Goal: Task Accomplishment & Management: Manage account settings

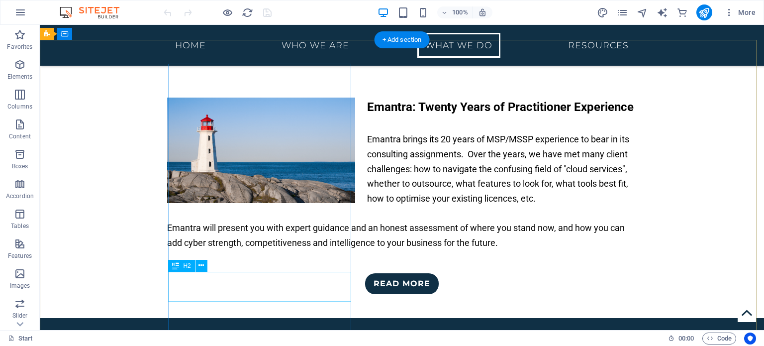
scroll to position [2291, 0]
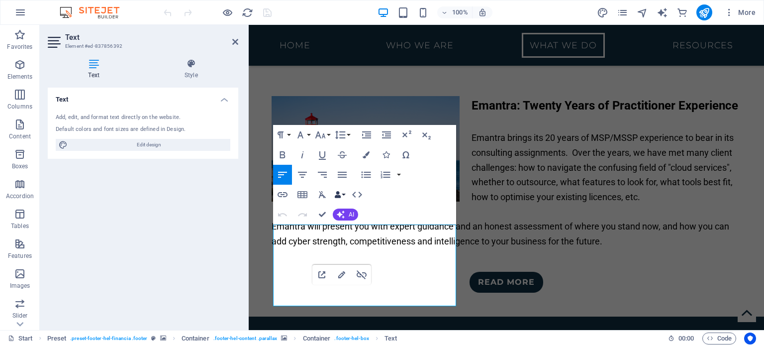
click at [343, 195] on button "Data Bindings" at bounding box center [340, 194] width 14 height 20
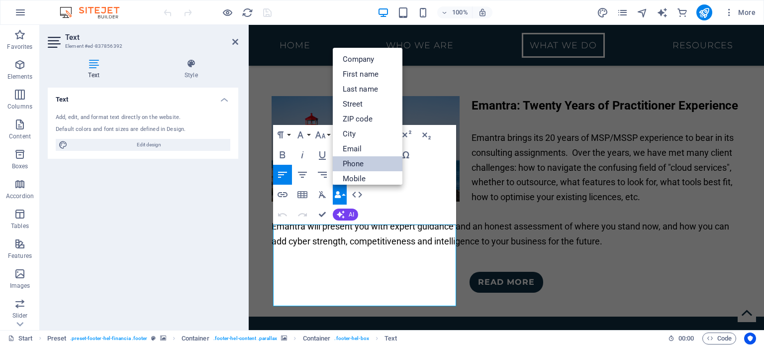
click at [365, 159] on link "Phone" at bounding box center [368, 163] width 70 height 15
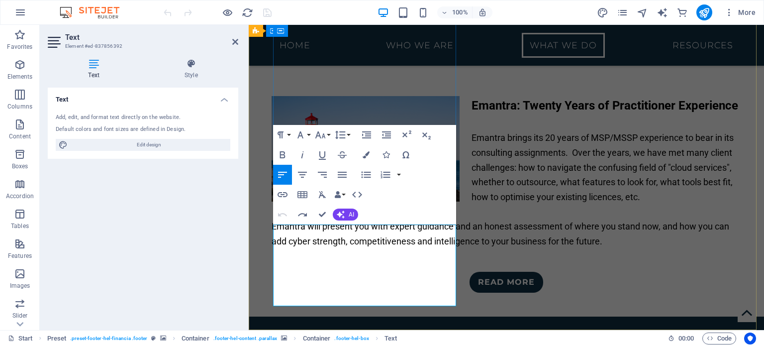
drag, startPoint x: 404, startPoint y: 294, endPoint x: 227, endPoint y: 220, distance: 192.1
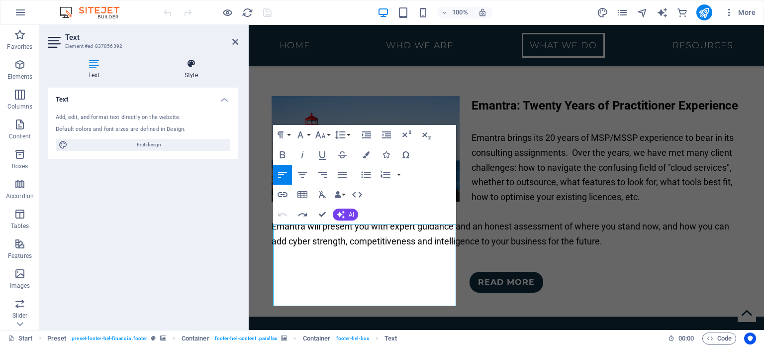
click at [181, 62] on icon at bounding box center [191, 64] width 94 height 10
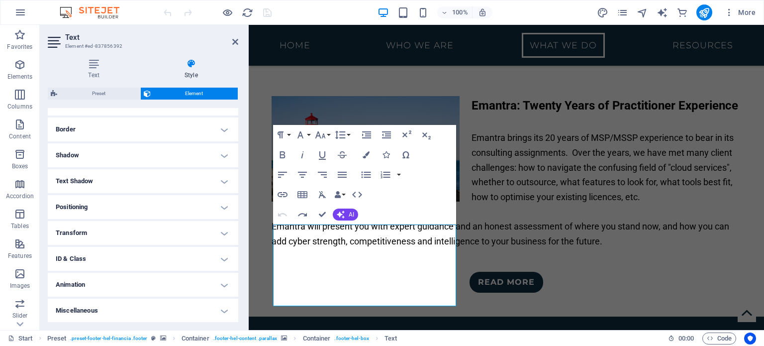
scroll to position [126, 0]
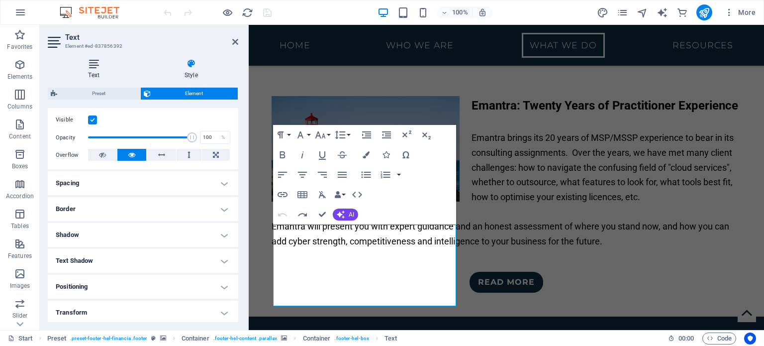
click at [98, 67] on icon at bounding box center [94, 64] width 92 height 10
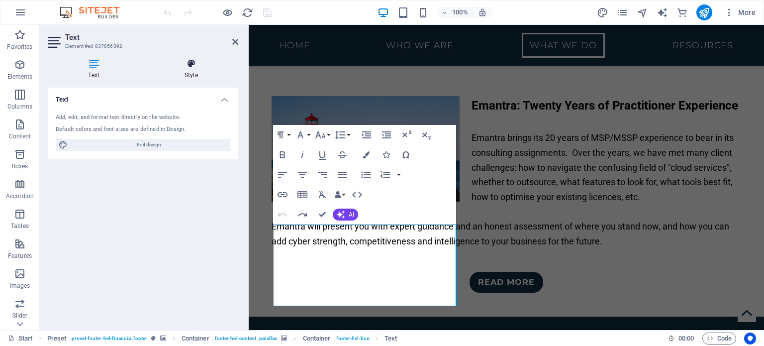
click at [194, 63] on icon at bounding box center [191, 64] width 94 height 10
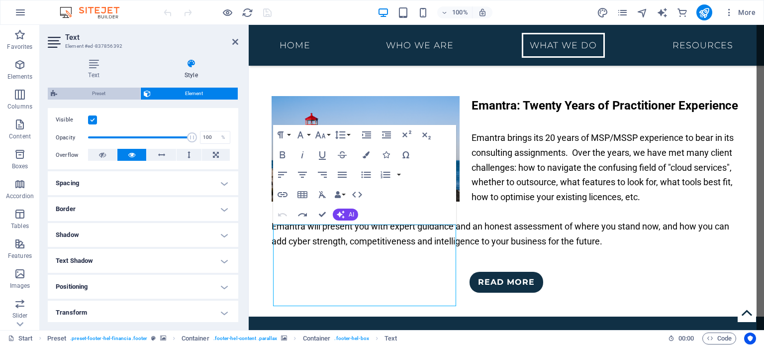
click at [119, 93] on span "Preset" at bounding box center [98, 93] width 77 height 12
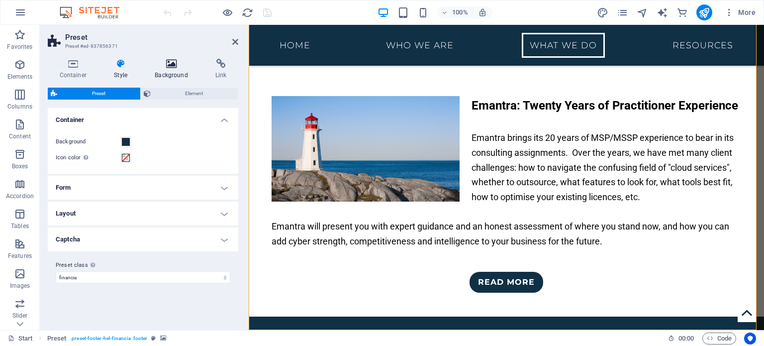
click at [172, 61] on icon at bounding box center [171, 64] width 57 height 10
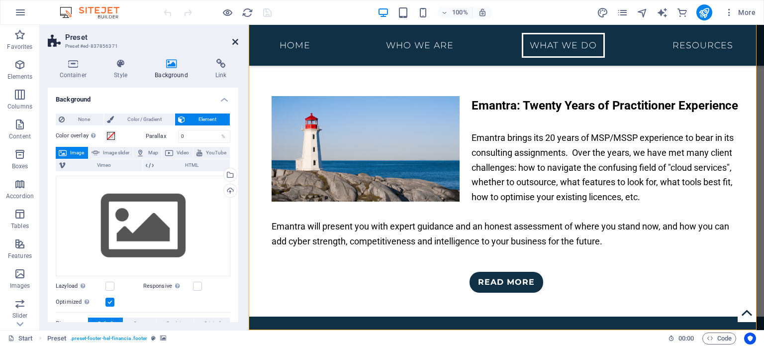
click at [235, 43] on icon at bounding box center [235, 42] width 6 height 8
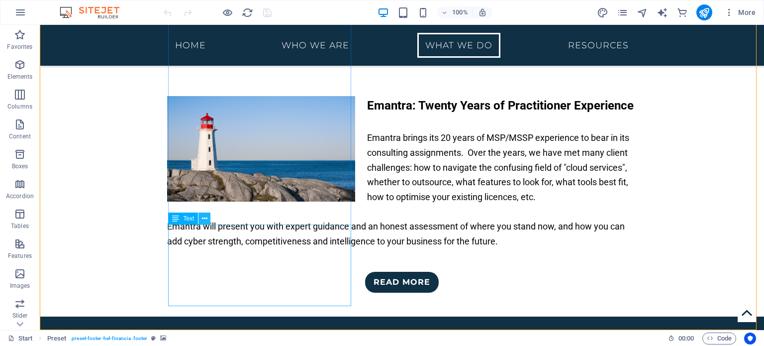
click at [205, 219] on icon at bounding box center [204, 218] width 5 height 10
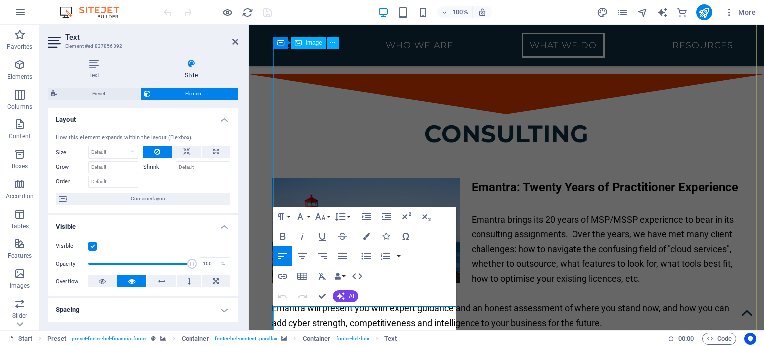
scroll to position [2291, 0]
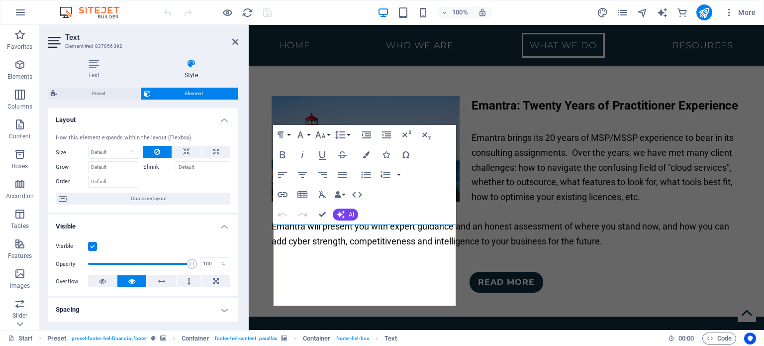
click at [234, 37] on h2 "Text" at bounding box center [151, 37] width 173 height 9
click at [235, 35] on h2 "Text" at bounding box center [151, 37] width 173 height 9
click at [235, 47] on header "Text Element #ed-837856392" at bounding box center [143, 38] width 190 height 26
click at [235, 40] on icon at bounding box center [235, 42] width 6 height 8
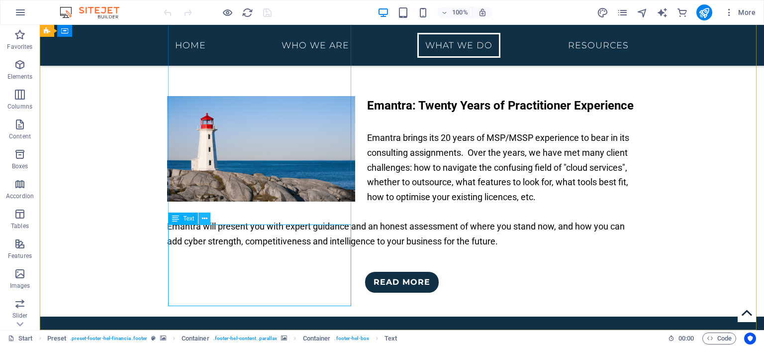
click at [203, 215] on icon at bounding box center [204, 218] width 5 height 10
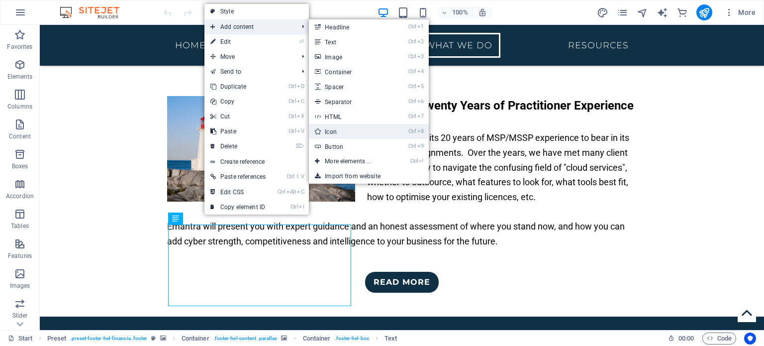
drag, startPoint x: 347, startPoint y: 131, endPoint x: 99, endPoint y: 106, distance: 248.9
click at [347, 131] on link "Ctrl 8 Icon" at bounding box center [350, 131] width 82 height 15
select select "xMidYMid"
select select "px"
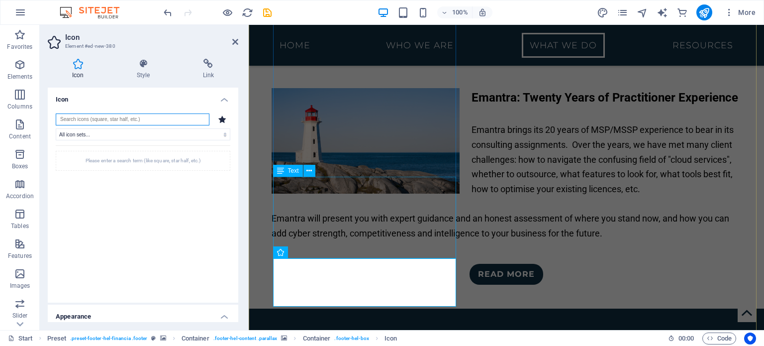
scroll to position [2298, 0]
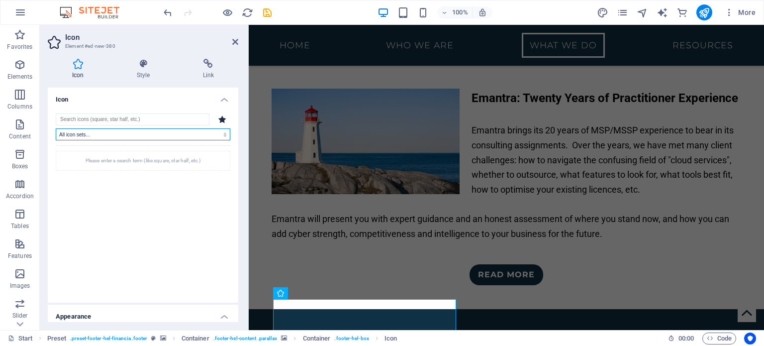
click at [158, 139] on select "All icon sets... IcoFont Ionicons FontAwesome Brands FontAwesome Duotone FontAw…" at bounding box center [143, 134] width 175 height 12
select select "icofont"
click at [56, 128] on select "All icon sets... IcoFont Ionicons FontAwesome Brands FontAwesome Duotone FontAw…" at bounding box center [143, 134] width 175 height 12
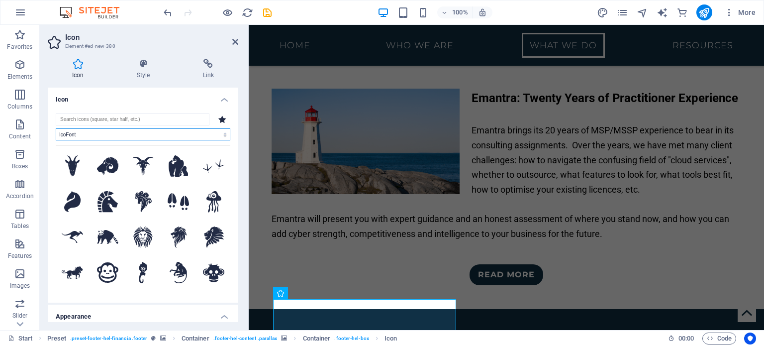
scroll to position [672, 0]
click at [101, 131] on select "All icon sets... IcoFont Ionicons FontAwesome Brands FontAwesome Duotone FontAw…" at bounding box center [143, 134] width 175 height 12
click at [56, 128] on select "All icon sets... IcoFont Ionicons FontAwesome Brands FontAwesome Duotone FontAw…" at bounding box center [143, 134] width 175 height 12
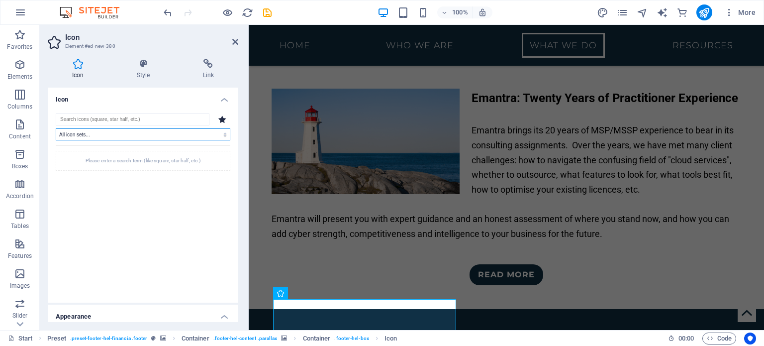
click at [123, 128] on select "All icon sets... IcoFont Ionicons FontAwesome Brands FontAwesome Duotone FontAw…" at bounding box center [143, 134] width 175 height 12
click at [56, 128] on select "All icon sets... IcoFont Ionicons FontAwesome Brands FontAwesome Duotone FontAw…" at bounding box center [143, 134] width 175 height 12
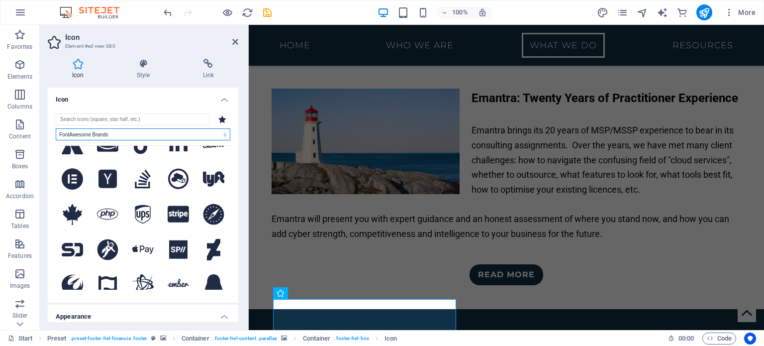
scroll to position [125, 0]
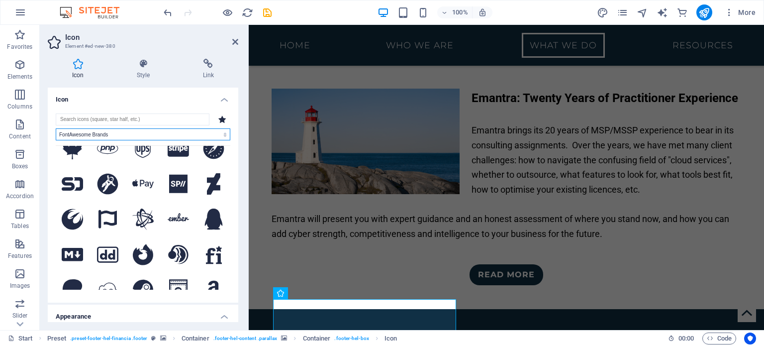
click at [133, 132] on select "All icon sets... IcoFont Ionicons FontAwesome Brands FontAwesome Duotone FontAw…" at bounding box center [143, 134] width 175 height 12
click at [56, 128] on select "All icon sets... IcoFont Ionicons FontAwesome Brands FontAwesome Duotone FontAw…" at bounding box center [143, 134] width 175 height 12
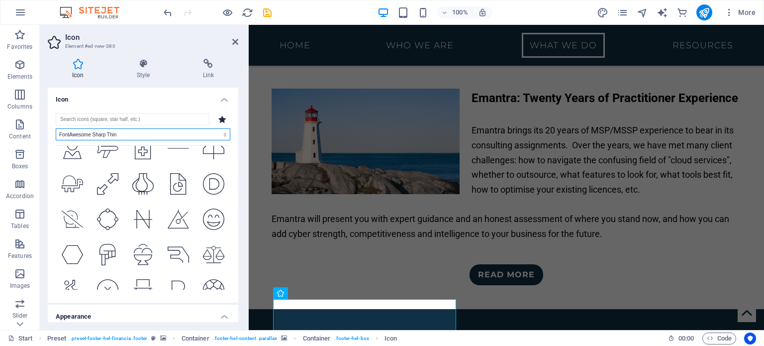
click at [170, 135] on select "All icon sets... IcoFont Ionicons FontAwesome Brands FontAwesome Duotone FontAw…" at bounding box center [143, 134] width 175 height 12
select select "font-awesome-sharp-solid"
click at [56, 128] on select "All icon sets... IcoFont Ionicons FontAwesome Brands FontAwesome Duotone FontAw…" at bounding box center [143, 134] width 175 height 12
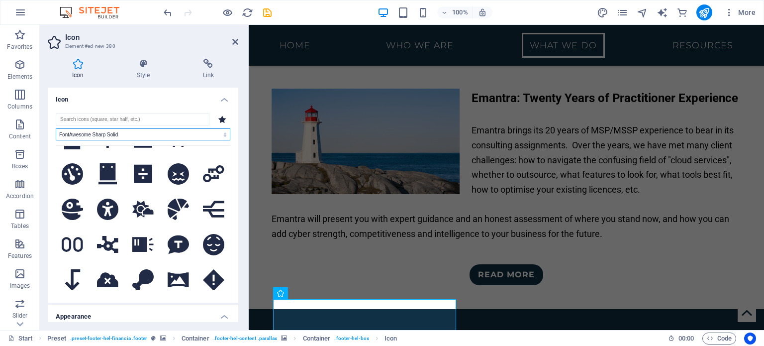
scroll to position [0, 0]
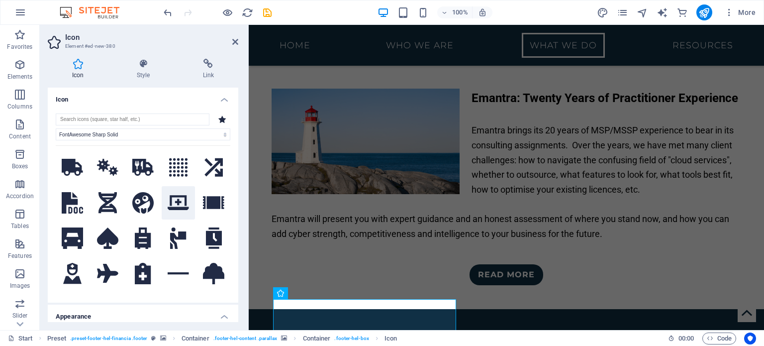
click at [173, 201] on icon at bounding box center [178, 202] width 21 height 17
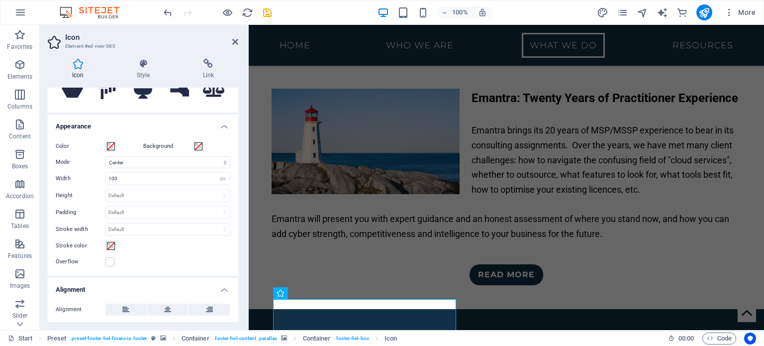
scroll to position [191, 0]
click at [111, 145] on span at bounding box center [111, 145] width 8 height 8
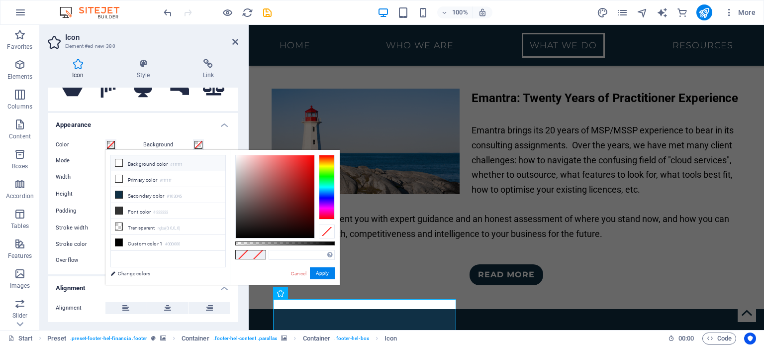
click at [117, 165] on icon at bounding box center [118, 162] width 7 height 7
type input "#ffffff"
click at [78, 290] on h4 "Alignment" at bounding box center [143, 285] width 190 height 18
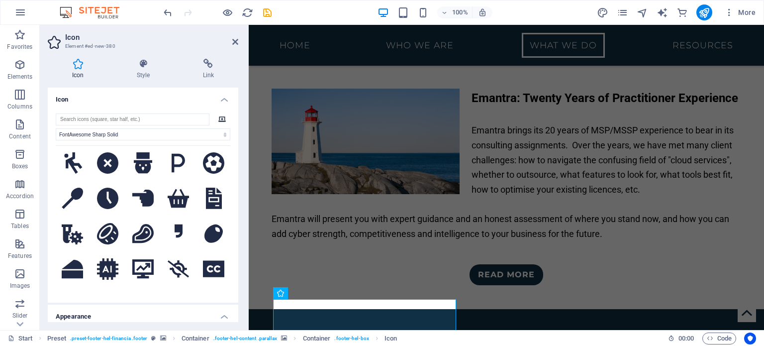
scroll to position [262, 0]
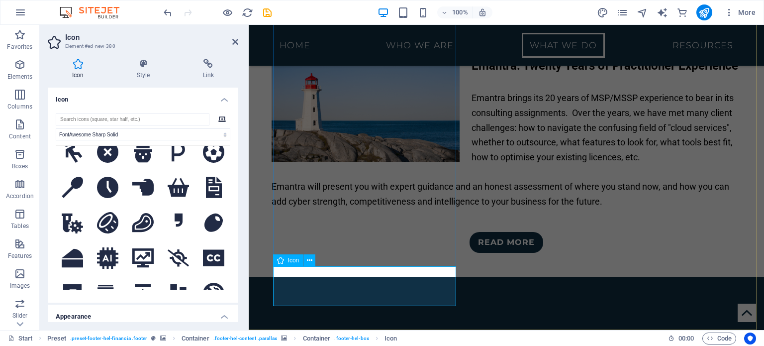
click at [233, 38] on icon at bounding box center [235, 42] width 6 height 8
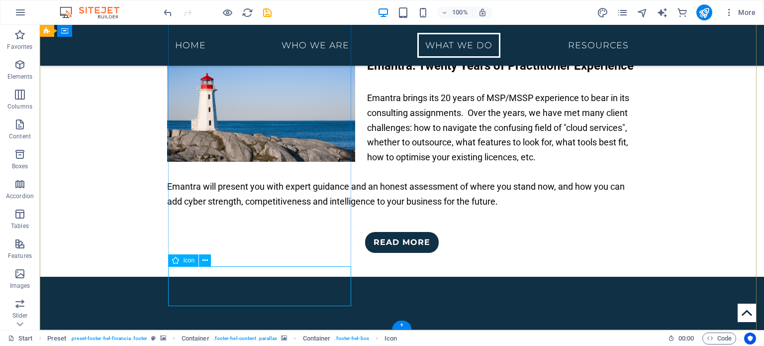
select select "font-awesome-sharp-solid"
select select "xMidYMid"
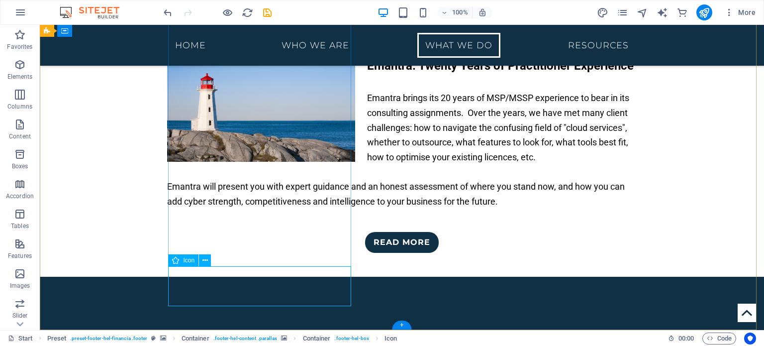
select select "px"
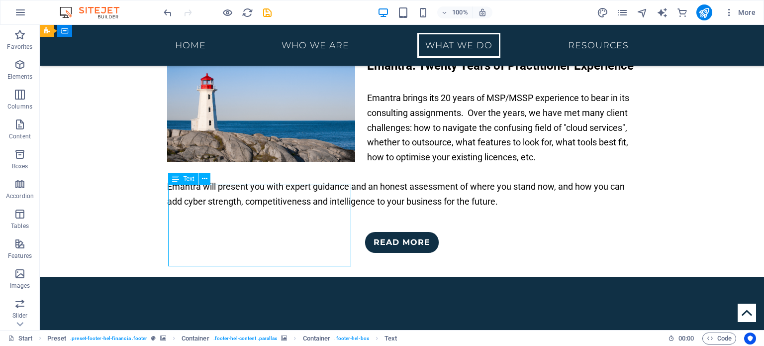
click at [207, 259] on icon at bounding box center [204, 260] width 5 height 10
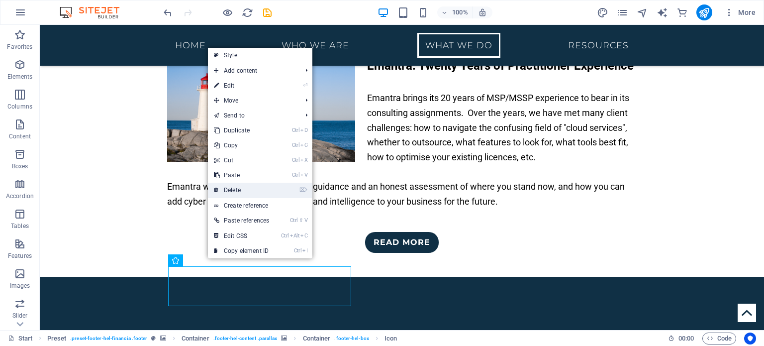
click at [242, 188] on link "⌦ Delete" at bounding box center [241, 189] width 67 height 15
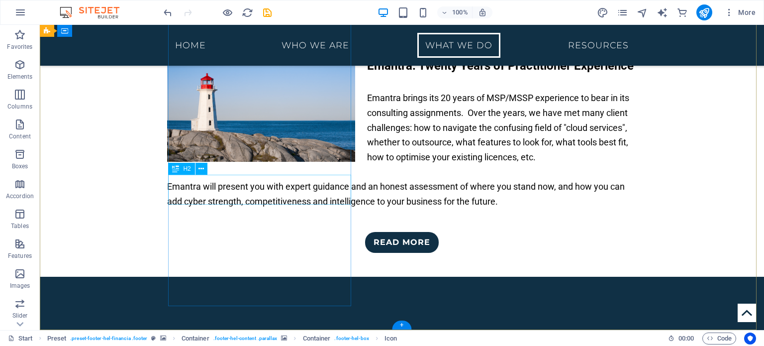
scroll to position [2291, 0]
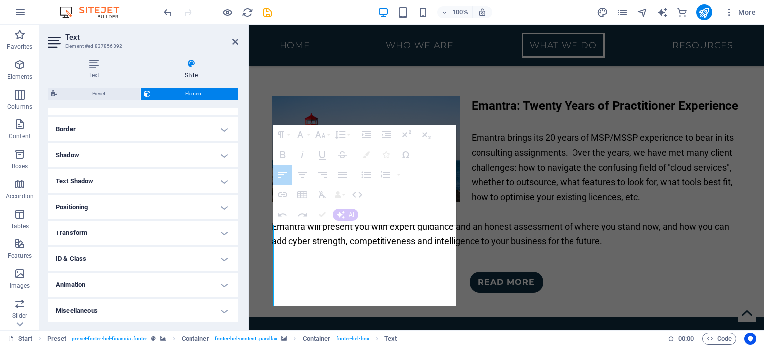
scroll to position [0, 0]
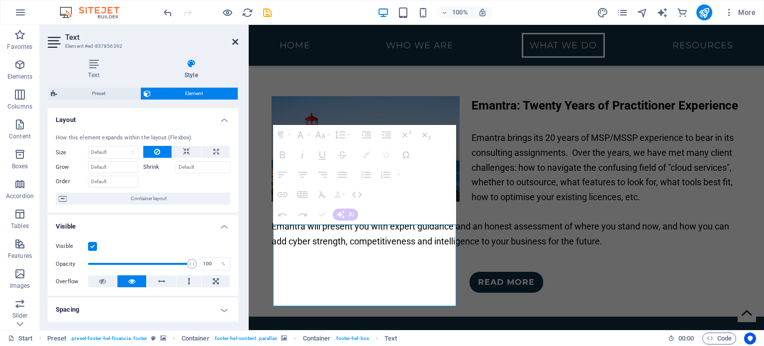
click at [236, 41] on icon at bounding box center [235, 42] width 6 height 8
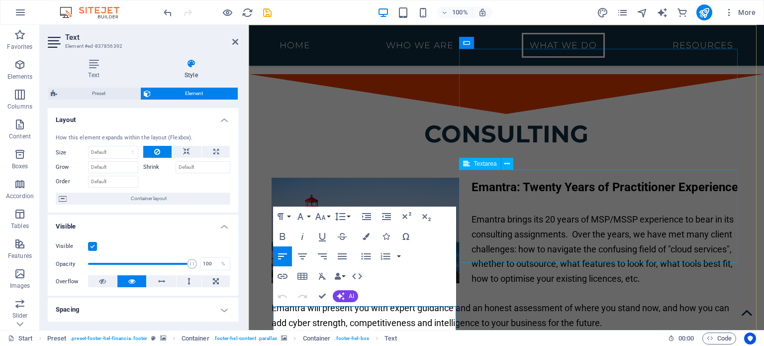
scroll to position [2291, 0]
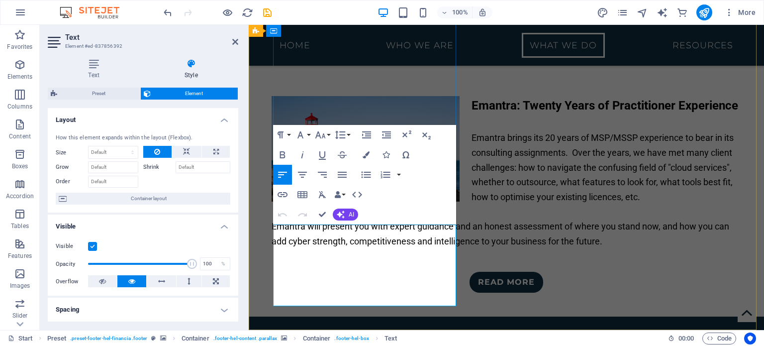
drag, startPoint x: 403, startPoint y: 301, endPoint x: 283, endPoint y: 299, distance: 119.8
drag, startPoint x: 420, startPoint y: 284, endPoint x: 283, endPoint y: 284, distance: 136.7
drag, startPoint x: 397, startPoint y: 299, endPoint x: 285, endPoint y: 302, distance: 112.4
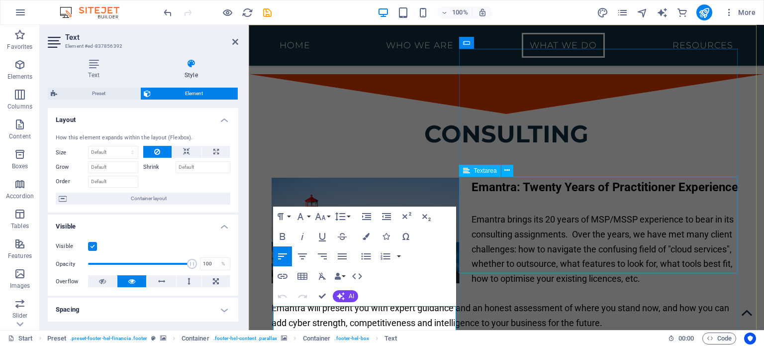
scroll to position [2308, 0]
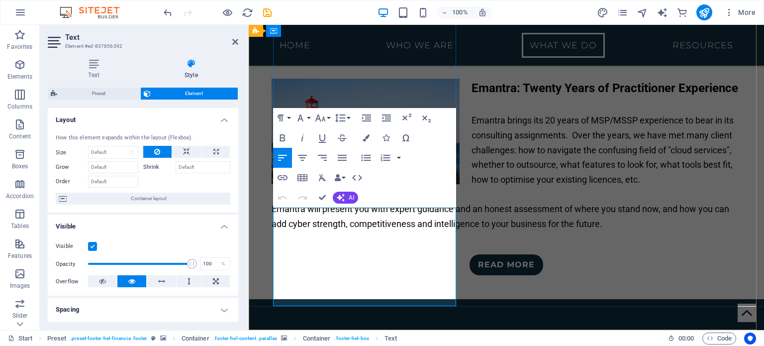
click at [341, 241] on icon "button" at bounding box center [341, 240] width 7 height 7
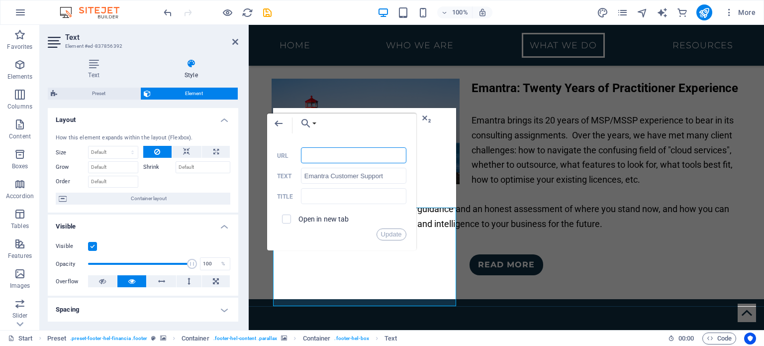
paste input "[URL][DOMAIN_NAME]"
type input "[URL][DOMAIN_NAME]"
click at [346, 192] on input "text" at bounding box center [353, 196] width 105 height 16
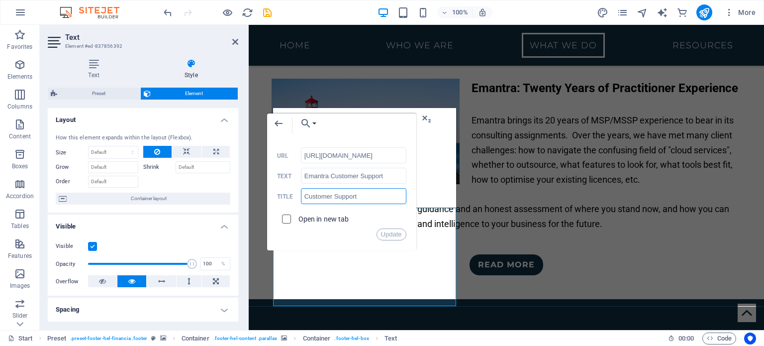
type input "Customer Support"
click at [287, 221] on input "checkbox" at bounding box center [284, 217] width 9 height 9
checkbox input "true"
click at [390, 234] on button "Update" at bounding box center [391, 234] width 30 height 12
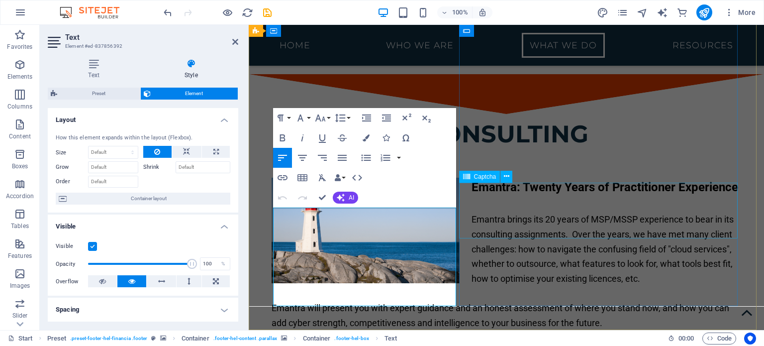
scroll to position [2308, 0]
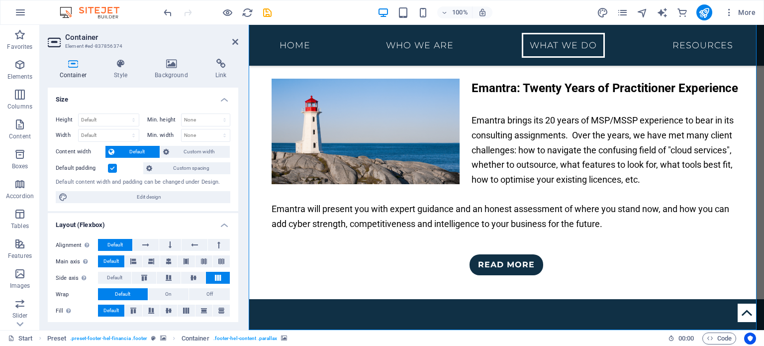
click at [231, 42] on header "Container Element #ed-837856374" at bounding box center [143, 38] width 190 height 26
click at [234, 40] on icon at bounding box center [235, 42] width 6 height 8
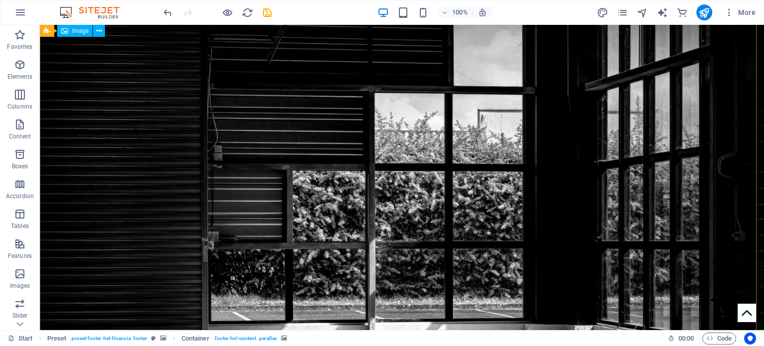
scroll to position [13, 0]
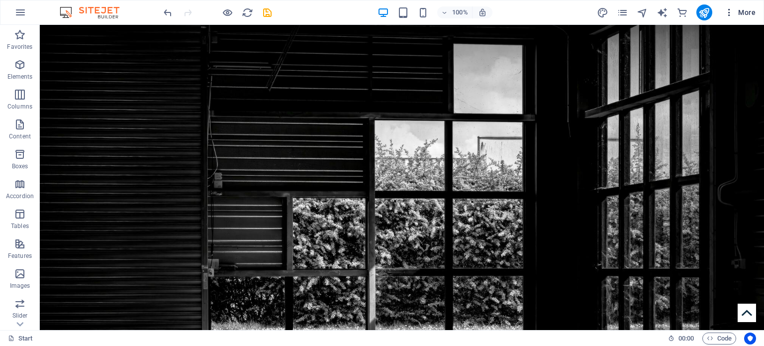
click at [750, 13] on span "More" at bounding box center [739, 12] width 31 height 10
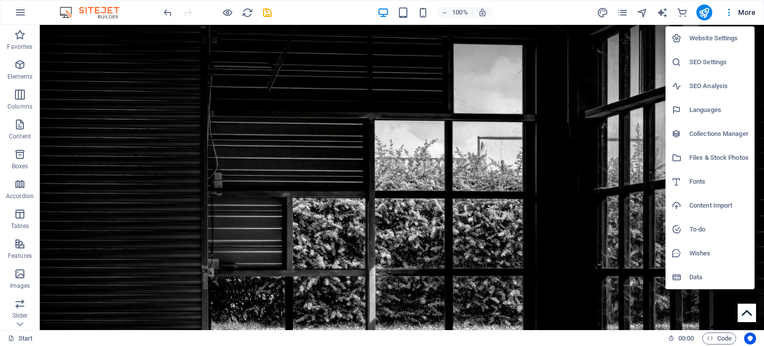
click at [717, 60] on h6 "SEO Settings" at bounding box center [718, 62] width 59 height 12
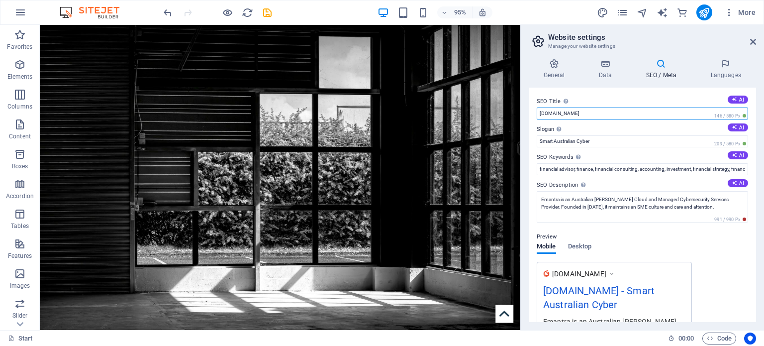
drag, startPoint x: 608, startPoint y: 115, endPoint x: 524, endPoint y: 120, distance: 83.7
click at [524, 120] on div "General Data SEO / Meta Languages Website name [DOMAIN_NAME] Logo Drag files he…" at bounding box center [642, 190] width 243 height 279
type input "Emantra"
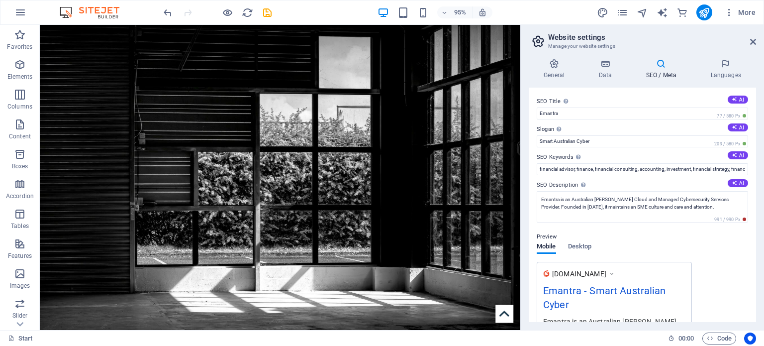
click at [579, 123] on label "Slogan The slogan of your website. AI" at bounding box center [641, 129] width 211 height 12
click at [579, 135] on input "Smart Australian Cyber" at bounding box center [641, 141] width 211 height 12
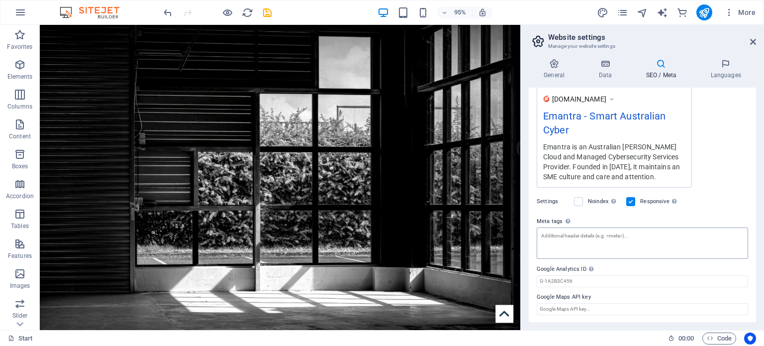
scroll to position [0, 0]
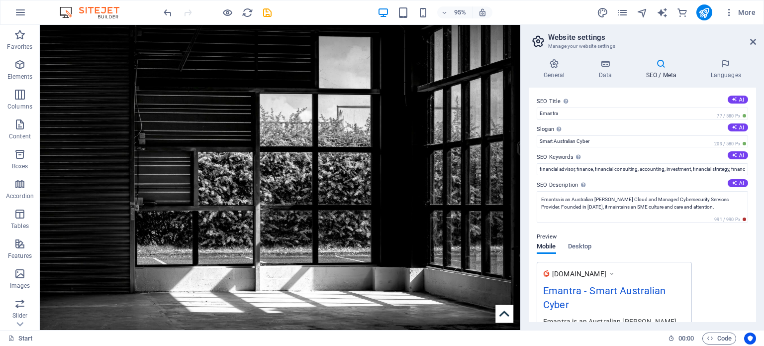
click at [641, 65] on icon at bounding box center [660, 64] width 61 height 10
click at [563, 72] on h4 "General" at bounding box center [555, 69] width 55 height 21
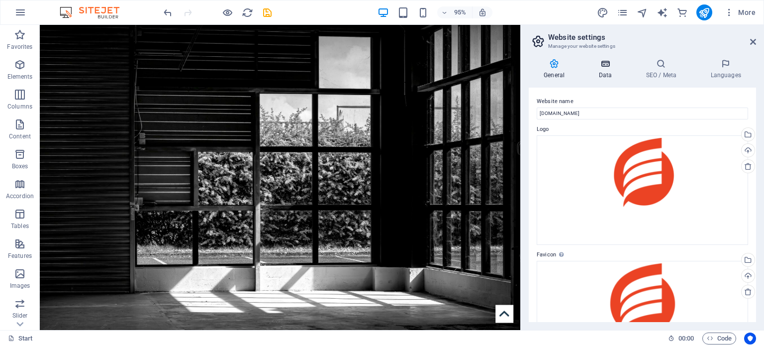
click at [607, 63] on icon at bounding box center [604, 64] width 43 height 10
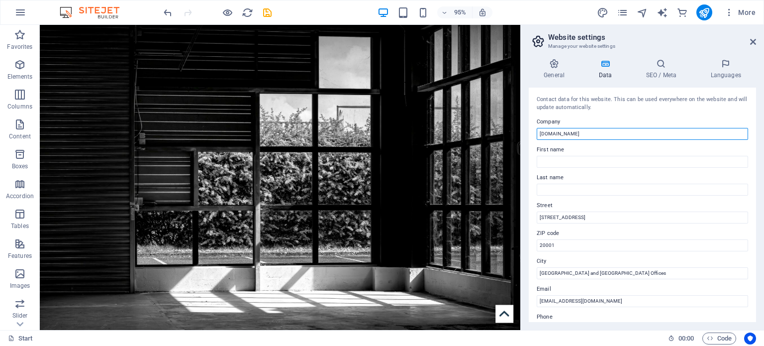
drag, startPoint x: 596, startPoint y: 134, endPoint x: 537, endPoint y: 136, distance: 59.2
click at [537, 136] on input "[DOMAIN_NAME]" at bounding box center [641, 134] width 211 height 12
type input "Emantra Pty Ltd"
click at [588, 115] on div "Contact data for this website. This can be used everywhere on the website and w…" at bounding box center [641, 204] width 227 height 234
click at [559, 65] on icon at bounding box center [553, 64] width 51 height 10
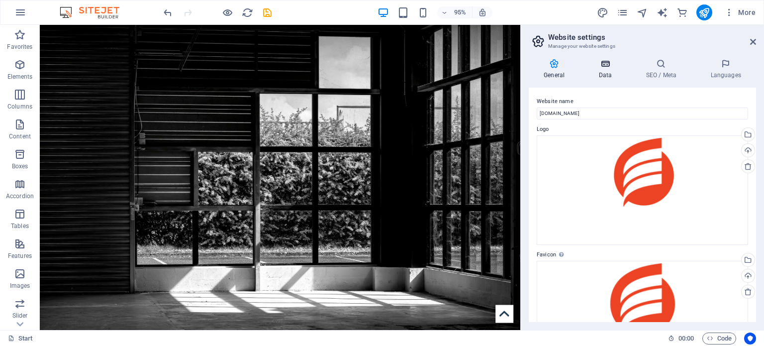
click at [605, 65] on icon at bounding box center [604, 64] width 43 height 10
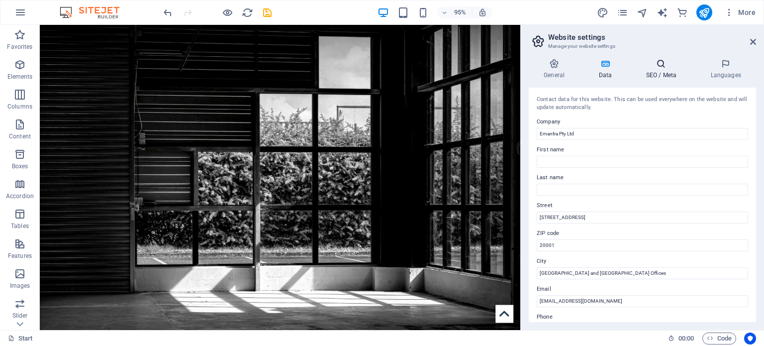
click at [660, 63] on icon at bounding box center [660, 64] width 61 height 10
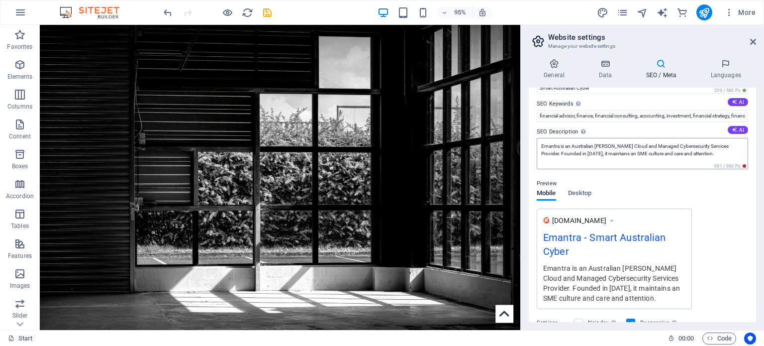
scroll to position [29, 0]
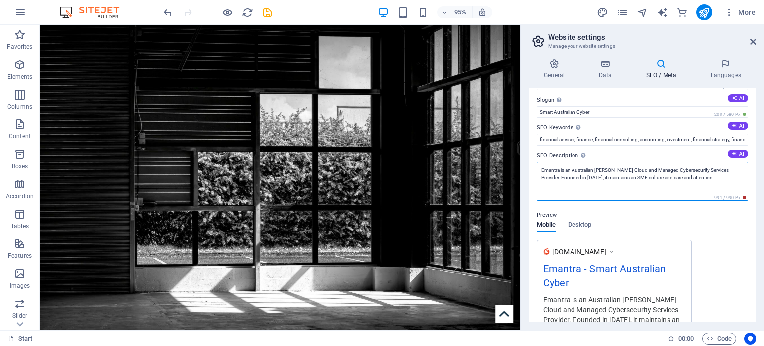
drag, startPoint x: 611, startPoint y: 195, endPoint x: 544, endPoint y: 178, distance: 68.4
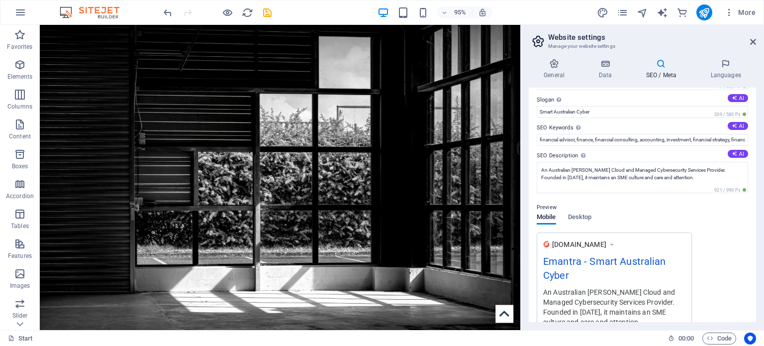
click at [711, 218] on div "Preview Mobile Desktop [DOMAIN_NAME] Emantra - Smart Australian Cyber An Austra…" at bounding box center [641, 262] width 211 height 139
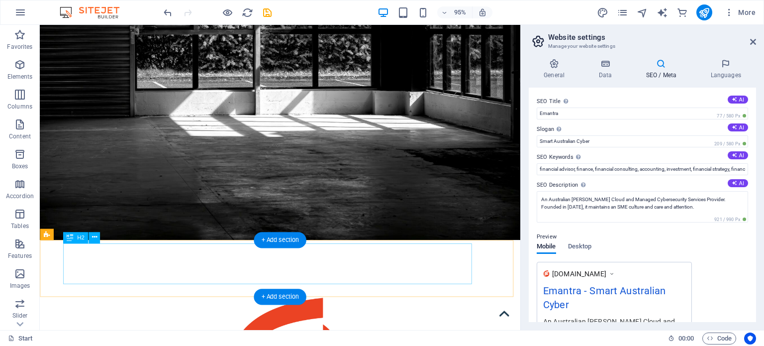
scroll to position [436, 0]
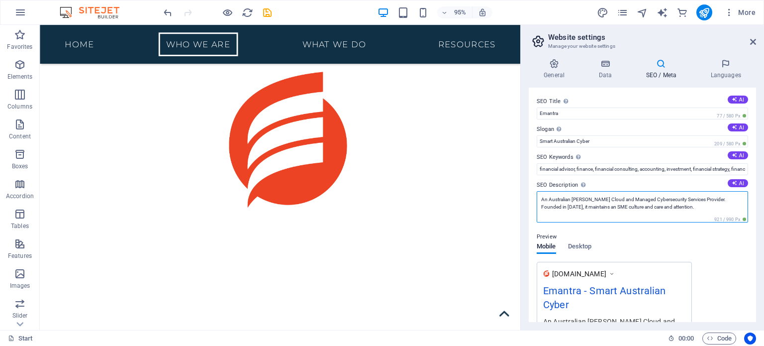
click at [620, 206] on textarea "An Australian [PERSON_NAME] Cloud and Managed Cybersecurity Services Provider. …" at bounding box center [641, 206] width 211 height 31
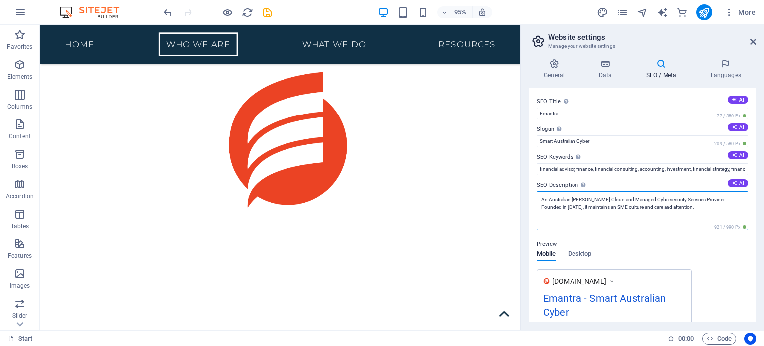
click at [620, 206] on textarea "An Australian [PERSON_NAME] Cloud and Managed Cybersecurity Services Provider. …" at bounding box center [641, 210] width 211 height 39
type textarea "An Australian [PERSON_NAME] Cloud and Managed Cybersecurity Services Provider. …"
click at [663, 244] on div "Preview Mobile Desktop [DOMAIN_NAME] Emantra - Smart Australian Cyber An Austra…" at bounding box center [641, 299] width 211 height 139
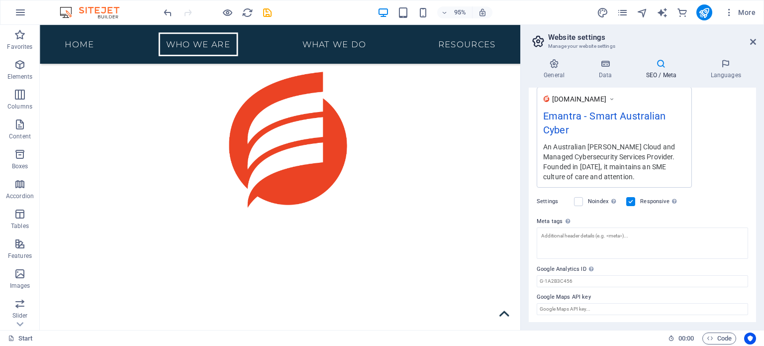
scroll to position [0, 0]
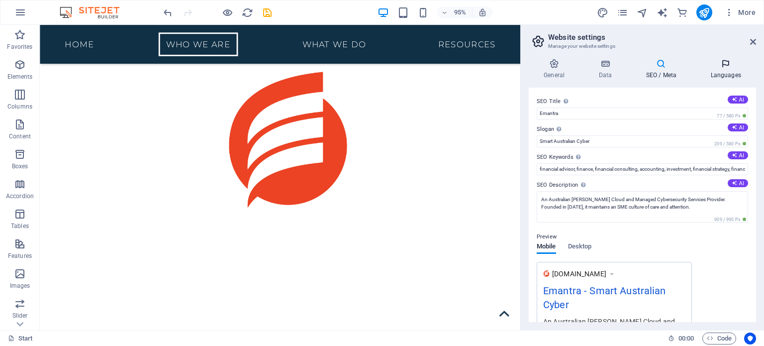
click at [715, 62] on icon at bounding box center [725, 64] width 61 height 10
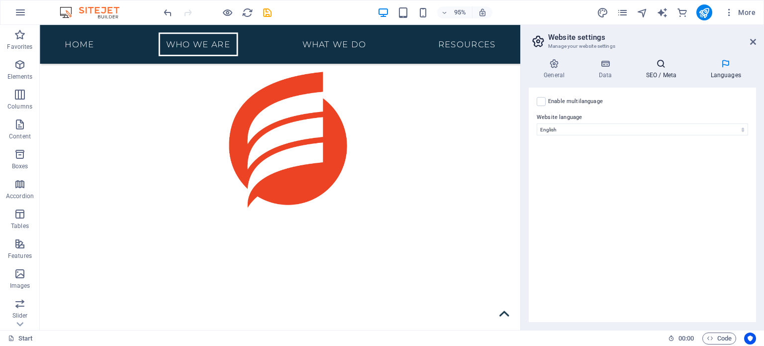
click at [673, 65] on icon at bounding box center [660, 64] width 61 height 10
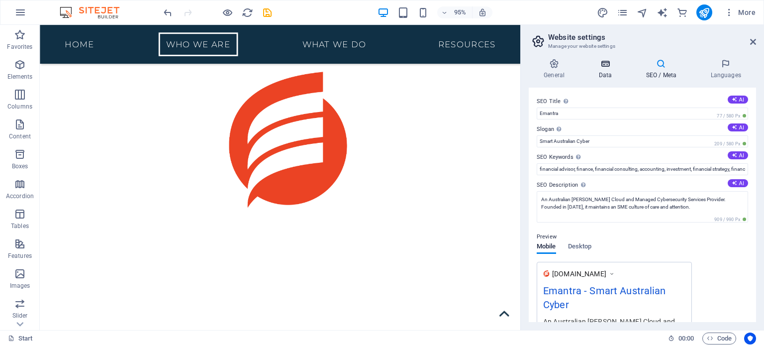
click at [607, 71] on h4 "Data" at bounding box center [606, 69] width 47 height 21
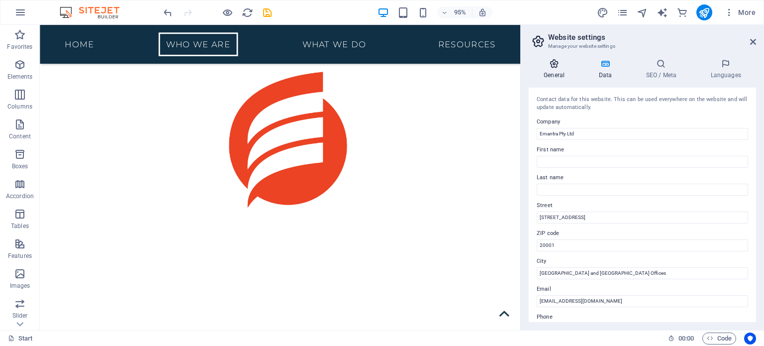
click at [559, 72] on h4 "General" at bounding box center [555, 69] width 55 height 21
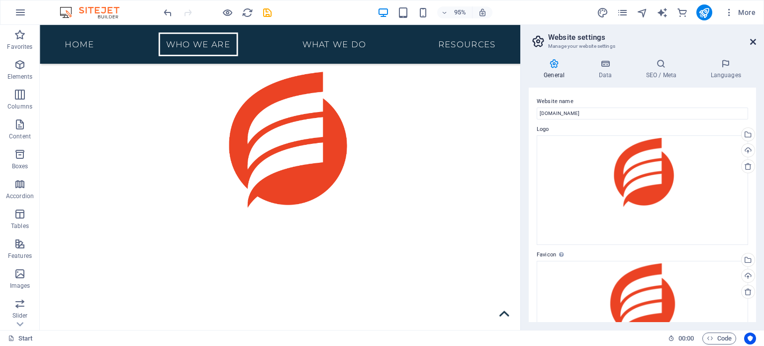
click at [753, 43] on icon at bounding box center [753, 42] width 6 height 8
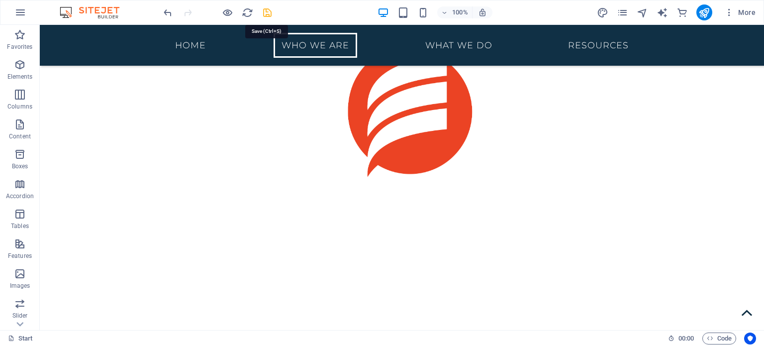
click at [263, 10] on icon "save" at bounding box center [267, 12] width 11 height 11
click at [621, 12] on icon "pages" at bounding box center [621, 12] width 11 height 11
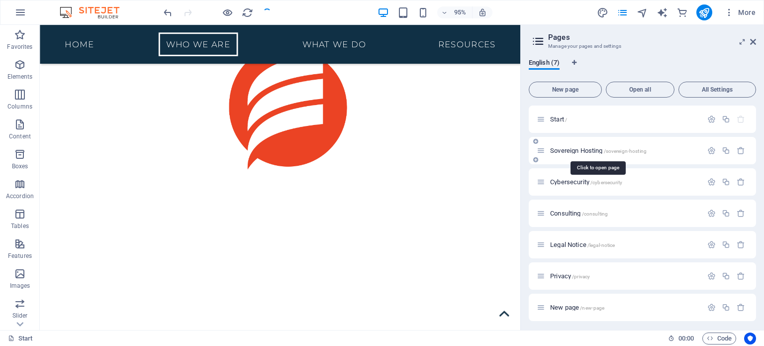
click at [616, 149] on span "/sovereign-hosting" at bounding box center [625, 150] width 43 height 5
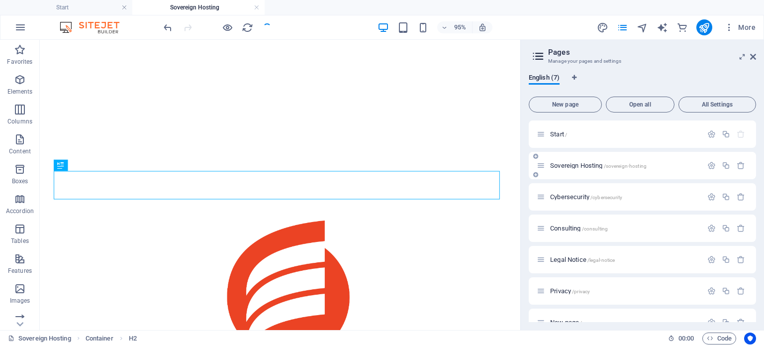
scroll to position [311, 0]
click at [752, 27] on span "More" at bounding box center [739, 27] width 31 height 10
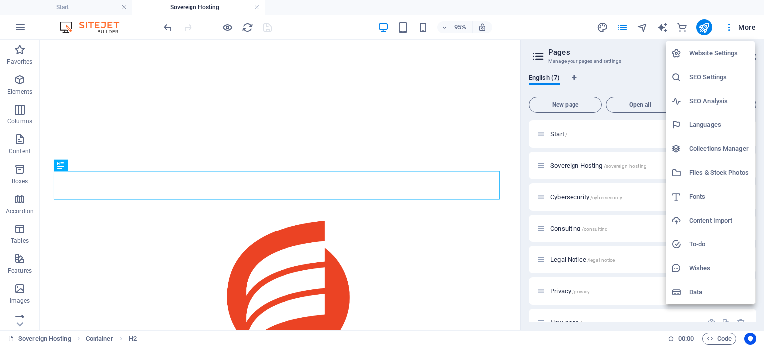
click at [712, 71] on h6 "SEO Settings" at bounding box center [718, 77] width 59 height 12
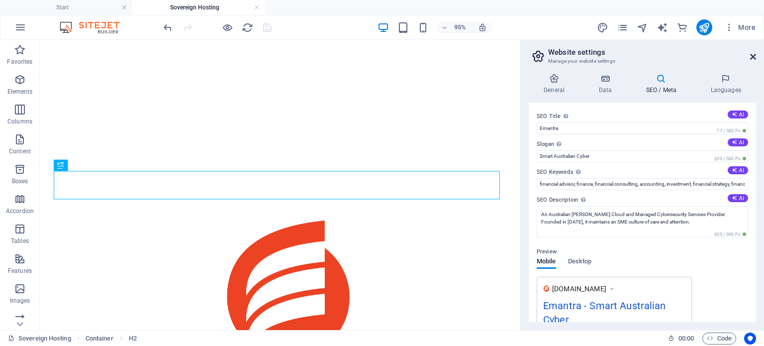
click at [751, 53] on icon at bounding box center [753, 57] width 6 height 8
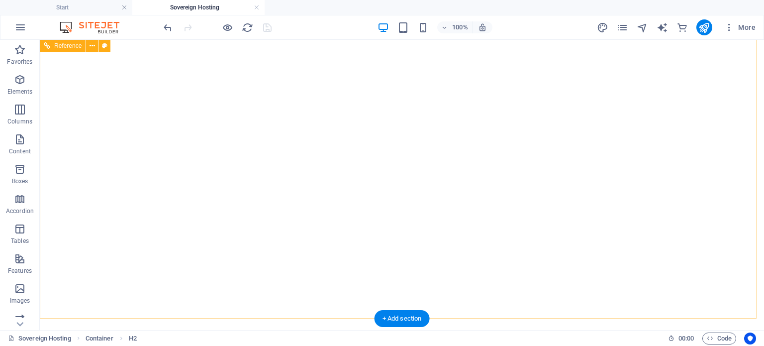
scroll to position [0, 0]
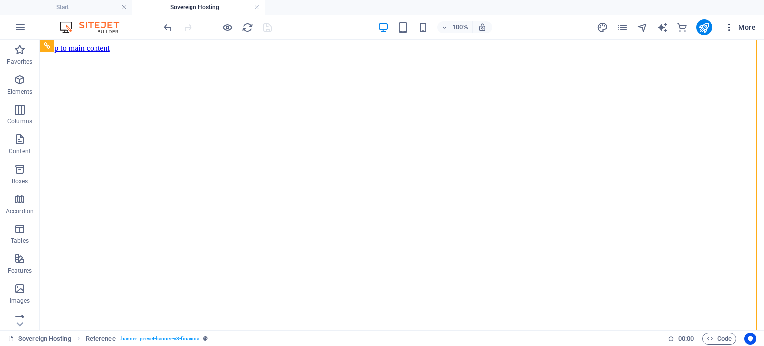
click at [746, 23] on span "More" at bounding box center [739, 27] width 31 height 10
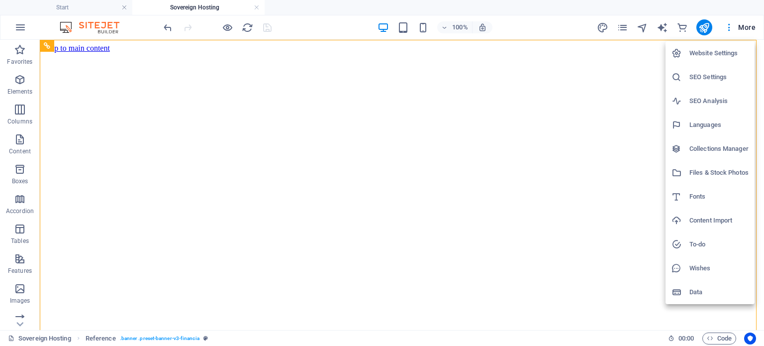
click at [706, 76] on h6 "SEO Settings" at bounding box center [718, 77] width 59 height 12
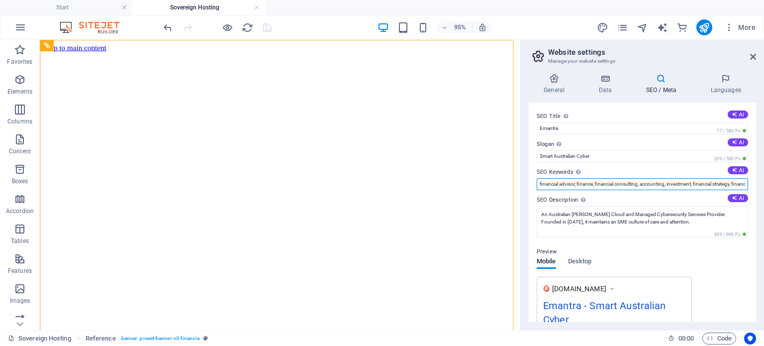
click at [614, 184] on input "financial advisor, finance, financial consulting, accounting, investment, finan…" at bounding box center [641, 184] width 211 height 12
click at [740, 166] on button "AI" at bounding box center [737, 170] width 20 height 8
type input "Sovereign Cloud Services, Managed Cybersecurity, Australian Cybersecurity, Gove…"
click at [264, 23] on icon "save" at bounding box center [267, 27] width 11 height 11
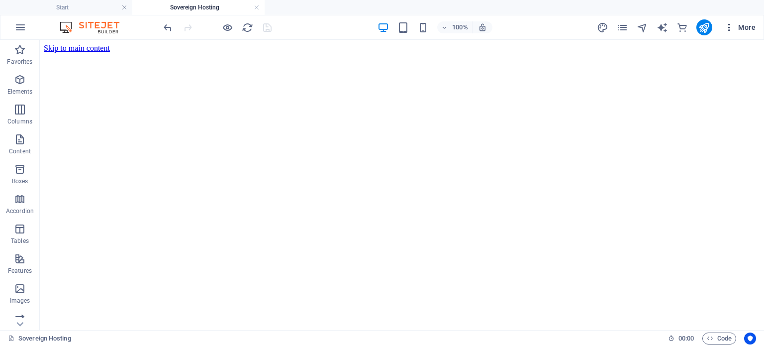
click at [727, 28] on icon "button" at bounding box center [729, 27] width 10 height 10
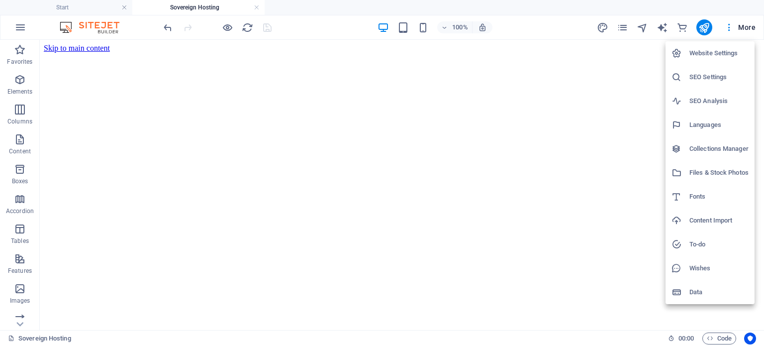
click at [704, 98] on h6 "SEO Analysis" at bounding box center [718, 101] width 59 height 12
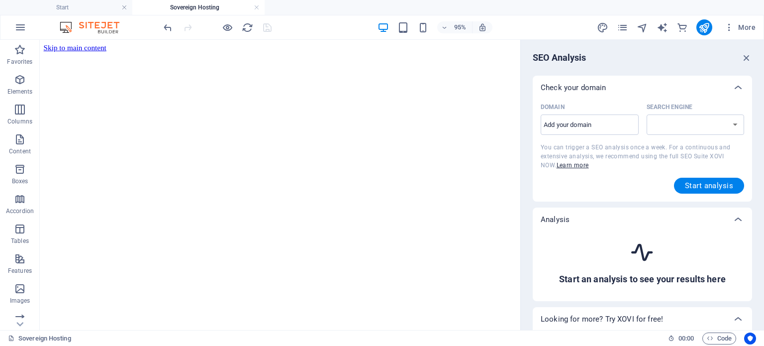
select select "[DOMAIN_NAME]"
click at [593, 125] on input "Domain ​" at bounding box center [589, 125] width 98 height 16
click at [744, 56] on icon "button" at bounding box center [746, 57] width 11 height 11
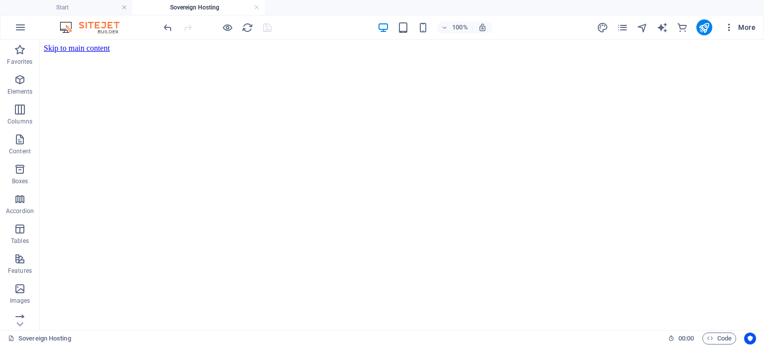
click at [725, 31] on icon "button" at bounding box center [729, 27] width 10 height 10
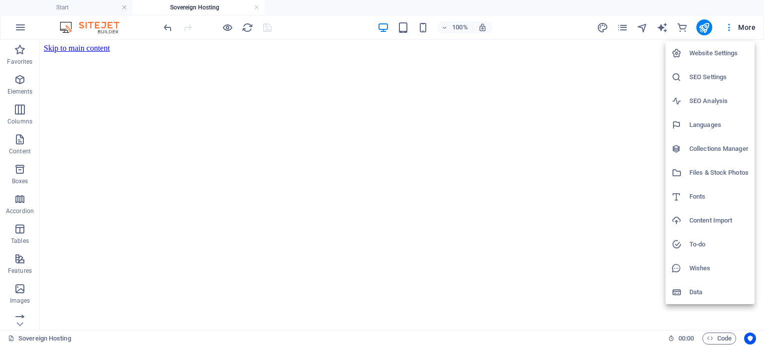
click at [692, 77] on h6 "SEO Settings" at bounding box center [718, 77] width 59 height 12
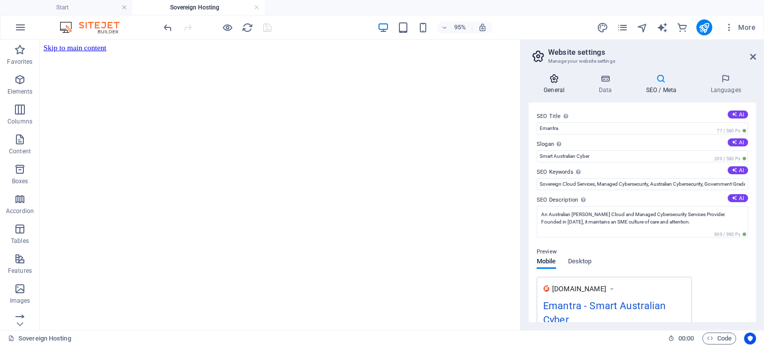
click at [555, 85] on h4 "General" at bounding box center [555, 84] width 55 height 21
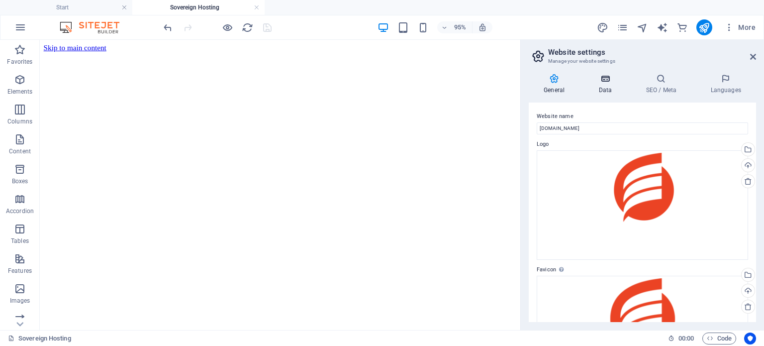
click at [611, 88] on h4 "Data" at bounding box center [606, 84] width 47 height 21
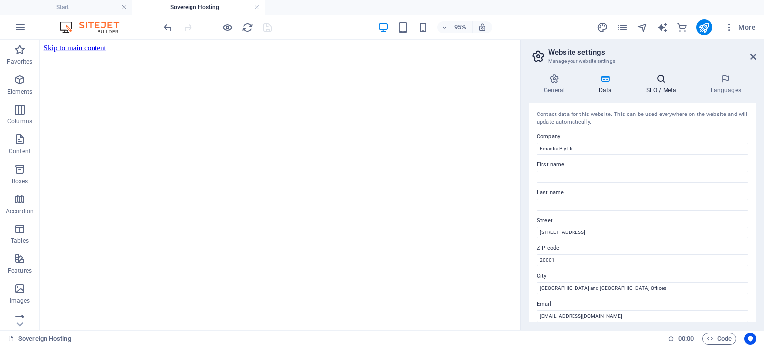
click at [663, 82] on icon at bounding box center [660, 79] width 61 height 10
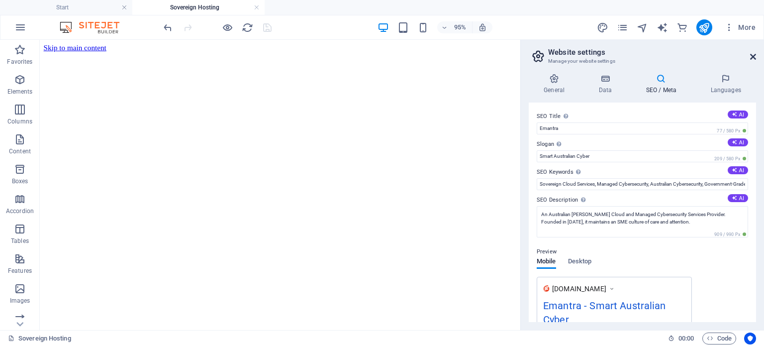
click at [750, 59] on icon at bounding box center [753, 57] width 6 height 8
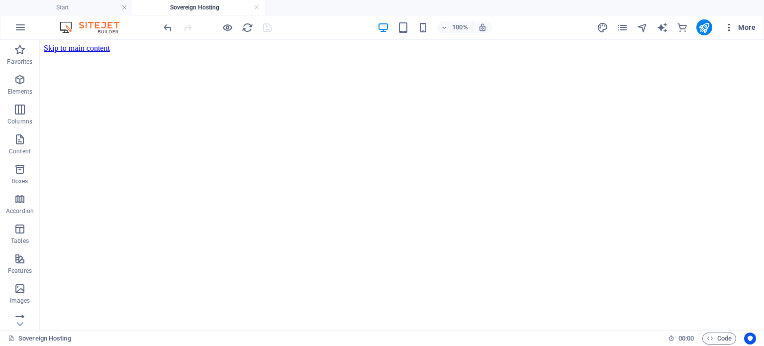
click at [748, 27] on span "More" at bounding box center [739, 27] width 31 height 10
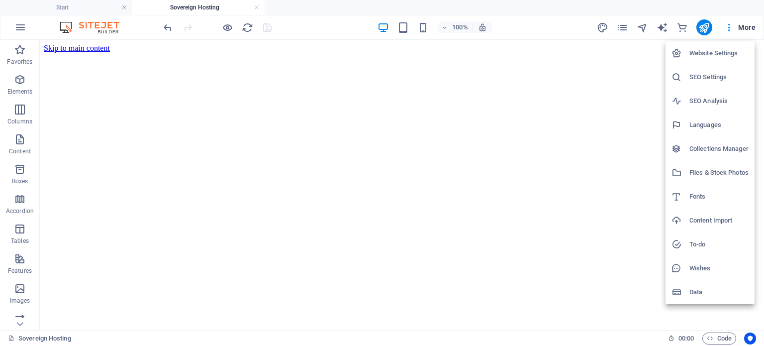
click at [748, 26] on div at bounding box center [382, 173] width 764 height 346
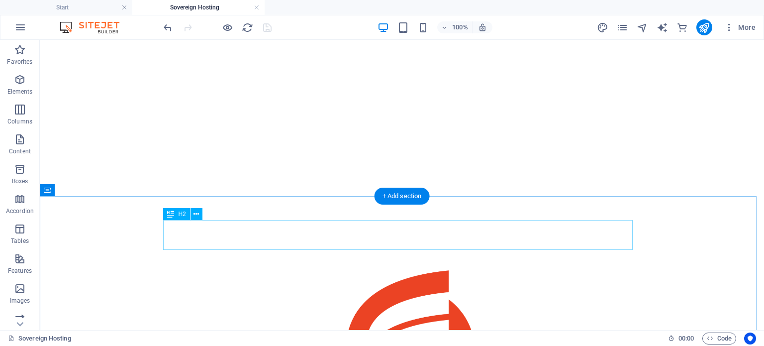
scroll to position [268, 0]
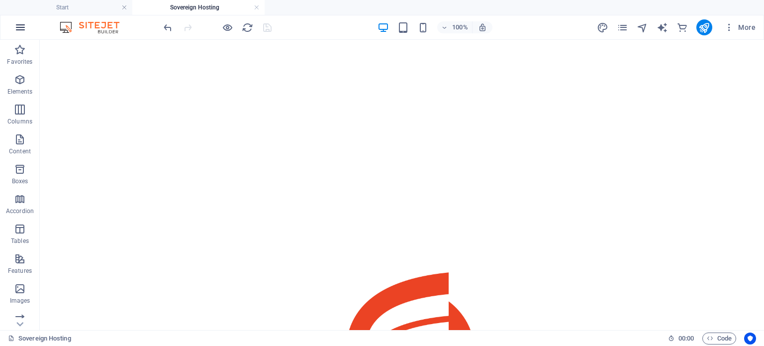
click at [22, 28] on icon "button" at bounding box center [20, 27] width 12 height 12
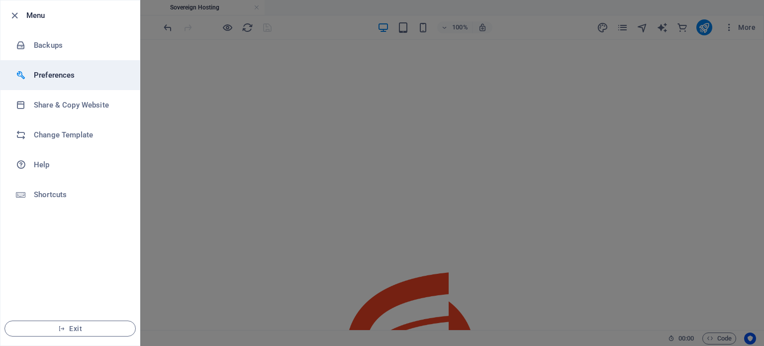
click at [46, 67] on li "Preferences" at bounding box center [69, 75] width 139 height 30
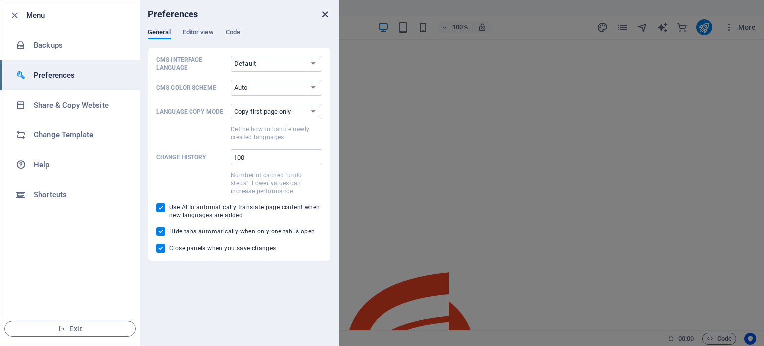
click at [328, 14] on icon "close" at bounding box center [324, 14] width 11 height 11
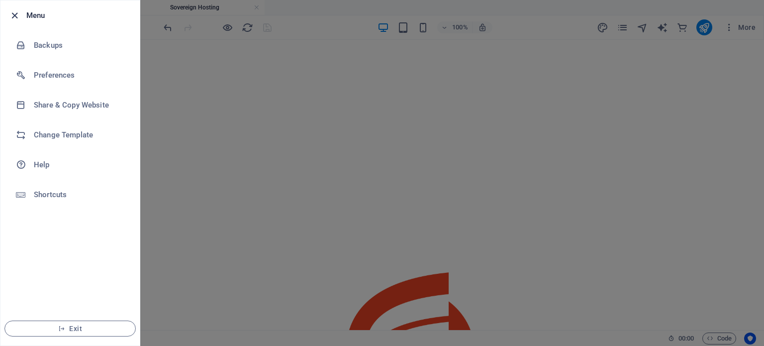
click at [16, 13] on icon "button" at bounding box center [14, 15] width 11 height 11
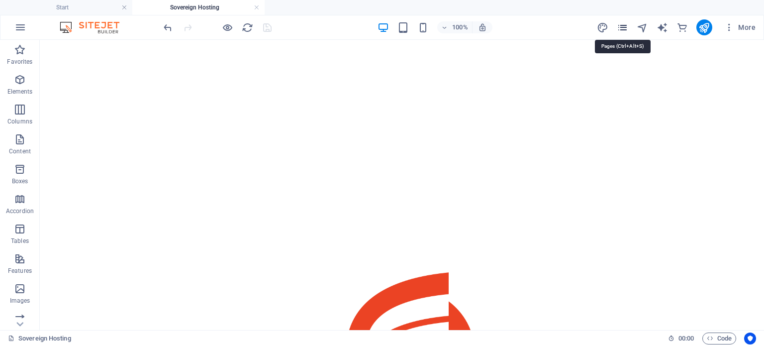
click at [623, 24] on icon "pages" at bounding box center [621, 27] width 11 height 11
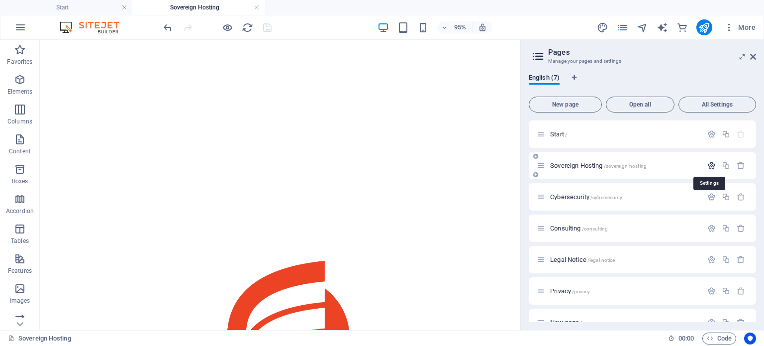
click at [708, 162] on icon "button" at bounding box center [711, 165] width 8 height 8
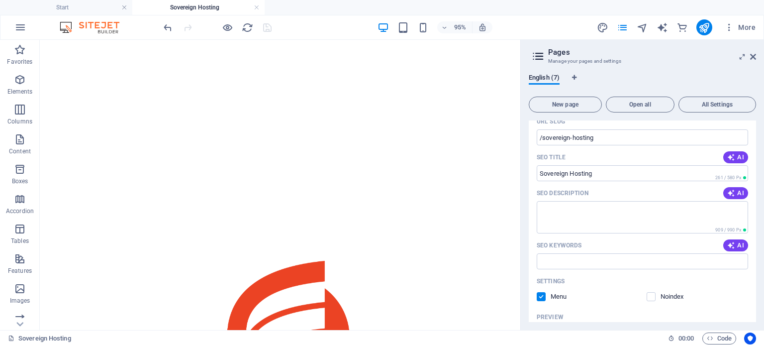
scroll to position [101, 0]
click at [732, 194] on icon "button" at bounding box center [731, 193] width 8 height 8
type textarea "Discover sovereign cloud solutions with Emantras secure, compliant private and …"
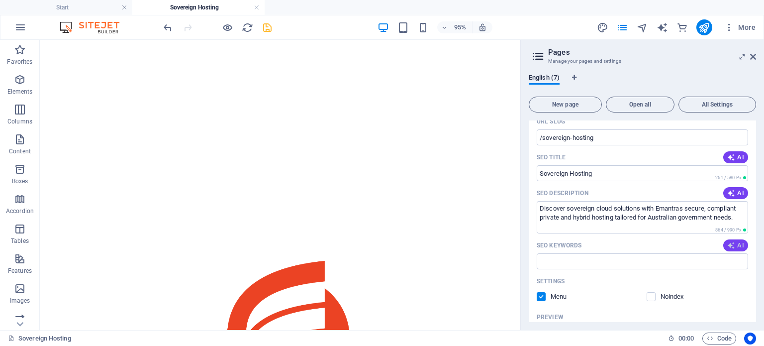
click at [732, 246] on icon "button" at bounding box center [731, 245] width 8 height 8
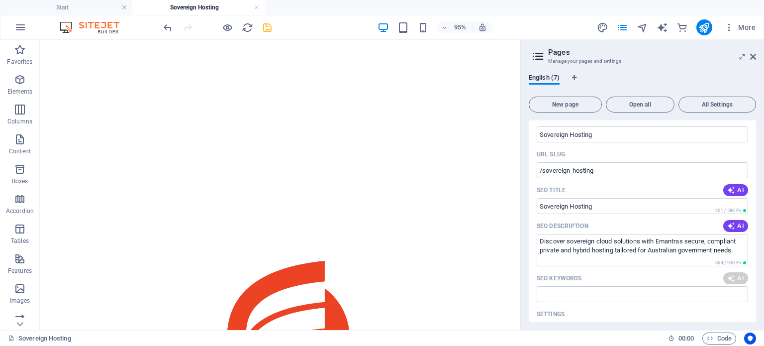
scroll to position [69, 0]
type input "sovereign hosting, private cloud solutions, GovCloud [GEOGRAPHIC_DATA], high av…"
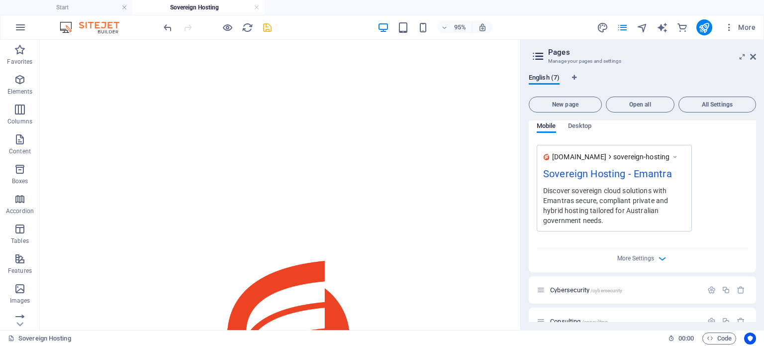
scroll to position [354, 0]
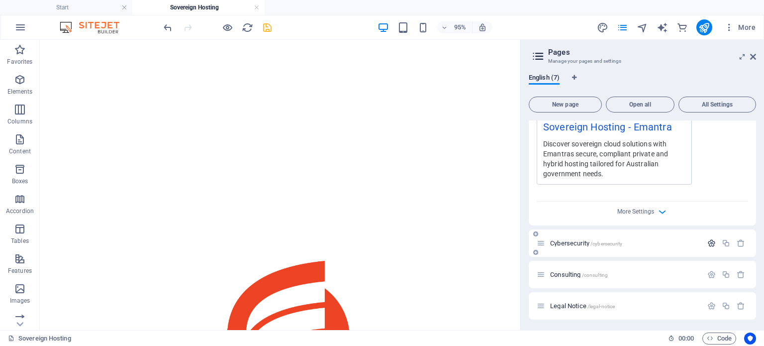
click at [707, 242] on icon "button" at bounding box center [711, 243] width 8 height 8
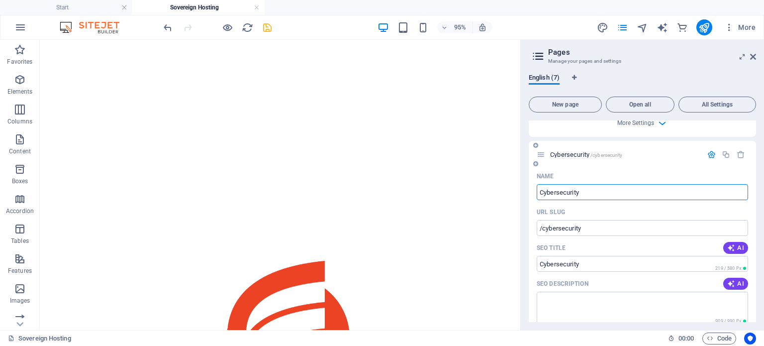
scroll to position [479, 0]
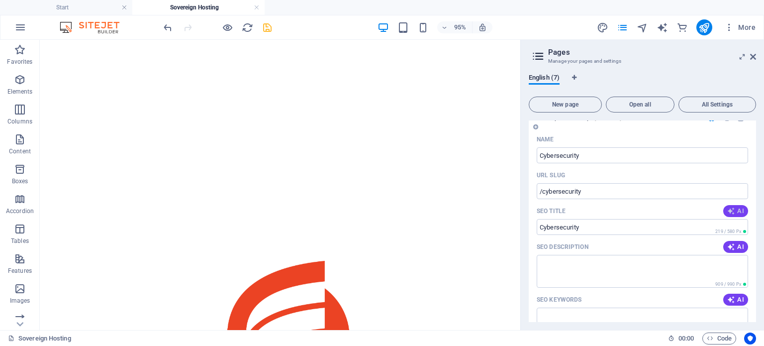
click at [734, 209] on span "AI" at bounding box center [735, 211] width 17 height 8
type input "Expert Cybersecurity Solutions"
click at [741, 248] on span "AI" at bounding box center [735, 247] width 17 height 8
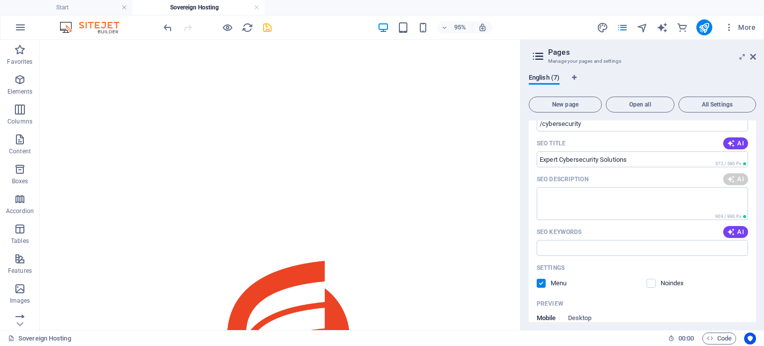
scroll to position [547, 0]
click at [733, 234] on span "AI" at bounding box center [735, 232] width 17 height 8
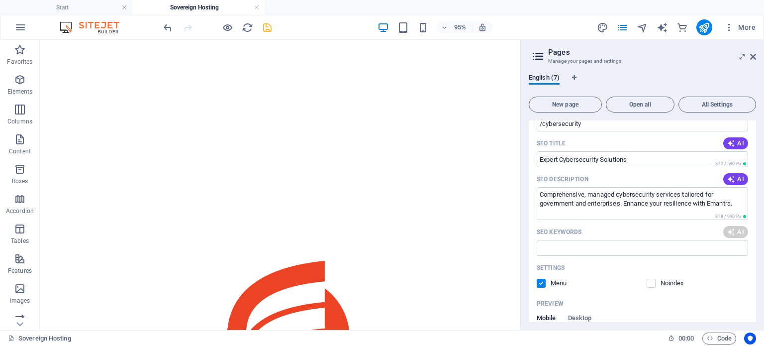
type textarea "Comprehensive, managed cybersecurity services tailored for government and enter…"
type input "cybersecurity services, managed cybersecurity, cyber risk assessments, ISO 3100…"
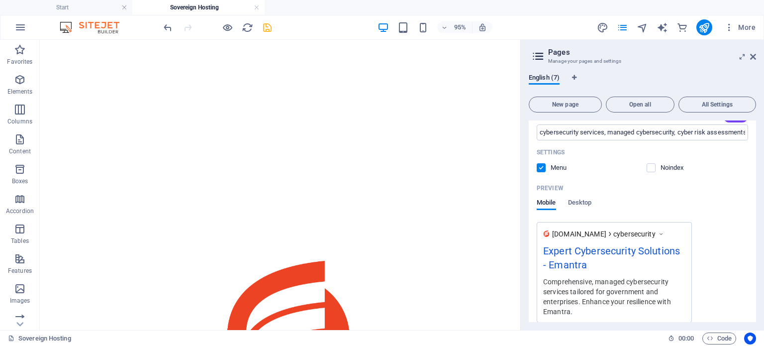
scroll to position [832, 0]
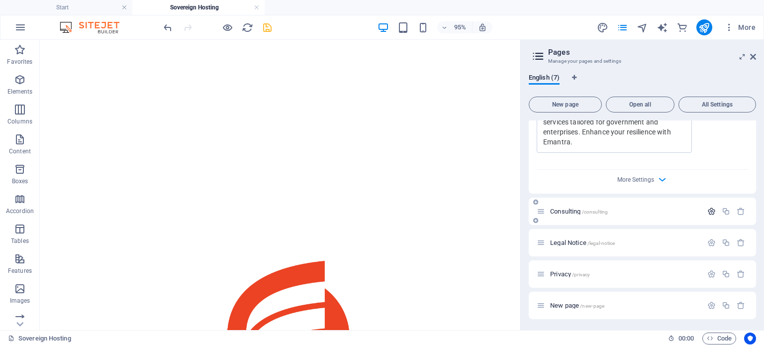
click at [707, 208] on icon "button" at bounding box center [711, 211] width 8 height 8
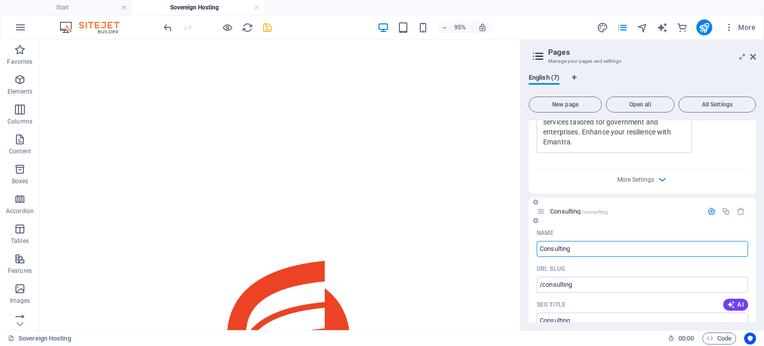
scroll to position [901, 0]
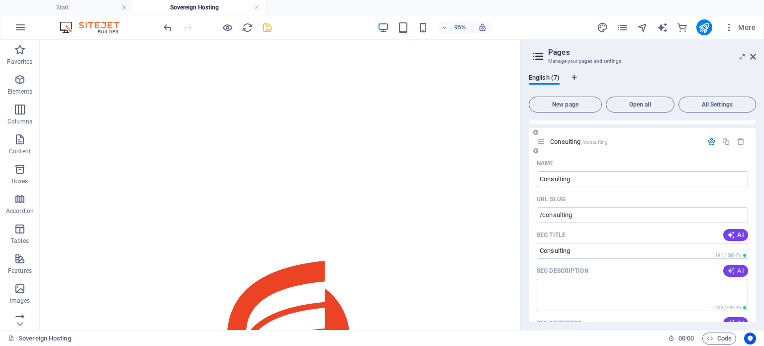
click at [727, 266] on icon "button" at bounding box center [731, 270] width 8 height 8
click at [732, 238] on icon "button" at bounding box center [731, 235] width 8 height 8
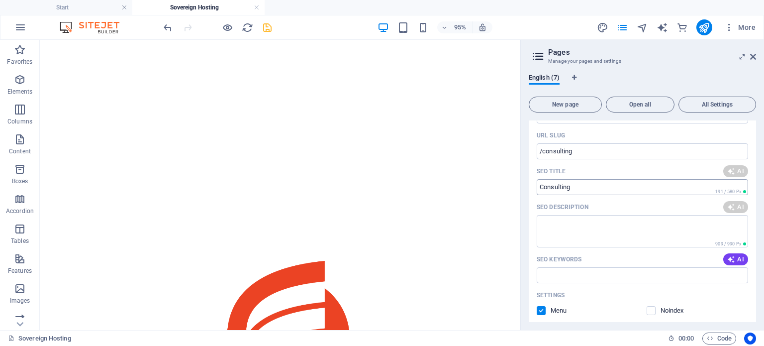
scroll to position [972, 0]
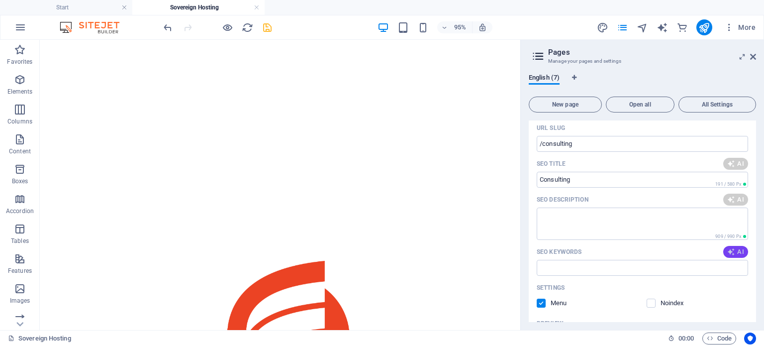
click at [733, 246] on button "AI" at bounding box center [735, 252] width 25 height 12
type textarea "Discover Emantras expert consulting for security, compliance, and resilience in…"
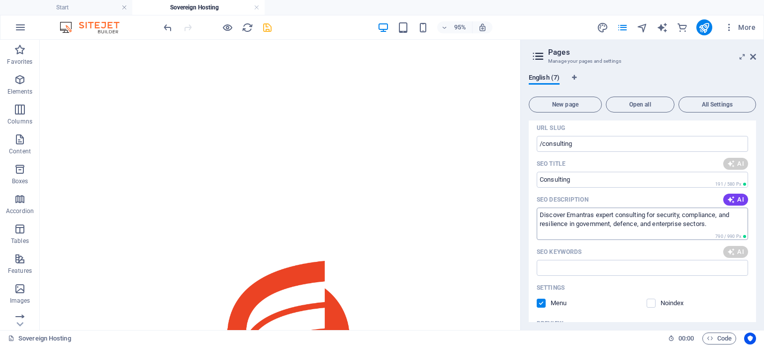
type input "Expert Security Consulting Services"
type textarea "Discover Emantras expert consulting for security, compliance, and resilience in…"
type input "Expert Security Consulting Services"
type textarea "Discover Emantras expert consulting for security, compliance, and resilience in…"
type input "consulting services, cybersecurity compliance, risk assessment, enterprise secu…"
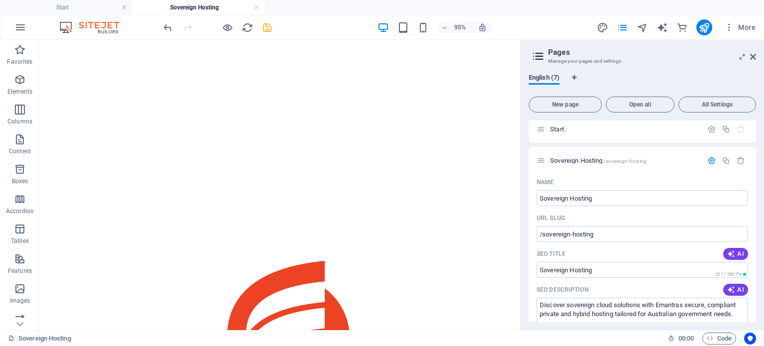
scroll to position [0, 0]
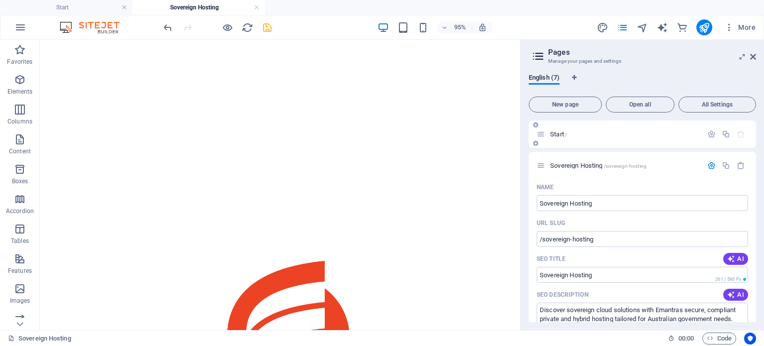
click at [619, 137] on p "Start /" at bounding box center [624, 134] width 149 height 6
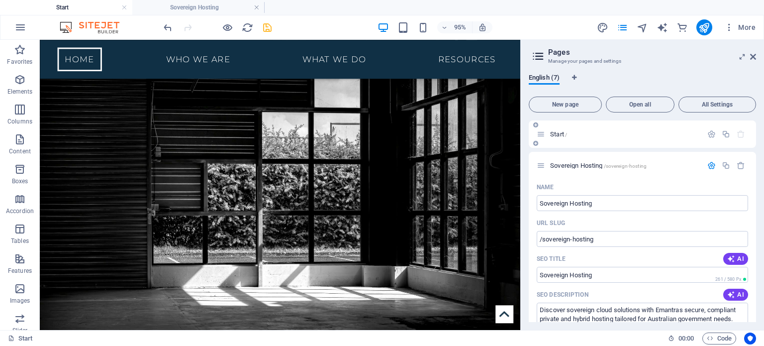
scroll to position [436, 0]
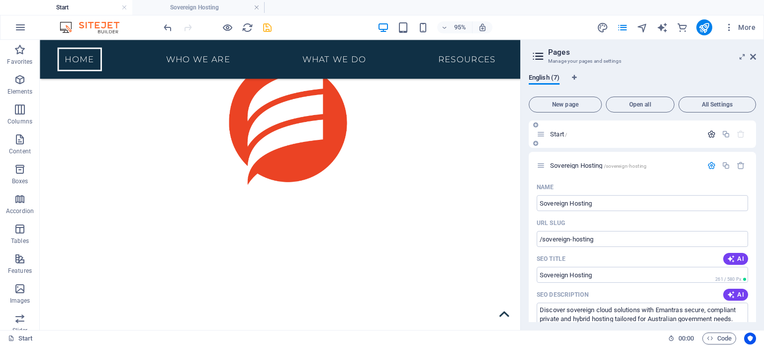
click at [704, 131] on button "button" at bounding box center [711, 134] width 14 height 8
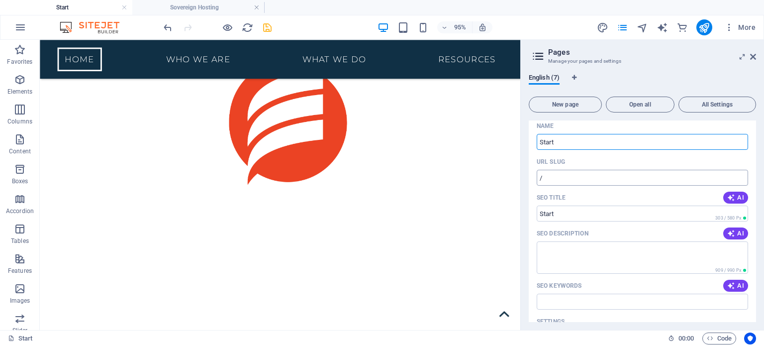
scroll to position [25, 0]
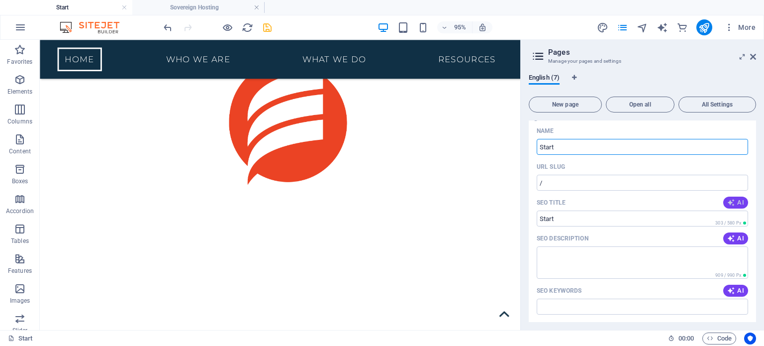
click at [730, 200] on icon "button" at bounding box center [731, 202] width 8 height 8
type input "20 Years of Sovereign Cybersecurity"
drag, startPoint x: 611, startPoint y: 188, endPoint x: 538, endPoint y: 155, distance: 79.6
type input "Index"
drag, startPoint x: 656, startPoint y: 220, endPoint x: 534, endPoint y: 215, distance: 121.9
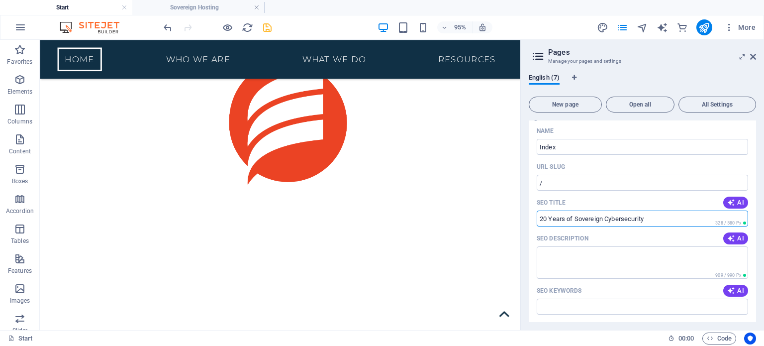
click at [534, 215] on div "Name Index ​ URL SLUG / ​ SEO Title AI 20 Years of Sovereign Cybersecurity ​ 32…" at bounding box center [641, 330] width 227 height 414
click at [730, 199] on icon "button" at bounding box center [731, 202] width 8 height 8
click at [735, 240] on span "AI" at bounding box center [735, 238] width 17 height 8
click at [738, 289] on span "AI" at bounding box center [735, 290] width 17 height 8
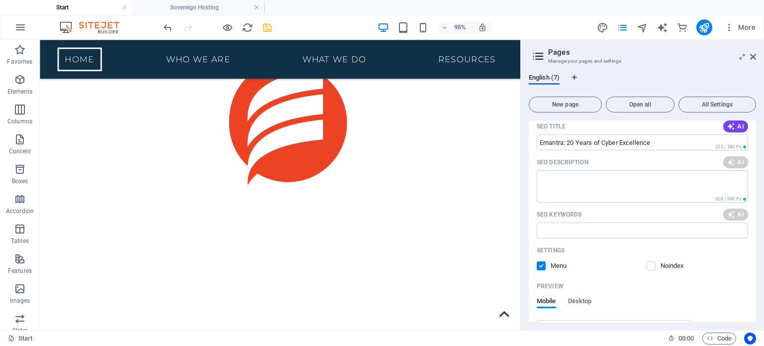
scroll to position [248, 0]
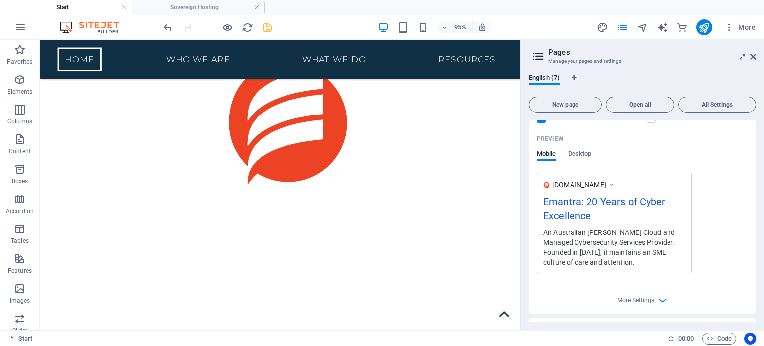
type input "Emantra: 20 Years of Cyber Excellence"
type textarea "Emantra: 20 years of trusted Australian sovereign cloud & cyber solutions. Secu…"
type input "Emantra: 20 Years of Cyber Excellence"
type textarea "Emantra: 20 years of trusted Australian sovereign cloud & cyber solutions. Secu…"
type input "Australian Sovereign Cloud, Managed Cybersecurity Services, Government-grade Ho…"
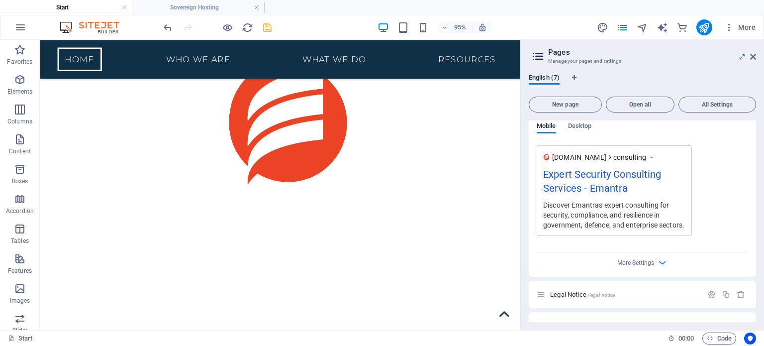
scroll to position [1650, 0]
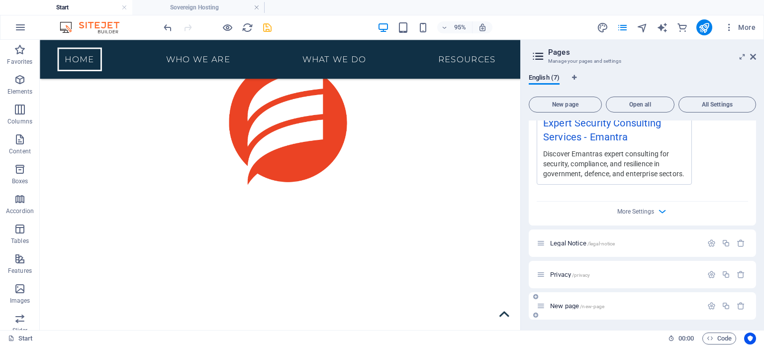
click at [569, 304] on span "New page /new-page" at bounding box center [577, 305] width 54 height 7
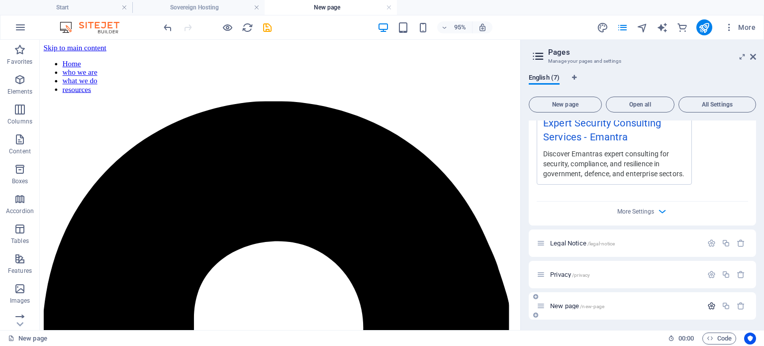
click at [710, 306] on icon "button" at bounding box center [711, 305] width 8 height 8
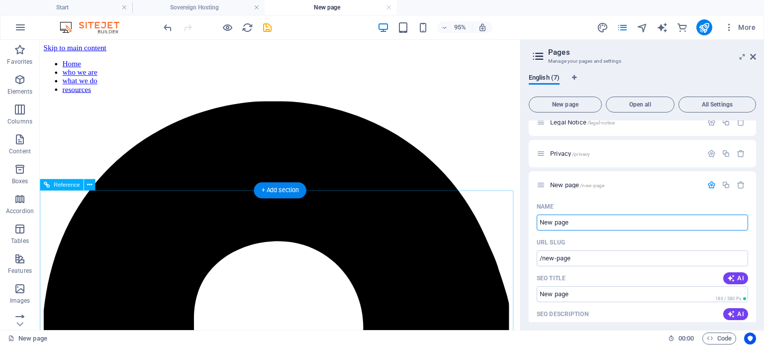
drag, startPoint x: 622, startPoint y: 262, endPoint x: 506, endPoint y: 234, distance: 119.3
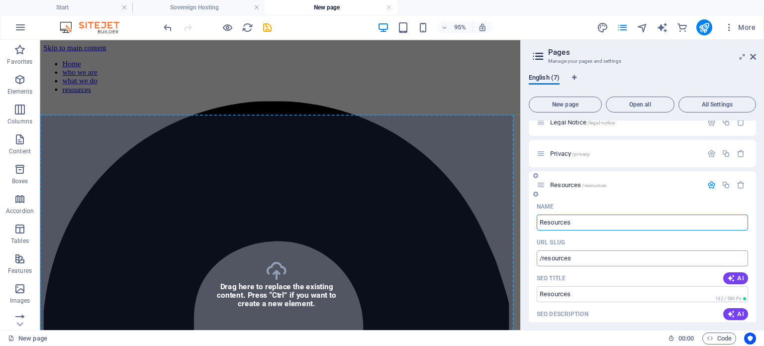
type input "Resources"
type input "/resources"
type input "Resources"
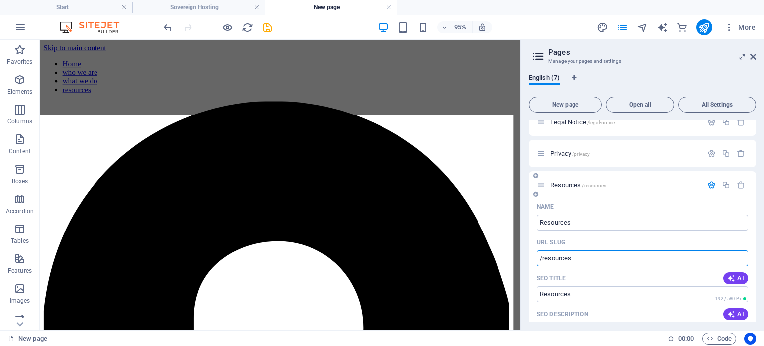
drag, startPoint x: 579, startPoint y: 256, endPoint x: 566, endPoint y: 256, distance: 13.4
click at [566, 256] on input "/resources" at bounding box center [641, 258] width 211 height 16
click at [599, 257] on input "/resources" at bounding box center [641, 258] width 211 height 16
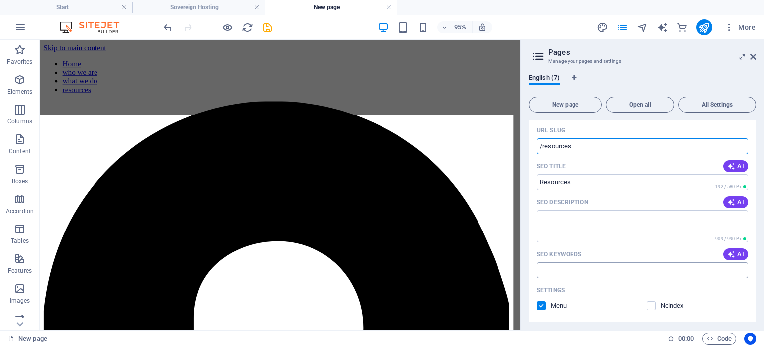
scroll to position [1943, 0]
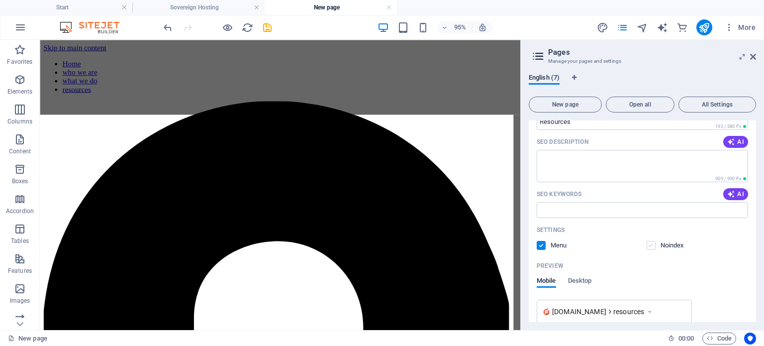
click at [650, 245] on label at bounding box center [650, 245] width 9 height 9
click at [0, 0] on input "checkbox" at bounding box center [0, 0] width 0 height 0
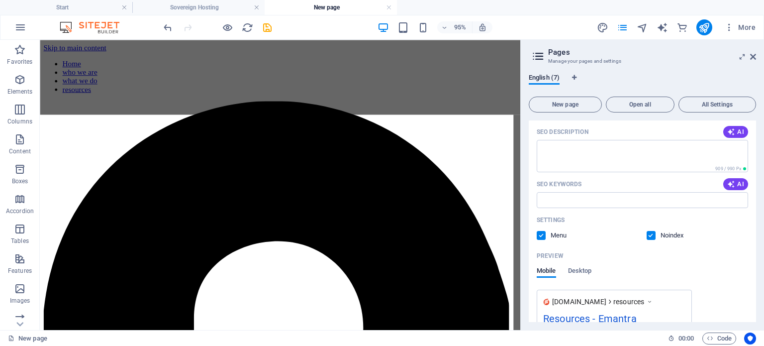
scroll to position [1953, 0]
click at [752, 56] on icon at bounding box center [753, 57] width 6 height 8
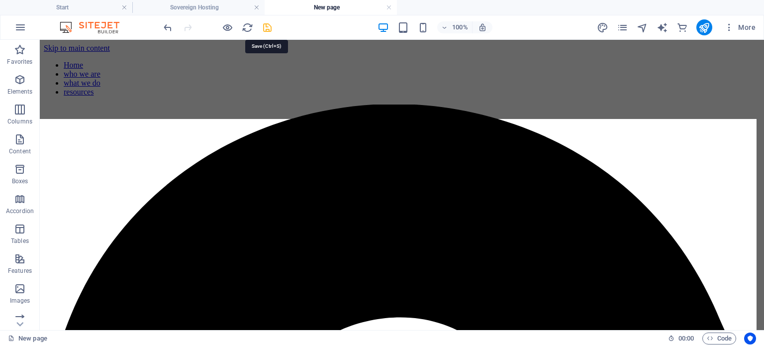
click at [265, 25] on icon "save" at bounding box center [267, 27] width 11 height 11
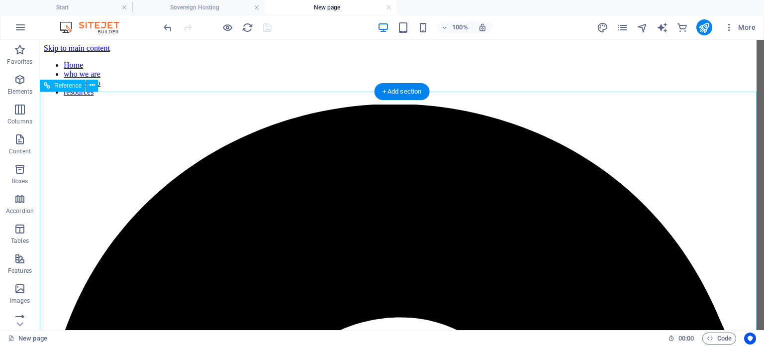
scroll to position [272, 0]
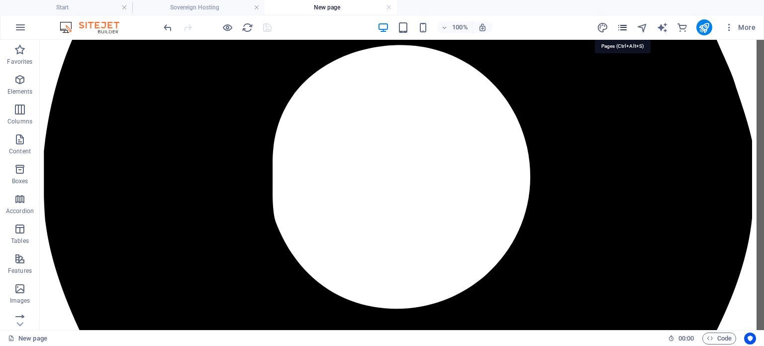
click at [621, 25] on icon "pages" at bounding box center [621, 27] width 11 height 11
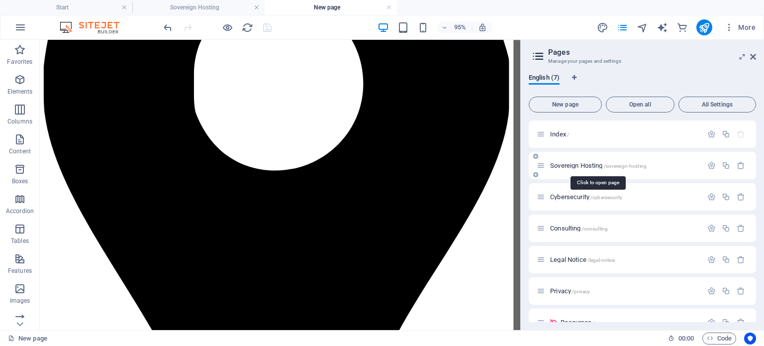
scroll to position [17, 0]
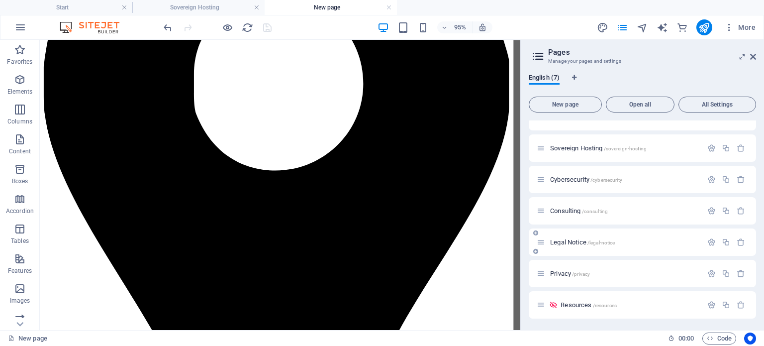
click at [564, 241] on span "Legal Notice /legal-notice" at bounding box center [582, 241] width 65 height 7
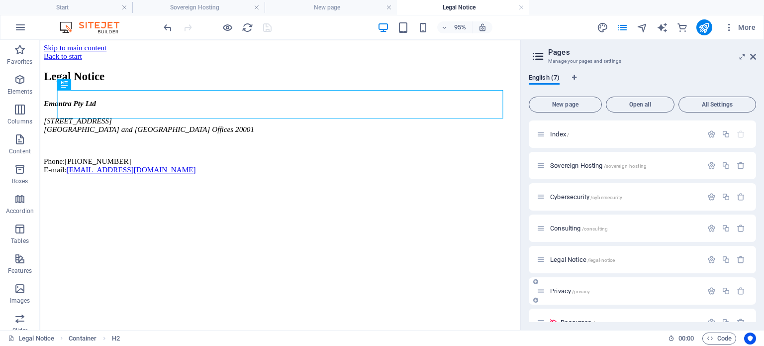
scroll to position [0, 0]
click at [564, 292] on span "Privacy /privacy" at bounding box center [570, 290] width 40 height 7
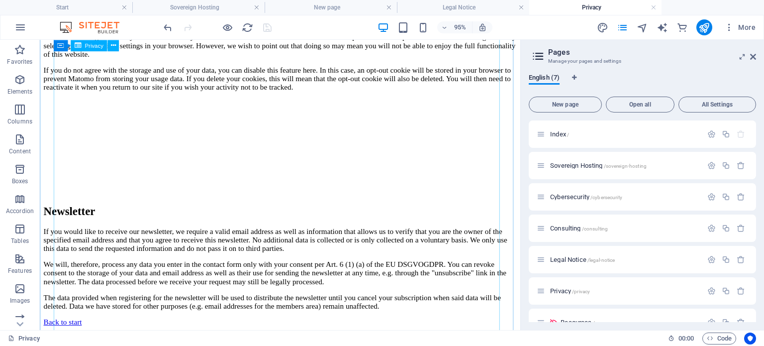
scroll to position [2226, 0]
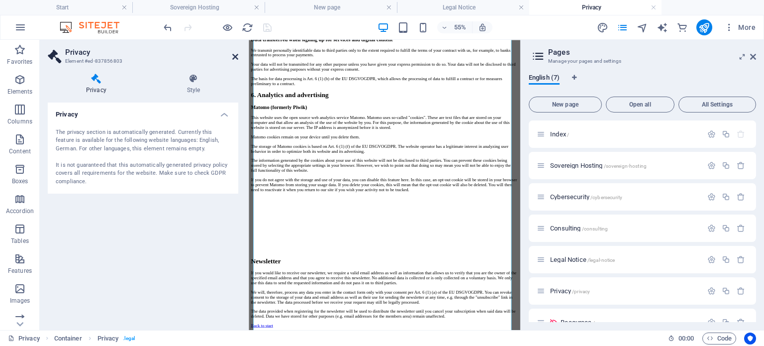
click at [234, 55] on icon at bounding box center [235, 57] width 6 height 8
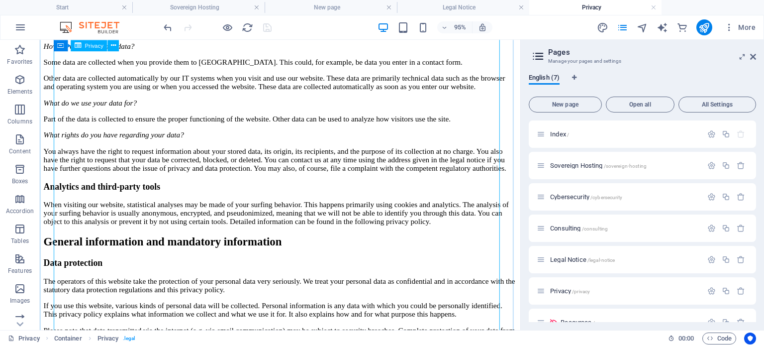
scroll to position [0, 0]
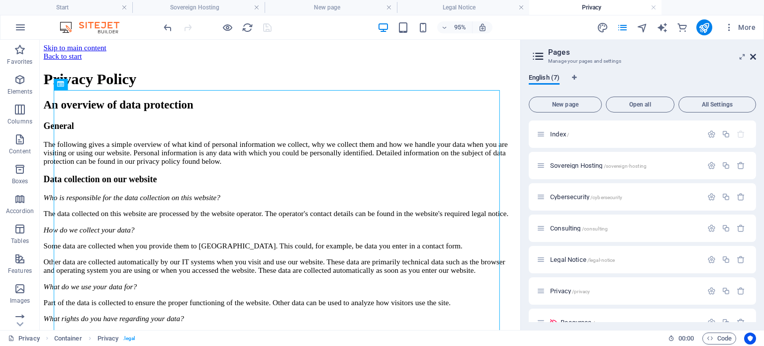
click at [753, 57] on icon at bounding box center [753, 57] width 6 height 8
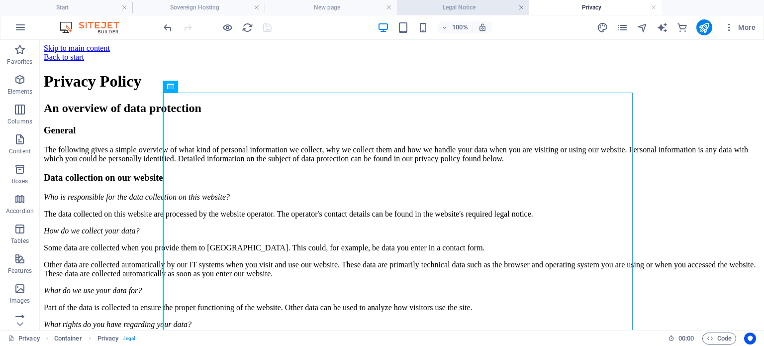
click at [520, 7] on link at bounding box center [521, 7] width 6 height 9
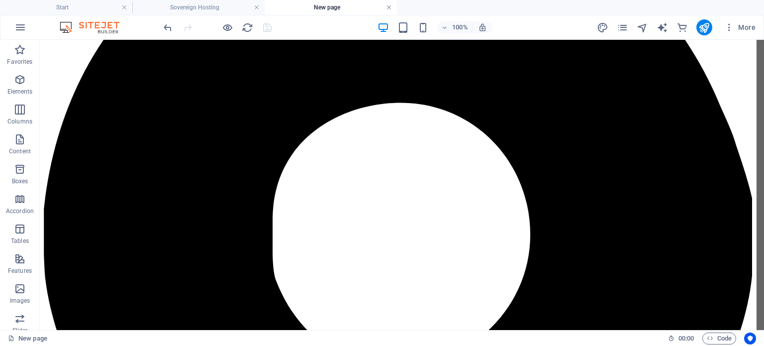
click at [388, 6] on link at bounding box center [389, 7] width 6 height 9
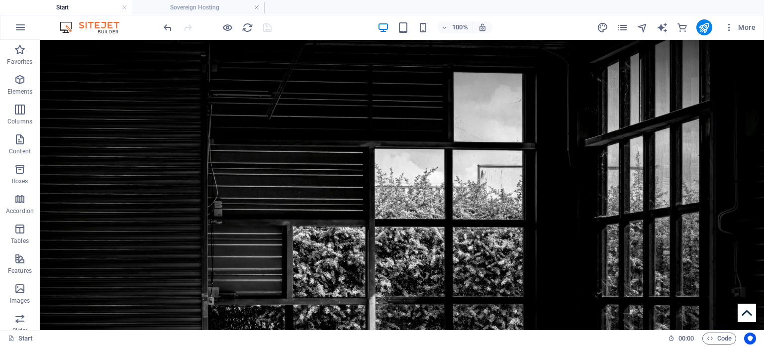
scroll to position [436, 0]
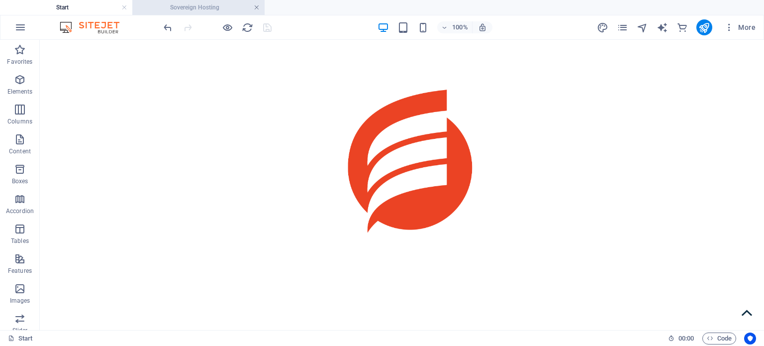
click at [259, 7] on link at bounding box center [257, 7] width 6 height 9
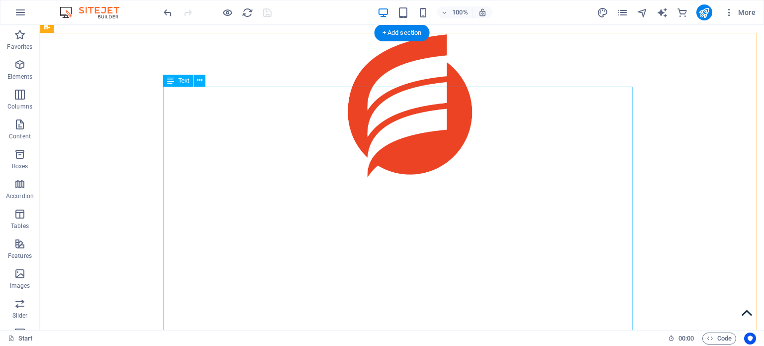
scroll to position [0, 0]
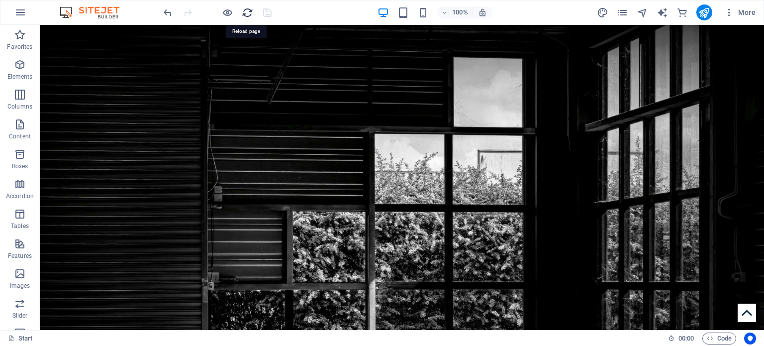
click at [248, 9] on icon "reload" at bounding box center [247, 12] width 11 height 11
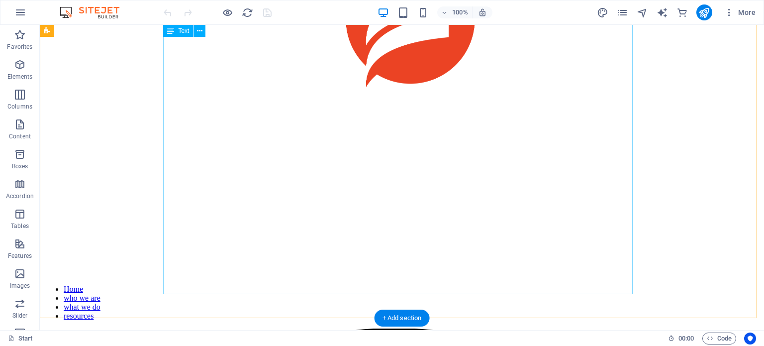
scroll to position [561, 0]
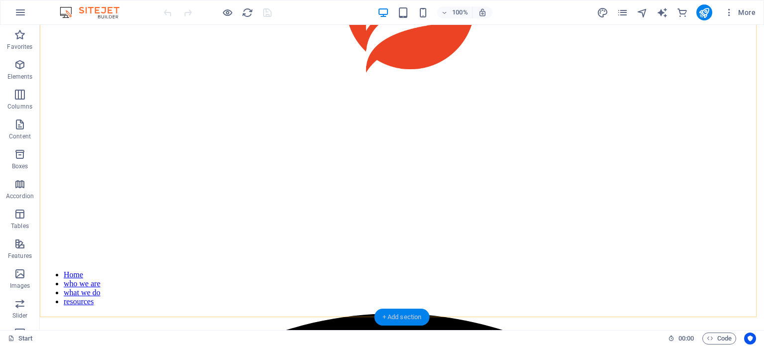
drag, startPoint x: 394, startPoint y: 313, endPoint x: 203, endPoint y: 266, distance: 196.5
click at [394, 313] on div "+ Add section" at bounding box center [401, 316] width 55 height 17
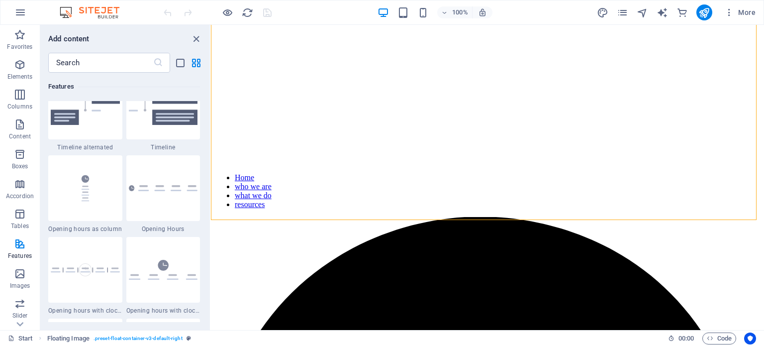
scroll to position [4224, 0]
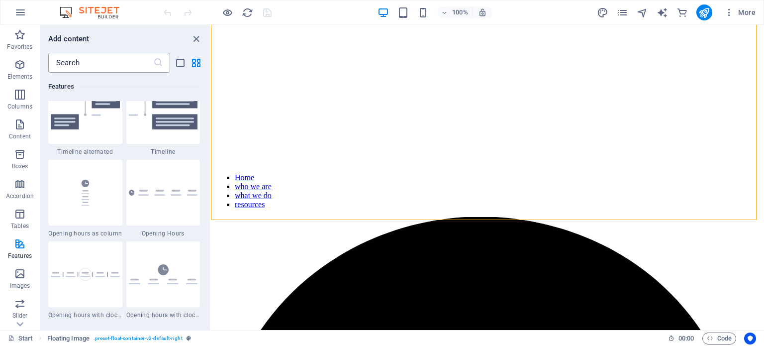
click at [96, 63] on input "text" at bounding box center [100, 63] width 105 height 20
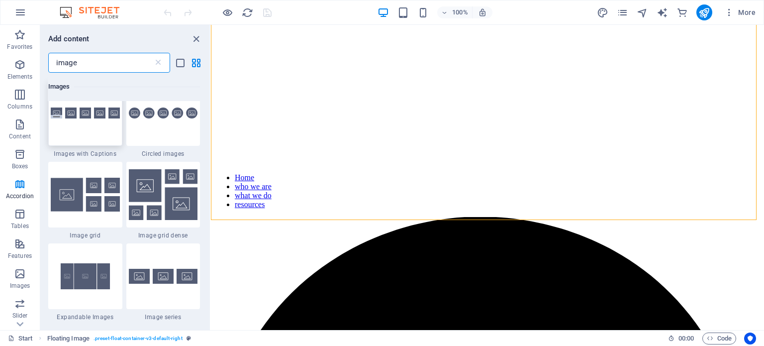
scroll to position [861, 0]
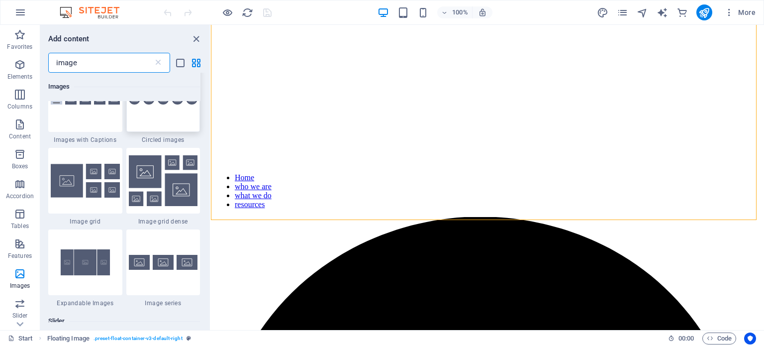
type input "image"
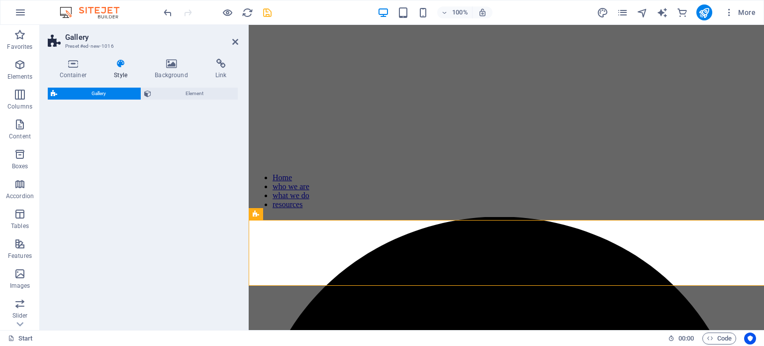
drag, startPoint x: 155, startPoint y: 118, endPoint x: 161, endPoint y: 120, distance: 6.3
click at [165, 126] on div "Gallery Element" at bounding box center [143, 204] width 190 height 234
select select "rem"
select select "preset-gallery-v3-circle"
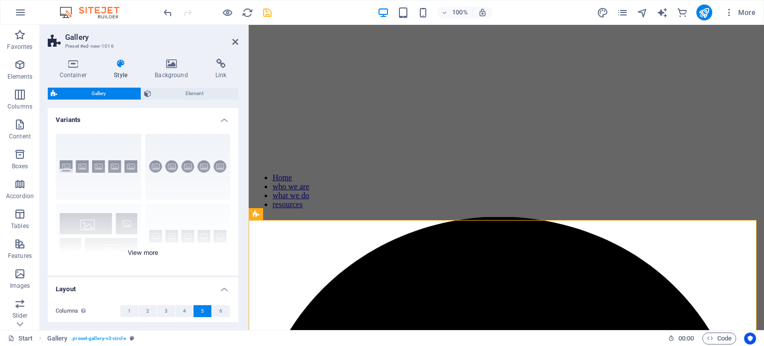
click at [169, 200] on div "Captions Circle Collage Default Grid Grid shifted" at bounding box center [143, 200] width 190 height 149
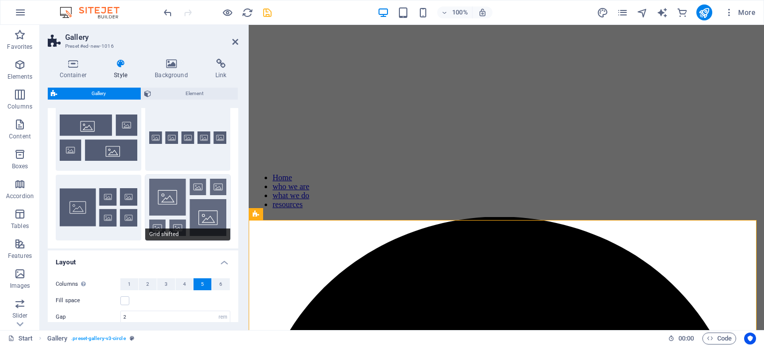
scroll to position [221, 0]
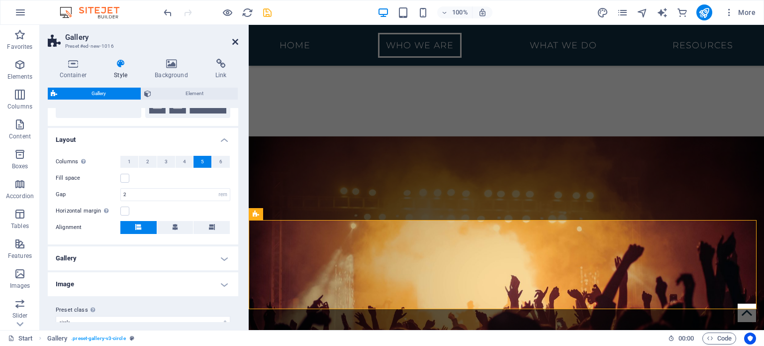
click at [237, 40] on icon at bounding box center [235, 42] width 6 height 8
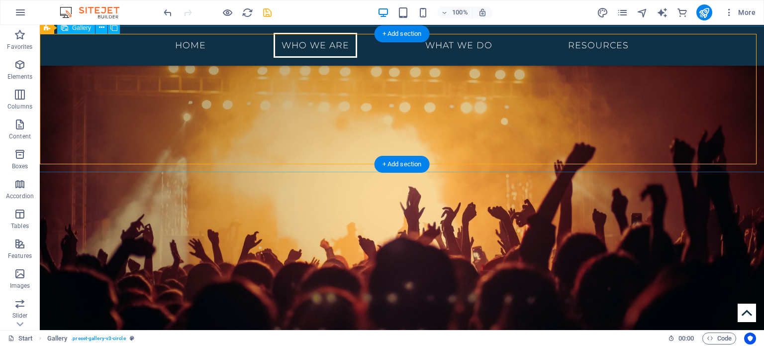
scroll to position [741, 0]
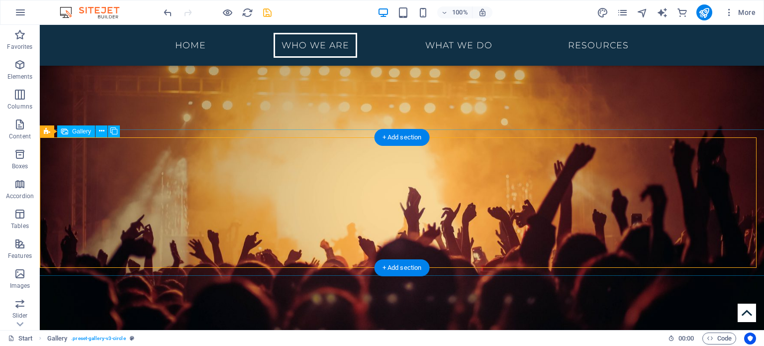
select select "4"
select select "px"
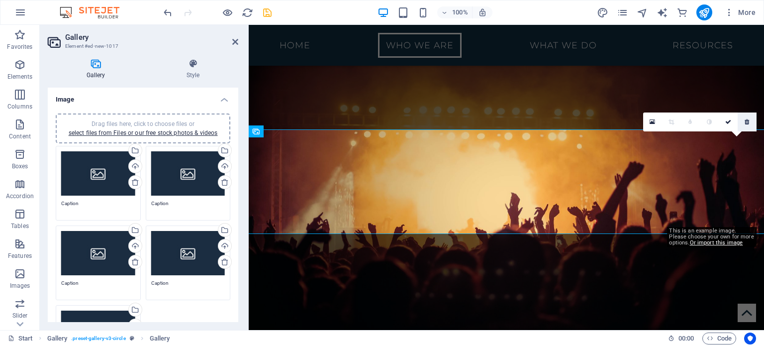
click at [745, 121] on icon at bounding box center [746, 122] width 4 height 6
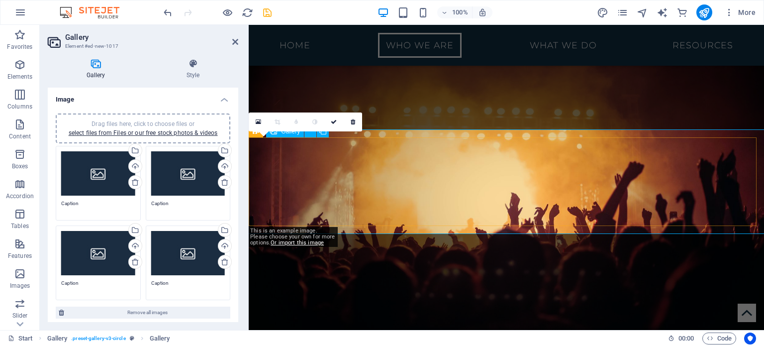
click at [350, 121] on icon at bounding box center [352, 122] width 4 height 6
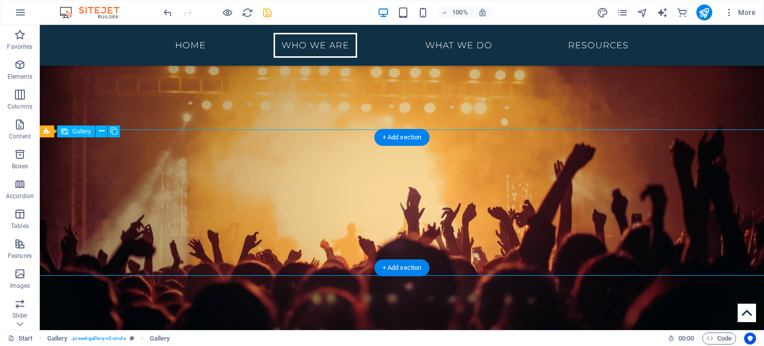
select select "4"
select select "px"
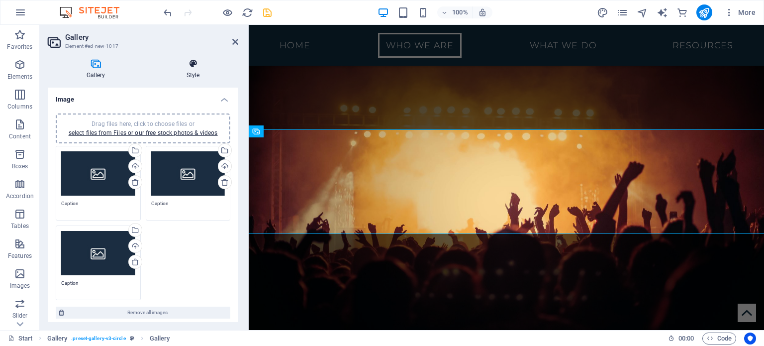
click at [199, 64] on icon at bounding box center [193, 64] width 90 height 10
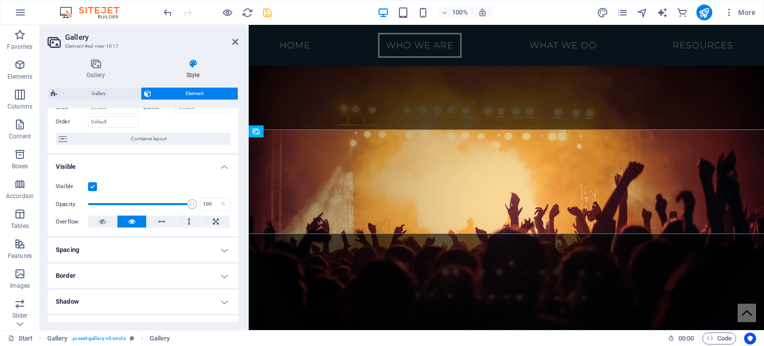
scroll to position [68, 0]
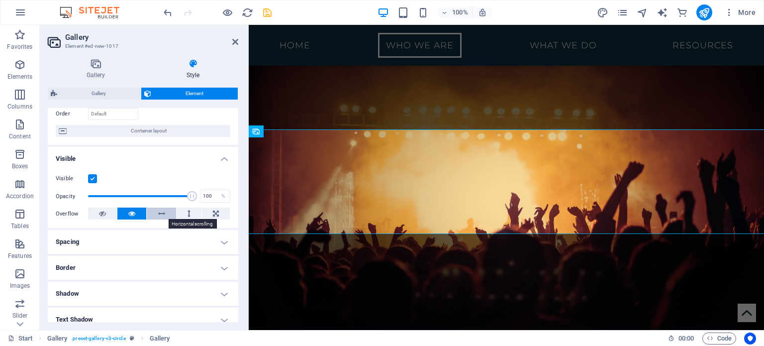
click at [163, 214] on icon at bounding box center [161, 213] width 7 height 12
click at [128, 212] on icon at bounding box center [131, 213] width 7 height 12
click at [221, 213] on button at bounding box center [216, 213] width 28 height 12
click at [143, 212] on button at bounding box center [131, 213] width 29 height 12
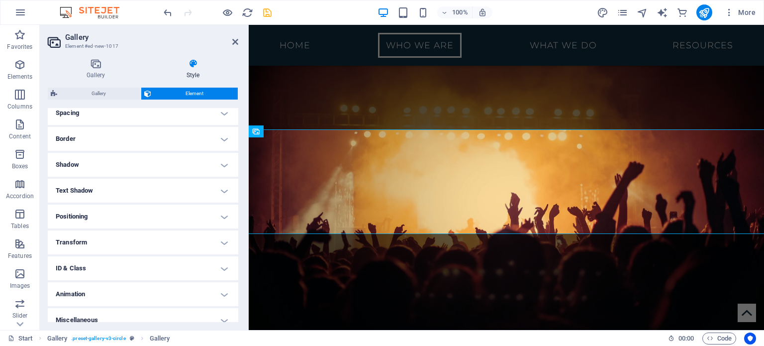
scroll to position [206, 0]
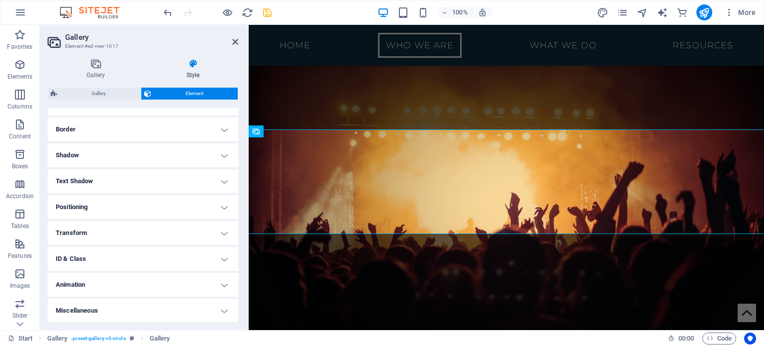
click at [165, 207] on h4 "Positioning" at bounding box center [143, 207] width 190 height 24
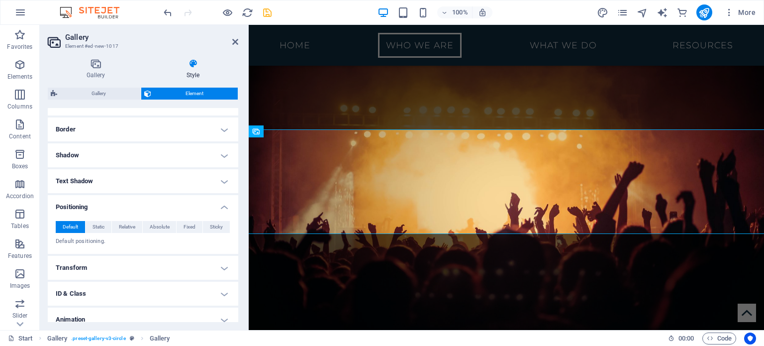
click at [220, 208] on h4 "Positioning" at bounding box center [143, 204] width 190 height 18
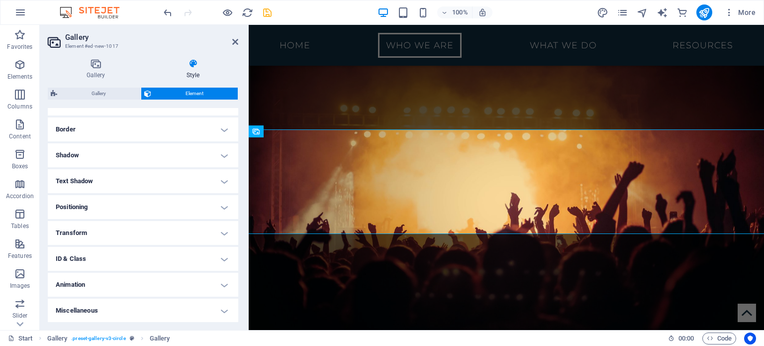
click at [173, 178] on h4 "Text Shadow" at bounding box center [143, 181] width 190 height 24
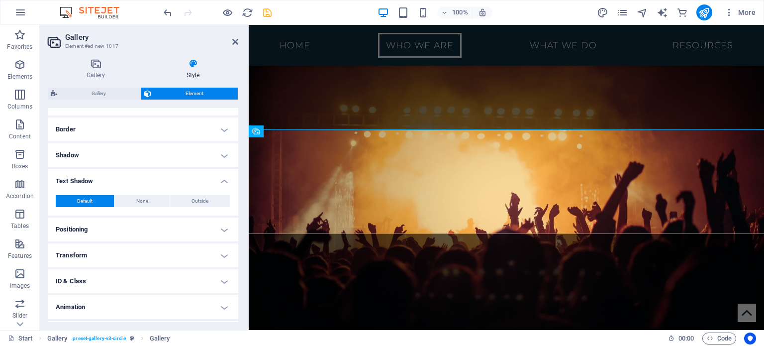
click at [173, 178] on h4 "Text Shadow" at bounding box center [143, 178] width 190 height 18
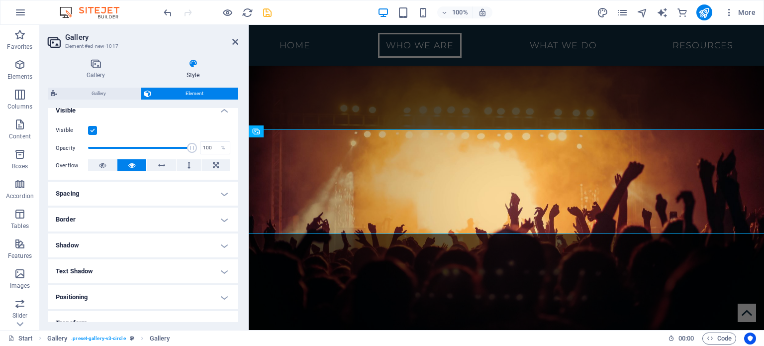
scroll to position [113, 0]
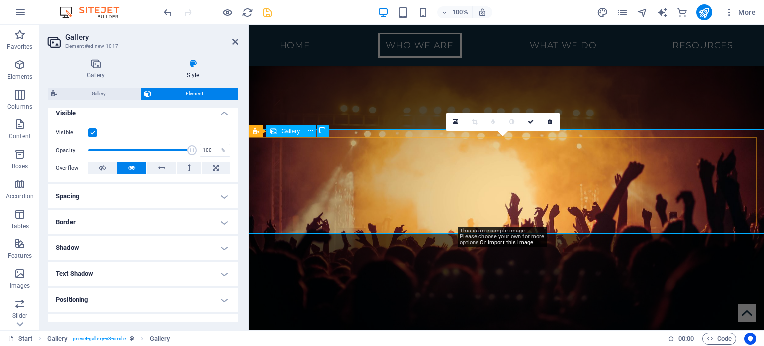
drag, startPoint x: 486, startPoint y: 184, endPoint x: 602, endPoint y: 172, distance: 116.5
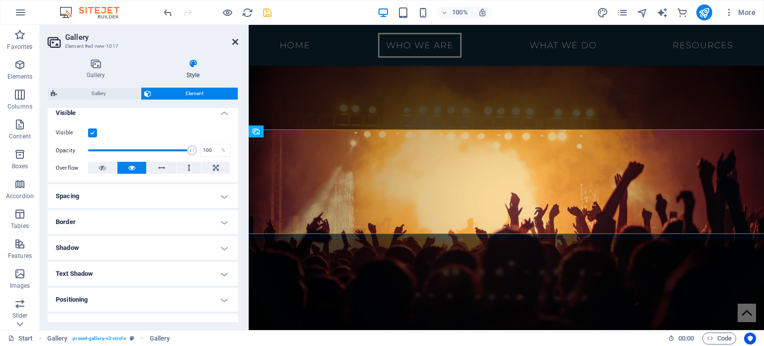
click at [235, 41] on icon at bounding box center [235, 42] width 6 height 8
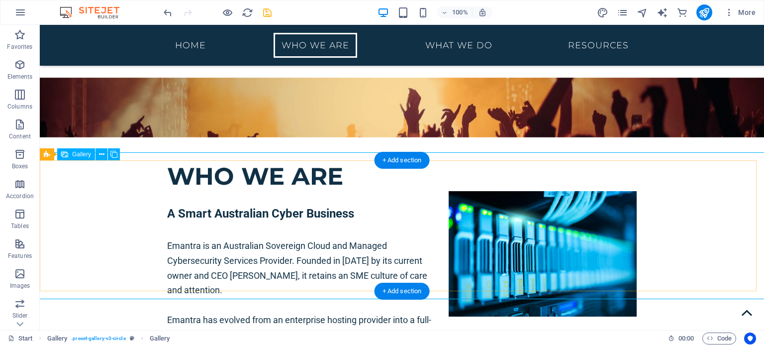
scroll to position [718, 0]
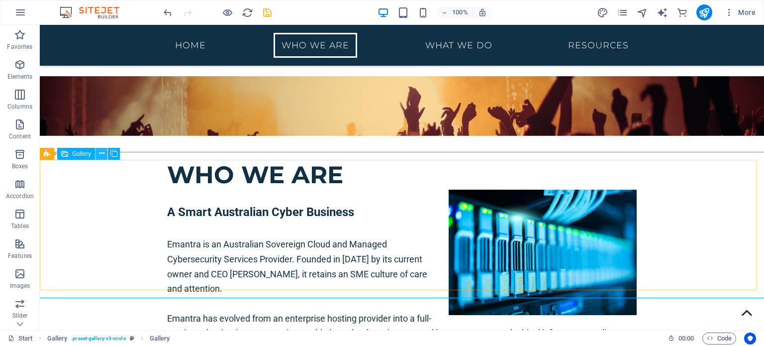
click at [99, 152] on icon at bounding box center [101, 153] width 5 height 10
click at [86, 153] on button at bounding box center [84, 154] width 12 height 12
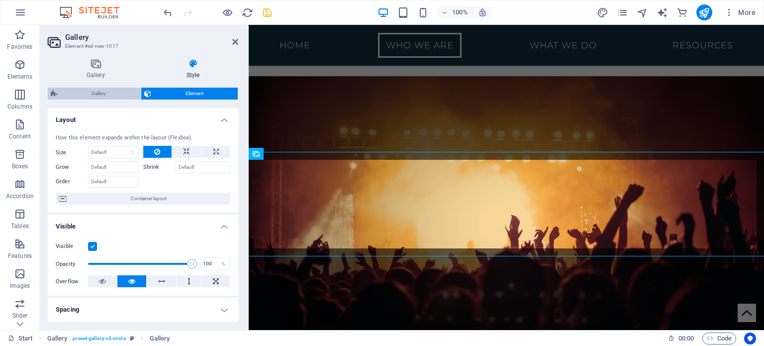
click at [107, 92] on span "Gallery" at bounding box center [99, 93] width 78 height 12
select select "rem"
select select "preset-gallery-v3-circle"
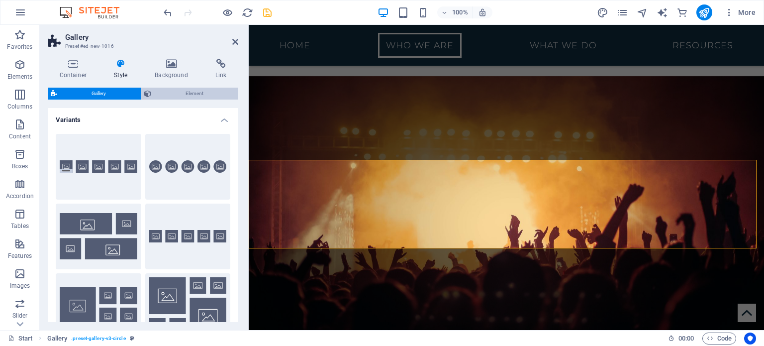
click at [197, 90] on span "Element" at bounding box center [194, 93] width 81 height 12
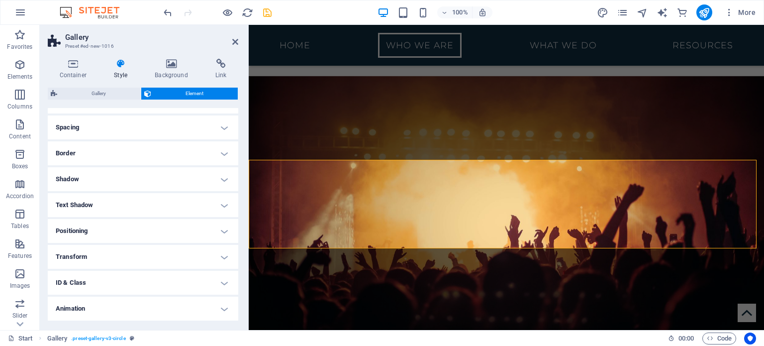
scroll to position [87, 0]
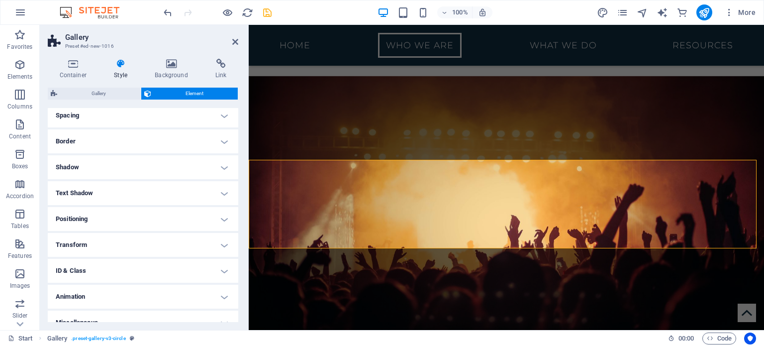
click at [135, 119] on h4 "Spacing" at bounding box center [143, 115] width 190 height 24
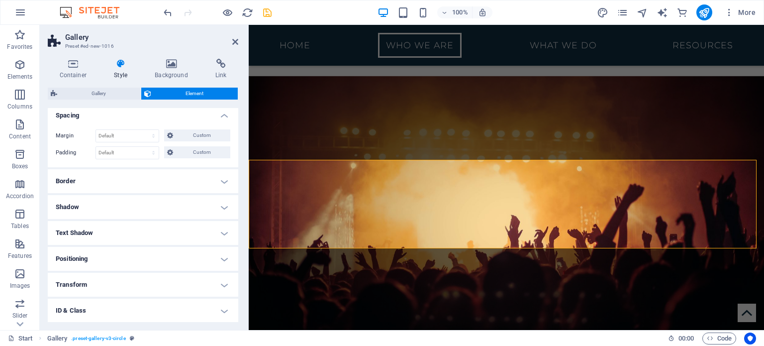
click at [134, 119] on h4 "Spacing" at bounding box center [143, 112] width 190 height 18
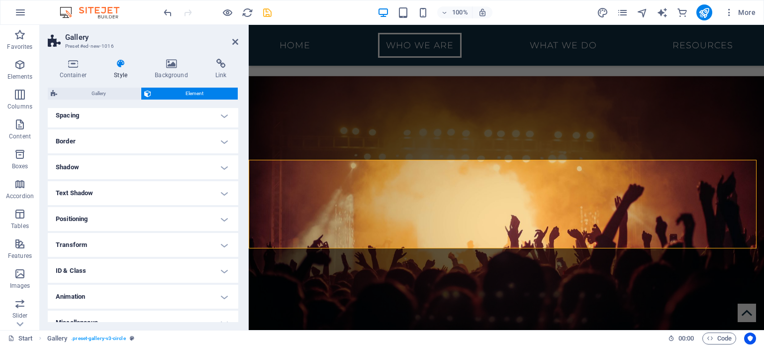
click at [126, 145] on h4 "Border" at bounding box center [143, 141] width 190 height 24
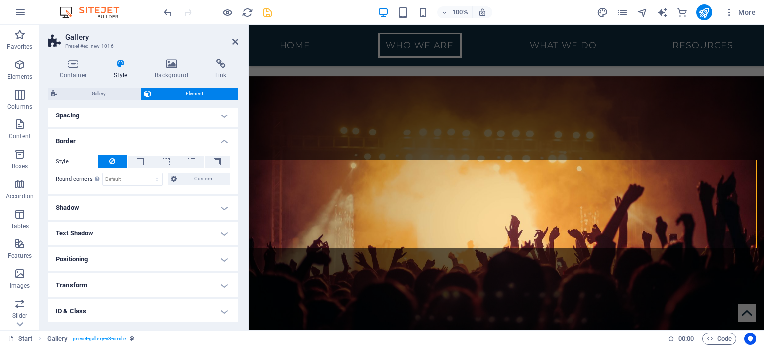
click at [129, 141] on h4 "Border" at bounding box center [143, 138] width 190 height 18
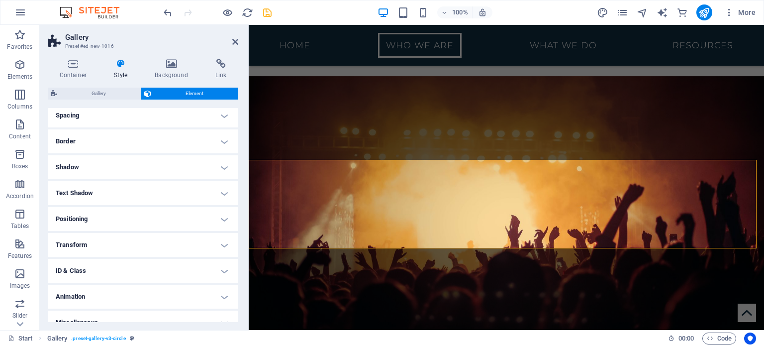
click at [113, 175] on h4 "Shadow" at bounding box center [143, 167] width 190 height 24
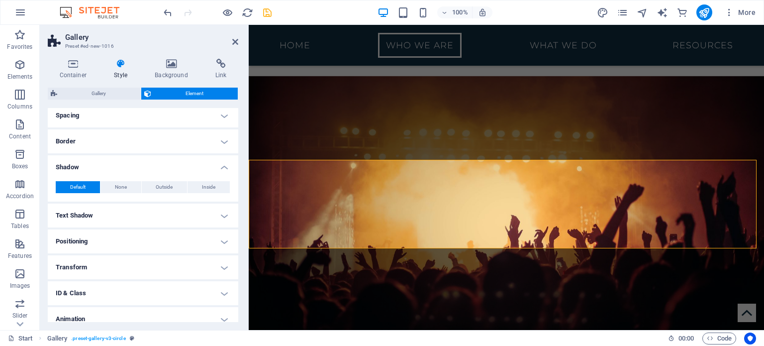
click at [115, 170] on h4 "Shadow" at bounding box center [143, 164] width 190 height 18
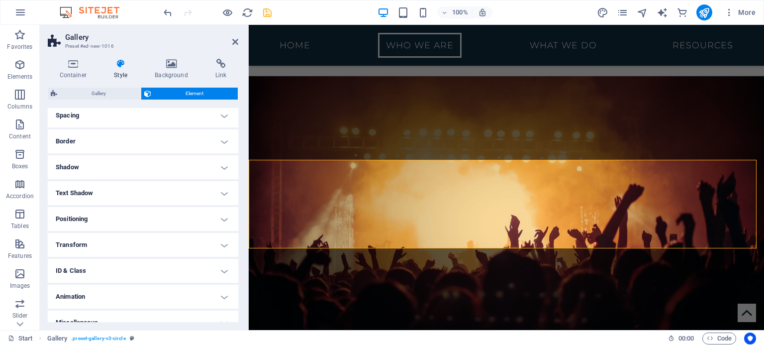
scroll to position [99, 0]
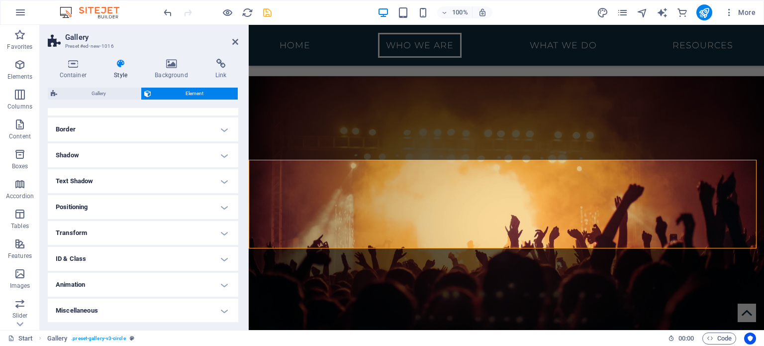
click at [121, 311] on h4 "Miscellaneous" at bounding box center [143, 310] width 190 height 24
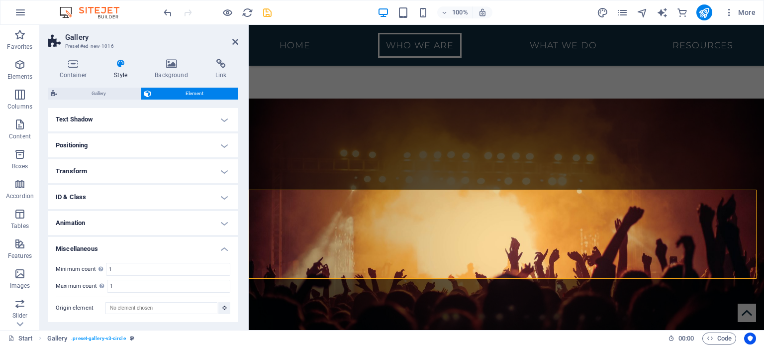
scroll to position [678, 0]
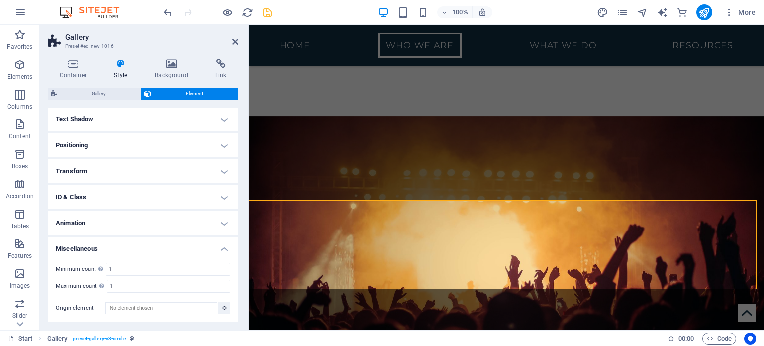
click at [121, 220] on h4 "Animation" at bounding box center [143, 223] width 190 height 24
click at [139, 198] on h4 "ID & Class" at bounding box center [143, 197] width 190 height 24
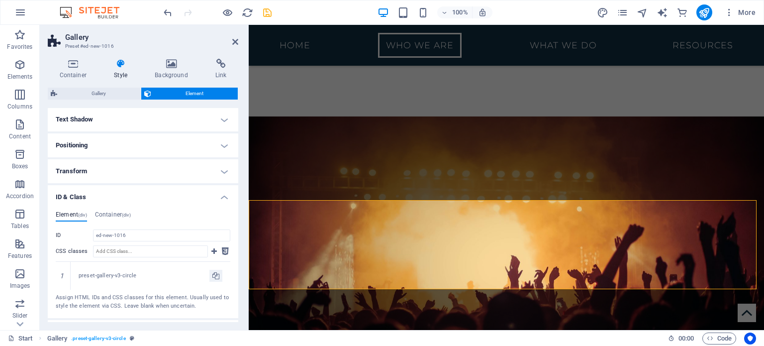
click at [165, 171] on h4 "Transform" at bounding box center [143, 171] width 190 height 24
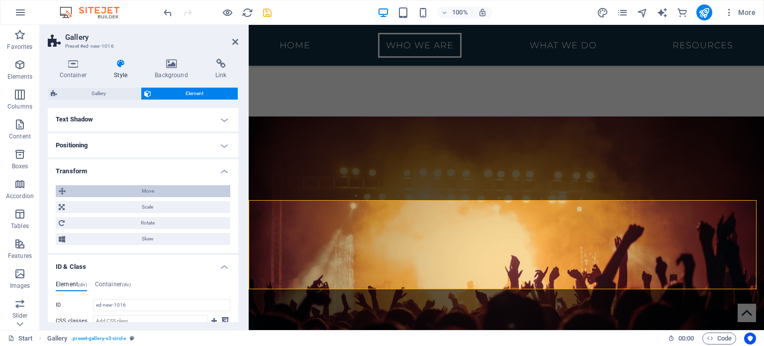
click at [137, 191] on span "Move" at bounding box center [148, 191] width 159 height 12
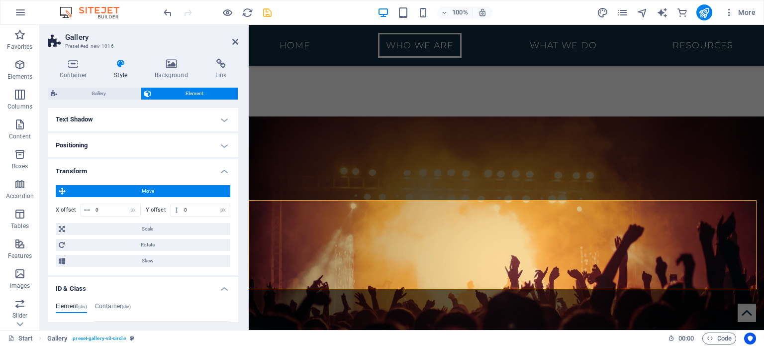
click at [171, 151] on h4 "Positioning" at bounding box center [143, 145] width 190 height 24
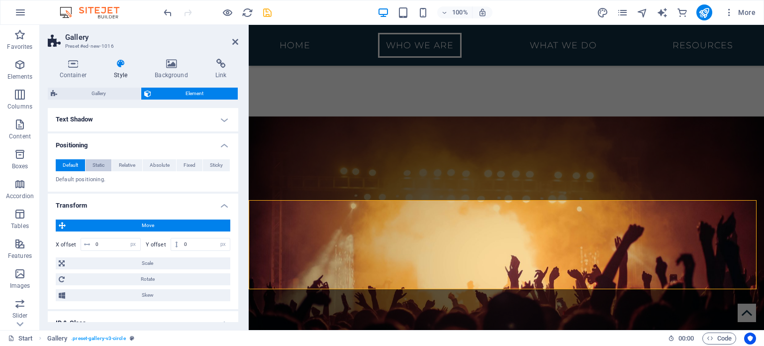
click at [101, 165] on span "Static" at bounding box center [98, 165] width 12 height 12
click at [127, 164] on span "Relative" at bounding box center [127, 165] width 16 height 12
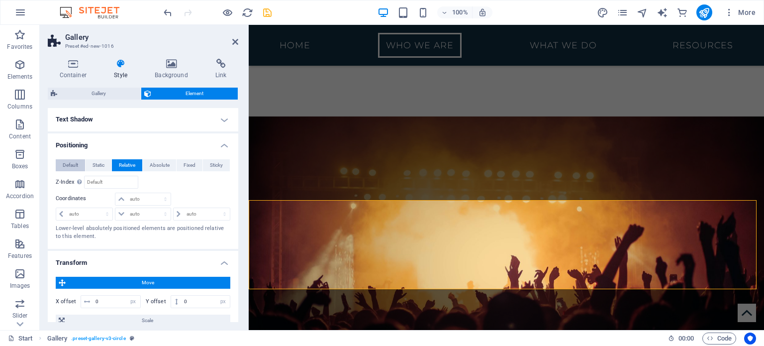
click at [66, 162] on span "Default" at bounding box center [70, 165] width 15 height 12
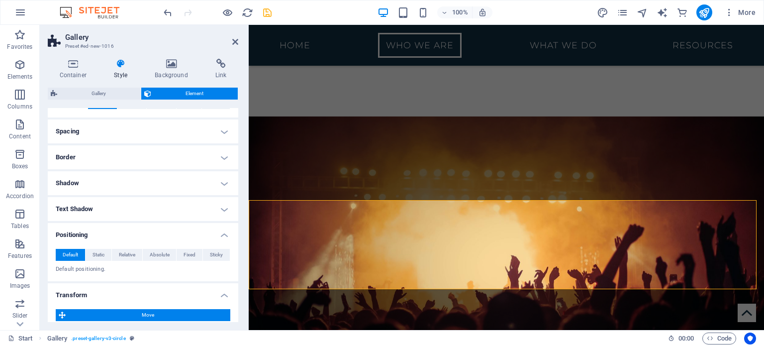
scroll to position [0, 0]
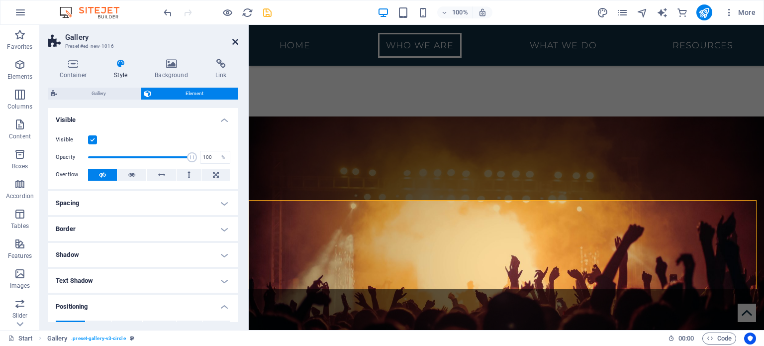
click at [236, 41] on icon at bounding box center [235, 42] width 6 height 8
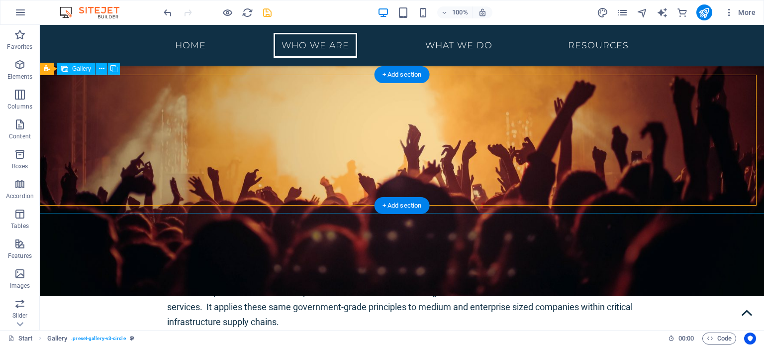
scroll to position [717, 0]
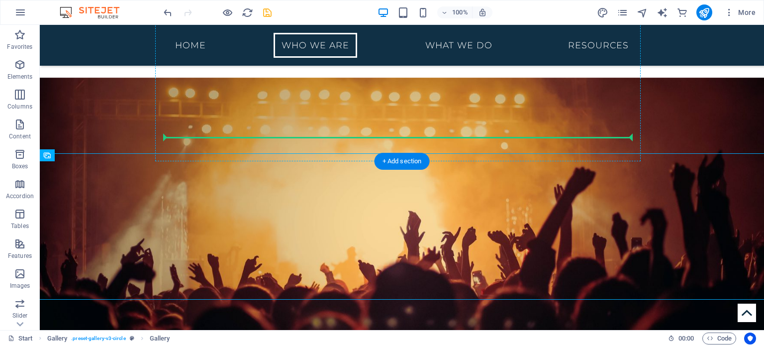
drag, startPoint x: 175, startPoint y: 187, endPoint x: 264, endPoint y: 135, distance: 104.0
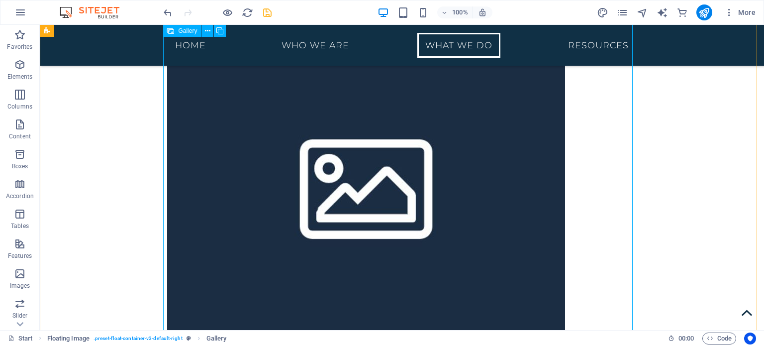
scroll to position [1241, 0]
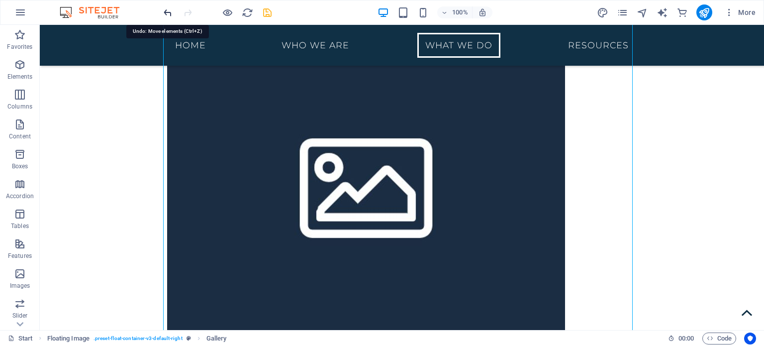
click at [166, 17] on icon "undo" at bounding box center [167, 12] width 11 height 11
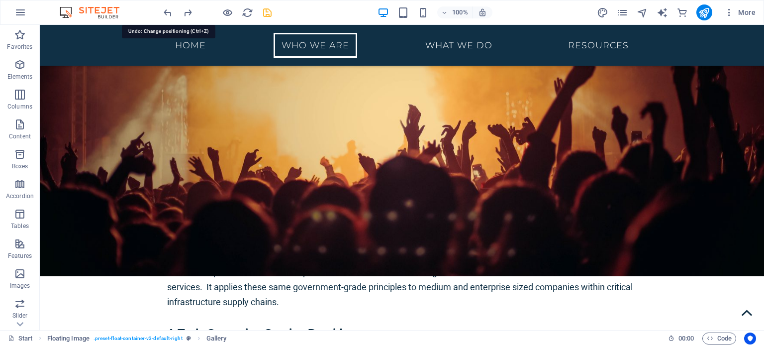
scroll to position [766, 0]
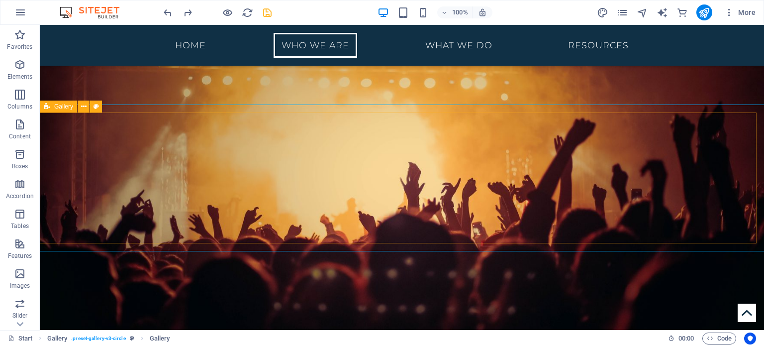
click at [56, 108] on span "Gallery" at bounding box center [63, 106] width 19 height 6
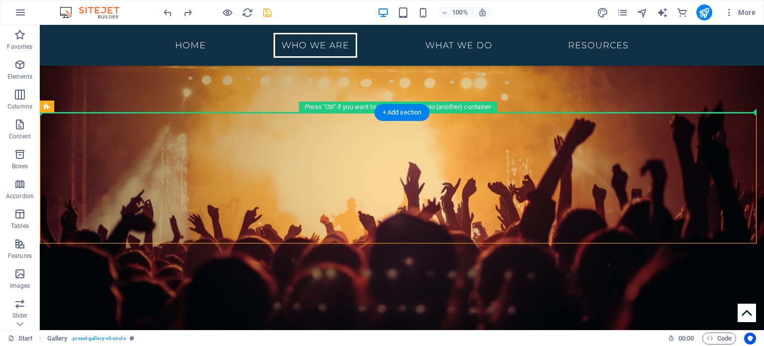
drag, startPoint x: 95, startPoint y: 132, endPoint x: 341, endPoint y: 109, distance: 246.7
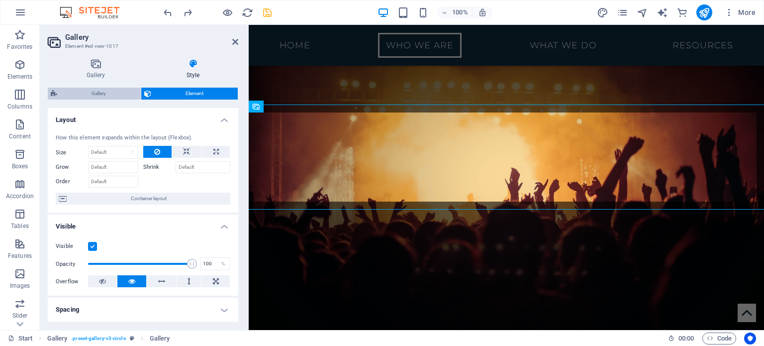
click at [96, 92] on span "Gallery" at bounding box center [99, 93] width 78 height 12
select select "rem"
select select "preset-gallery-v3-circle"
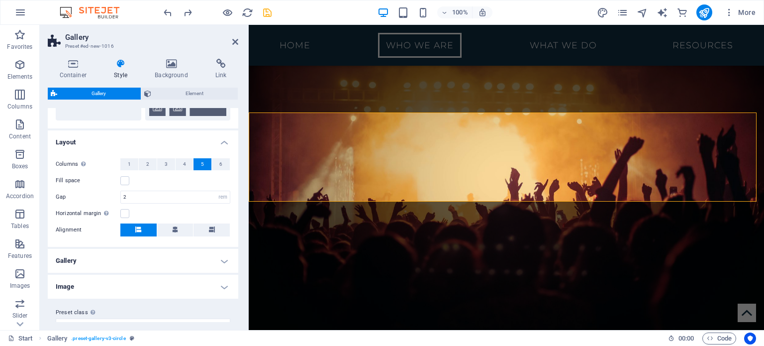
scroll to position [220, 0]
click at [165, 160] on span "3" at bounding box center [166, 163] width 3 height 12
click at [171, 224] on button at bounding box center [175, 228] width 36 height 13
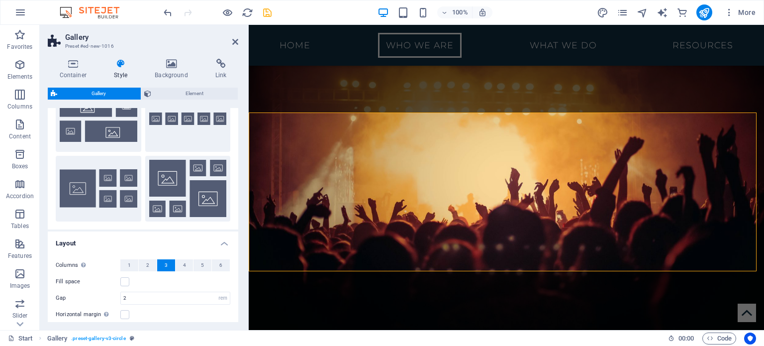
scroll to position [234, 0]
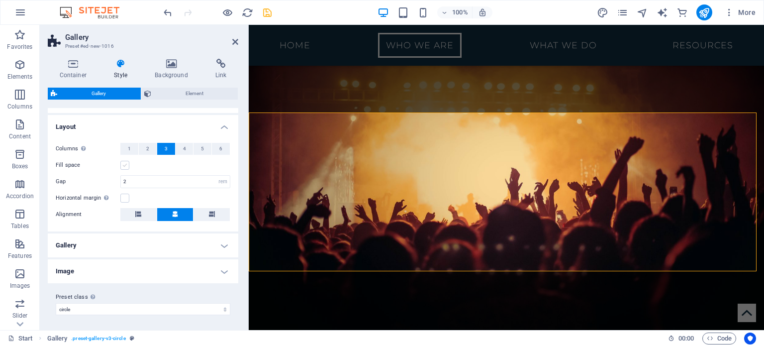
click at [122, 165] on label at bounding box center [124, 165] width 9 height 9
click at [0, 0] on input "Fill space" at bounding box center [0, 0] width 0 height 0
click at [124, 165] on label at bounding box center [124, 165] width 9 height 9
click at [0, 0] on input "Fill space" at bounding box center [0, 0] width 0 height 0
click at [126, 308] on select "captions default circle Add preset class" at bounding box center [143, 309] width 175 height 12
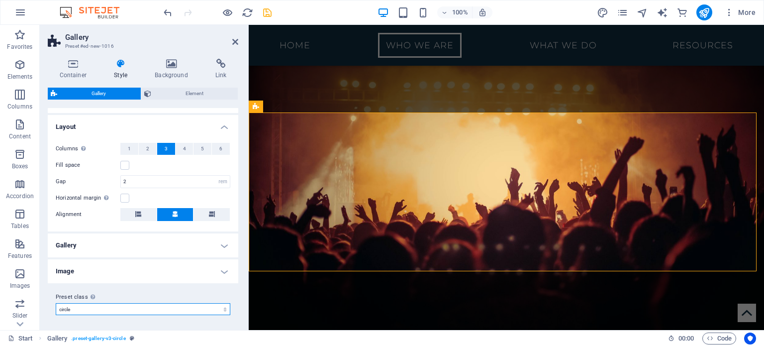
click at [126, 308] on select "captions default circle Add preset class" at bounding box center [143, 309] width 175 height 12
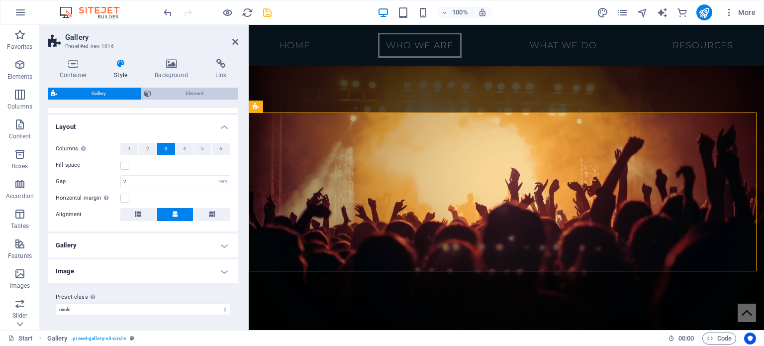
click at [209, 91] on span "Element" at bounding box center [194, 93] width 81 height 12
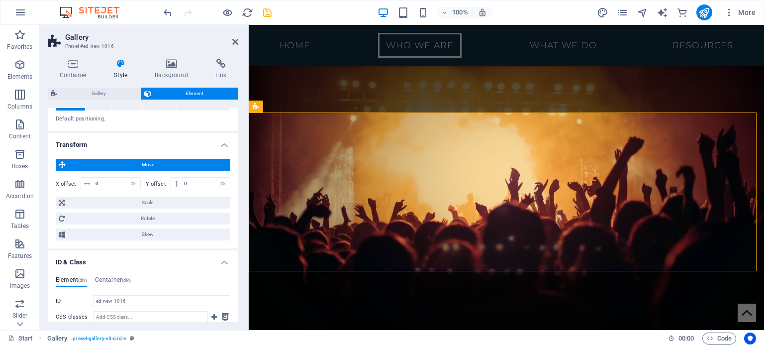
scroll to position [222, 0]
click at [203, 143] on h4 "Transform" at bounding box center [143, 141] width 190 height 18
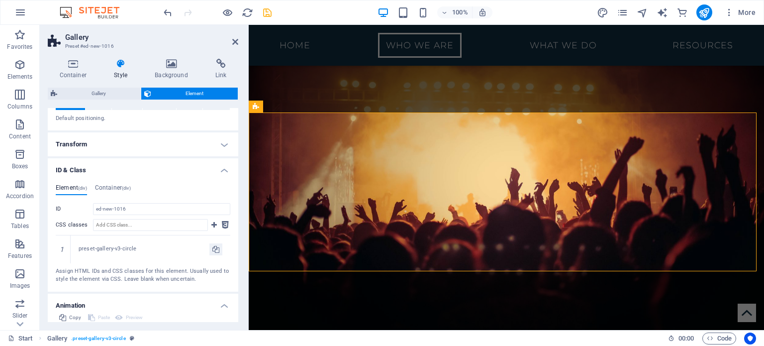
click at [124, 169] on h4 "ID & Class" at bounding box center [143, 167] width 190 height 18
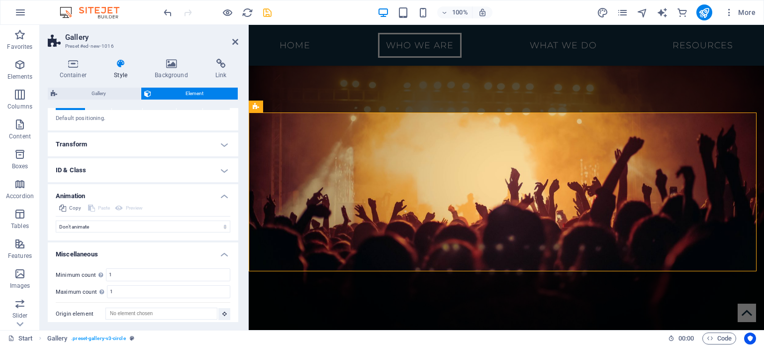
click at [108, 194] on h4 "Animation" at bounding box center [143, 193] width 190 height 18
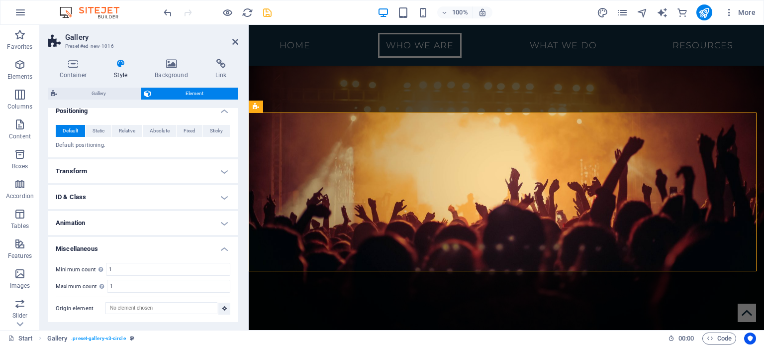
click at [117, 242] on h4 "Miscellaneous" at bounding box center [143, 246] width 190 height 18
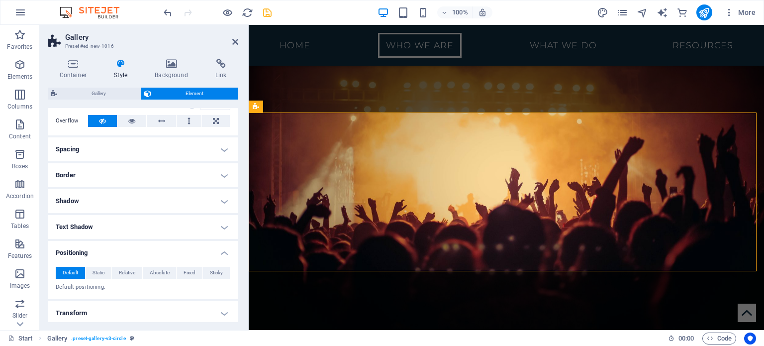
scroll to position [54, 0]
click at [113, 96] on span "Gallery" at bounding box center [99, 93] width 78 height 12
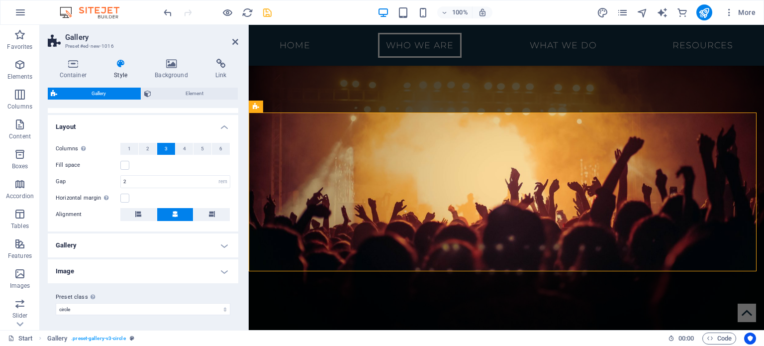
click at [155, 264] on h4 "Image" at bounding box center [143, 271] width 190 height 24
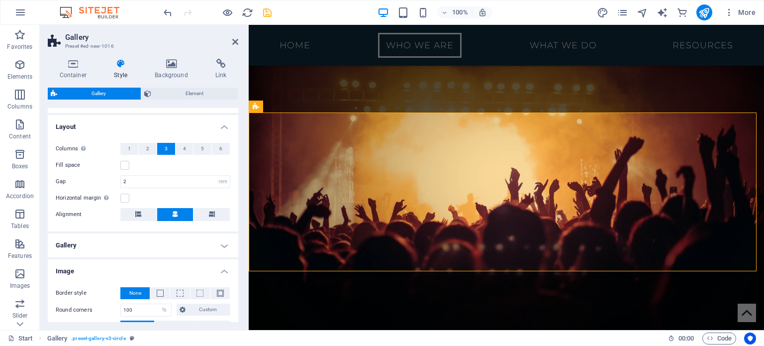
scroll to position [293, 0]
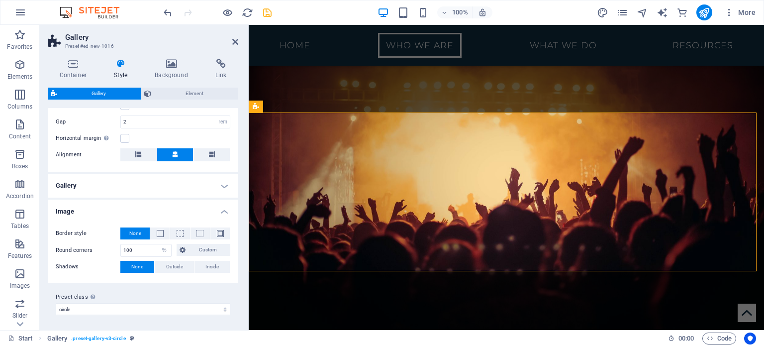
click at [193, 188] on h4 "Gallery" at bounding box center [143, 186] width 190 height 24
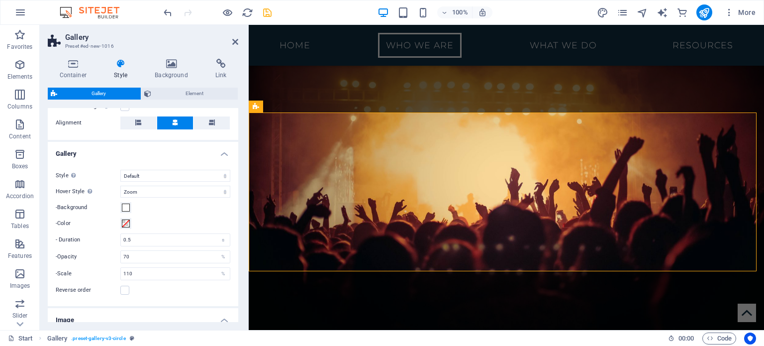
scroll to position [332, 0]
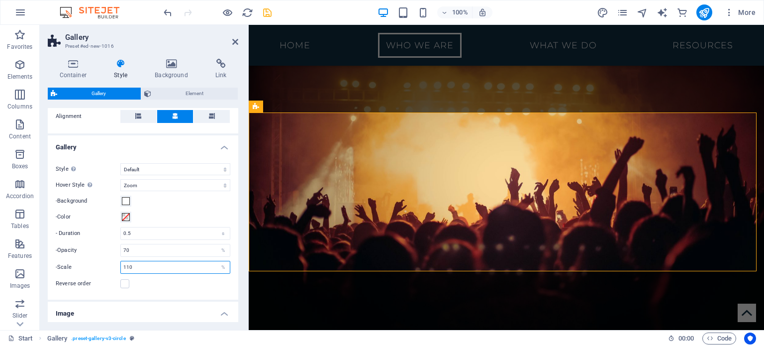
drag, startPoint x: 164, startPoint y: 265, endPoint x: 69, endPoint y: 260, distance: 95.1
click at [69, 261] on div "-Scale 110 %" at bounding box center [143, 267] width 175 height 13
type input "50"
click at [181, 283] on div "Reverse order" at bounding box center [143, 283] width 175 height 12
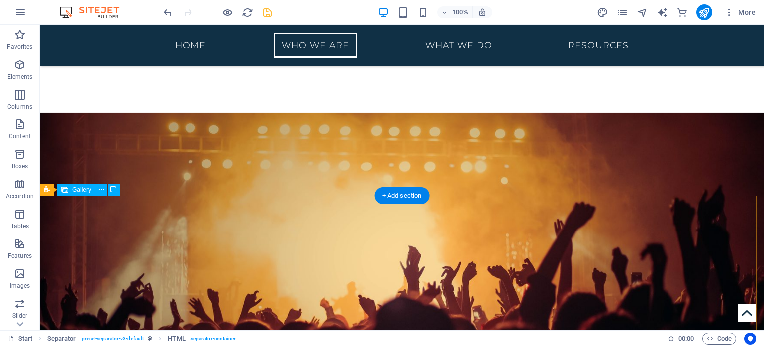
scroll to position [682, 0]
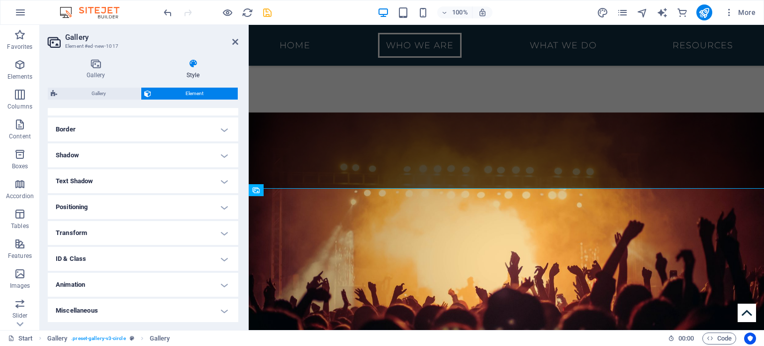
scroll to position [206, 0]
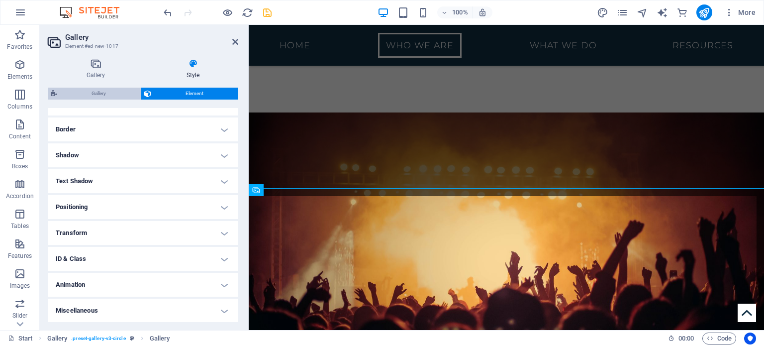
click at [89, 96] on span "Gallery" at bounding box center [99, 93] width 78 height 12
select select "rem"
select select "zoom"
select select "%"
select select "preset-gallery-v3-circle"
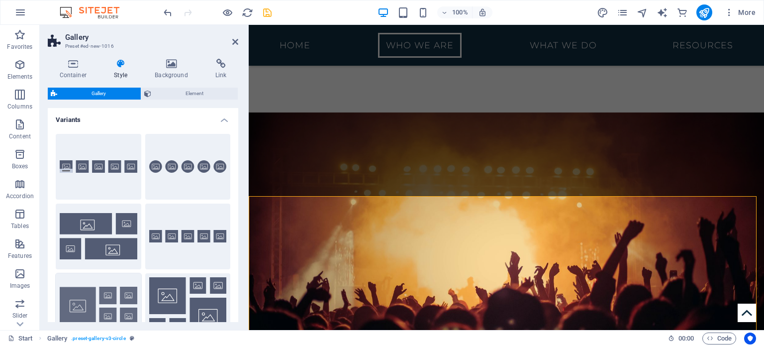
scroll to position [433, 0]
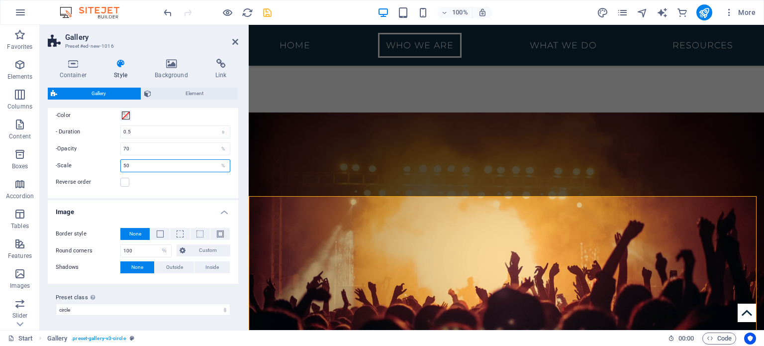
drag, startPoint x: 152, startPoint y: 166, endPoint x: 114, endPoint y: 158, distance: 38.7
click at [114, 159] on div "-Scale 50 %" at bounding box center [143, 165] width 175 height 13
type input "150"
click at [189, 188] on div "Style Only for Desktop- and Tabletmode Default Grid Grid reverse Grid shifted C…" at bounding box center [143, 125] width 194 height 146
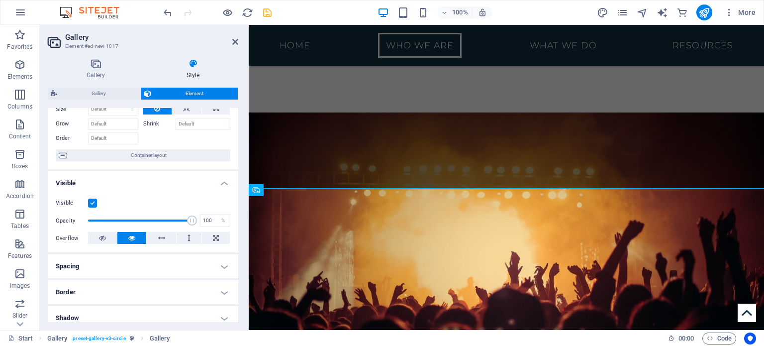
scroll to position [43, 0]
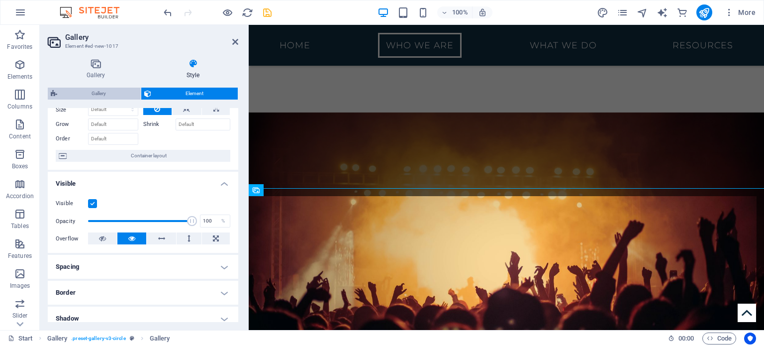
click at [102, 87] on span "Gallery" at bounding box center [99, 93] width 78 height 12
select select "rem"
select select "zoom"
select select "%"
select select "preset-gallery-v3-circle"
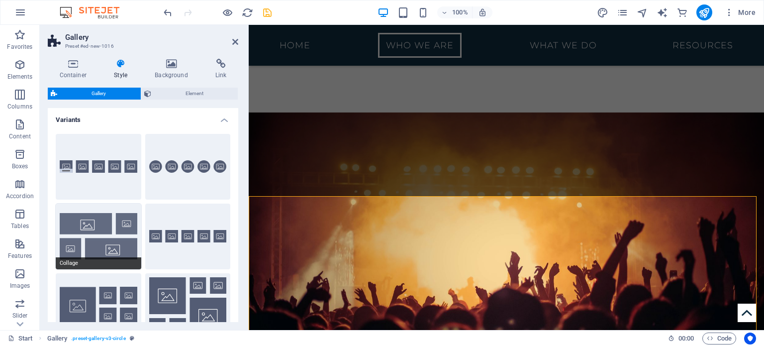
scroll to position [433, 0]
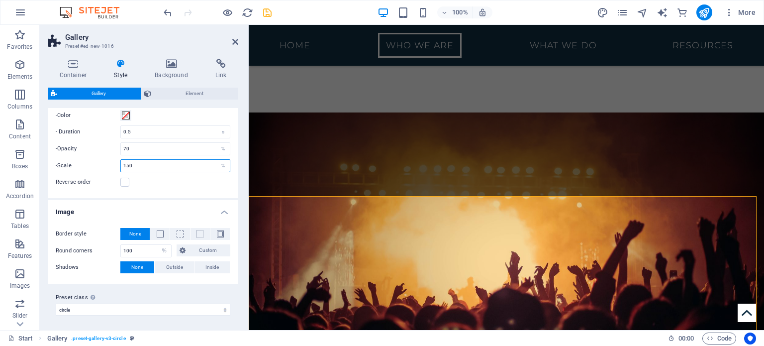
drag, startPoint x: 147, startPoint y: 164, endPoint x: 67, endPoint y: 158, distance: 80.3
click at [67, 159] on div "-Scale 150 %" at bounding box center [143, 165] width 175 height 13
type input "110"
click at [175, 187] on div "Style Only for Desktop- and Tabletmode Default Grid Grid reverse Grid shifted C…" at bounding box center [143, 125] width 194 height 146
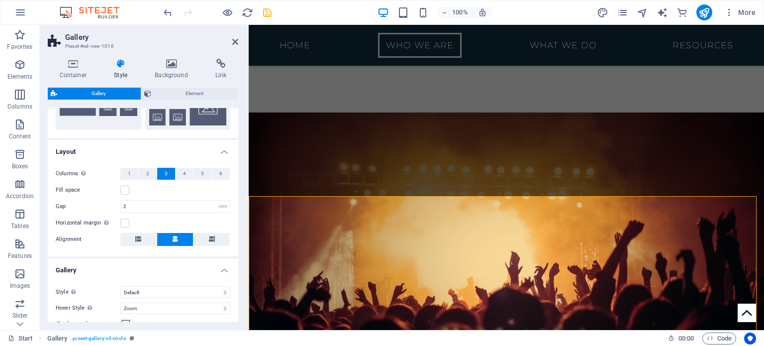
scroll to position [199, 0]
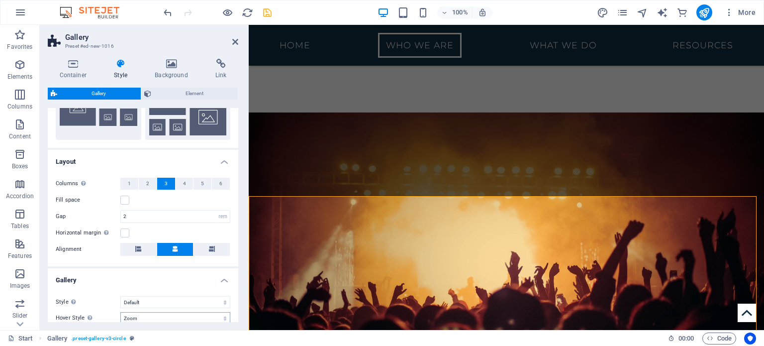
drag, startPoint x: 173, startPoint y: 170, endPoint x: 185, endPoint y: 316, distance: 146.2
click at [185, 316] on ul "Layout Columns Only if "Style" is set to "Default". 1 2 3 4 5 6 Fill space Gap …" at bounding box center [143, 334] width 190 height 368
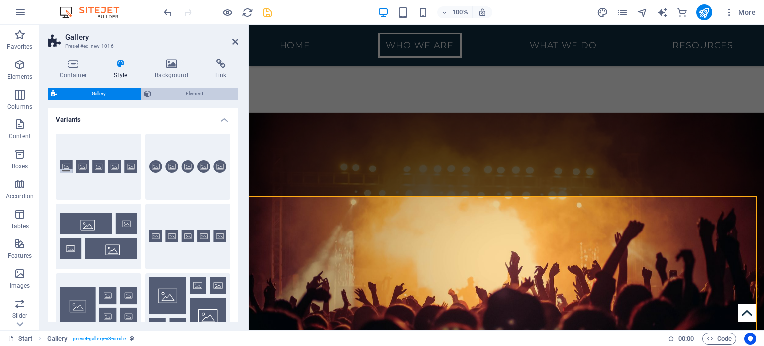
click at [176, 88] on span "Element" at bounding box center [194, 93] width 81 height 12
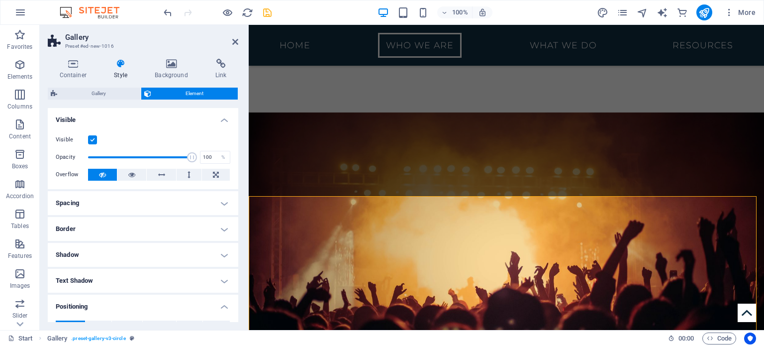
click at [110, 192] on h4 "Spacing" at bounding box center [143, 203] width 190 height 24
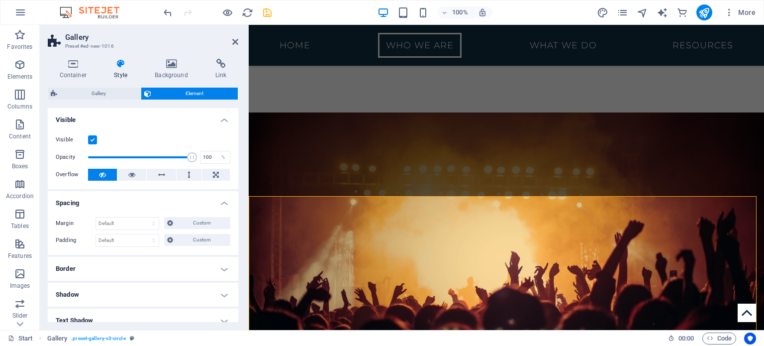
click at [113, 194] on h4 "Spacing" at bounding box center [143, 200] width 190 height 18
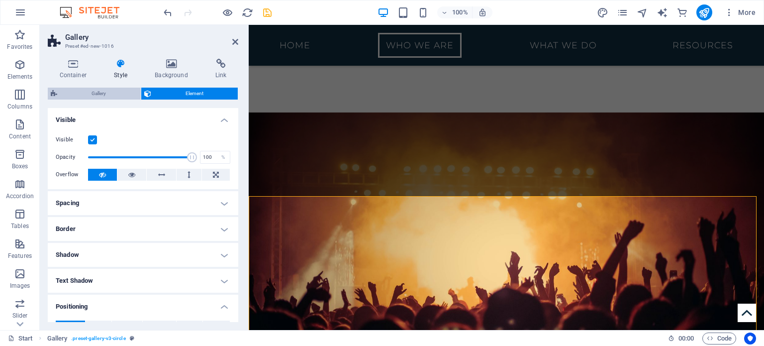
click at [86, 97] on span "Gallery" at bounding box center [99, 93] width 78 height 12
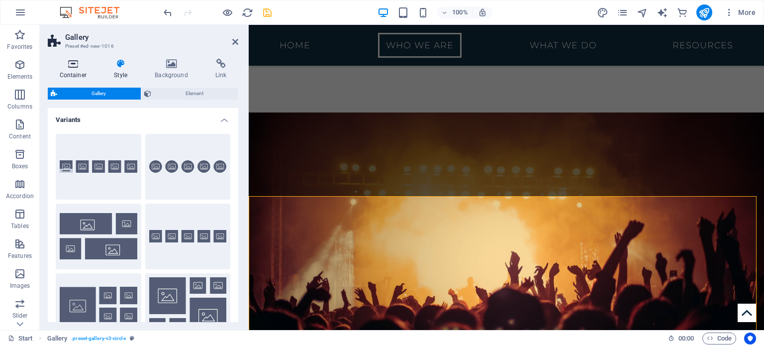
click at [80, 72] on h4 "Container" at bounding box center [75, 69] width 55 height 21
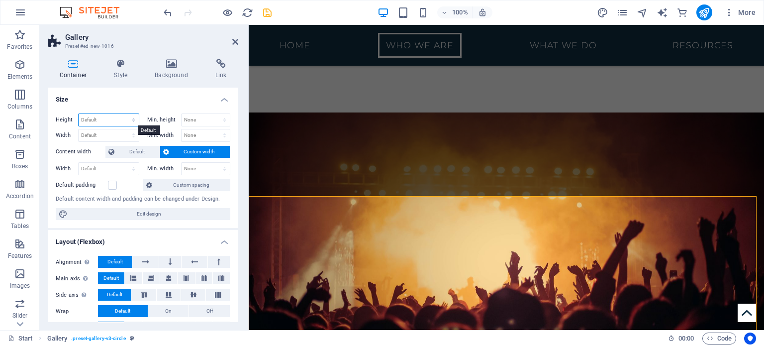
click at [105, 118] on select "Default px rem % vh vw" at bounding box center [109, 120] width 60 height 12
select select "px"
click at [123, 114] on select "Default px rem % vh vw" at bounding box center [109, 120] width 60 height 12
type input "150"
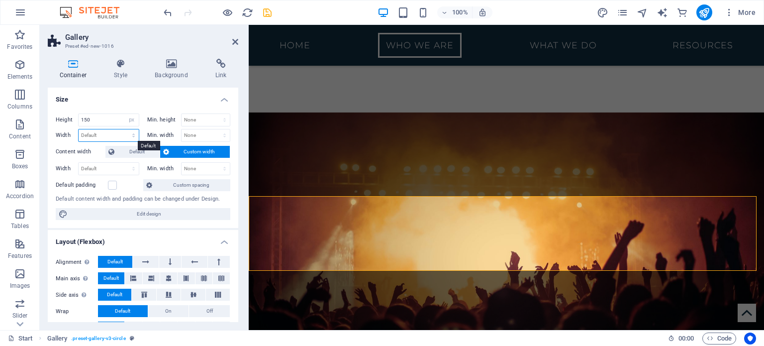
click at [116, 135] on select "Default px rem % em vh vw" at bounding box center [109, 135] width 60 height 12
select select "px"
click at [123, 129] on select "Default px rem % em vh vw" at bounding box center [109, 135] width 60 height 12
type input "500"
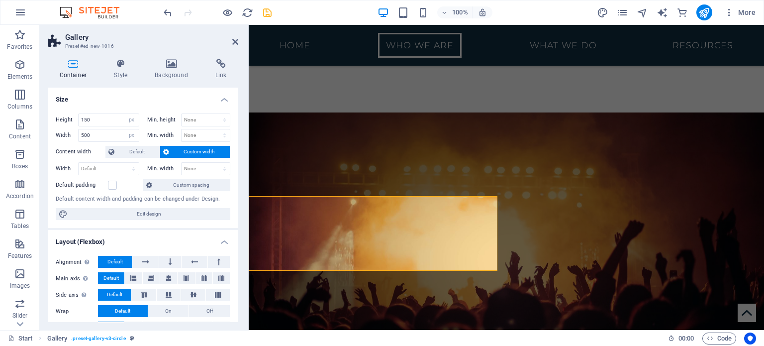
click at [170, 276] on icon at bounding box center [169, 278] width 6 height 12
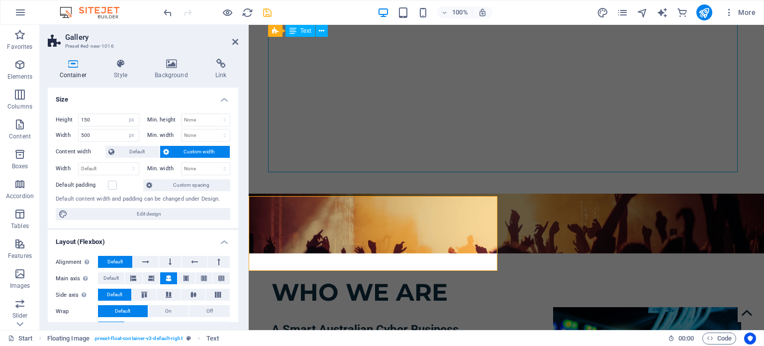
scroll to position [345, 0]
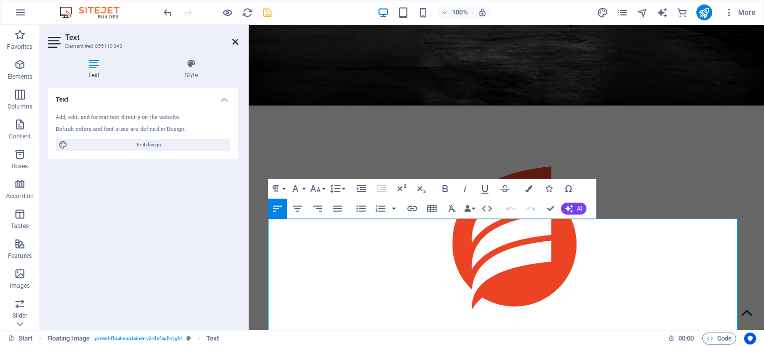
click at [233, 41] on icon at bounding box center [235, 42] width 6 height 8
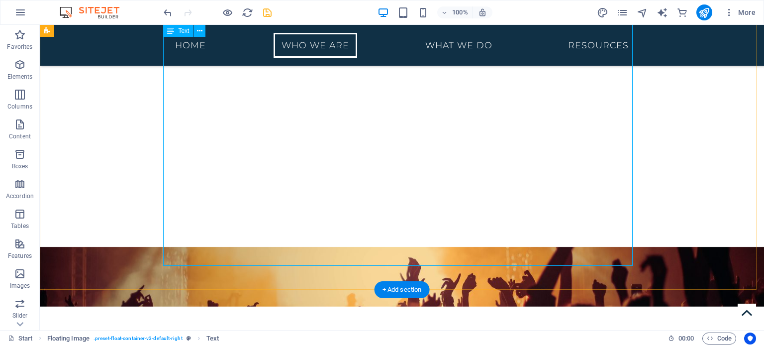
scroll to position [694, 0]
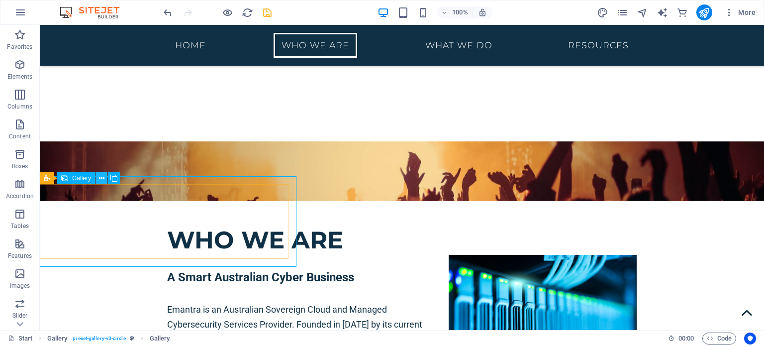
click at [104, 178] on button at bounding box center [101, 178] width 12 height 12
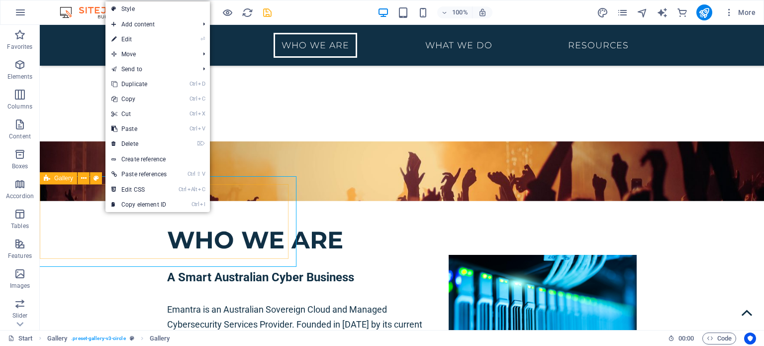
click at [47, 178] on icon at bounding box center [47, 178] width 6 height 12
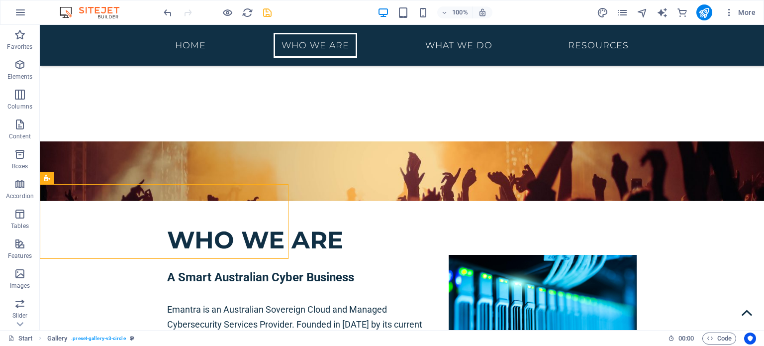
drag, startPoint x: 87, startPoint y: 201, endPoint x: 396, endPoint y: 190, distance: 308.4
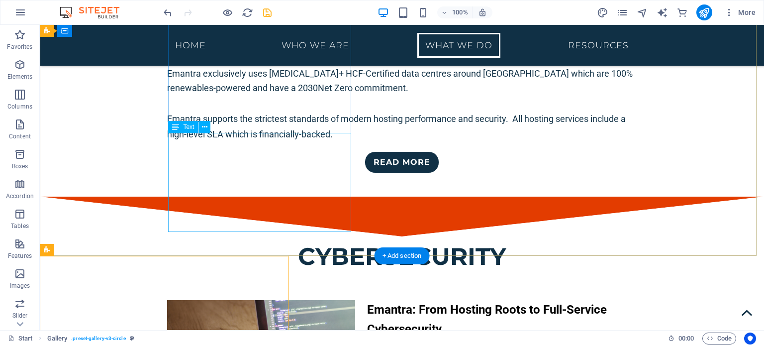
scroll to position [2382, 0]
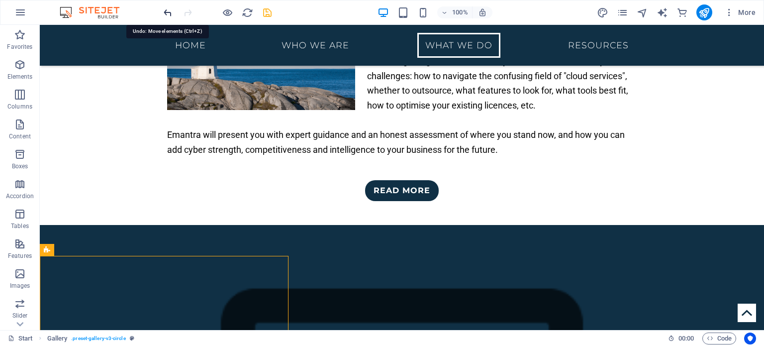
click at [167, 10] on icon "undo" at bounding box center [167, 12] width 11 height 11
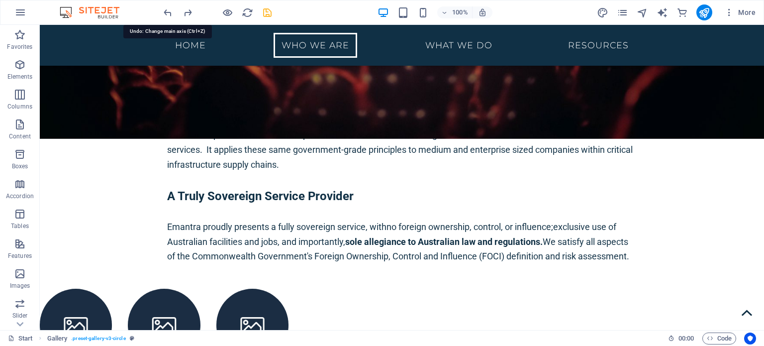
scroll to position [738, 0]
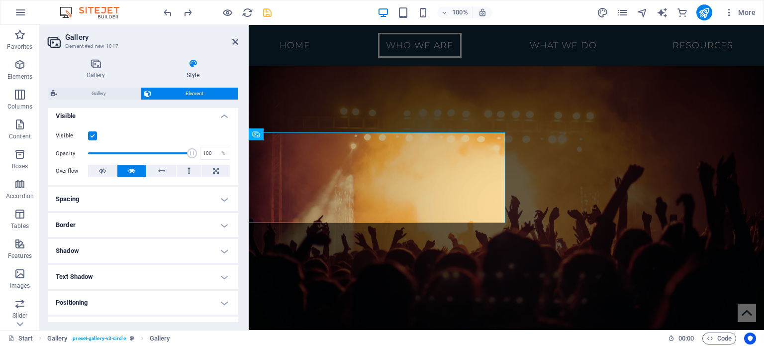
scroll to position [0, 0]
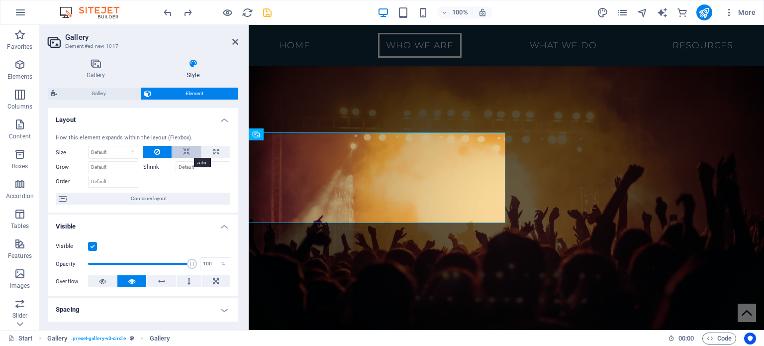
click at [185, 148] on icon at bounding box center [186, 152] width 7 height 12
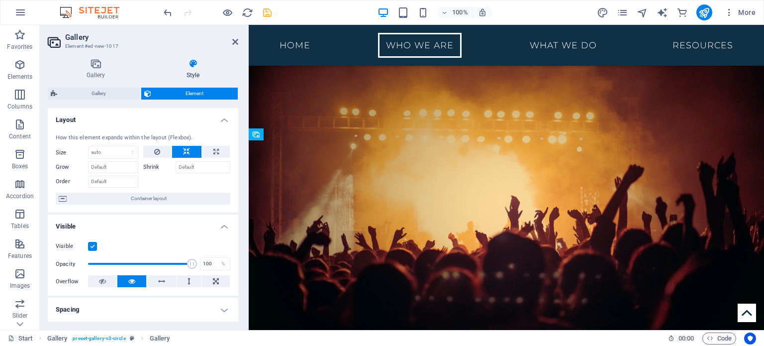
click at [191, 149] on button at bounding box center [186, 152] width 29 height 12
click at [159, 151] on button at bounding box center [157, 152] width 28 height 12
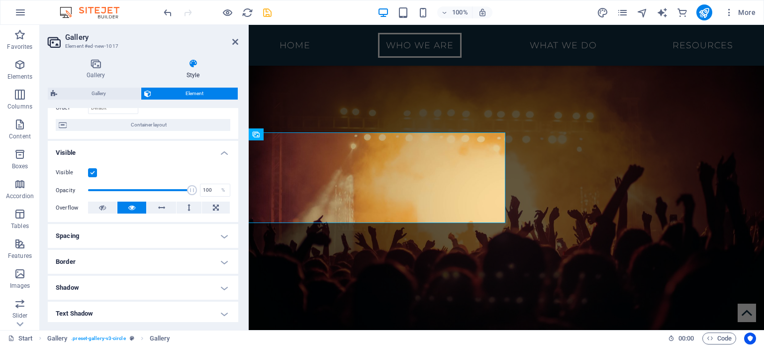
scroll to position [206, 0]
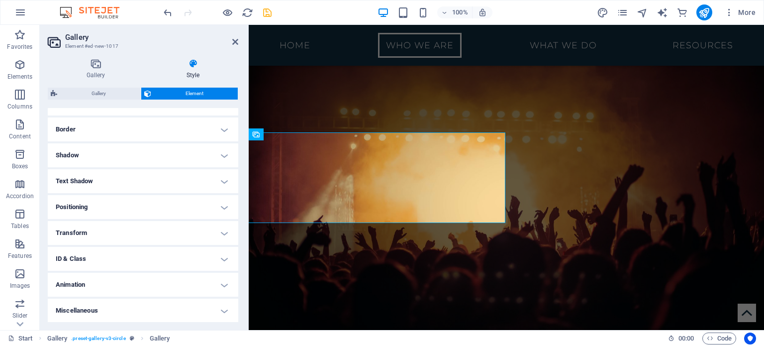
click at [166, 210] on h4 "Positioning" at bounding box center [143, 207] width 190 height 24
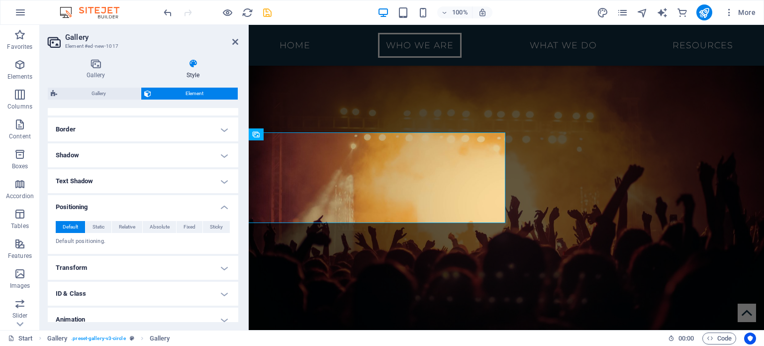
scroll to position [241, 0]
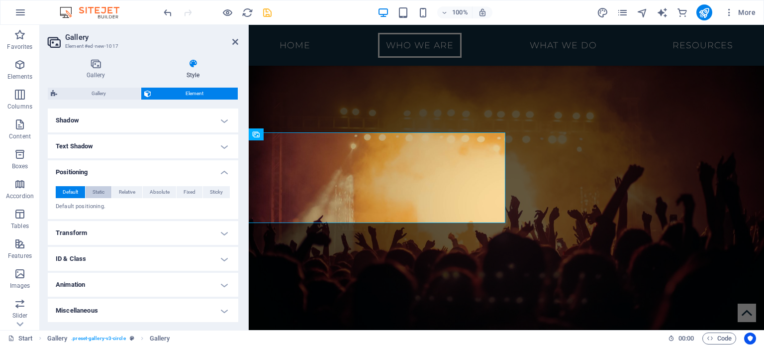
click at [97, 188] on span "Static" at bounding box center [98, 192] width 12 height 12
click at [127, 190] on span "Relative" at bounding box center [127, 192] width 16 height 12
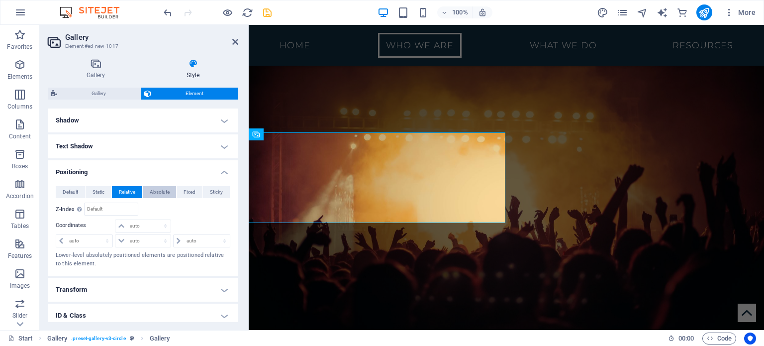
click at [168, 189] on span "Absolute" at bounding box center [160, 192] width 20 height 12
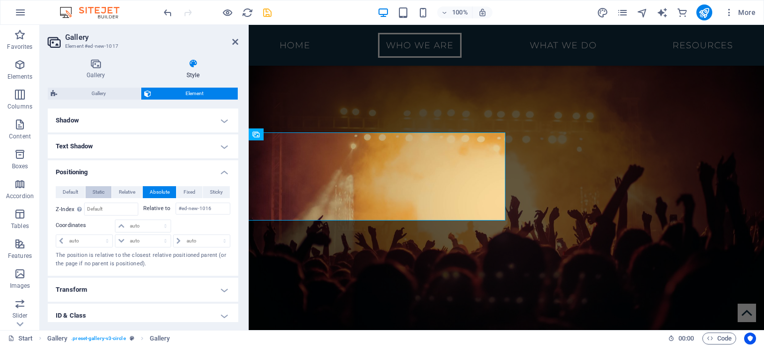
click at [109, 192] on button "Static" at bounding box center [99, 192] width 26 height 12
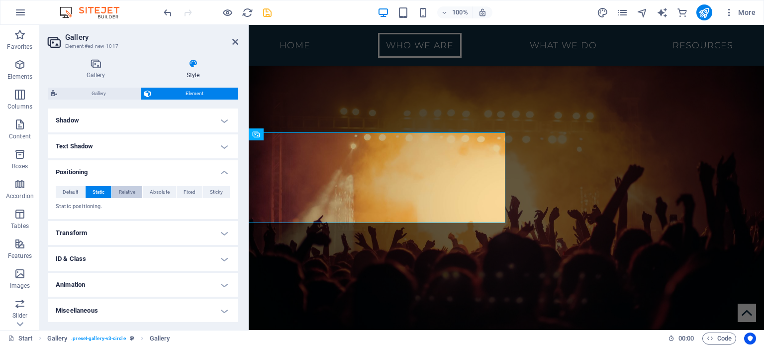
click at [119, 192] on span "Relative" at bounding box center [127, 192] width 16 height 12
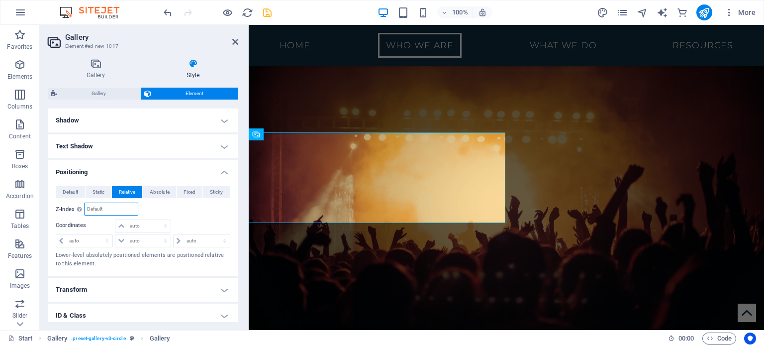
click at [100, 210] on input "number" at bounding box center [111, 209] width 53 height 12
click at [207, 188] on button "Sticky" at bounding box center [216, 192] width 27 height 12
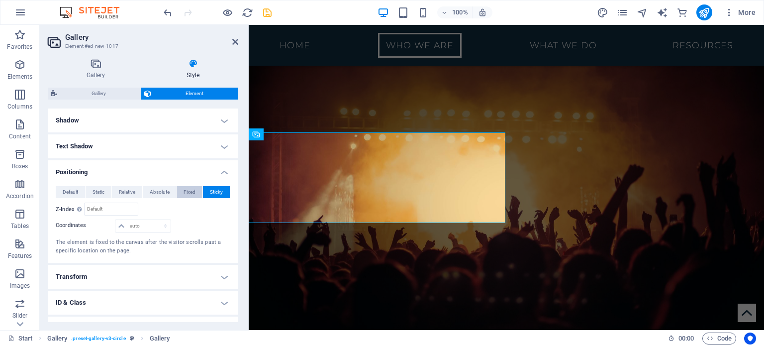
click at [193, 191] on span "Fixed" at bounding box center [189, 192] width 12 height 12
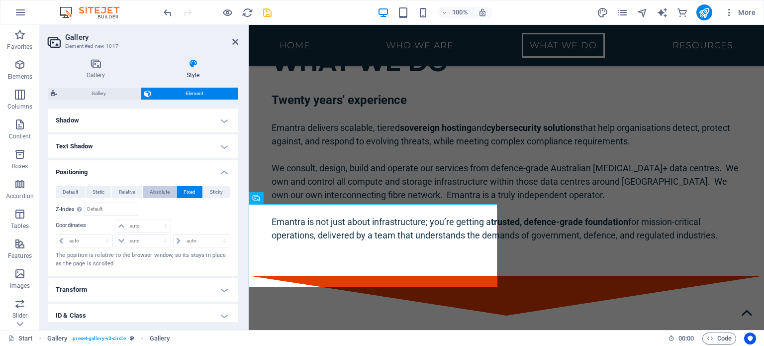
scroll to position [2206, 0]
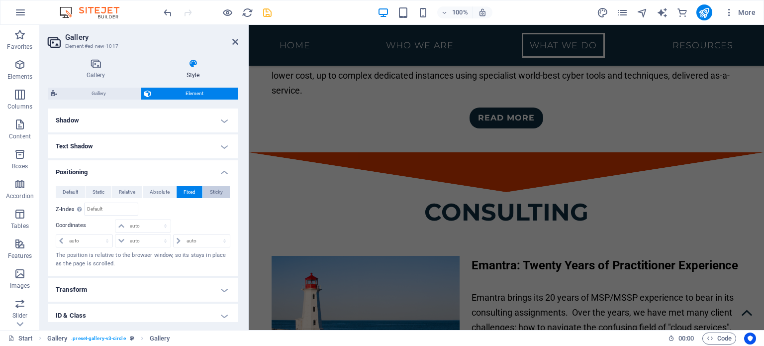
click at [215, 193] on span "Sticky" at bounding box center [216, 192] width 13 height 12
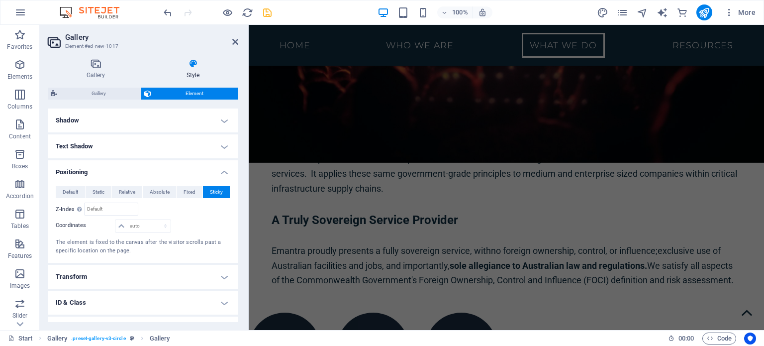
scroll to position [738, 0]
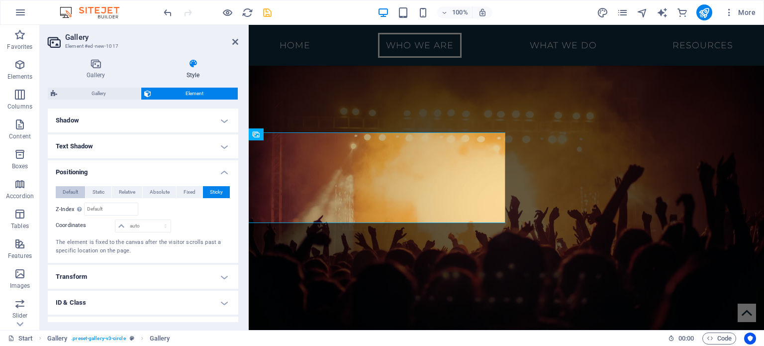
click at [75, 190] on span "Default" at bounding box center [70, 192] width 15 height 12
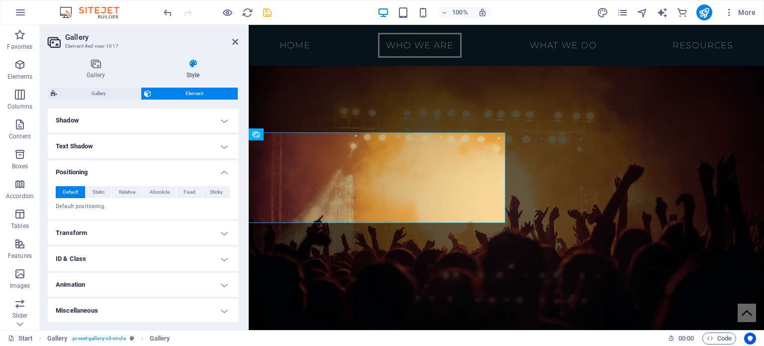
click at [212, 165] on h4 "Positioning" at bounding box center [143, 169] width 190 height 18
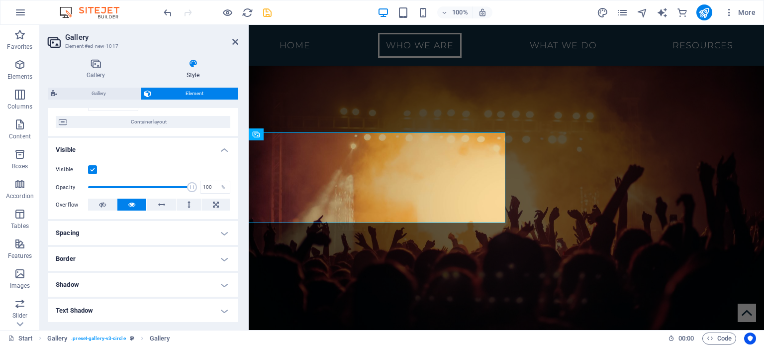
scroll to position [0, 0]
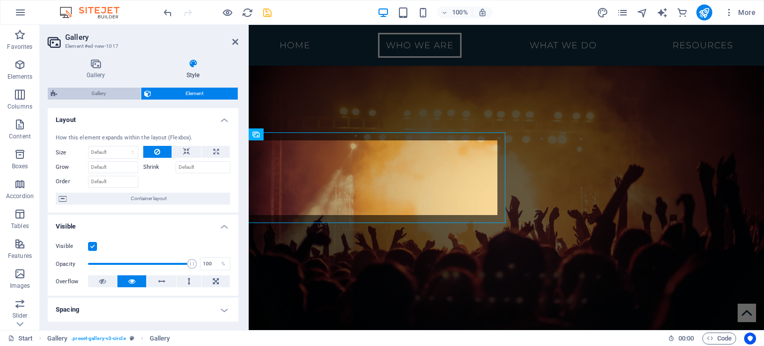
click at [103, 95] on span "Gallery" at bounding box center [99, 93] width 78 height 12
select select "rem"
select select "zoom"
select select "%"
select select "preset-gallery-v3-circle"
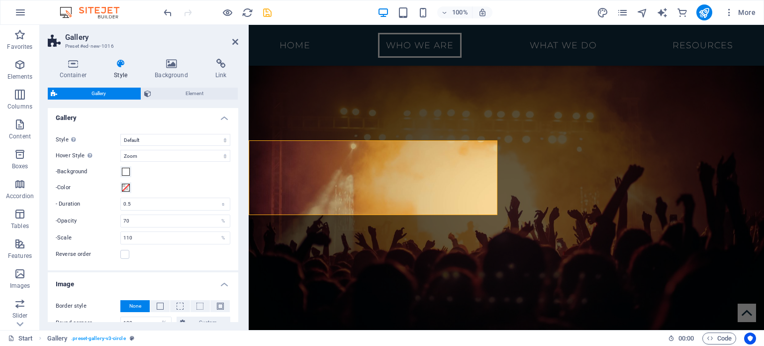
scroll to position [260, 0]
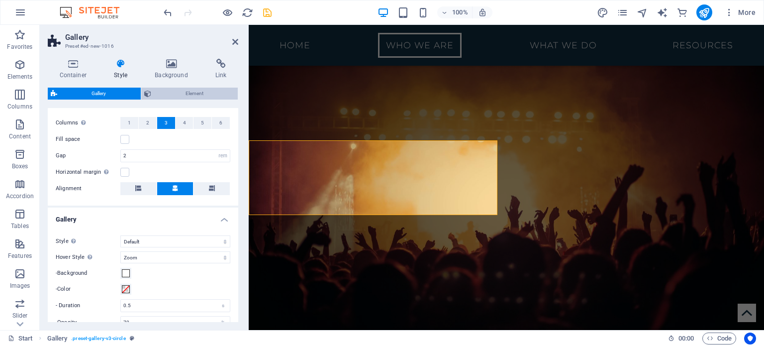
click at [216, 95] on span "Element" at bounding box center [194, 93] width 81 height 12
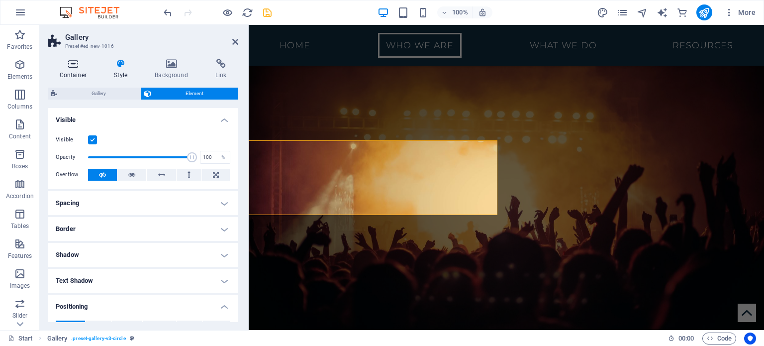
click at [70, 69] on h4 "Container" at bounding box center [75, 69] width 55 height 21
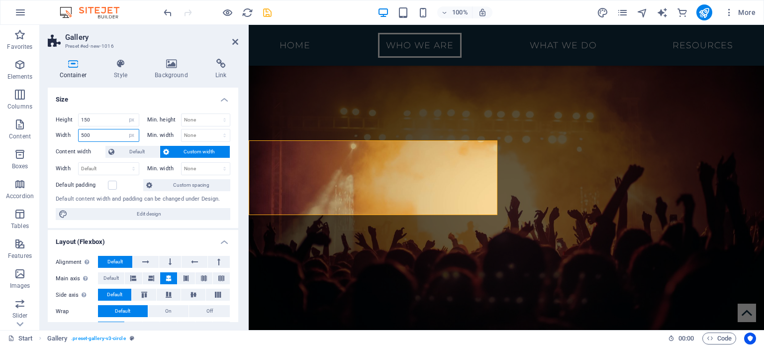
drag, startPoint x: 104, startPoint y: 135, endPoint x: 78, endPoint y: 135, distance: 26.9
click at [78, 135] on div "500 Default px rem % em vh vw" at bounding box center [108, 135] width 61 height 13
click at [141, 150] on span "Default" at bounding box center [136, 152] width 39 height 12
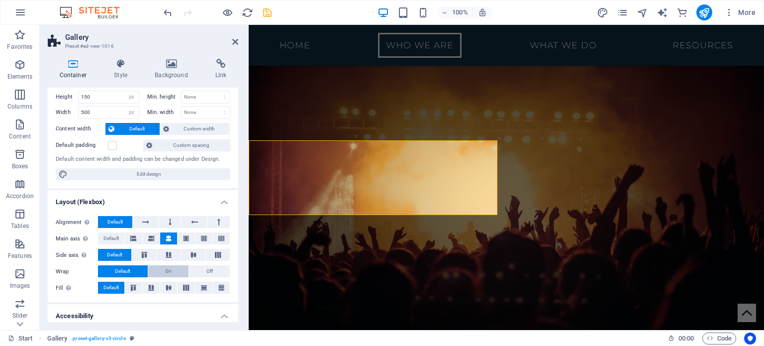
scroll to position [0, 0]
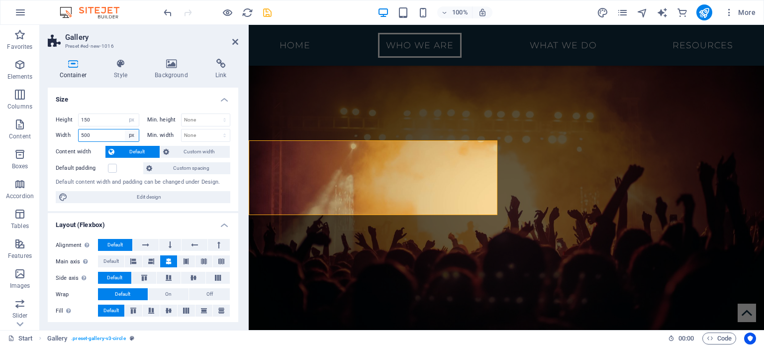
click at [131, 135] on select "Default px rem % em vh vw" at bounding box center [132, 135] width 14 height 12
select select "%"
click at [125, 129] on select "Default px rem % em vh vw" at bounding box center [132, 135] width 14 height 12
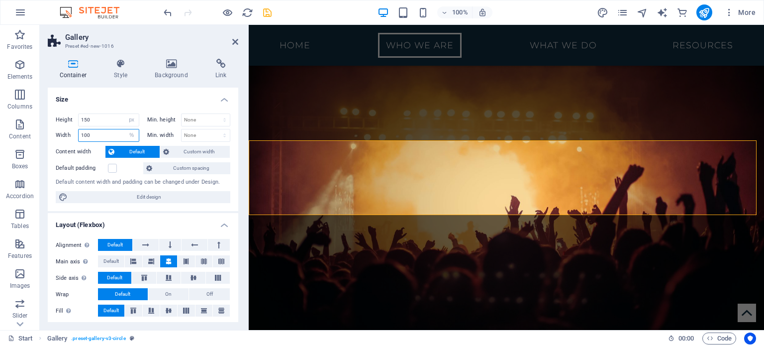
type input "100"
click at [141, 96] on h4 "Size" at bounding box center [143, 96] width 190 height 18
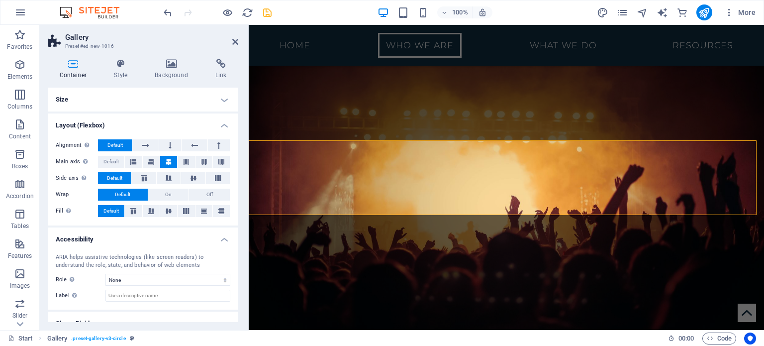
click at [199, 99] on h4 "Size" at bounding box center [143, 99] width 190 height 24
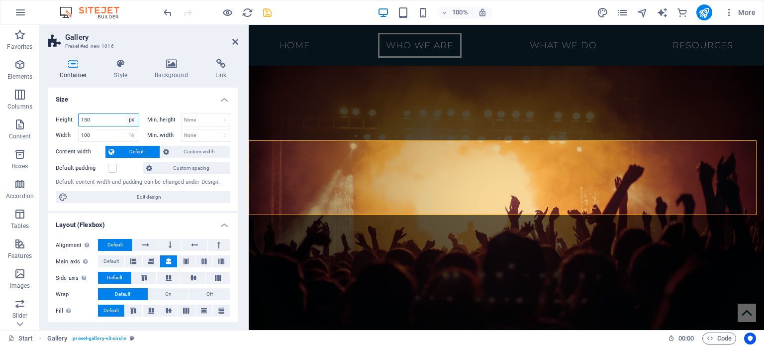
click at [134, 119] on select "Default px rem % vh vw" at bounding box center [132, 120] width 14 height 12
click at [112, 121] on input "150" at bounding box center [109, 120] width 60 height 12
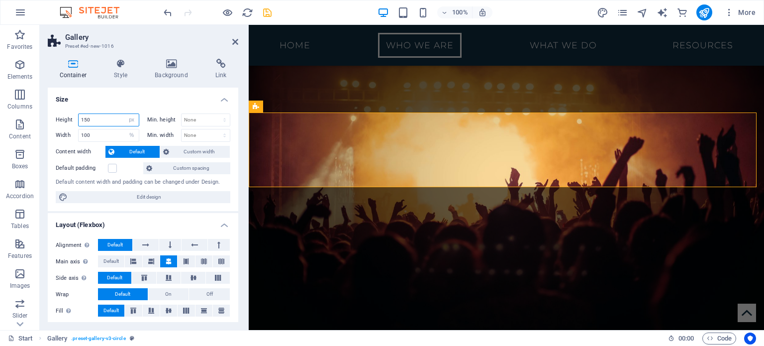
click at [104, 120] on input "150" at bounding box center [109, 120] width 60 height 12
click at [120, 107] on div "Height 100 Default px rem % vh vw Min. height None px rem % vh vw Width 100 Def…" at bounding box center [143, 158] width 190 height 106
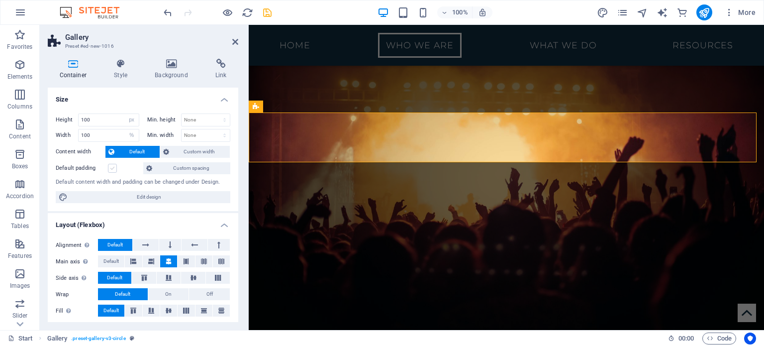
click at [112, 171] on label at bounding box center [112, 168] width 9 height 9
click at [0, 0] on input "Default padding" at bounding box center [0, 0] width 0 height 0
click at [113, 170] on label at bounding box center [112, 168] width 9 height 9
click at [0, 0] on input "Default padding" at bounding box center [0, 0] width 0 height 0
click at [113, 116] on input "100" at bounding box center [109, 120] width 60 height 12
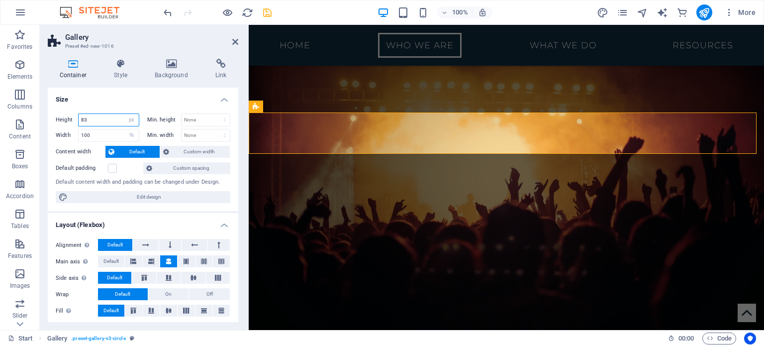
drag, startPoint x: 108, startPoint y: 123, endPoint x: 68, endPoint y: 123, distance: 39.8
click at [68, 123] on div "Height 83 Default px rem % vh vw" at bounding box center [98, 119] width 84 height 13
type input "83"
click at [130, 120] on select "Default px rem % vh vw" at bounding box center [132, 120] width 14 height 12
select select "default"
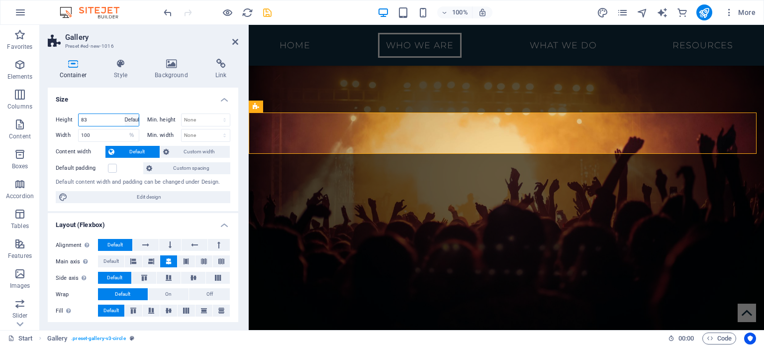
click at [125, 114] on select "Default px rem % vh vw" at bounding box center [132, 120] width 14 height 12
select select "DISABLED_OPTION_VALUE"
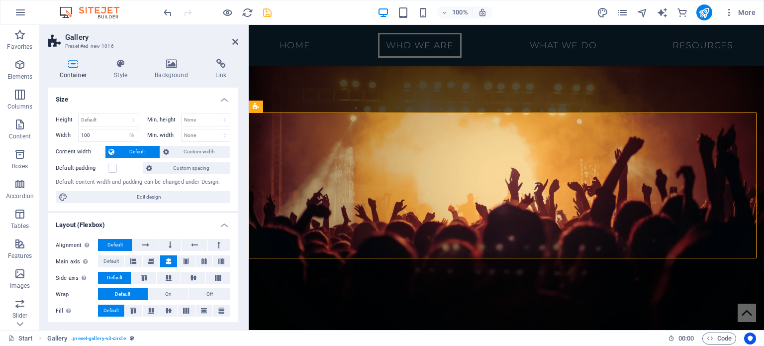
click at [141, 102] on h4 "Size" at bounding box center [143, 96] width 190 height 18
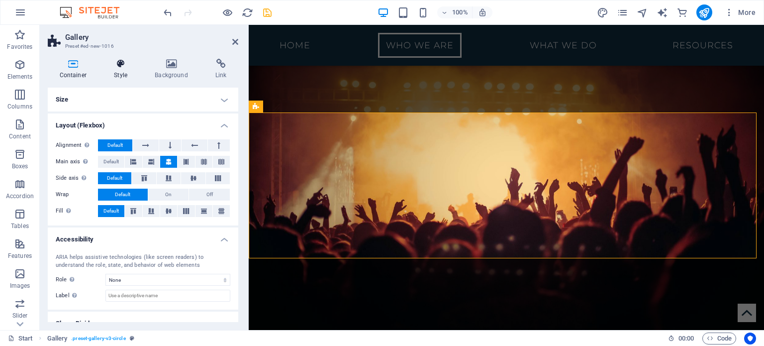
click at [127, 77] on h4 "Style" at bounding box center [122, 69] width 41 height 21
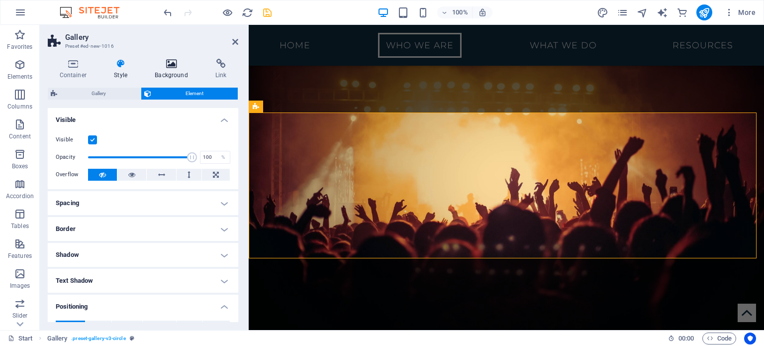
click at [167, 65] on icon at bounding box center [171, 64] width 57 height 10
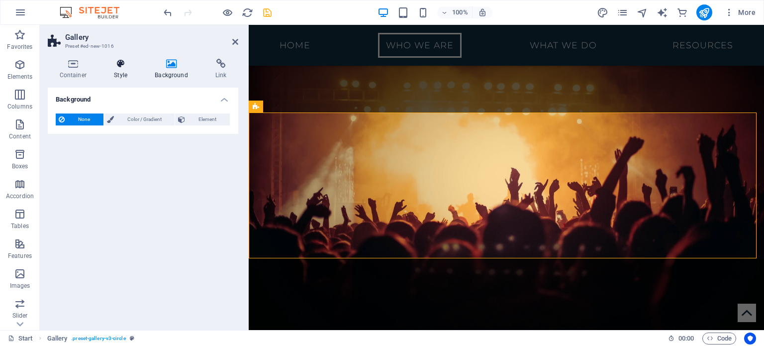
click at [108, 68] on icon at bounding box center [120, 64] width 37 height 10
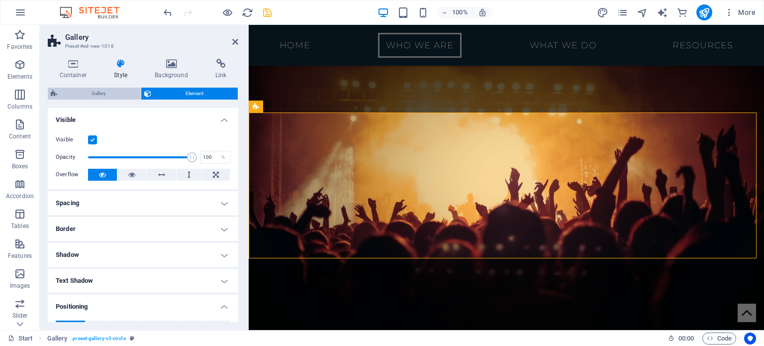
click at [109, 94] on span "Gallery" at bounding box center [99, 93] width 78 height 12
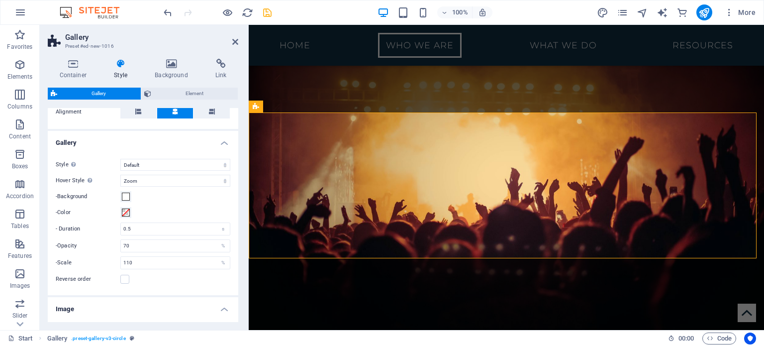
scroll to position [340, 0]
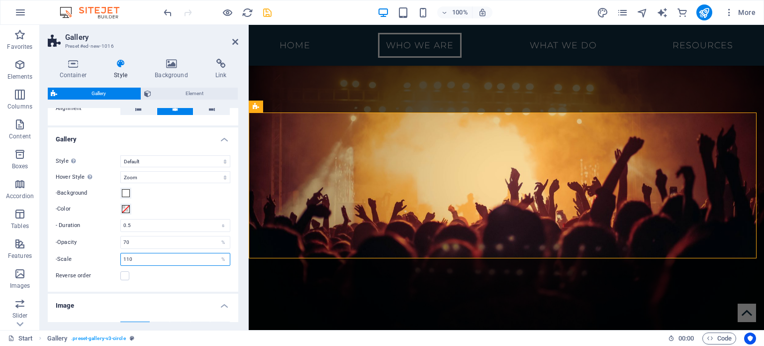
click at [158, 259] on input "110" at bounding box center [175, 259] width 109 height 12
drag, startPoint x: 187, startPoint y: 260, endPoint x: 107, endPoint y: 260, distance: 80.0
click at [107, 260] on div "-Scale 110 %" at bounding box center [143, 259] width 175 height 13
type input "50"
click at [189, 278] on div "Reverse order" at bounding box center [143, 275] width 175 height 12
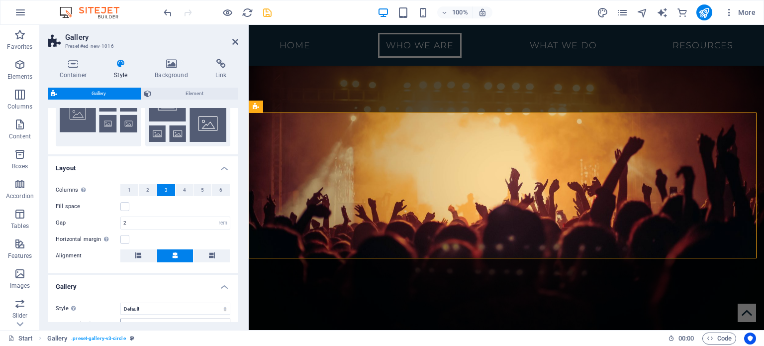
scroll to position [192, 0]
click at [177, 72] on h4 "Background" at bounding box center [173, 69] width 61 height 21
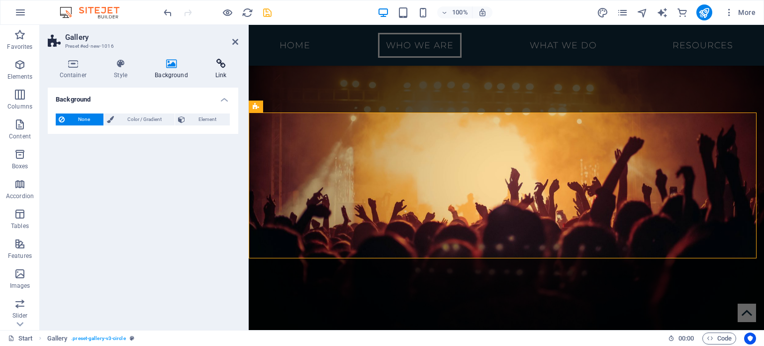
click at [217, 71] on h4 "Link" at bounding box center [220, 69] width 35 height 21
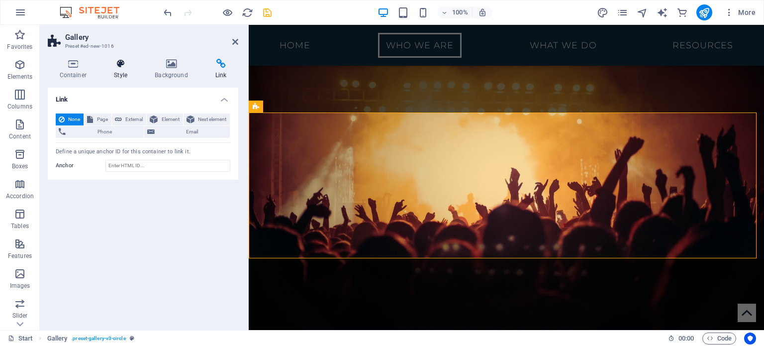
click at [120, 64] on icon at bounding box center [120, 64] width 37 height 10
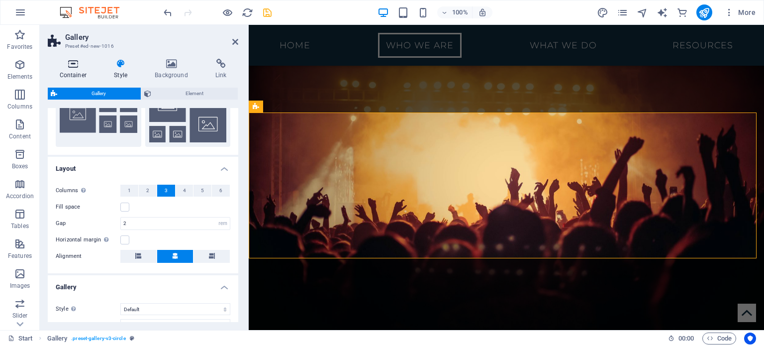
click at [83, 66] on icon at bounding box center [73, 64] width 51 height 10
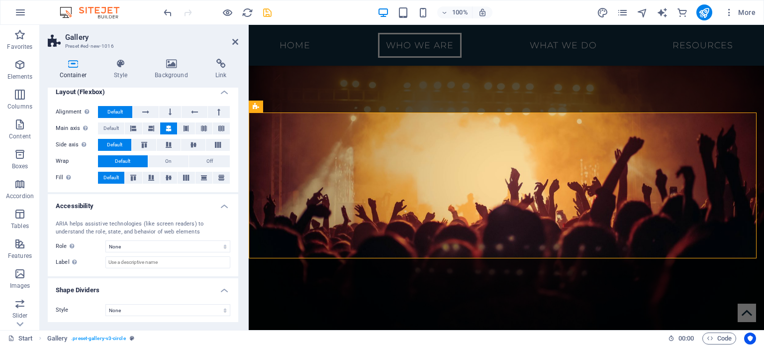
scroll to position [6, 0]
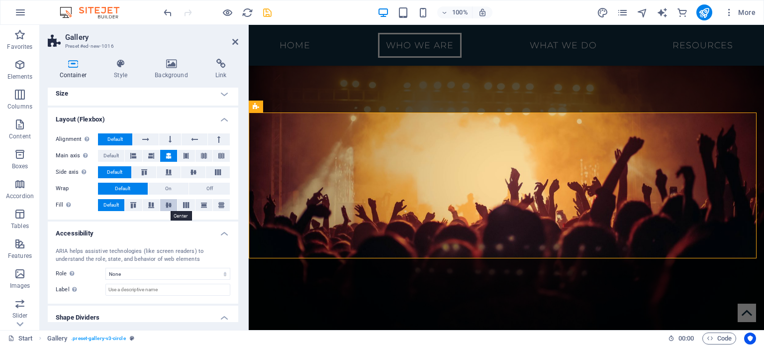
click at [166, 205] on icon at bounding box center [169, 205] width 12 height 6
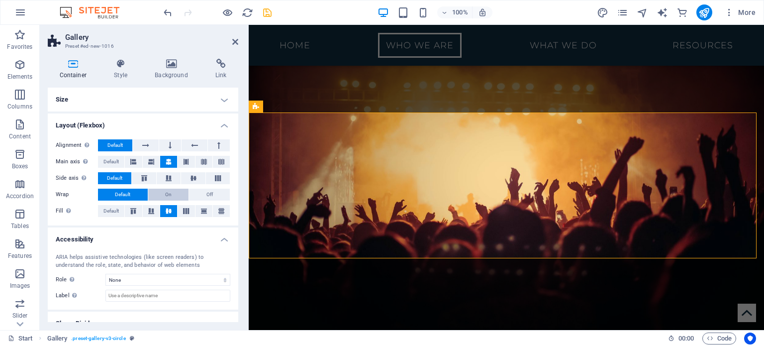
scroll to position [0, 0]
click at [91, 99] on h4 "Size" at bounding box center [143, 99] width 190 height 24
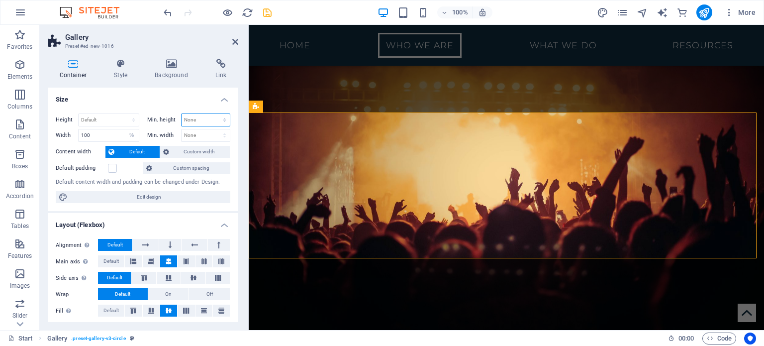
click at [206, 117] on select "None px rem % vh vw" at bounding box center [205, 120] width 49 height 12
click at [83, 179] on div "Default content width and padding can be changed under Design." at bounding box center [143, 182] width 175 height 8
click at [235, 39] on icon at bounding box center [235, 42] width 6 height 8
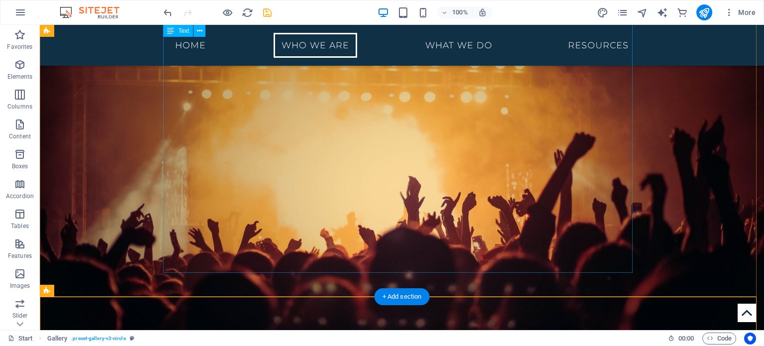
scroll to position [752, 0]
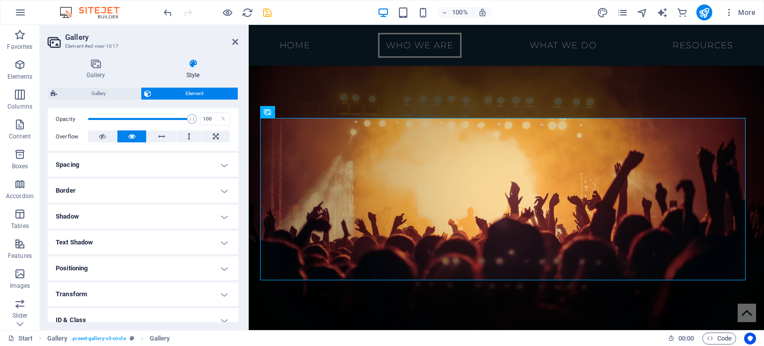
scroll to position [206, 0]
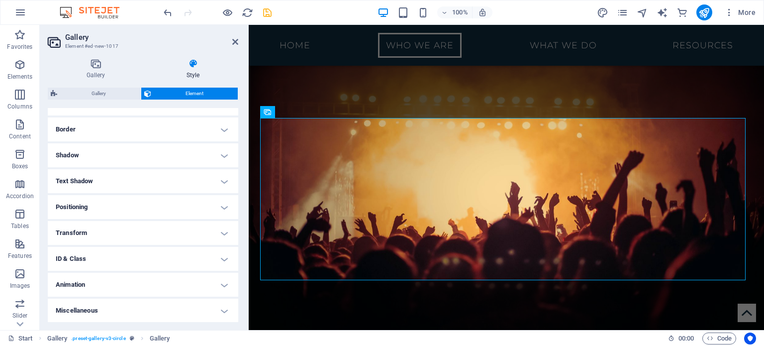
click at [147, 238] on h4 "Transform" at bounding box center [143, 233] width 190 height 24
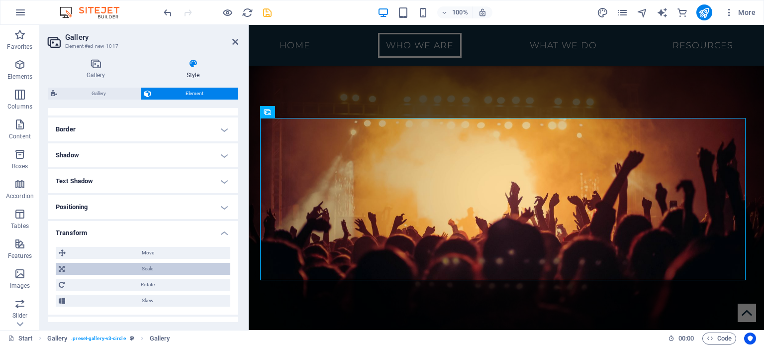
click at [138, 267] on span "Scale" at bounding box center [148, 268] width 160 height 12
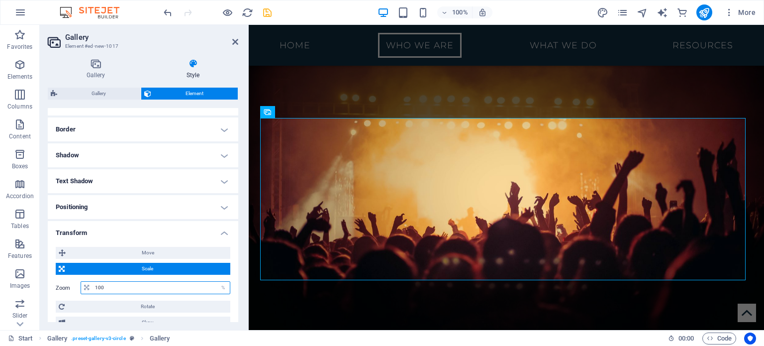
drag, startPoint x: 121, startPoint y: 282, endPoint x: 72, endPoint y: 280, distance: 49.3
click at [72, 281] on div "Zoom 100 %" at bounding box center [143, 287] width 175 height 13
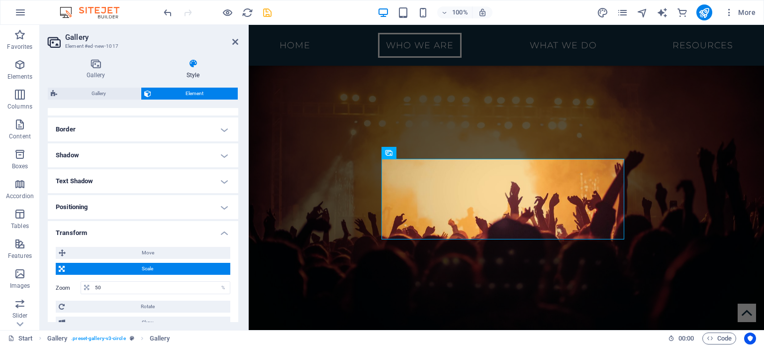
click at [155, 295] on div "Zoom 50 %" at bounding box center [143, 287] width 175 height 18
drag, startPoint x: 147, startPoint y: 288, endPoint x: 85, endPoint y: 286, distance: 62.2
click at [85, 286] on div "50 %" at bounding box center [156, 287] width 150 height 13
type input "60"
click at [70, 291] on div "Zoom 60 %" at bounding box center [143, 287] width 175 height 13
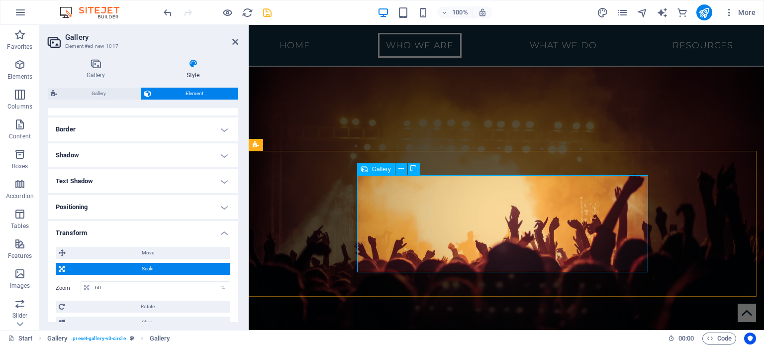
scroll to position [727, 0]
click at [469, 180] on div "A Smart Australian Cyber Business Emantra is an Australian Sovereign Cloud and …" at bounding box center [505, 338] width 469 height 317
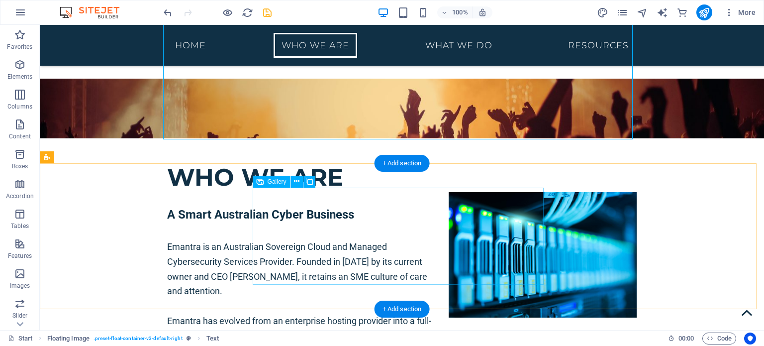
scroll to position [718, 0]
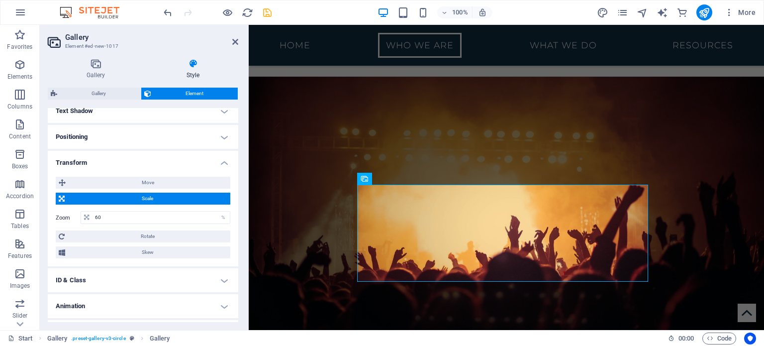
scroll to position [279, 0]
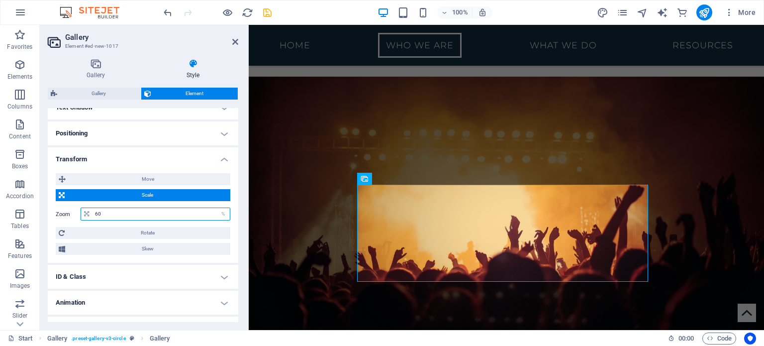
drag, startPoint x: 111, startPoint y: 211, endPoint x: 50, endPoint y: 206, distance: 61.8
click at [50, 206] on div "Move X offset 0 px rem % em vh vw Y offset 0 px rem % em vh vw Scale Zoom 60 % …" at bounding box center [143, 213] width 190 height 97
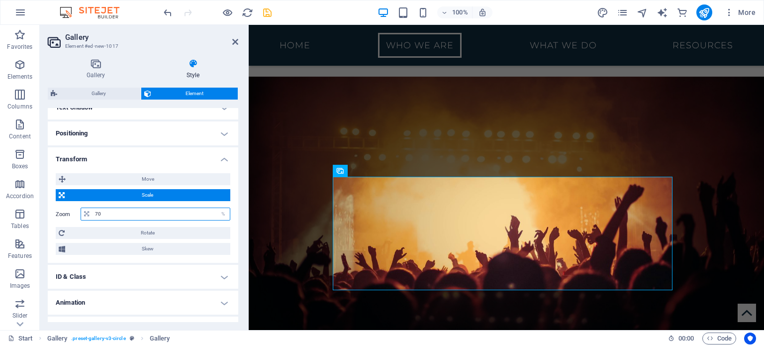
type input "70"
click at [50, 219] on div "Move X offset 0 px rem % em vh vw Y offset 0 px rem % em vh vw Scale Zoom 70 % …" at bounding box center [143, 213] width 190 height 97
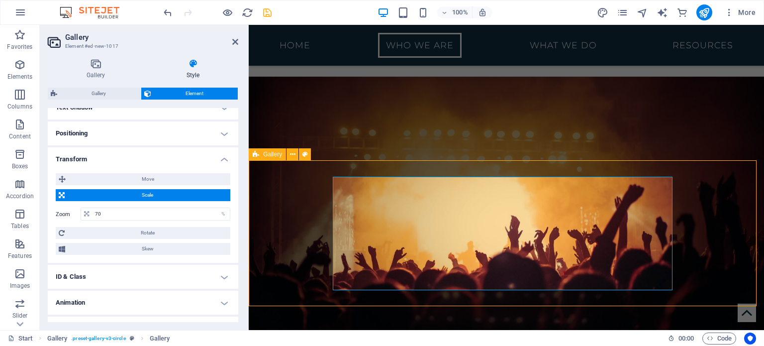
select select "%"
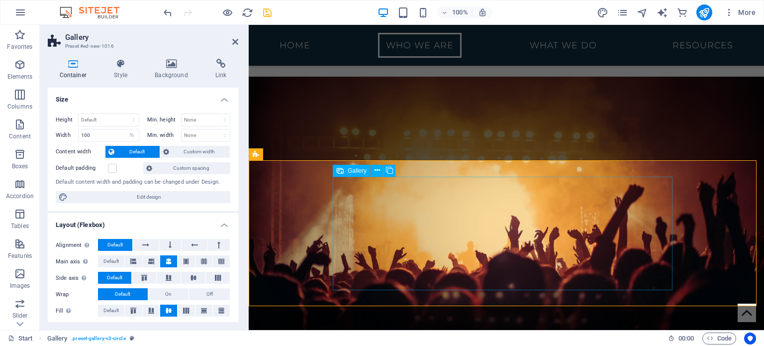
click at [122, 118] on select "Default px rem % vh vw" at bounding box center [109, 120] width 60 height 12
select select "px"
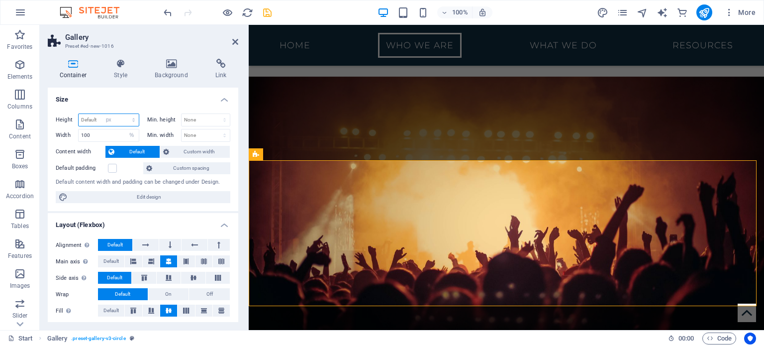
click at [123, 114] on select "Default px rem % vh vw" at bounding box center [109, 120] width 60 height 12
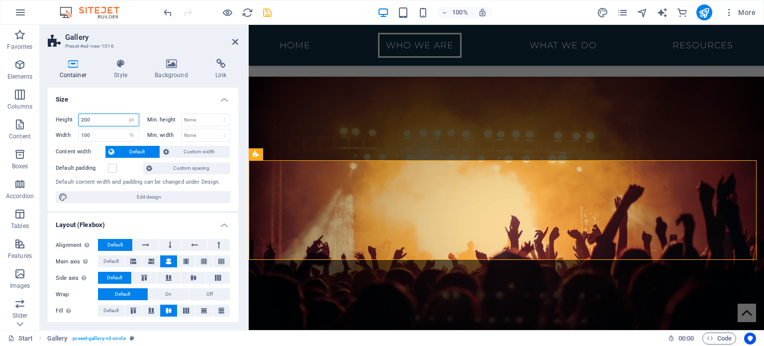
click at [103, 119] on input "200" at bounding box center [109, 120] width 60 height 12
type input "210"
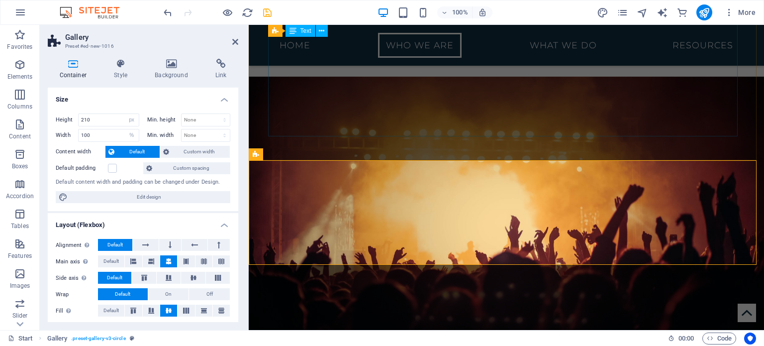
click at [379, 190] on div "A Smart Australian Cyber Business Emantra is an Australian Sovereign Cloud and …" at bounding box center [505, 348] width 469 height 317
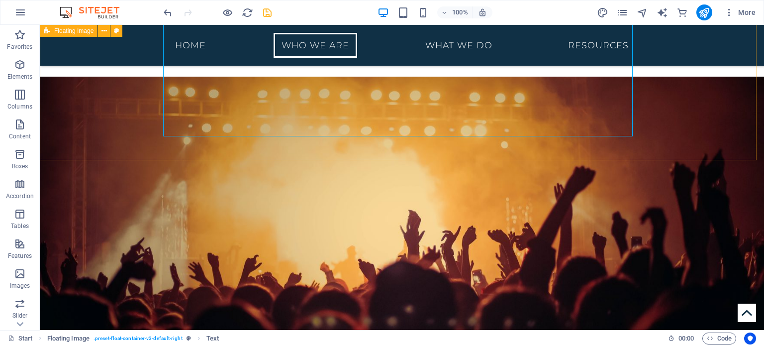
click at [361, 149] on div "who we are A Smart Australian Cyber Business Emantra is an Australian Sovereign…" at bounding box center [402, 333] width 724 height 394
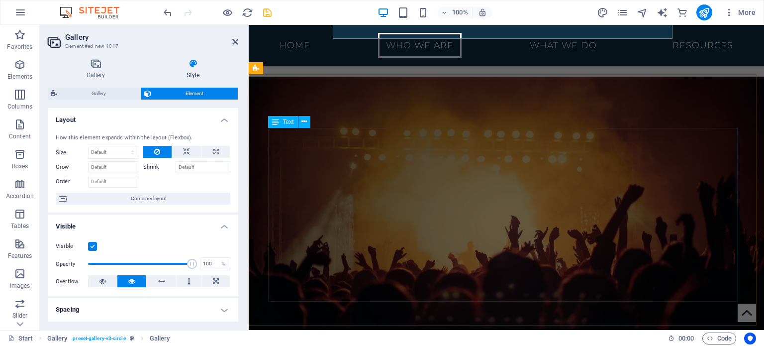
scroll to position [1022, 0]
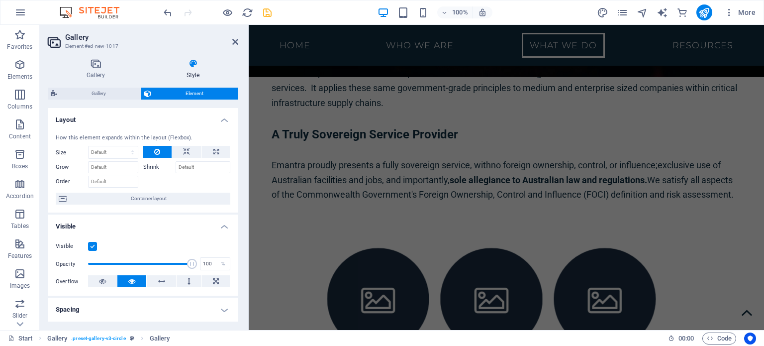
click at [235, 35] on h2 "Gallery" at bounding box center [151, 37] width 173 height 9
click at [236, 43] on icon at bounding box center [235, 42] width 6 height 8
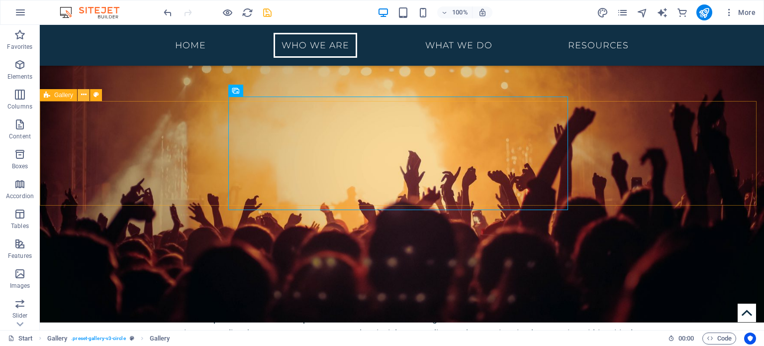
click at [85, 95] on icon at bounding box center [83, 94] width 5 height 10
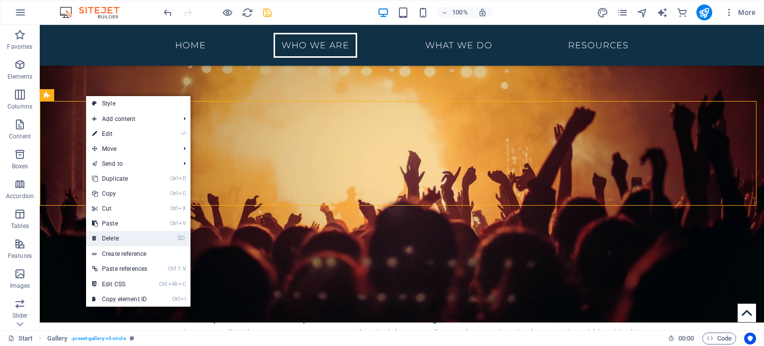
click at [142, 235] on link "⌦ Delete" at bounding box center [119, 238] width 67 height 15
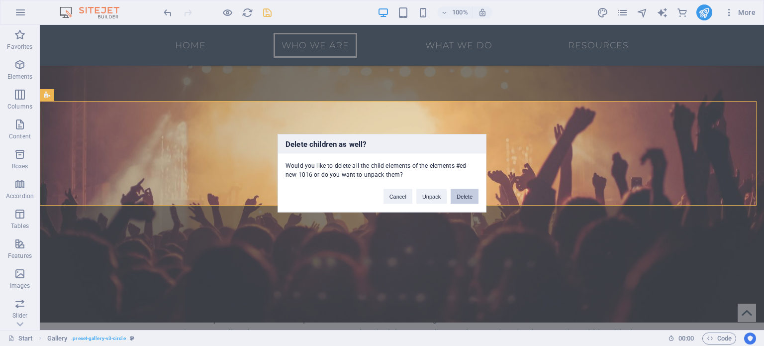
click at [459, 196] on button "Delete" at bounding box center [464, 195] width 28 height 15
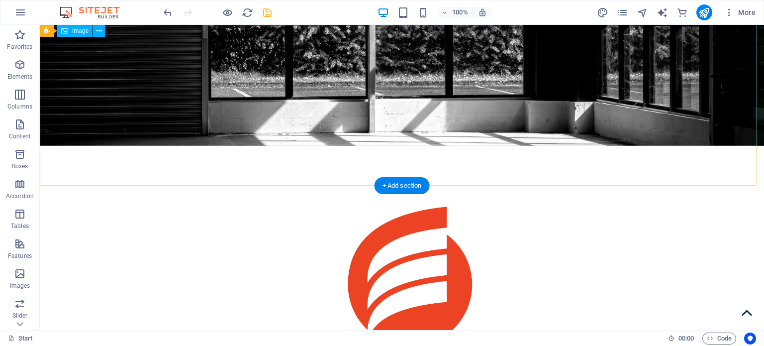
scroll to position [264, 0]
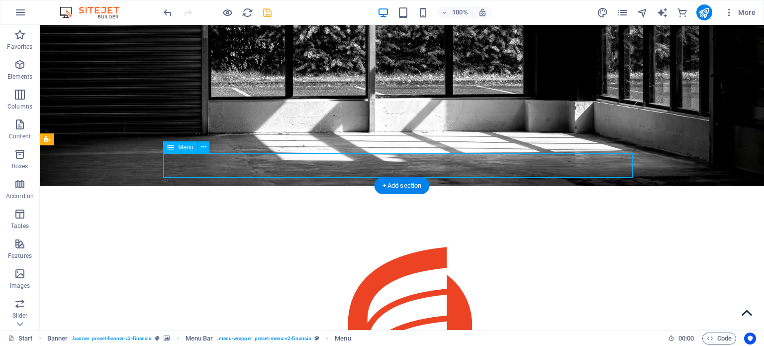
select select
select select "1"
select select
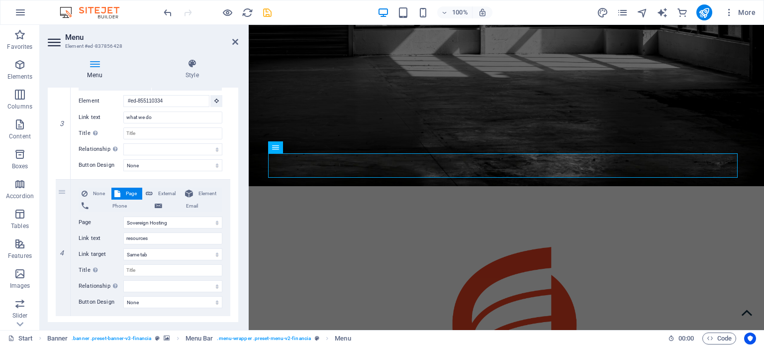
scroll to position [403, 0]
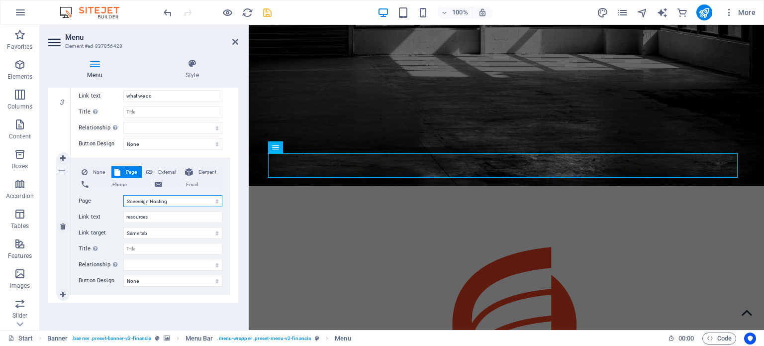
click at [178, 202] on select "Index Sovereign Hosting Cybersecurity Consulting Legal Notice Privacy Resources" at bounding box center [172, 201] width 99 height 12
select select "6"
click at [123, 195] on select "Index Sovereign Hosting Cybersecurity Consulting Legal Notice Privacy Resources" at bounding box center [172, 201] width 99 height 12
select select
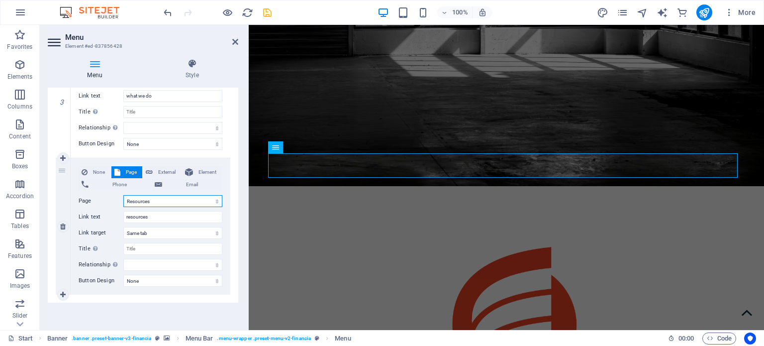
select select
click at [235, 40] on icon at bounding box center [235, 42] width 6 height 8
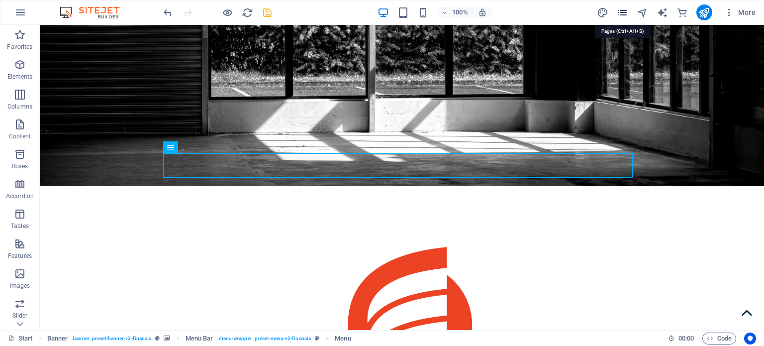
click at [623, 11] on icon "pages" at bounding box center [621, 12] width 11 height 11
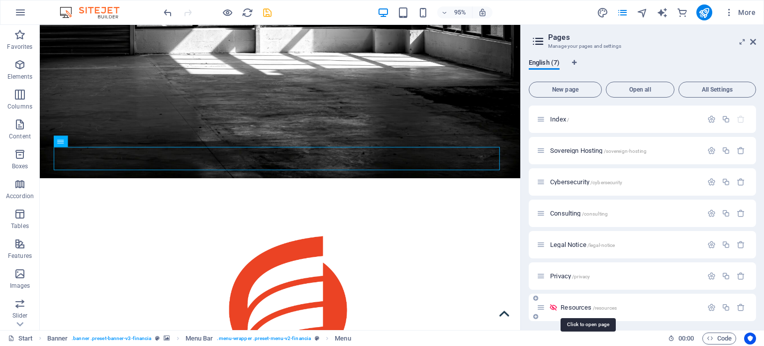
click at [605, 307] on span "/resources" at bounding box center [605, 307] width 24 height 5
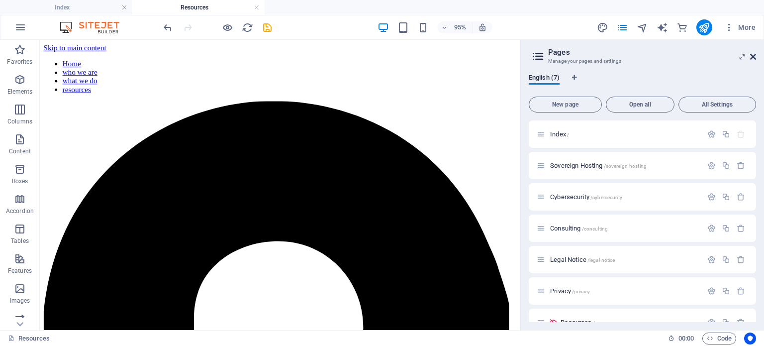
scroll to position [0, 0]
click at [750, 31] on span "More" at bounding box center [739, 27] width 31 height 10
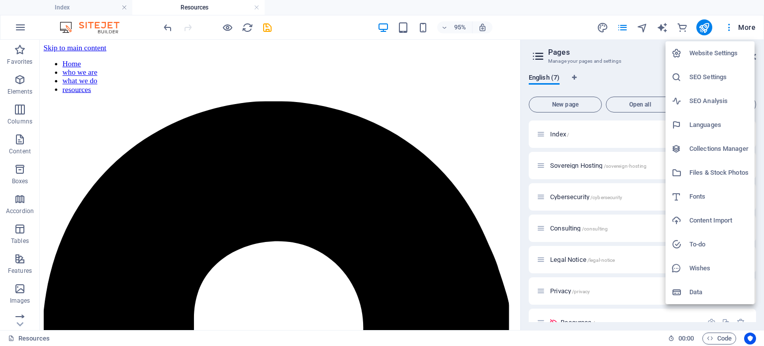
click at [593, 35] on div at bounding box center [382, 173] width 764 height 346
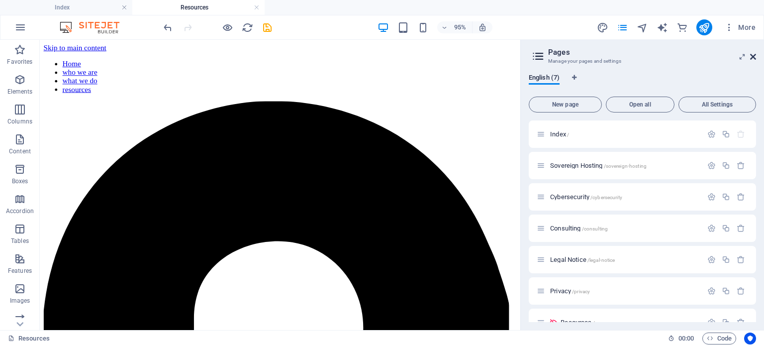
click at [752, 54] on icon at bounding box center [753, 57] width 6 height 8
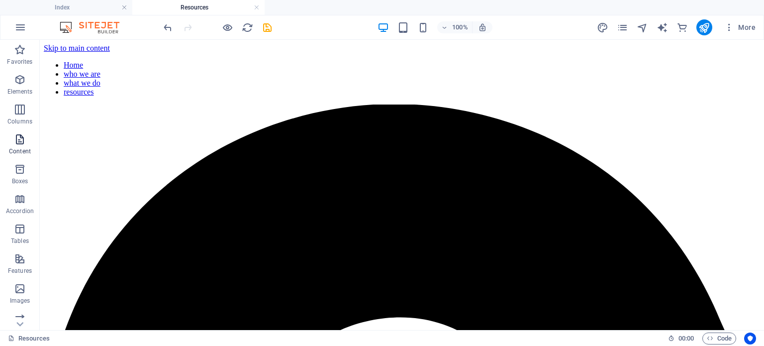
click at [19, 144] on icon "button" at bounding box center [20, 139] width 12 height 12
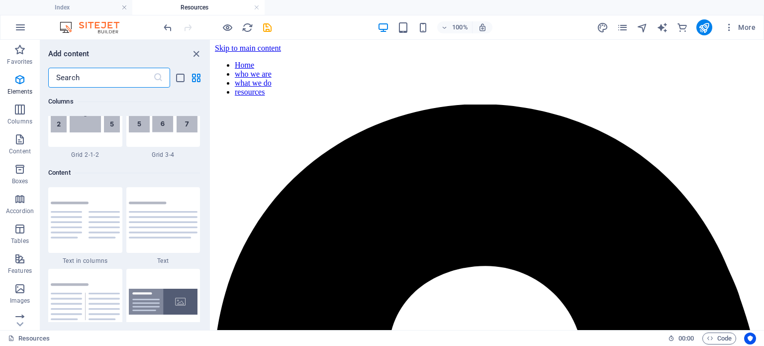
scroll to position [1740, 0]
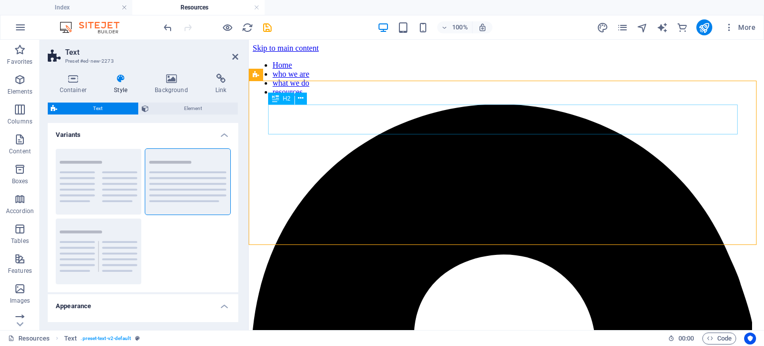
click at [171, 28] on icon "undo" at bounding box center [167, 27] width 11 height 11
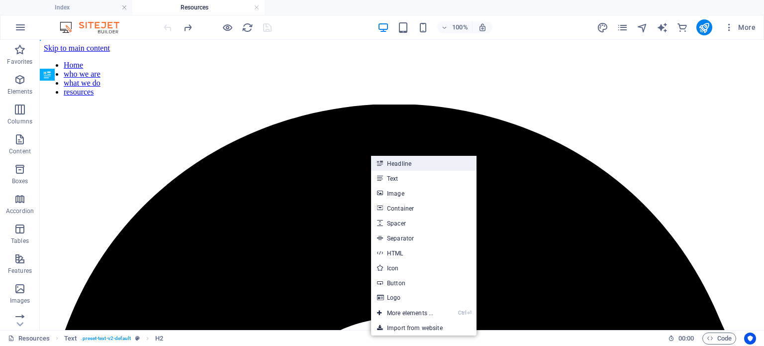
click at [396, 167] on link "Headline" at bounding box center [423, 163] width 105 height 15
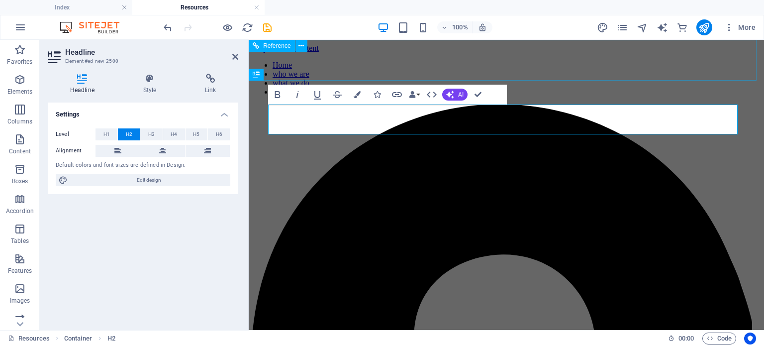
click at [600, 69] on nav "Home who we are what we do resources" at bounding box center [506, 79] width 507 height 36
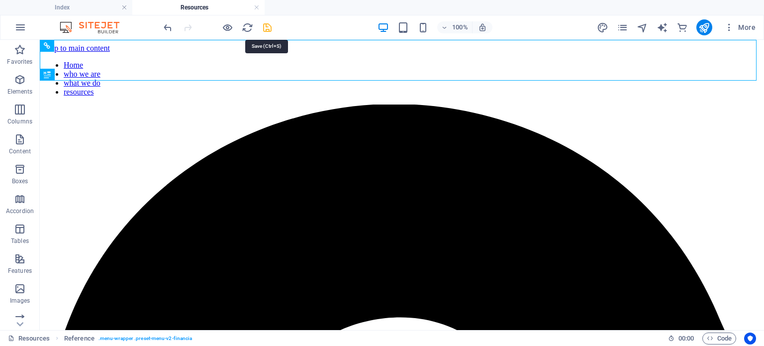
click at [268, 27] on icon "save" at bounding box center [267, 27] width 11 height 11
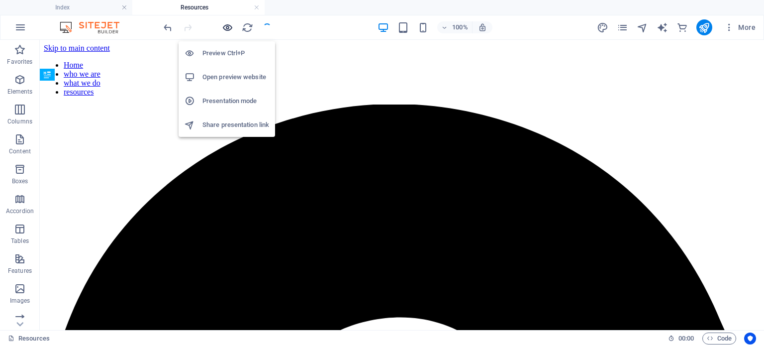
click at [227, 26] on icon "button" at bounding box center [227, 27] width 11 height 11
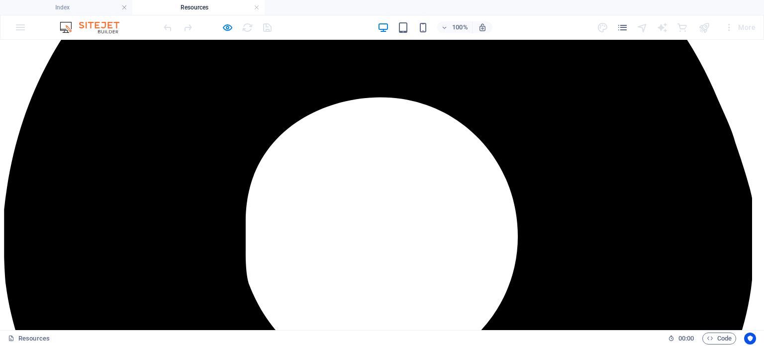
scroll to position [0, 0]
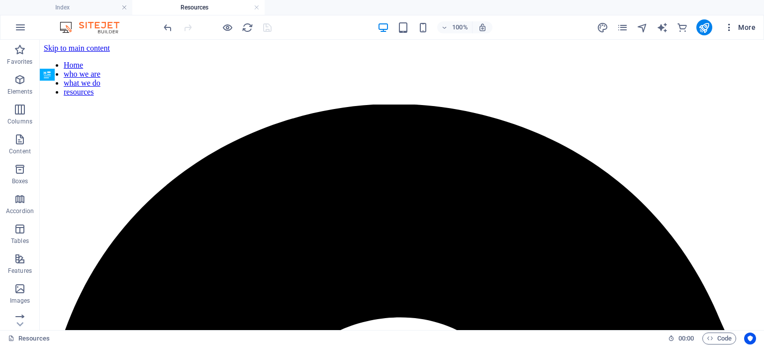
click at [730, 27] on icon "button" at bounding box center [729, 27] width 10 height 10
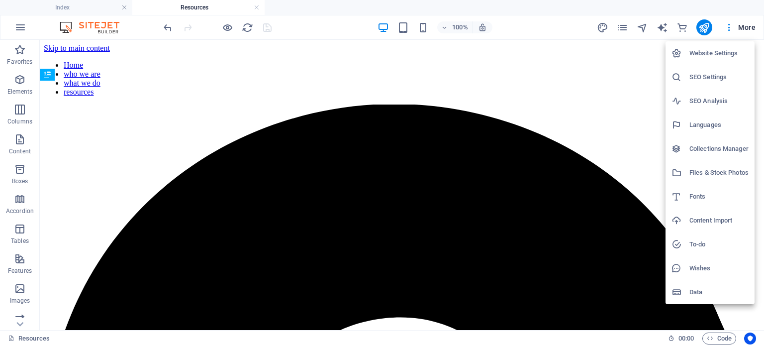
click at [730, 26] on div at bounding box center [382, 173] width 764 height 346
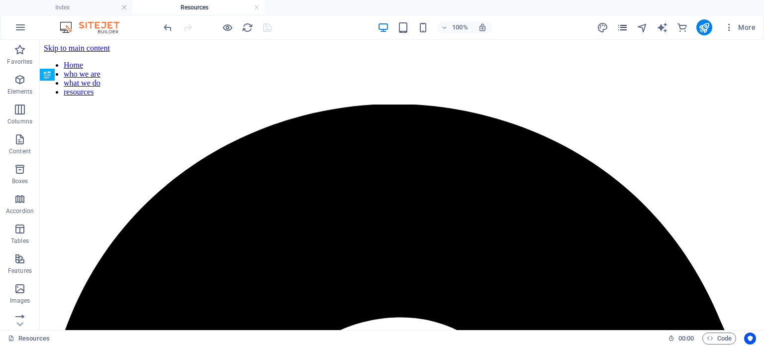
click at [624, 24] on icon "pages" at bounding box center [621, 27] width 11 height 11
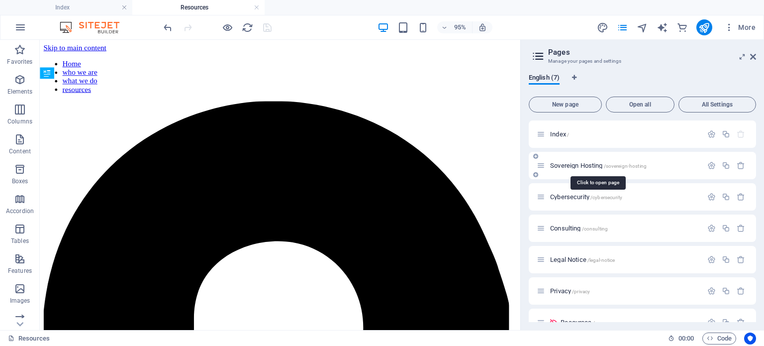
click at [601, 164] on span "Sovereign Hosting /sovereign-hosting" at bounding box center [598, 165] width 96 height 7
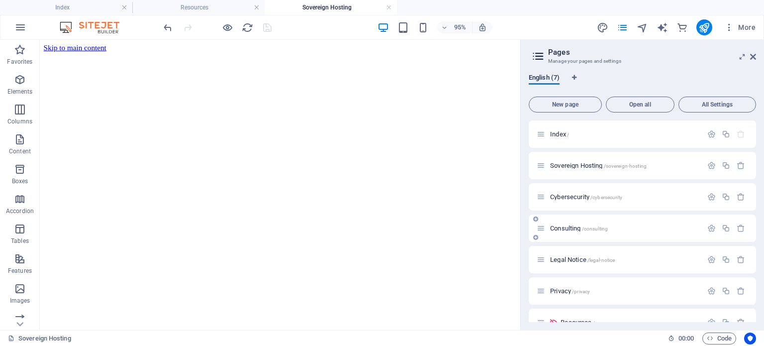
scroll to position [17, 0]
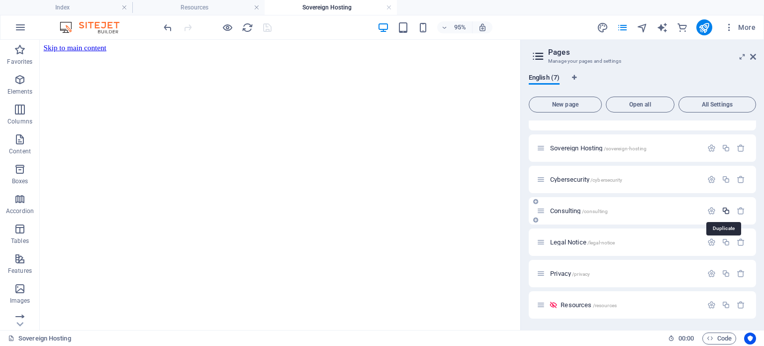
click at [724, 209] on icon "button" at bounding box center [725, 210] width 8 height 8
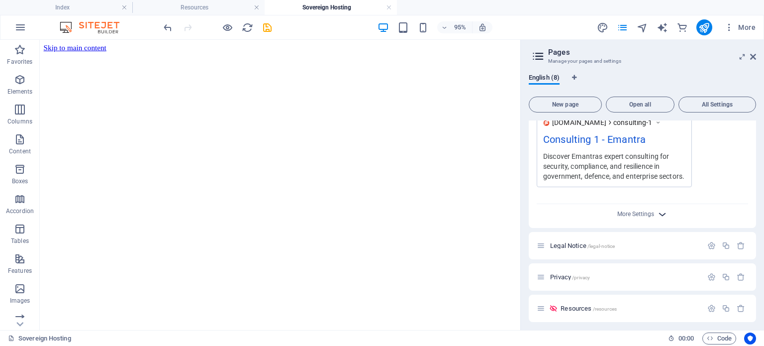
scroll to position [439, 0]
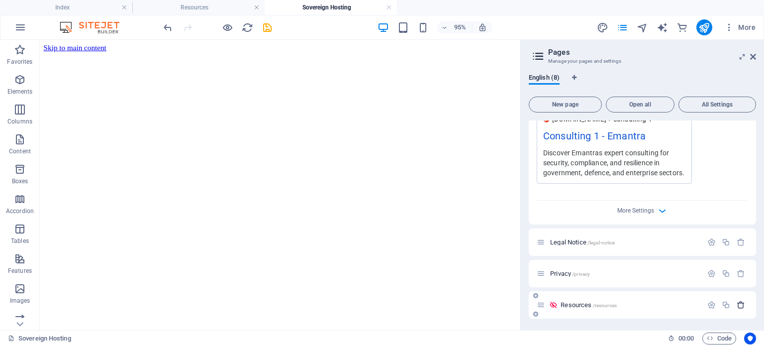
click at [737, 305] on icon "button" at bounding box center [740, 304] width 8 height 8
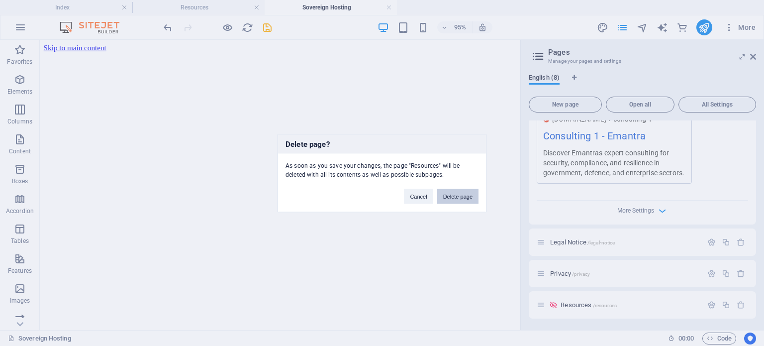
click at [459, 196] on button "Delete page" at bounding box center [457, 195] width 41 height 15
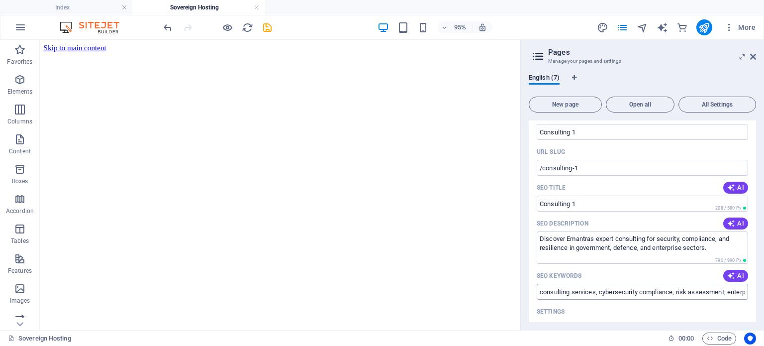
scroll to position [117, 0]
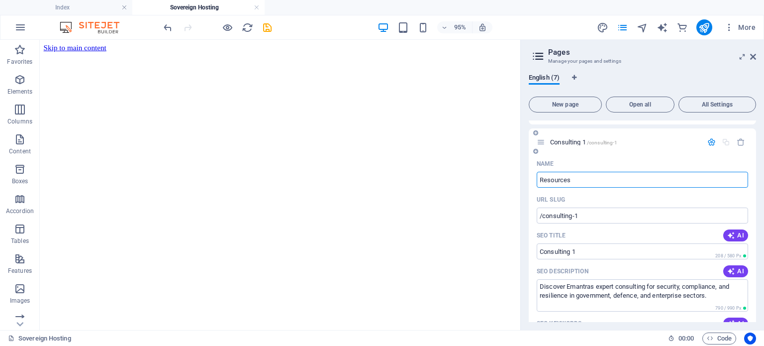
type input "Resources"
type input "/resources"
type input "Resources"
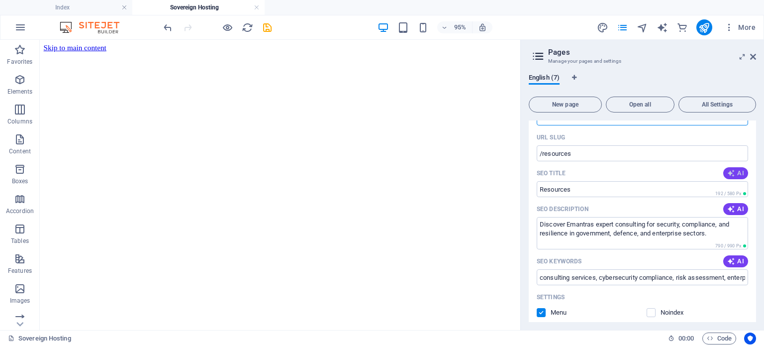
type input "Resources"
click at [734, 175] on span "AI" at bounding box center [735, 173] width 17 height 8
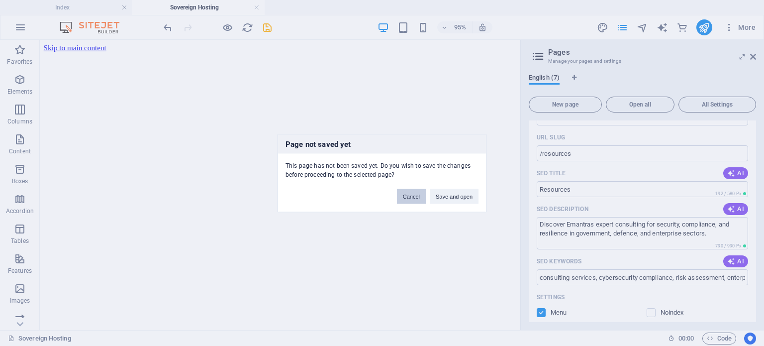
click at [412, 195] on button "Cancel" at bounding box center [411, 195] width 29 height 15
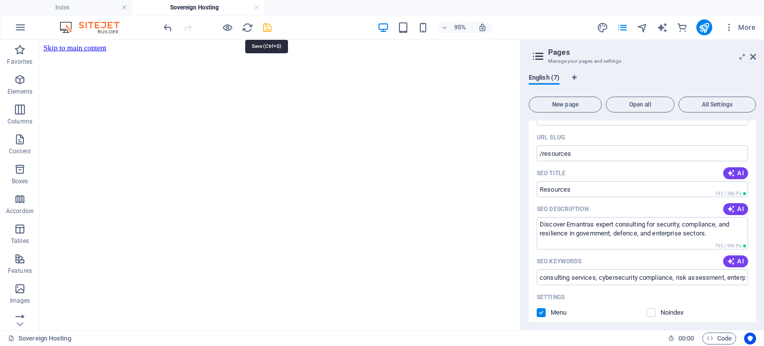
click at [269, 28] on icon "save" at bounding box center [267, 27] width 11 height 11
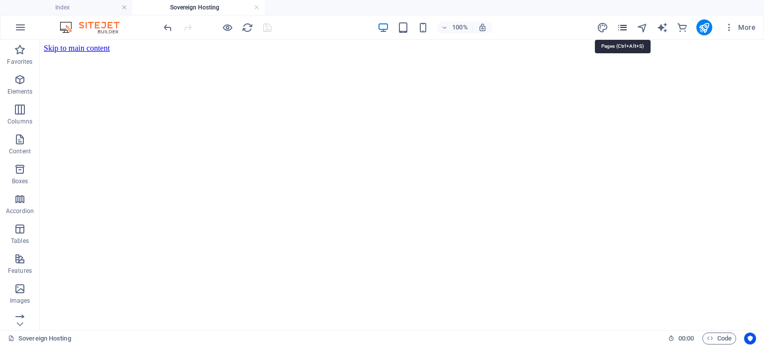
click at [624, 26] on icon "pages" at bounding box center [621, 27] width 11 height 11
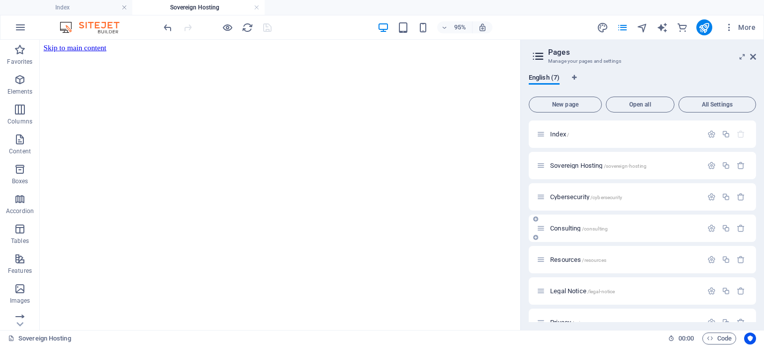
scroll to position [17, 0]
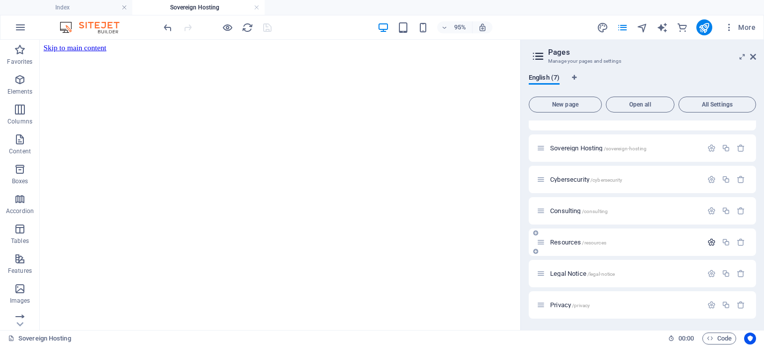
click at [704, 242] on button "button" at bounding box center [711, 242] width 14 height 8
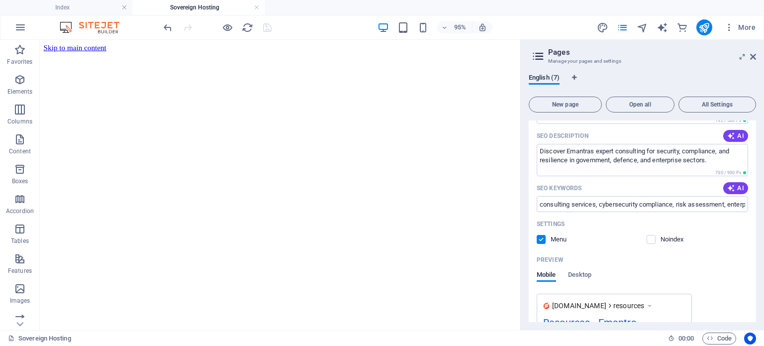
scroll to position [314, 0]
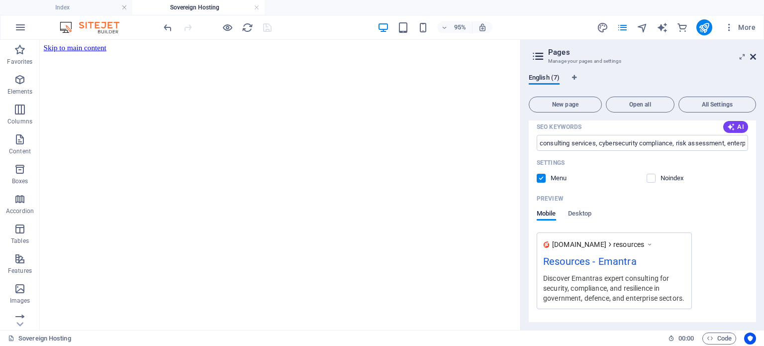
click at [751, 57] on icon at bounding box center [753, 57] width 6 height 8
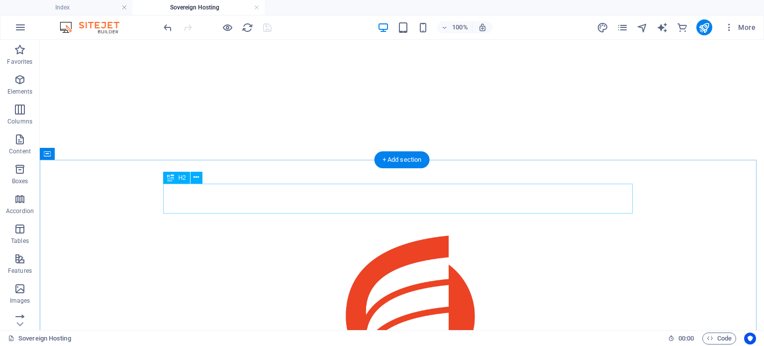
scroll to position [306, 0]
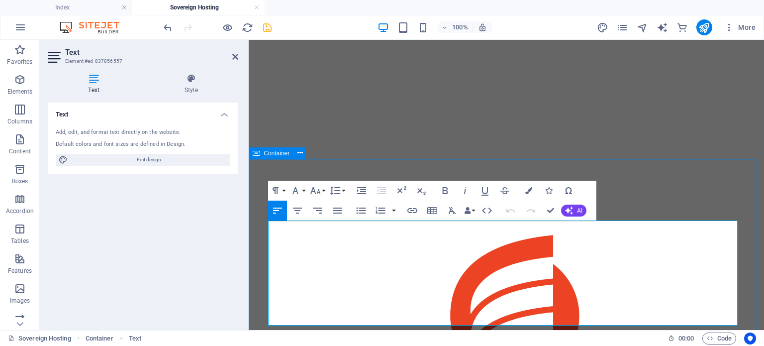
drag, startPoint x: 448, startPoint y: 245, endPoint x: 256, endPoint y: 229, distance: 193.5
drag, startPoint x: 443, startPoint y: 246, endPoint x: 268, endPoint y: 249, distance: 175.0
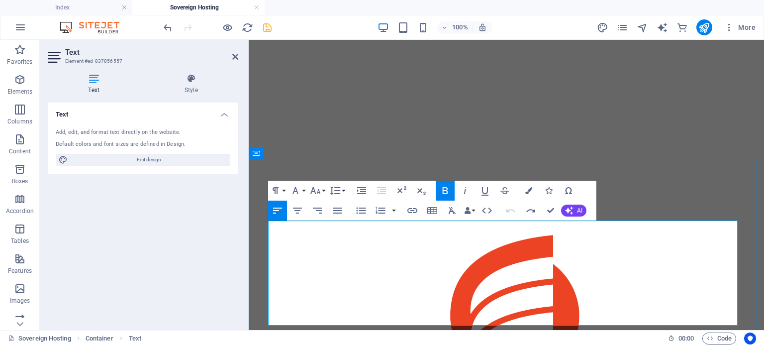
drag, startPoint x: 439, startPoint y: 244, endPoint x: 268, endPoint y: 246, distance: 171.0
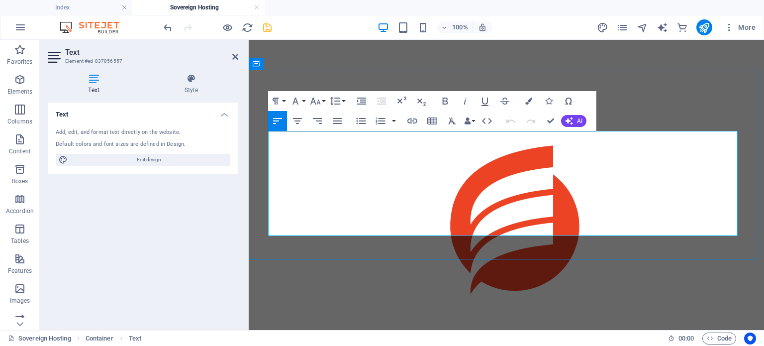
drag, startPoint x: 270, startPoint y: 183, endPoint x: 763, endPoint y: 208, distance: 493.8
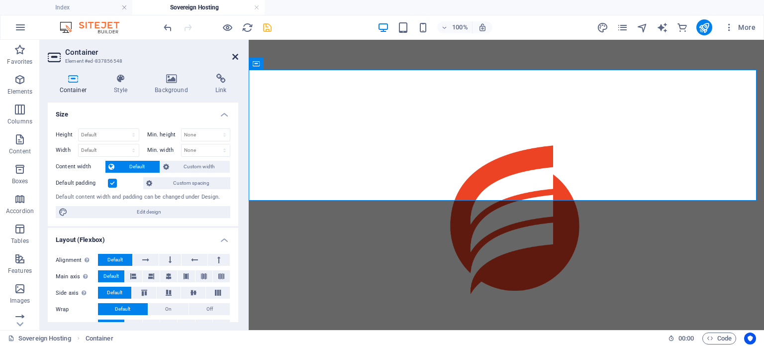
click at [232, 56] on icon at bounding box center [235, 57] width 6 height 8
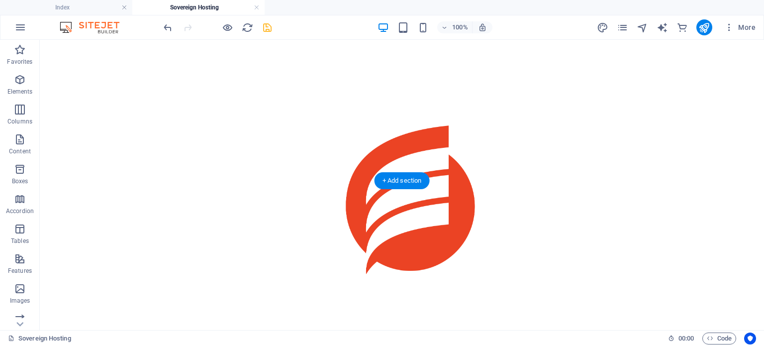
scroll to position [447, 0]
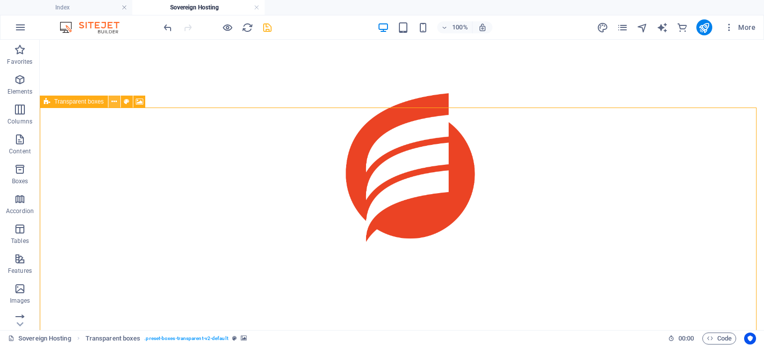
click at [112, 103] on icon at bounding box center [113, 101] width 5 height 10
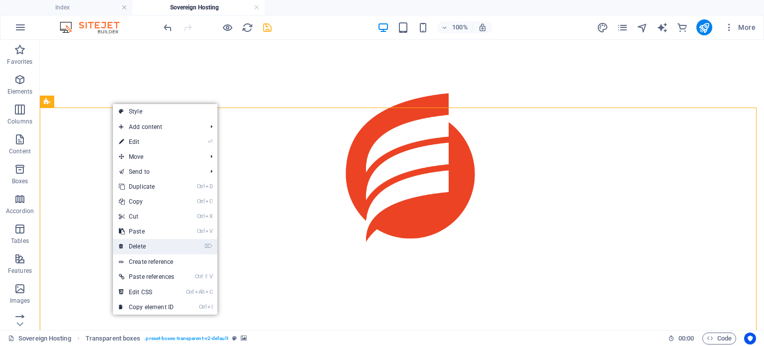
click at [139, 245] on link "⌦ Delete" at bounding box center [146, 246] width 67 height 15
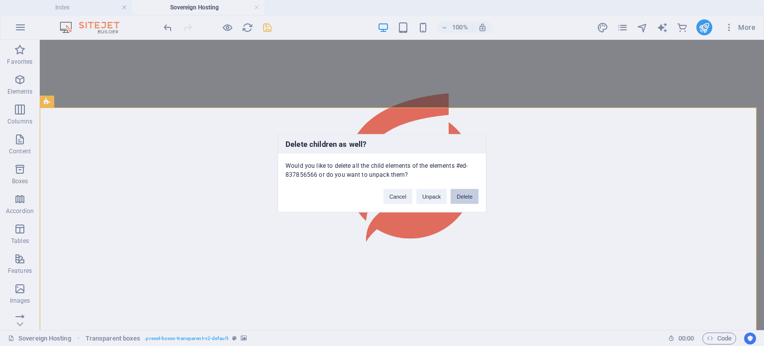
click at [464, 197] on button "Delete" at bounding box center [464, 195] width 28 height 15
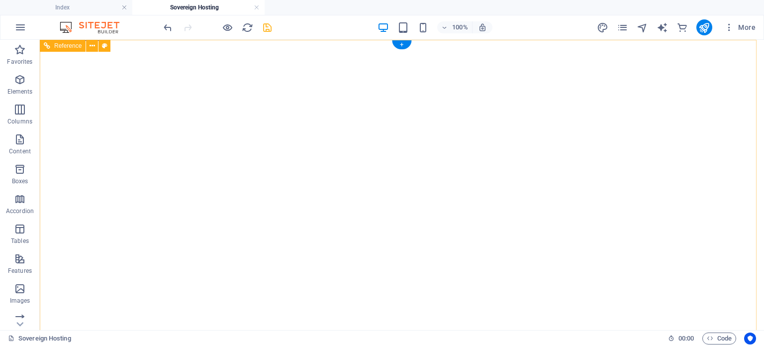
scroll to position [0, 0]
click at [265, 27] on icon "save" at bounding box center [267, 27] width 11 height 11
click at [616, 25] on span "pages" at bounding box center [622, 27] width 12 height 11
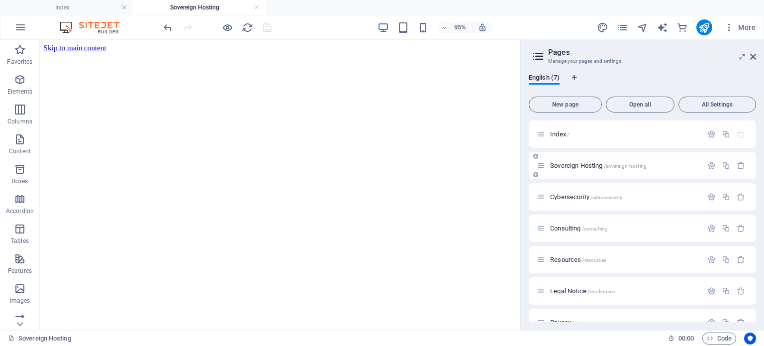
click at [586, 167] on span "Sovereign Hosting /sovereign-hosting" at bounding box center [598, 165] width 96 height 7
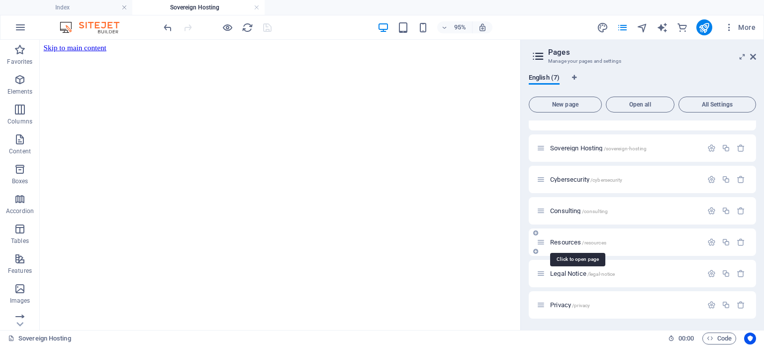
click at [568, 240] on span "Resources /resources" at bounding box center [578, 241] width 56 height 7
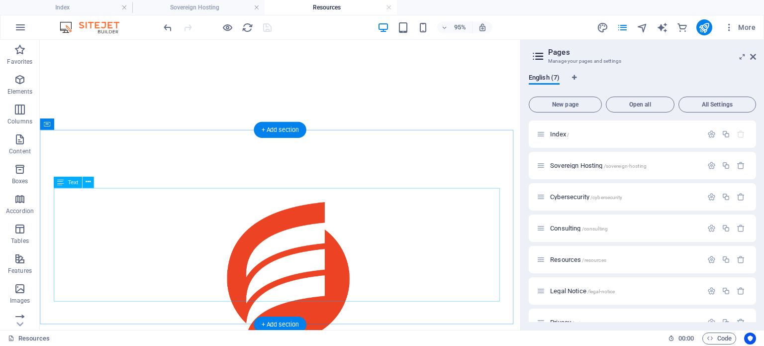
scroll to position [442, 0]
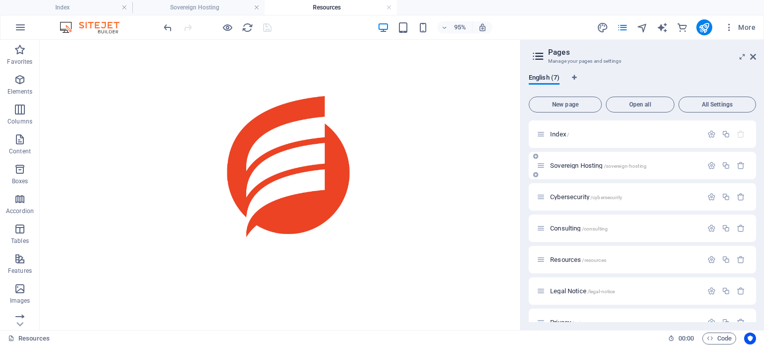
click at [562, 164] on span "Sovereign Hosting /sovereign-hosting" at bounding box center [598, 165] width 96 height 7
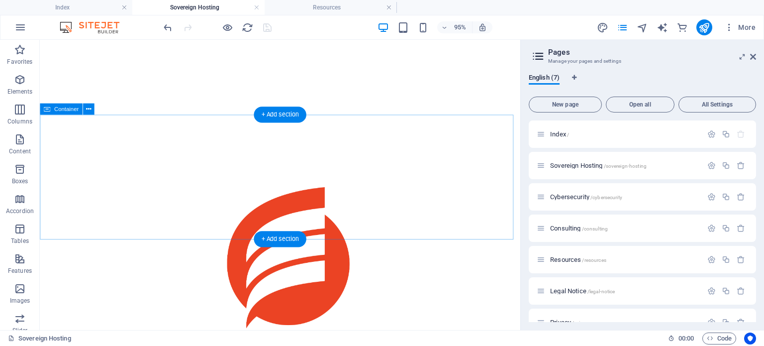
scroll to position [346, 0]
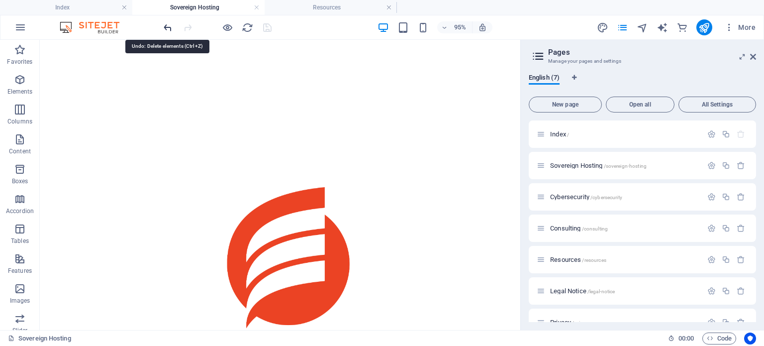
click at [169, 26] on icon "undo" at bounding box center [167, 27] width 11 height 11
click at [166, 26] on icon "undo" at bounding box center [167, 27] width 11 height 11
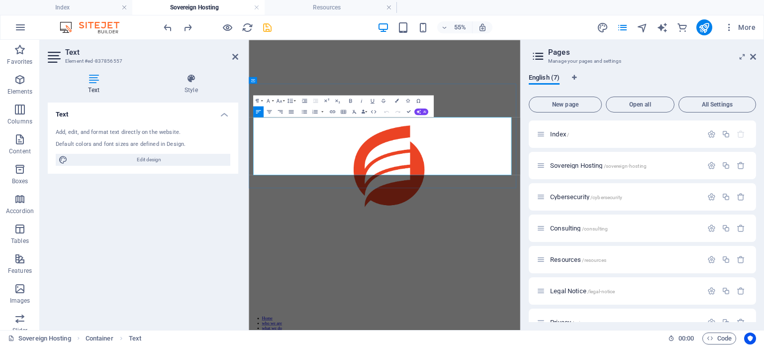
click at [235, 57] on icon at bounding box center [235, 57] width 6 height 8
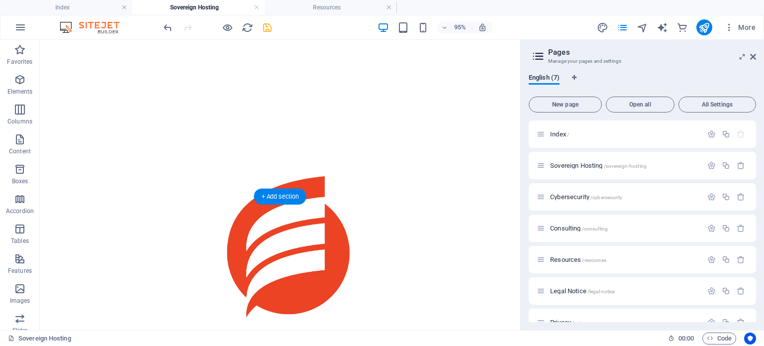
scroll to position [229, 0]
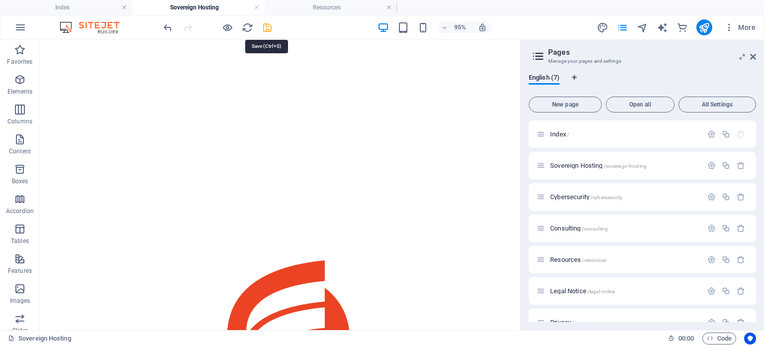
click at [266, 26] on icon "save" at bounding box center [267, 27] width 11 height 11
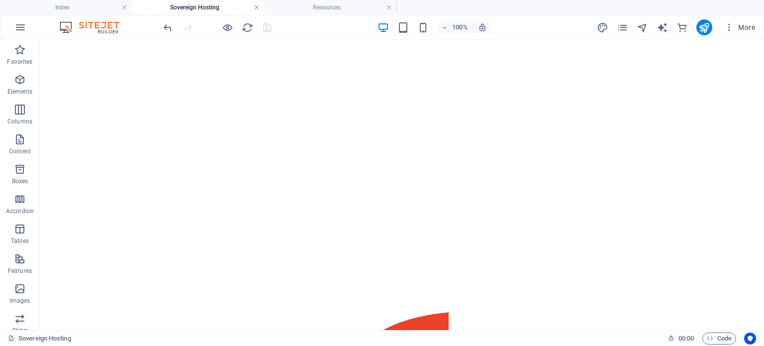
click at [255, 7] on link at bounding box center [257, 7] width 6 height 9
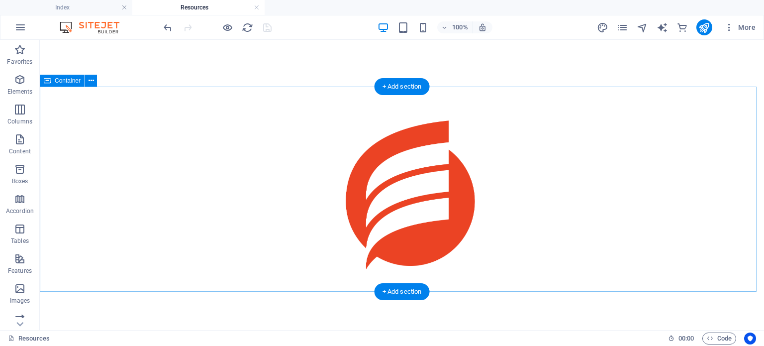
scroll to position [377, 0]
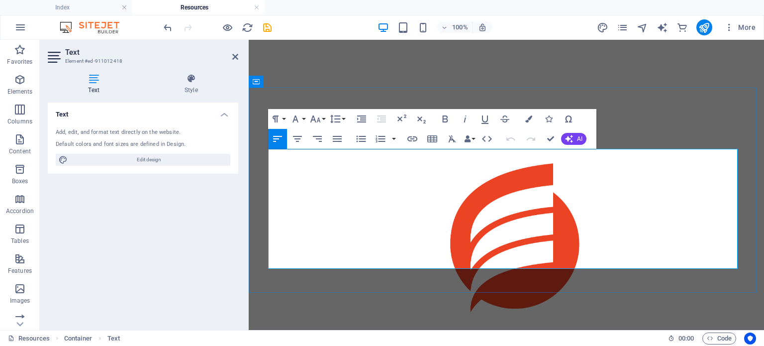
drag, startPoint x: 572, startPoint y: 175, endPoint x: 256, endPoint y: 170, distance: 315.7
drag, startPoint x: 457, startPoint y: 255, endPoint x: 274, endPoint y: 195, distance: 192.4
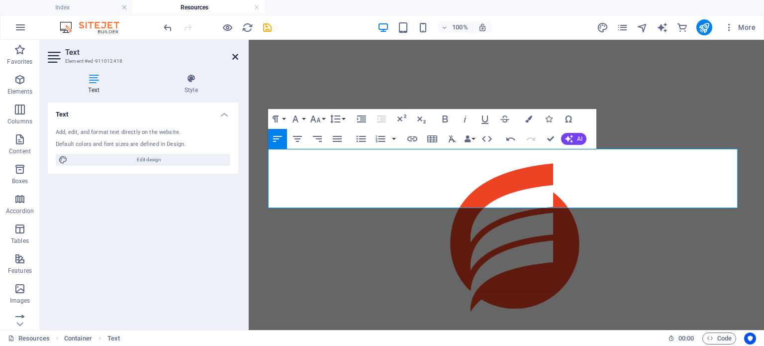
click at [233, 54] on icon at bounding box center [235, 57] width 6 height 8
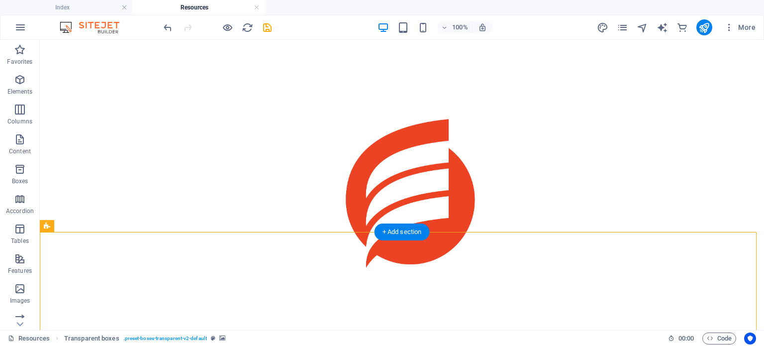
scroll to position [423, 0]
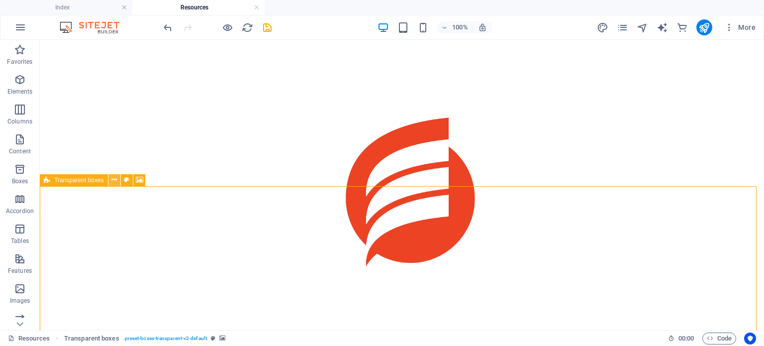
click at [113, 177] on icon at bounding box center [113, 180] width 5 height 10
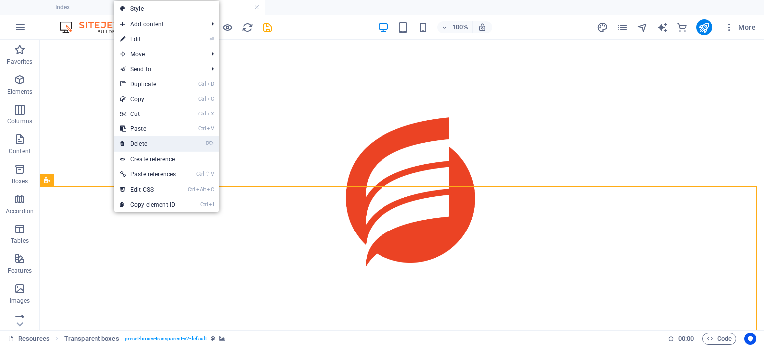
click at [156, 144] on link "⌦ Delete" at bounding box center [147, 143] width 67 height 15
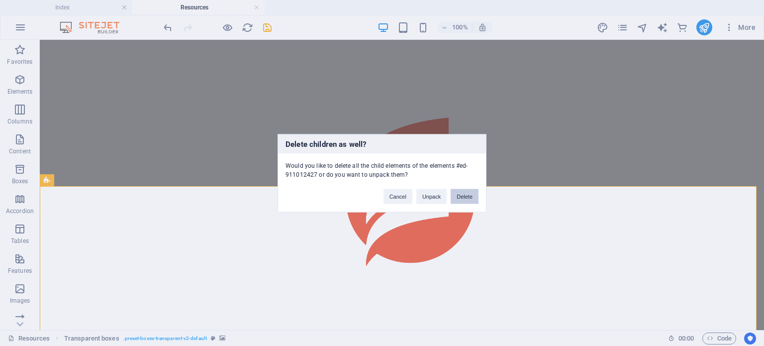
click at [465, 199] on button "Delete" at bounding box center [464, 195] width 28 height 15
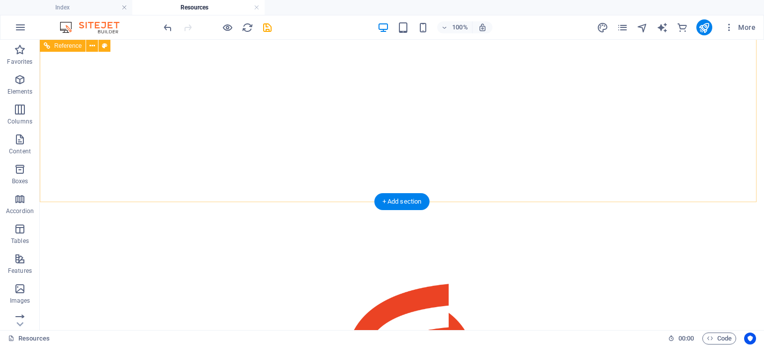
scroll to position [264, 0]
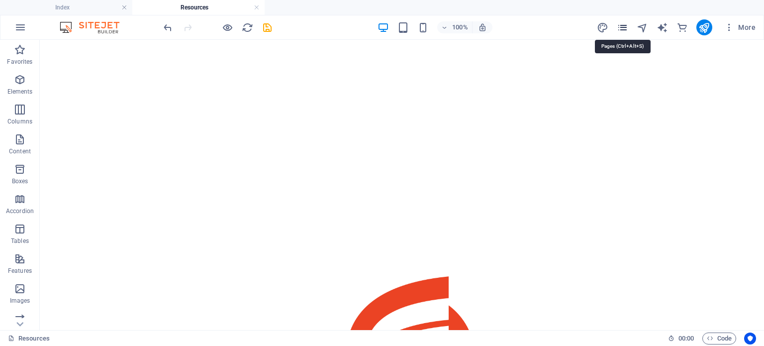
click at [623, 28] on icon "pages" at bounding box center [621, 27] width 11 height 11
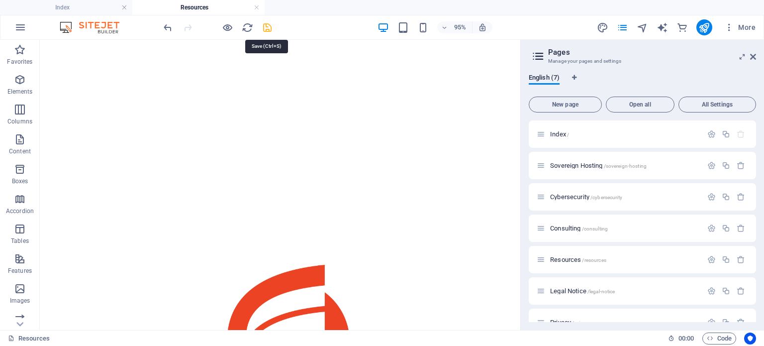
click at [267, 24] on icon "save" at bounding box center [267, 27] width 11 height 11
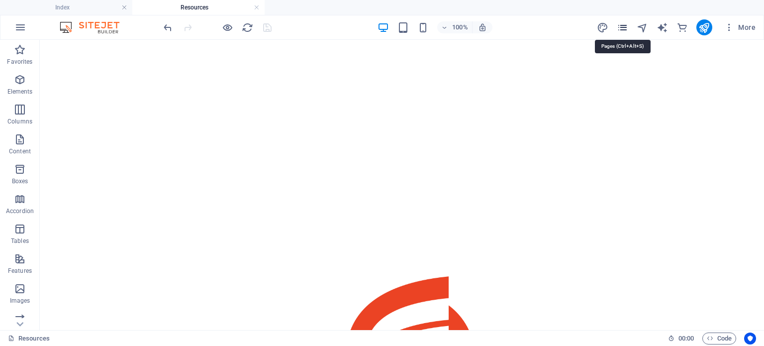
click at [624, 25] on icon "pages" at bounding box center [621, 27] width 11 height 11
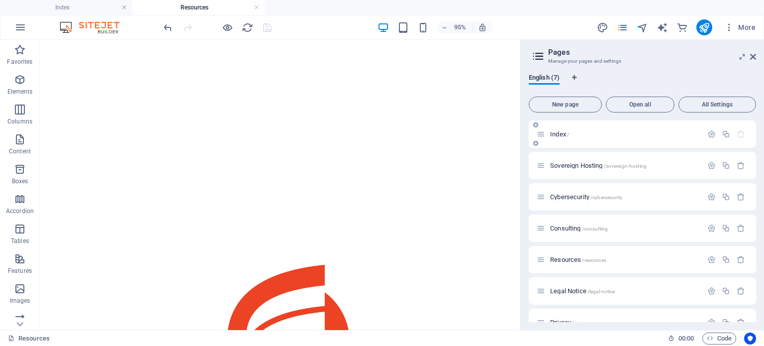
click at [612, 133] on p "Index /" at bounding box center [624, 134] width 149 height 6
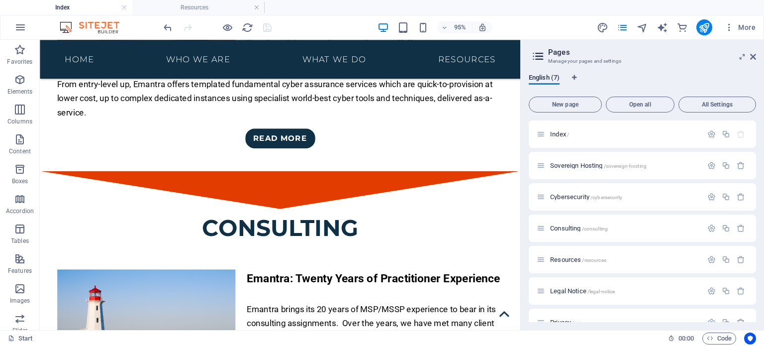
scroll to position [2308, 0]
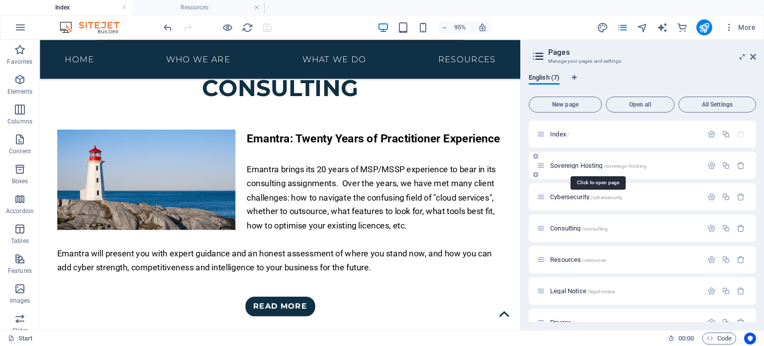
click at [582, 164] on span "Sovereign Hosting /sovereign-hosting" at bounding box center [598, 165] width 96 height 7
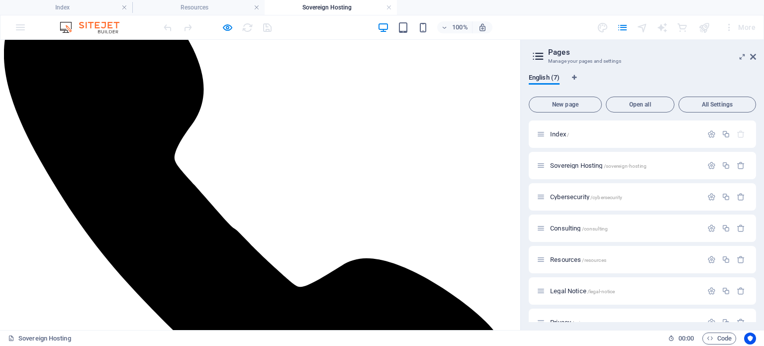
scroll to position [1710, 0]
click at [579, 197] on span "Cybersecurity /cybersecurity" at bounding box center [586, 196] width 72 height 7
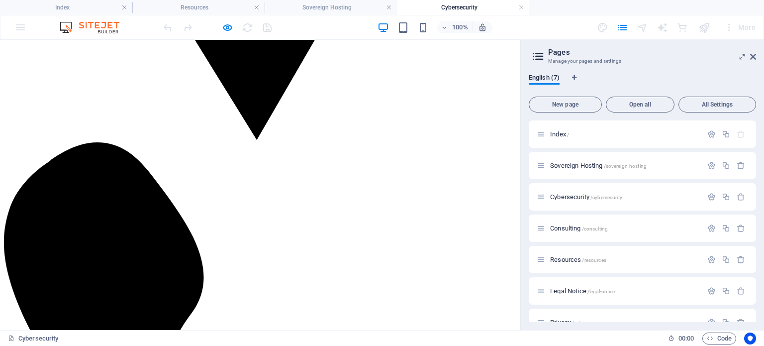
scroll to position [1502, 0]
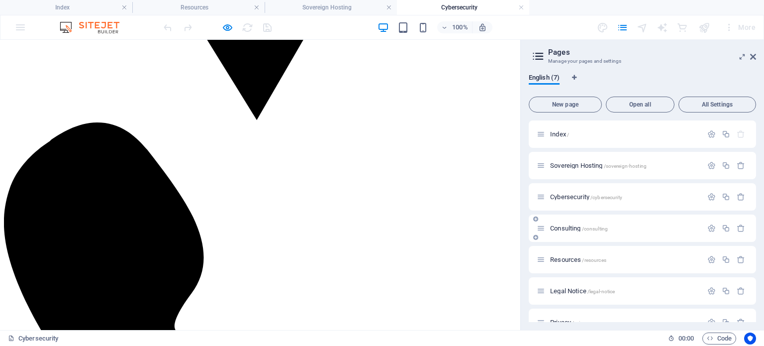
click at [614, 227] on p "Consulting /consulting" at bounding box center [624, 228] width 149 height 6
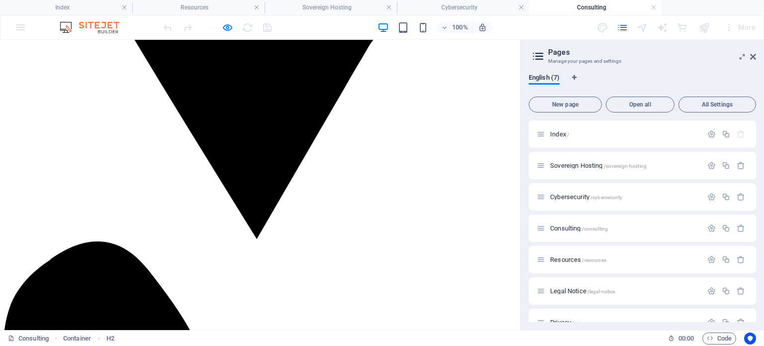
scroll to position [1559, 0]
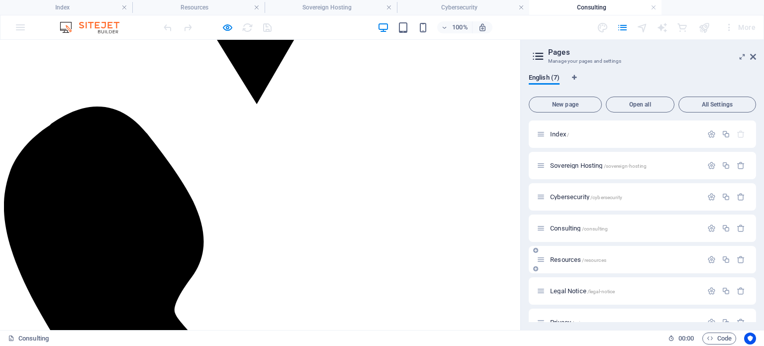
click at [587, 256] on div "Resources /resources" at bounding box center [619, 259] width 166 height 11
click at [572, 257] on span "Resources /resources" at bounding box center [578, 259] width 56 height 7
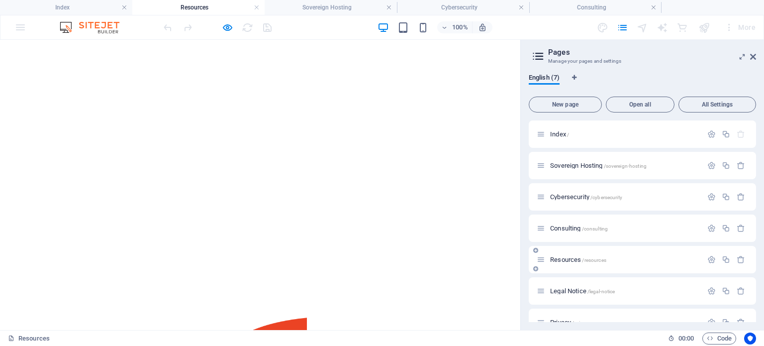
scroll to position [17, 0]
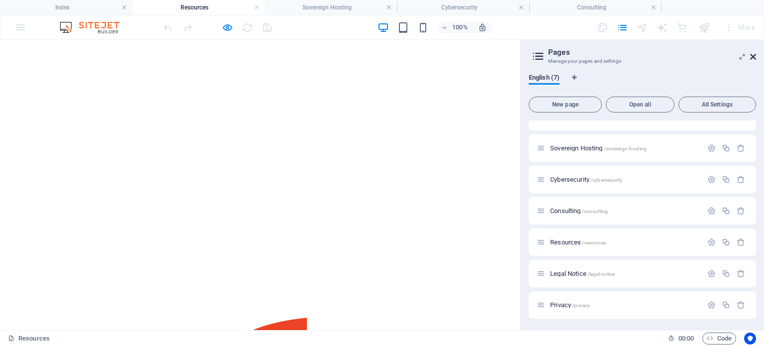
click at [751, 57] on icon at bounding box center [753, 57] width 6 height 8
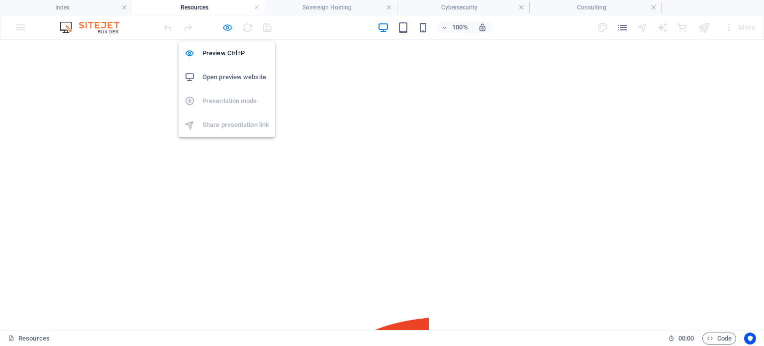
click at [225, 26] on icon "button" at bounding box center [227, 27] width 11 height 11
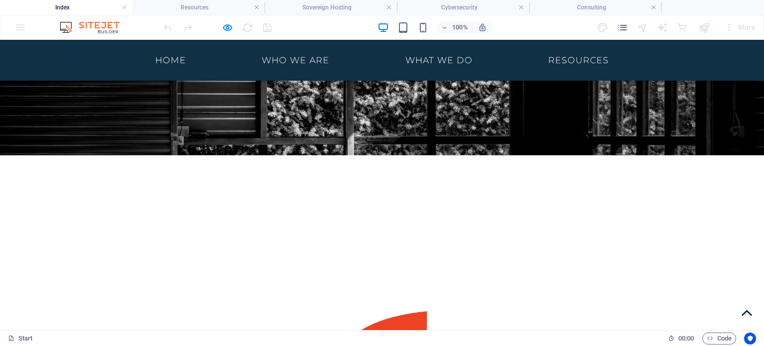
scroll to position [0, 0]
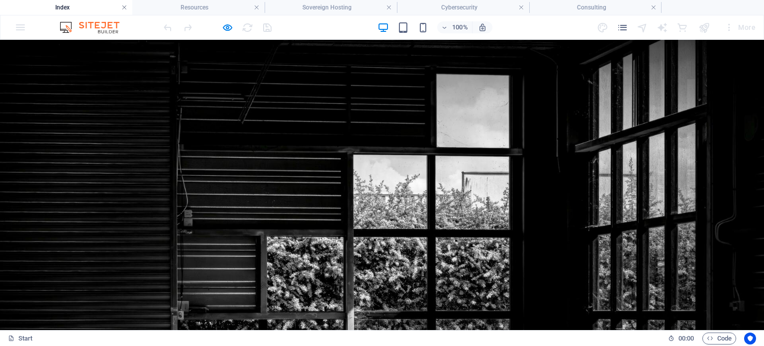
click at [123, 5] on link at bounding box center [124, 7] width 6 height 9
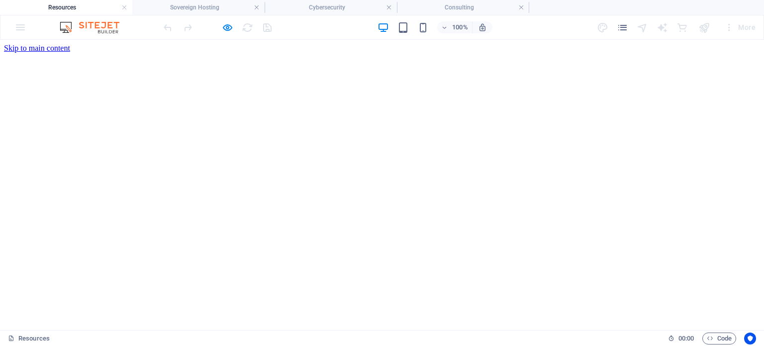
scroll to position [223, 0]
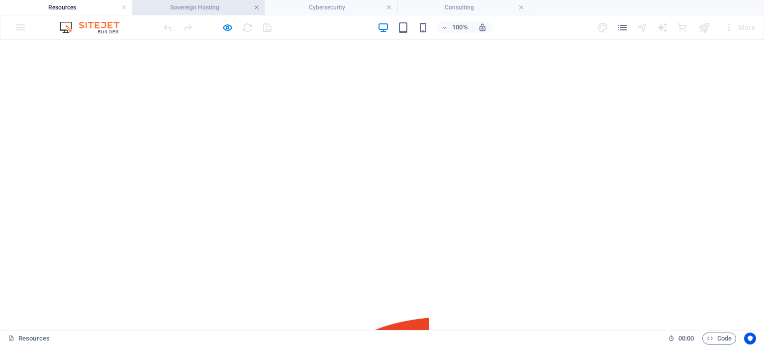
click at [259, 7] on link at bounding box center [257, 7] width 6 height 9
click at [259, 6] on link at bounding box center [257, 7] width 6 height 9
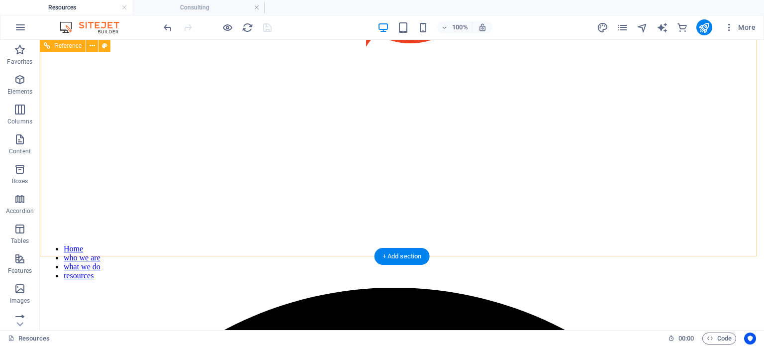
scroll to position [0, 0]
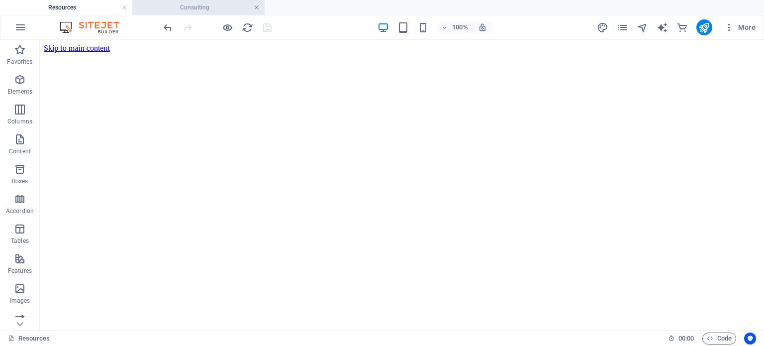
click at [257, 7] on link at bounding box center [257, 7] width 6 height 9
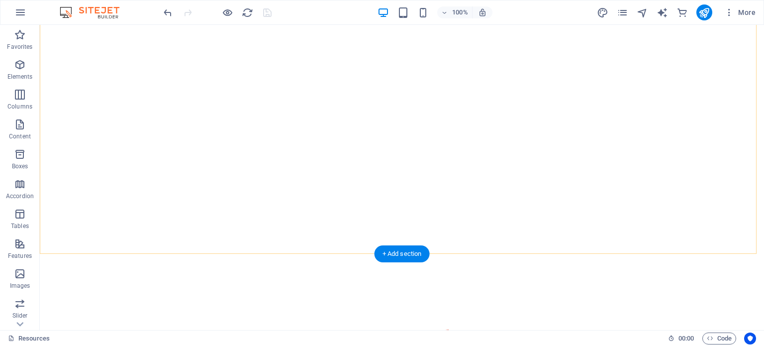
scroll to position [197, 0]
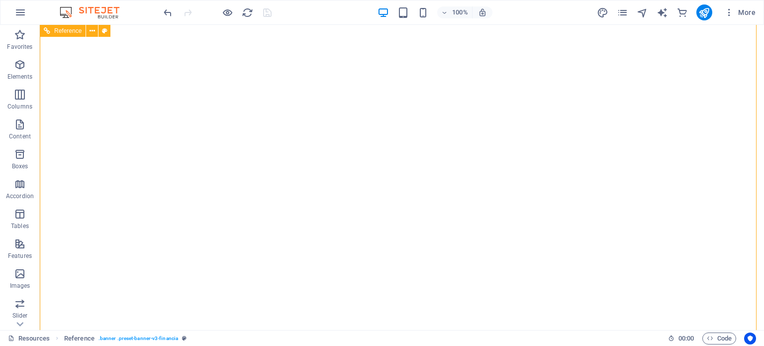
scroll to position [0, 0]
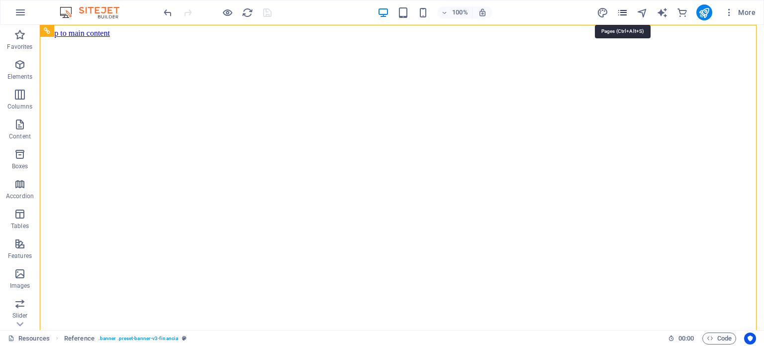
click at [622, 9] on icon "pages" at bounding box center [621, 12] width 11 height 11
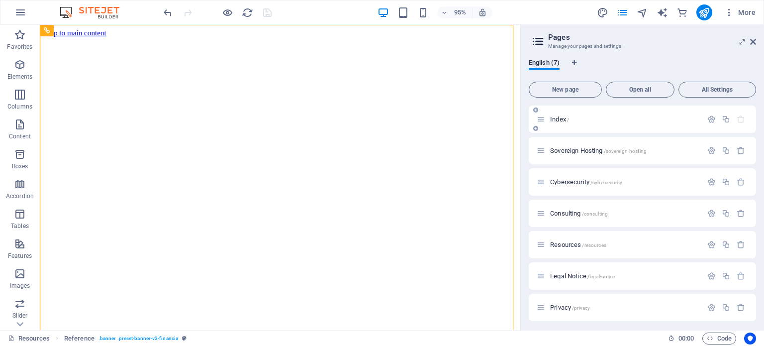
click at [601, 117] on p "Index /" at bounding box center [624, 119] width 149 height 6
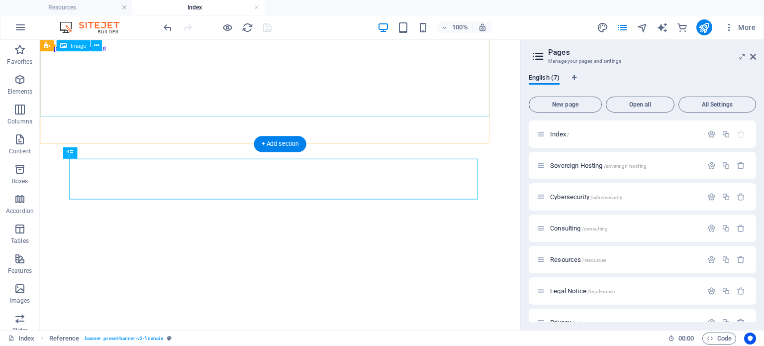
scroll to position [304, 0]
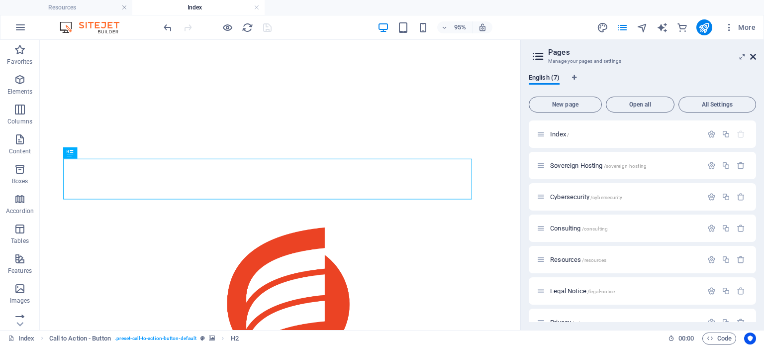
click at [750, 57] on icon at bounding box center [753, 57] width 6 height 8
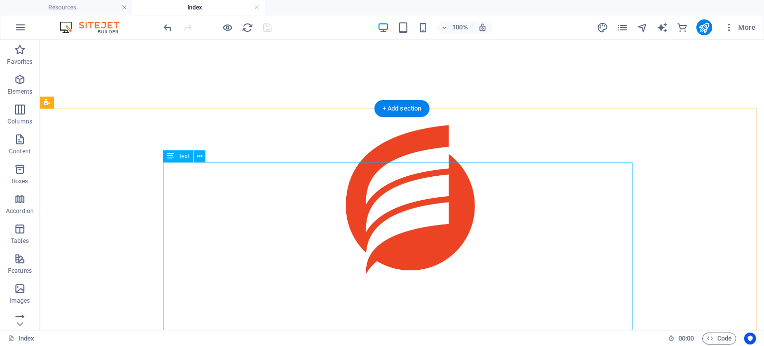
scroll to position [0, 0]
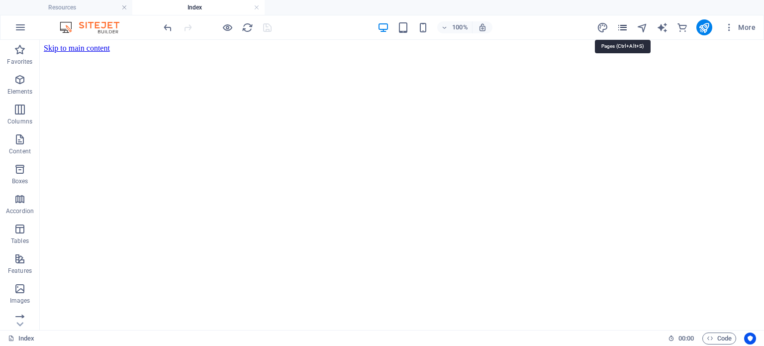
click at [619, 27] on icon "pages" at bounding box center [621, 27] width 11 height 11
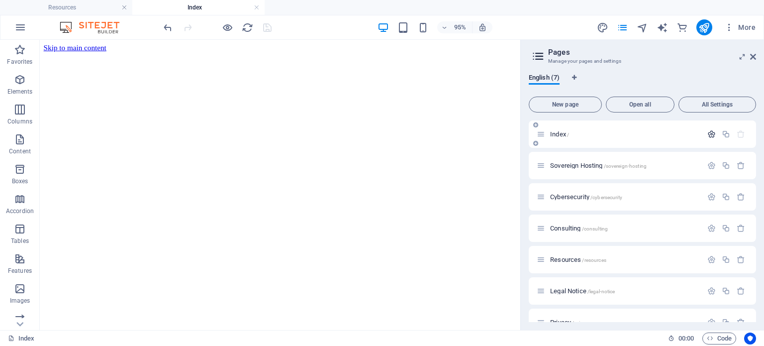
click at [707, 135] on icon "button" at bounding box center [711, 134] width 8 height 8
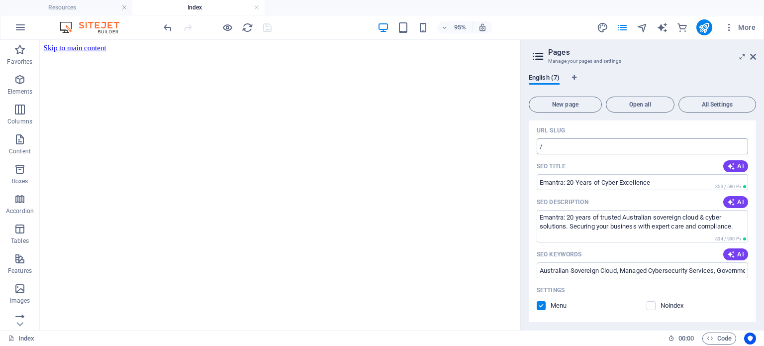
scroll to position [62, 0]
click at [575, 141] on input "/" at bounding box center [641, 146] width 211 height 16
type input "/index"
click at [585, 135] on div "URL SLUG" at bounding box center [641, 130] width 211 height 16
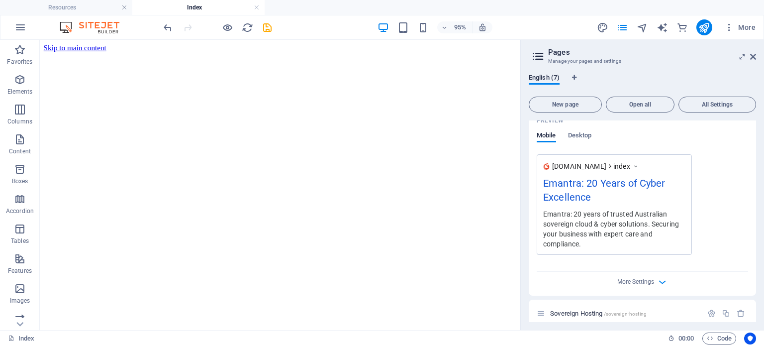
scroll to position [366, 0]
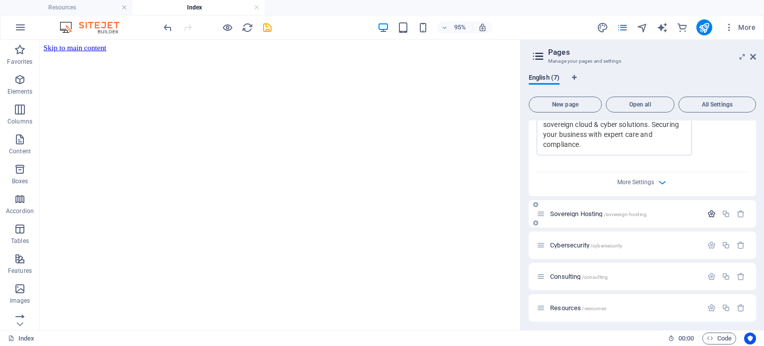
click at [709, 214] on icon "button" at bounding box center [711, 213] width 8 height 8
click at [707, 210] on icon "button" at bounding box center [711, 210] width 8 height 8
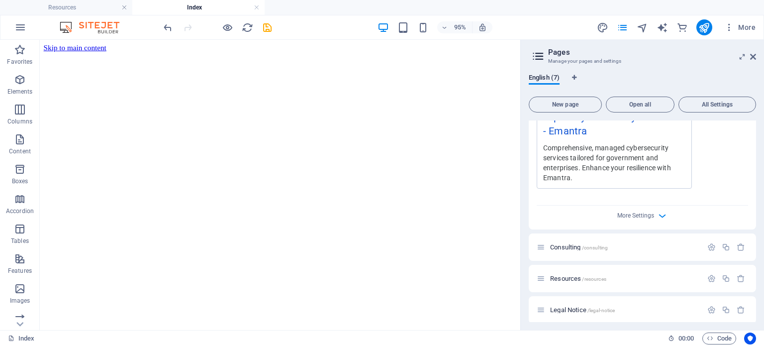
scroll to position [1246, 0]
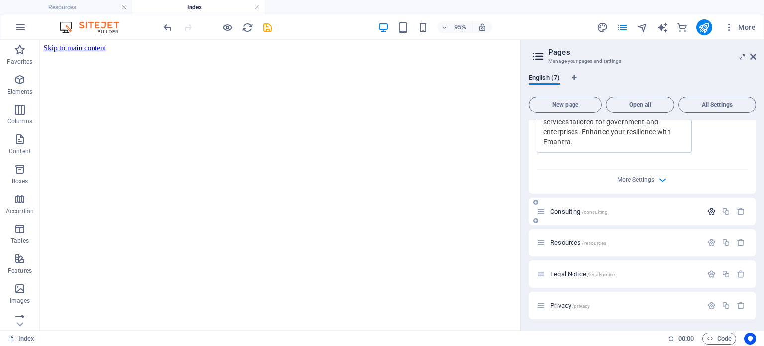
click at [707, 213] on icon "button" at bounding box center [711, 211] width 8 height 8
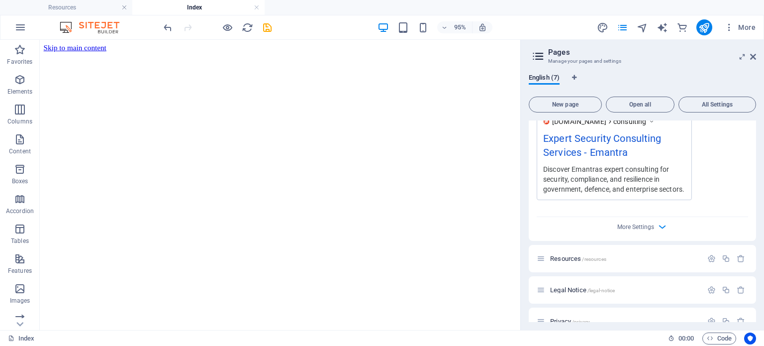
scroll to position [1635, 0]
click at [710, 255] on icon "button" at bounding box center [711, 258] width 8 height 8
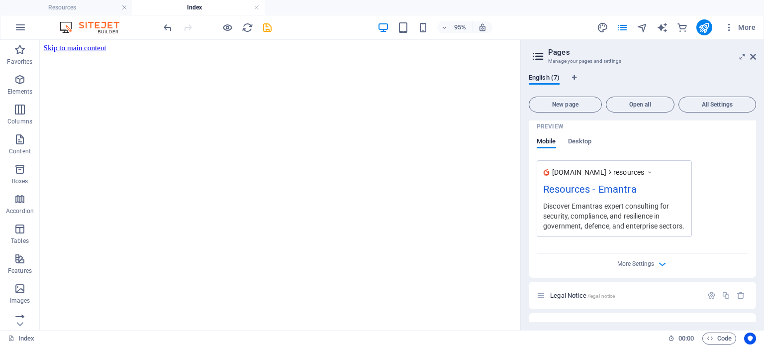
scroll to position [2040, 0]
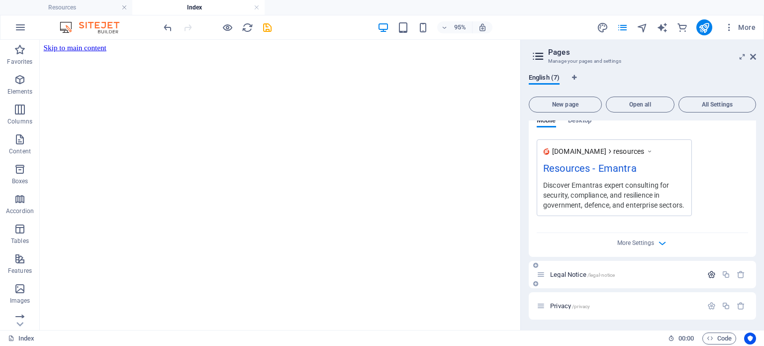
click at [708, 276] on icon "button" at bounding box center [711, 274] width 8 height 8
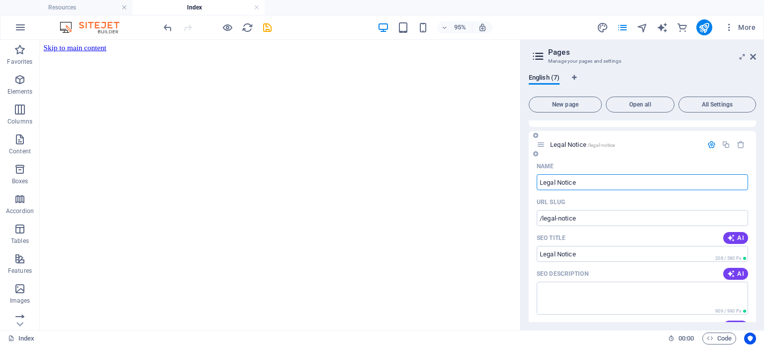
scroll to position [2170, 0]
click at [709, 143] on icon "button" at bounding box center [711, 145] width 8 height 8
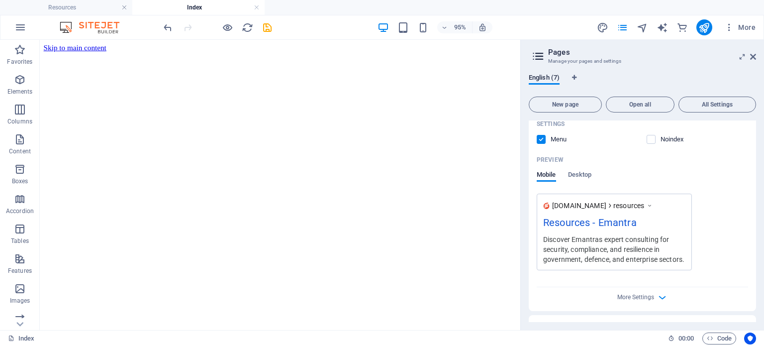
scroll to position [2040, 0]
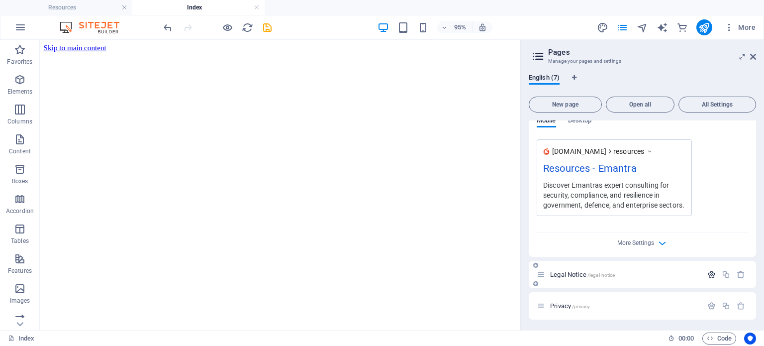
click at [704, 272] on button "button" at bounding box center [711, 274] width 14 height 8
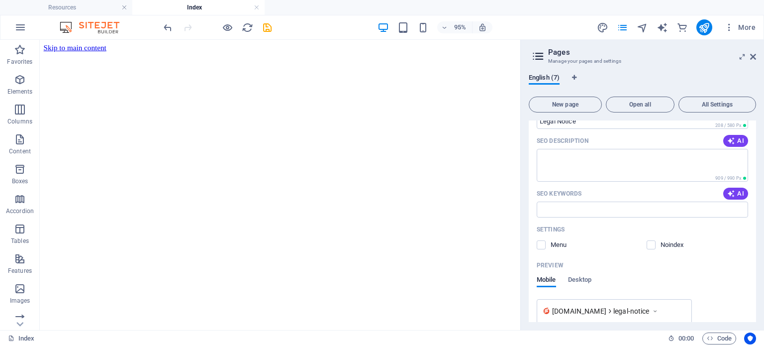
scroll to position [2303, 0]
click at [650, 245] on label at bounding box center [650, 244] width 9 height 9
click at [0, 0] on input "checkbox" at bounding box center [0, 0] width 0 height 0
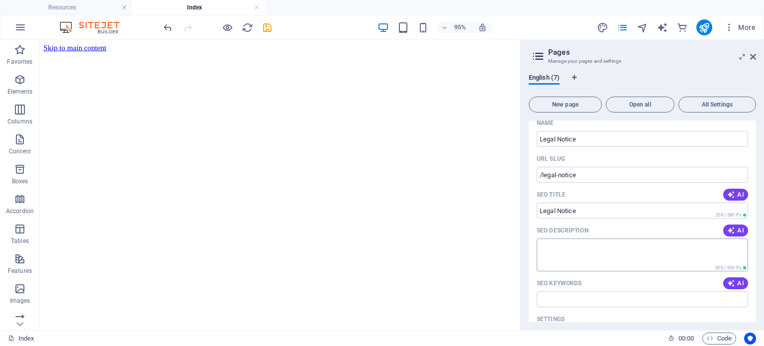
scroll to position [2116, 0]
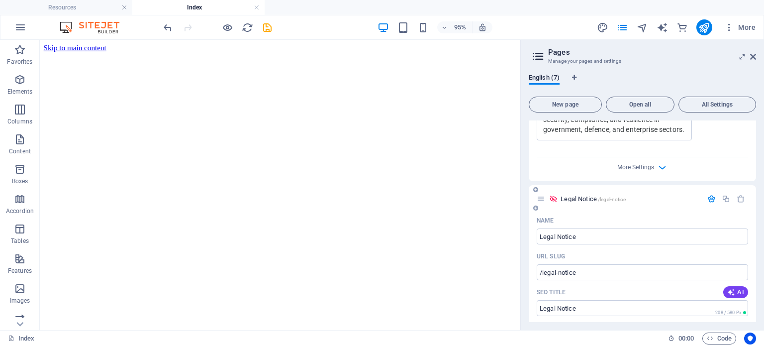
click at [707, 194] on icon "button" at bounding box center [711, 198] width 8 height 8
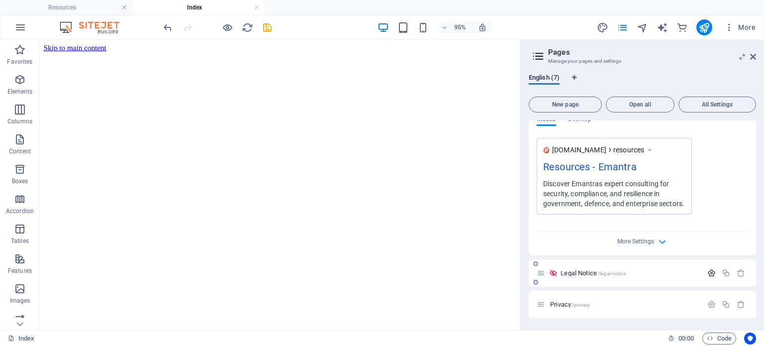
scroll to position [2040, 0]
click at [710, 303] on icon "button" at bounding box center [711, 305] width 8 height 8
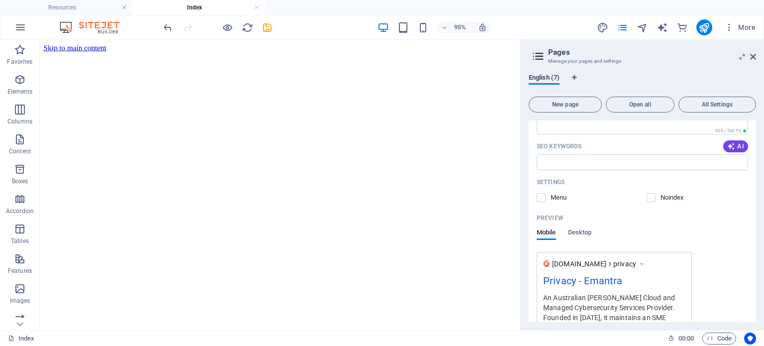
scroll to position [2386, 0]
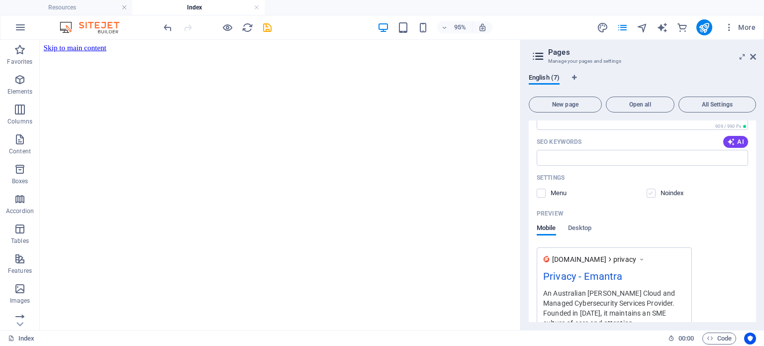
click at [650, 191] on label at bounding box center [650, 192] width 9 height 9
click at [0, 0] on input "checkbox" at bounding box center [0, 0] width 0 height 0
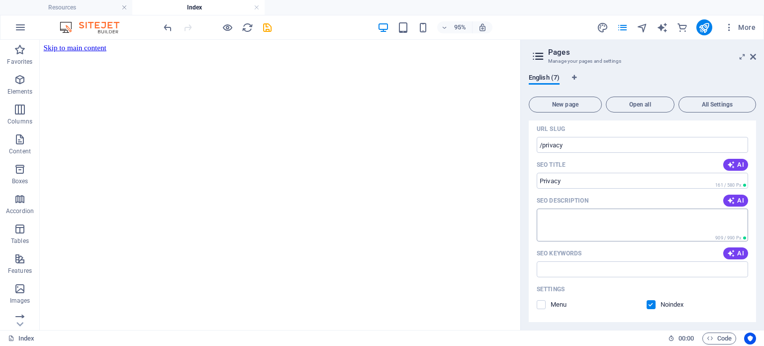
scroll to position [2130, 0]
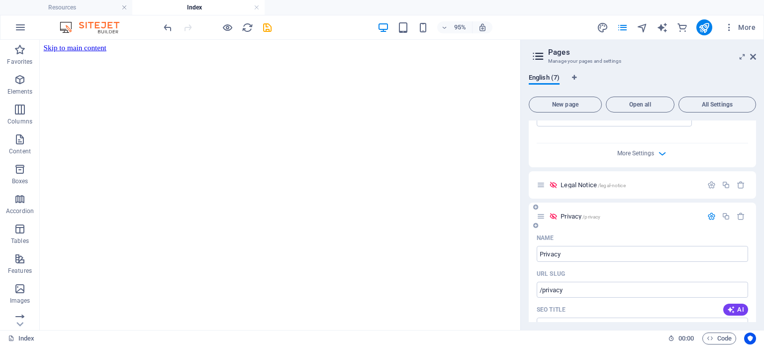
click at [708, 214] on icon "button" at bounding box center [711, 216] width 8 height 8
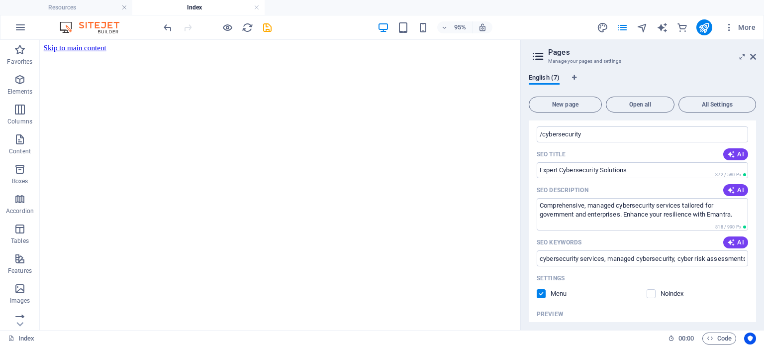
scroll to position [881, 0]
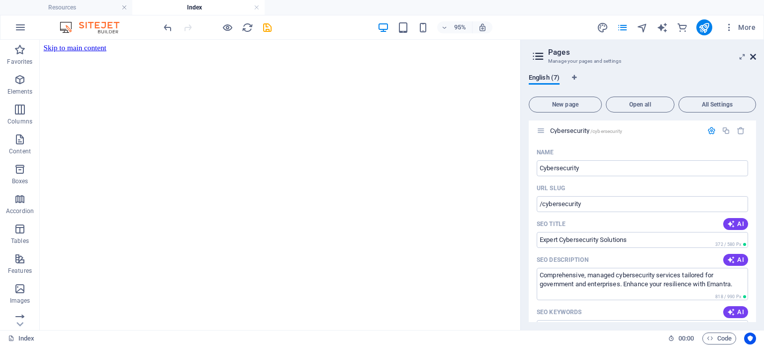
click at [752, 55] on icon at bounding box center [753, 57] width 6 height 8
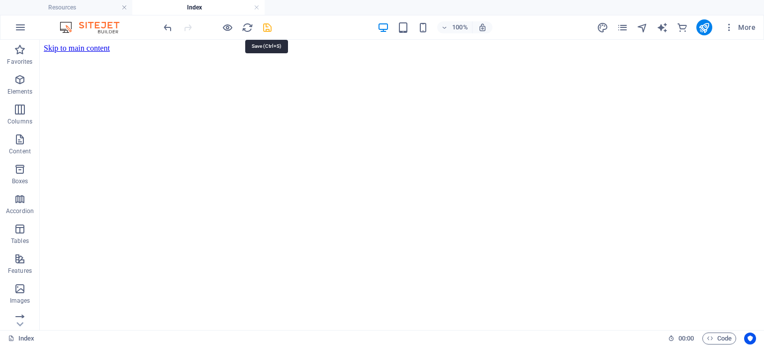
click at [266, 28] on icon "save" at bounding box center [267, 27] width 11 height 11
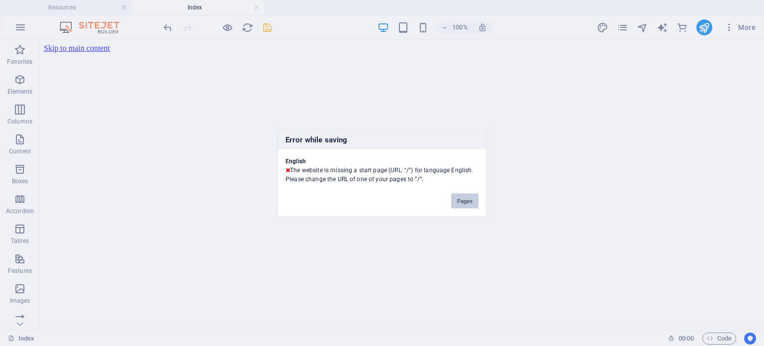
click at [470, 201] on button "Pages" at bounding box center [464, 200] width 27 height 15
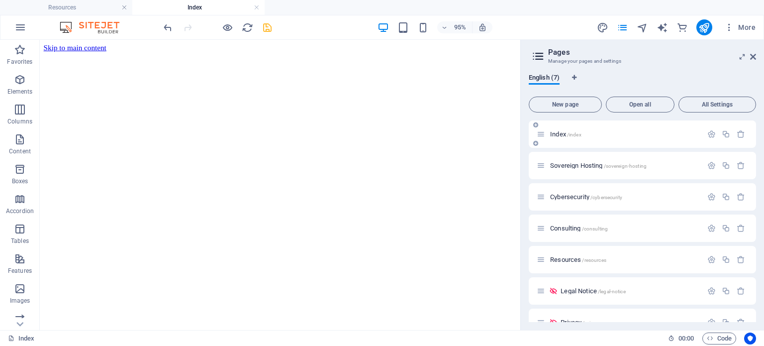
click at [619, 133] on p "Index /index" at bounding box center [624, 134] width 149 height 6
click at [709, 133] on icon "button" at bounding box center [711, 134] width 8 height 8
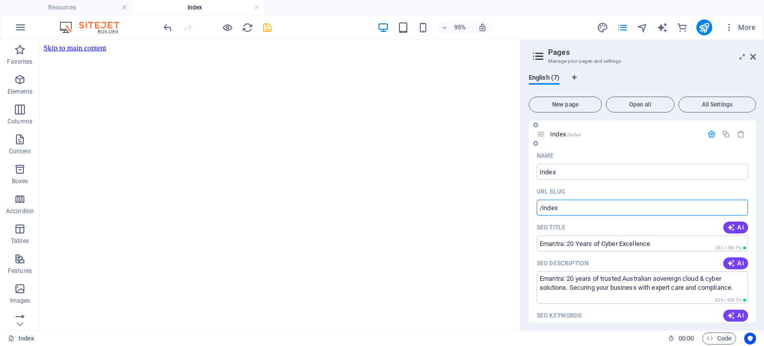
drag, startPoint x: 564, startPoint y: 204, endPoint x: 542, endPoint y: 207, distance: 21.6
click at [542, 207] on input "/index" at bounding box center [641, 207] width 211 height 16
type input "/"
click at [609, 187] on div "URL SLUG" at bounding box center [641, 191] width 211 height 16
click at [265, 24] on icon "save" at bounding box center [267, 27] width 11 height 11
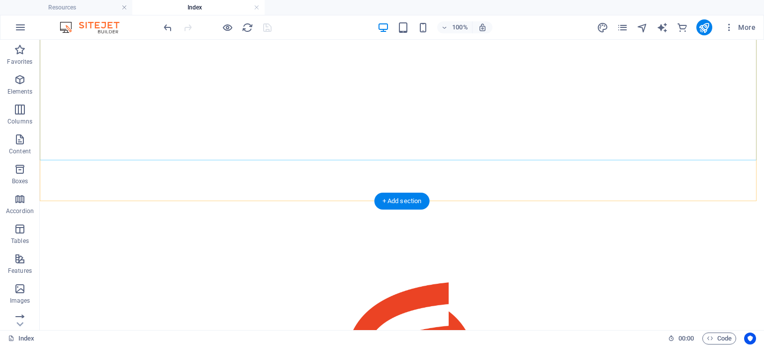
scroll to position [264, 0]
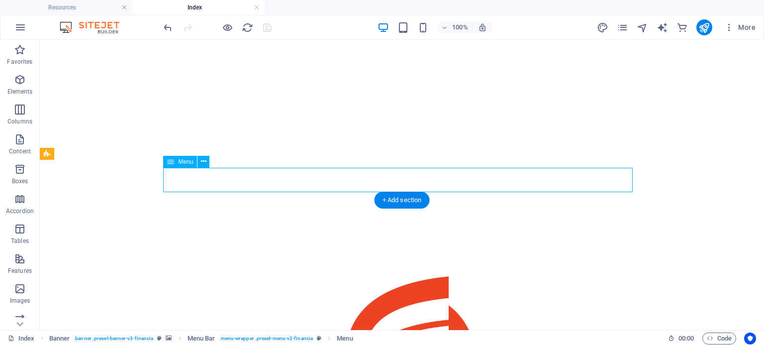
select select
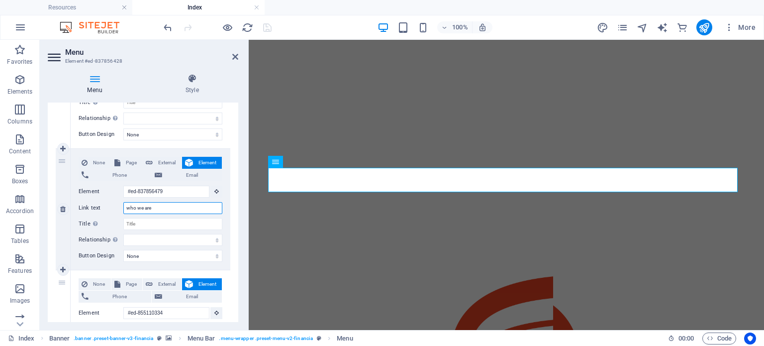
drag, startPoint x: 168, startPoint y: 206, endPoint x: 84, endPoint y: 208, distance: 84.0
click at [84, 208] on div "Link text who we are" at bounding box center [151, 208] width 144 height 12
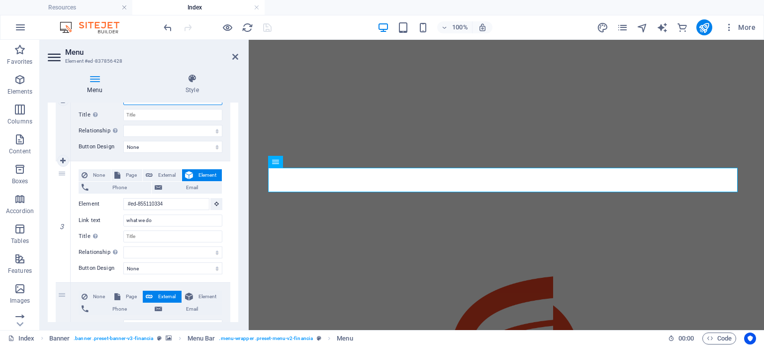
scroll to position [304, 0]
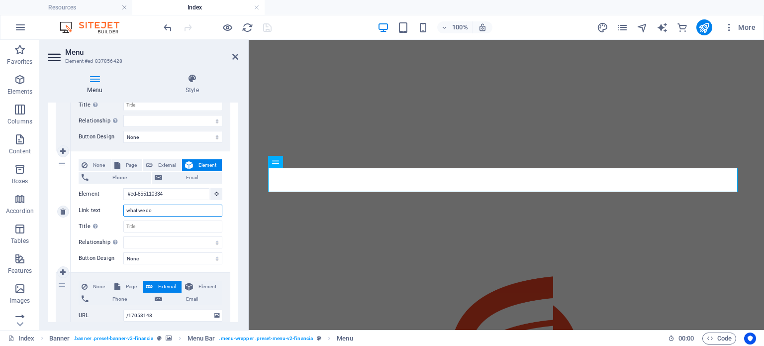
drag, startPoint x: 188, startPoint y: 212, endPoint x: 115, endPoint y: 212, distance: 73.1
click at [115, 212] on div "Link text what we do" at bounding box center [151, 210] width 144 height 12
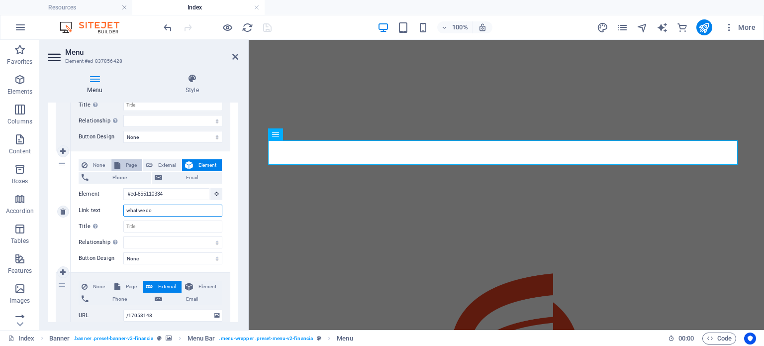
scroll to position [264, 0]
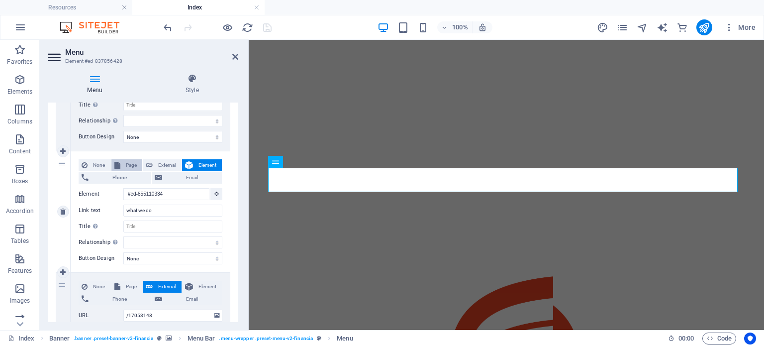
click at [135, 167] on span "Page" at bounding box center [131, 165] width 16 height 12
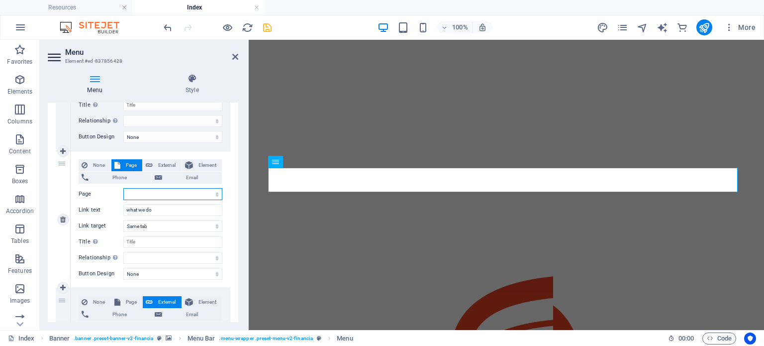
select select
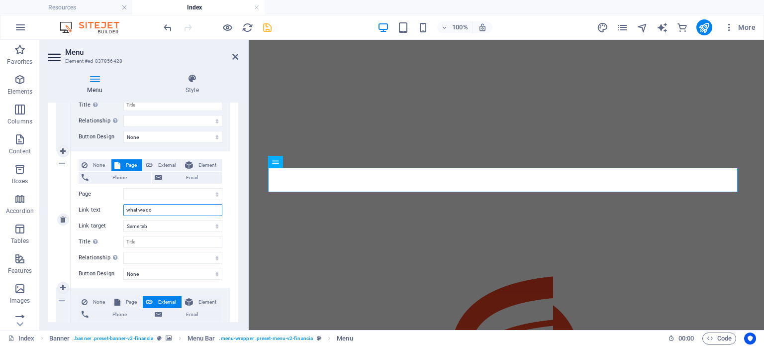
click at [167, 212] on input "what we do" at bounding box center [172, 210] width 99 height 12
click at [169, 204] on input "what we do" at bounding box center [172, 210] width 99 height 12
click at [181, 192] on select "Index Sovereign Hosting Cybersecurity Consulting Resources Legal Notice Privacy" at bounding box center [172, 194] width 99 height 12
select select "1"
click at [123, 188] on select "Index Sovereign Hosting Cybersecurity Consulting Resources Legal Notice Privacy" at bounding box center [172, 194] width 99 height 12
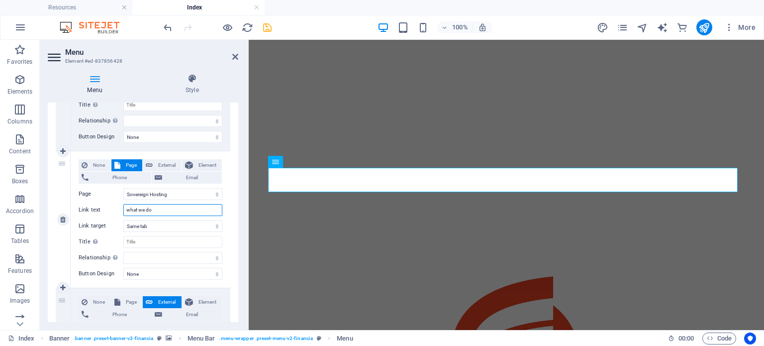
click at [167, 208] on input "what we do" at bounding box center [172, 210] width 99 height 12
select select
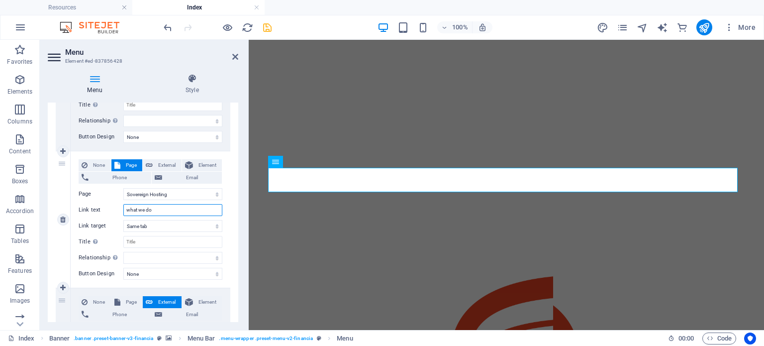
drag, startPoint x: 166, startPoint y: 210, endPoint x: 116, endPoint y: 208, distance: 49.3
click at [116, 208] on div "Link text what we do" at bounding box center [151, 210] width 144 height 12
type input "Soverign Hosting"
select select
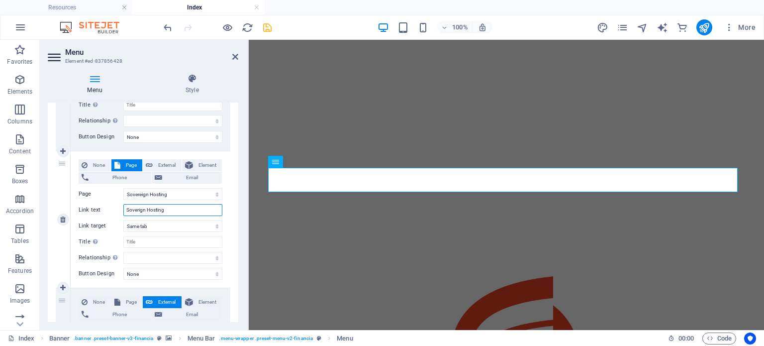
select select
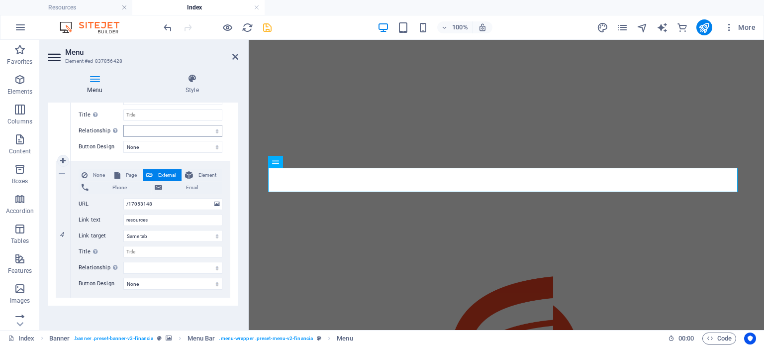
scroll to position [431, 0]
type input "Sovereign Hosting"
select select
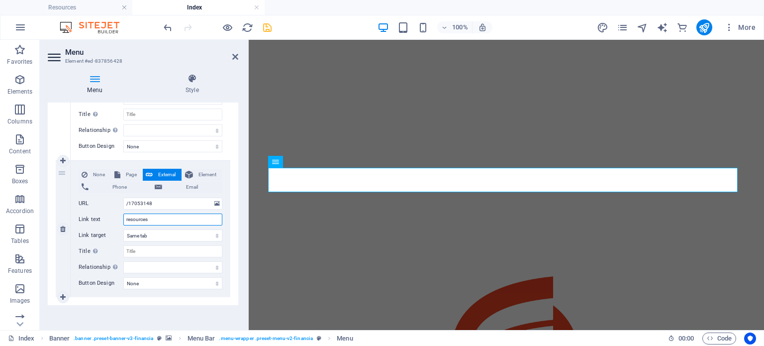
select select
click at [177, 220] on input "resources" at bounding box center [172, 219] width 99 height 12
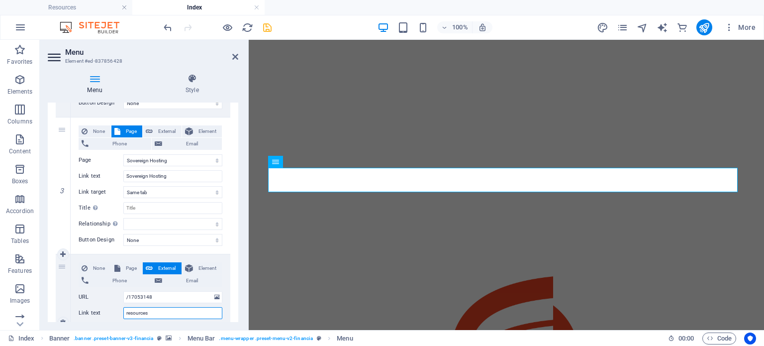
scroll to position [302, 0]
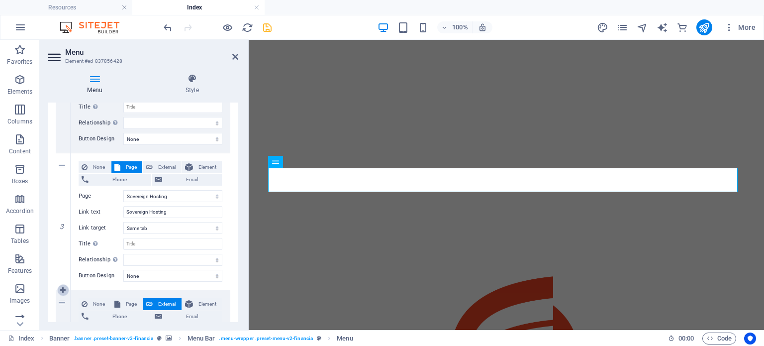
click at [62, 288] on icon at bounding box center [62, 289] width 5 height 7
select select
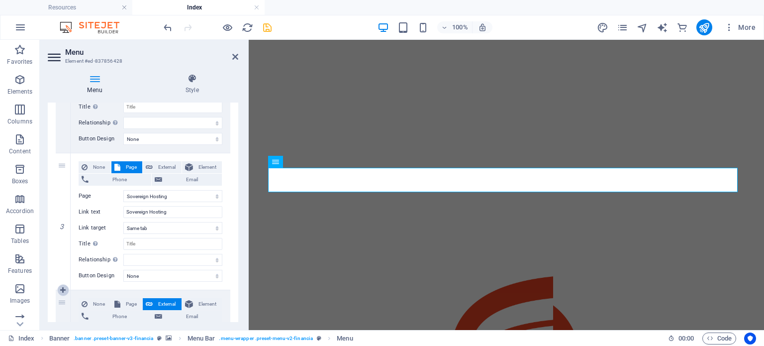
select select
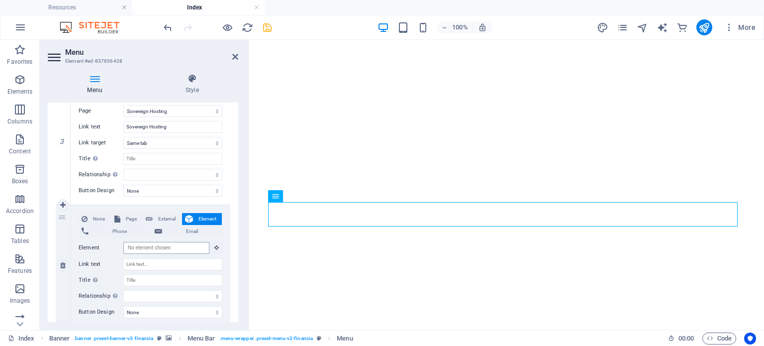
scroll to position [0, 0]
click at [162, 248] on input "Element" at bounding box center [166, 248] width 86 height 12
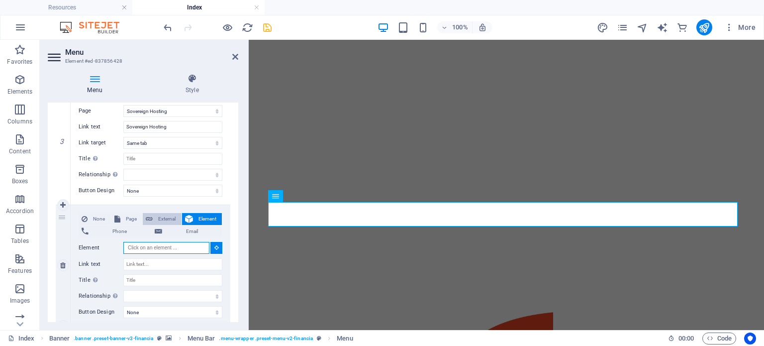
scroll to position [231, 0]
click at [121, 213] on button "Page" at bounding box center [126, 219] width 31 height 12
select select
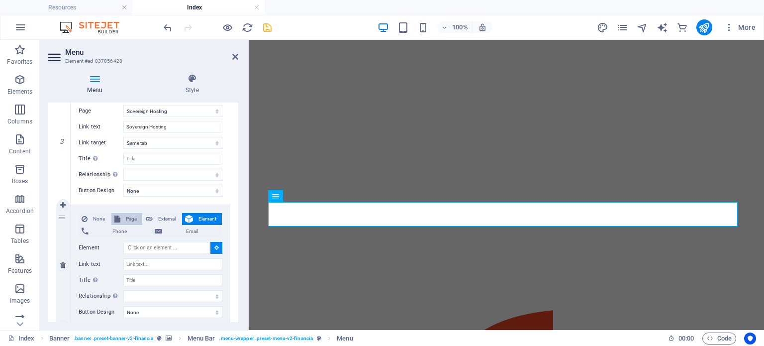
select select
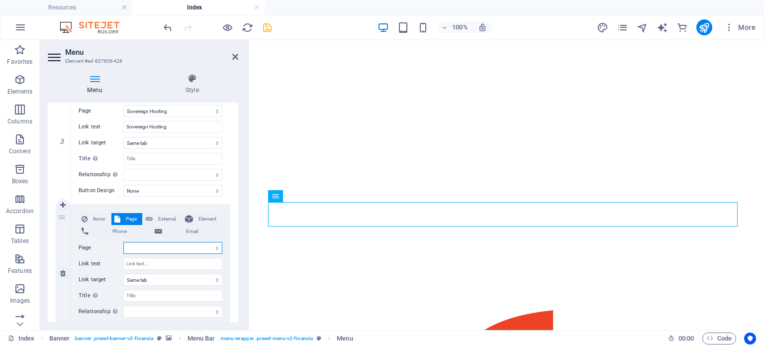
click at [153, 245] on select "Index Sovereign Hosting Cybersecurity Consulting Resources Legal Notice Privacy" at bounding box center [172, 248] width 99 height 12
select select "2"
click at [123, 242] on select "Index Sovereign Hosting Cybersecurity Consulting Resources Legal Notice Privacy" at bounding box center [172, 248] width 99 height 12
select select
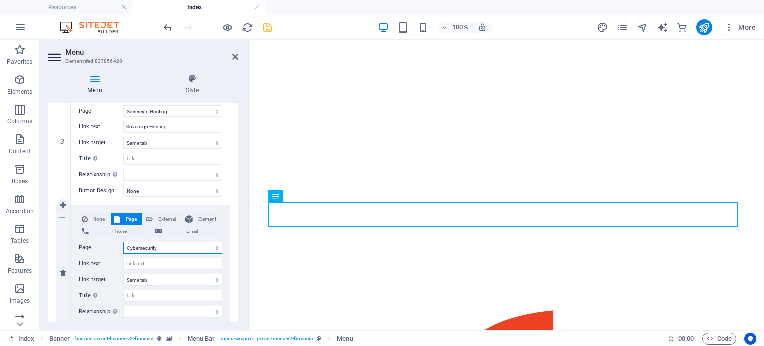
select select
click at [147, 263] on input "Link text" at bounding box center [172, 264] width 99 height 12
type input "Cybersecurity"
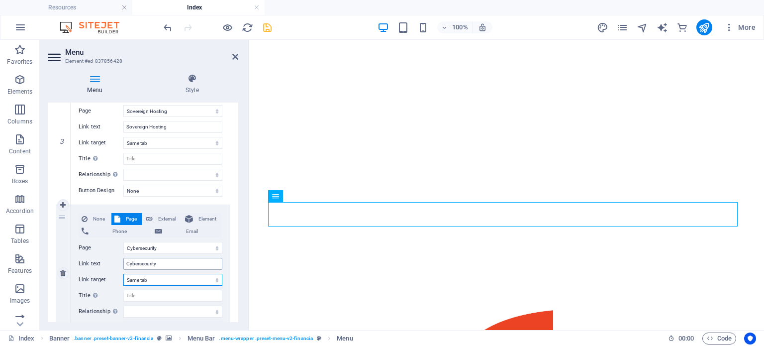
select select
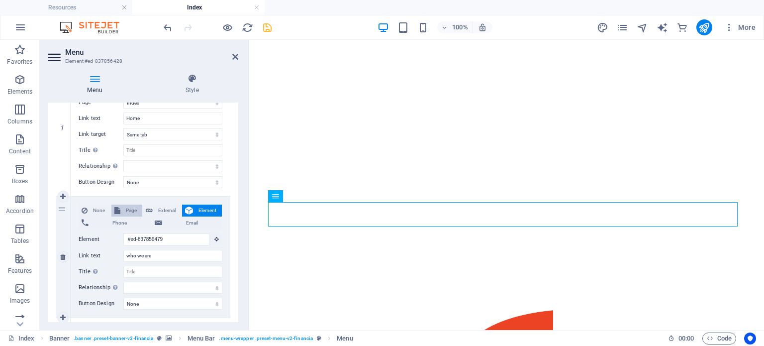
click at [121, 208] on button "Page" at bounding box center [126, 210] width 31 height 12
select select
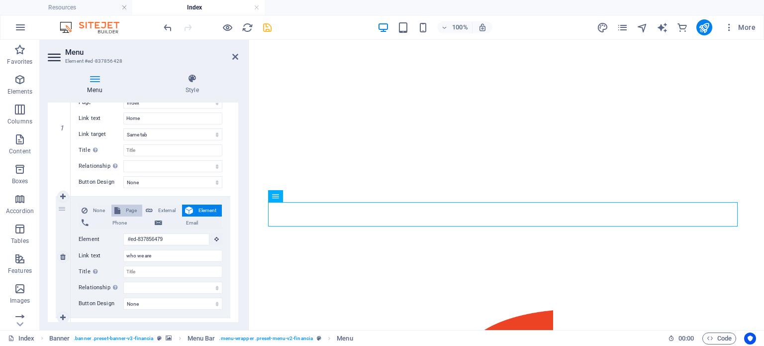
select select
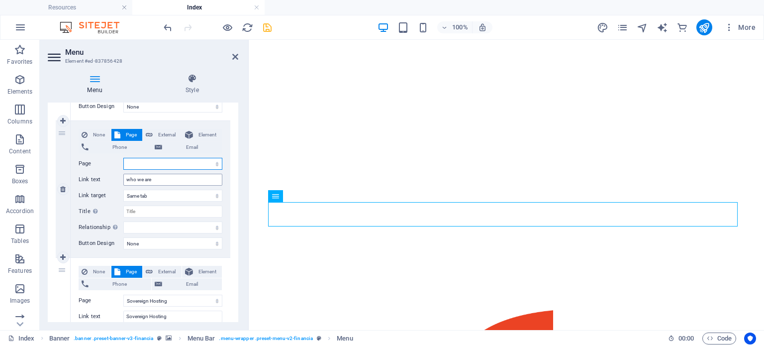
scroll to position [214, 0]
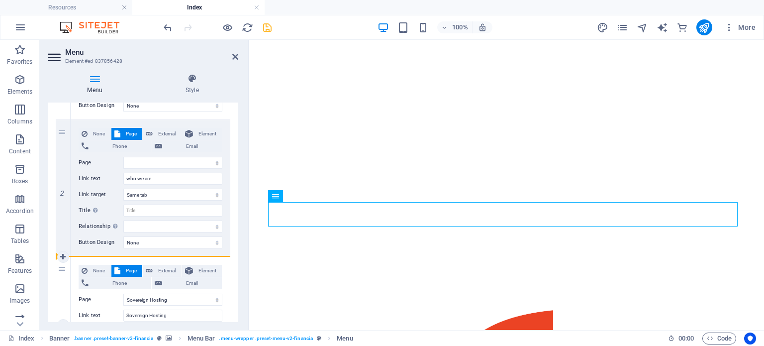
drag, startPoint x: 62, startPoint y: 132, endPoint x: 72, endPoint y: 296, distance: 164.4
click at [72, 296] on div "1 None Page External Element Phone Email Page Index Sovereign Hosting Cybersecu…" at bounding box center [143, 325] width 175 height 684
select select
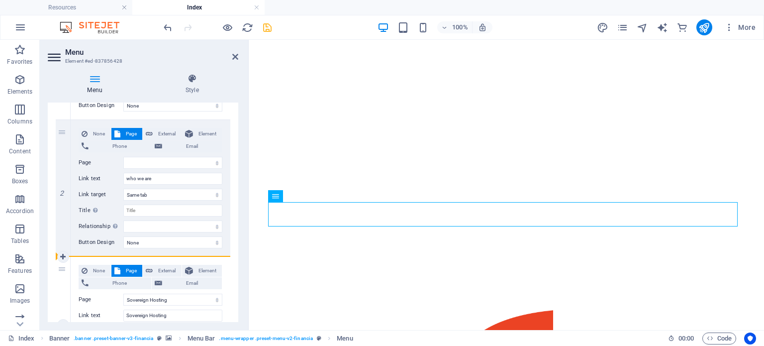
select select
drag, startPoint x: 61, startPoint y: 133, endPoint x: 68, endPoint y: 255, distance: 122.5
click at [68, 255] on div "1 None Page External Element Phone Email Page Index Sovereign Hosting Cybersecu…" at bounding box center [143, 325] width 175 height 684
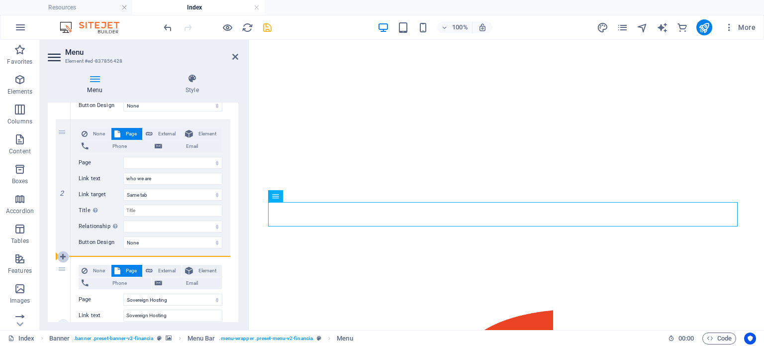
select select
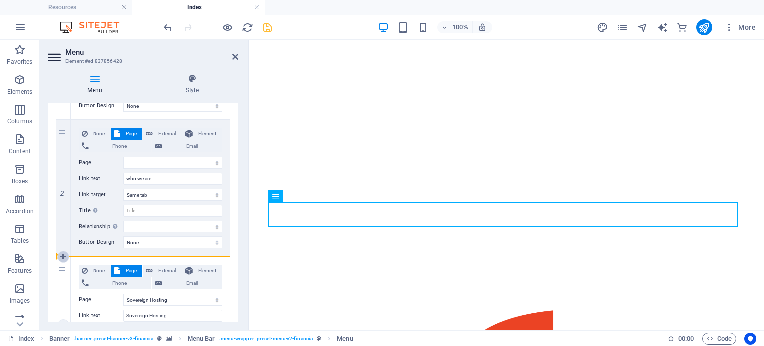
select select
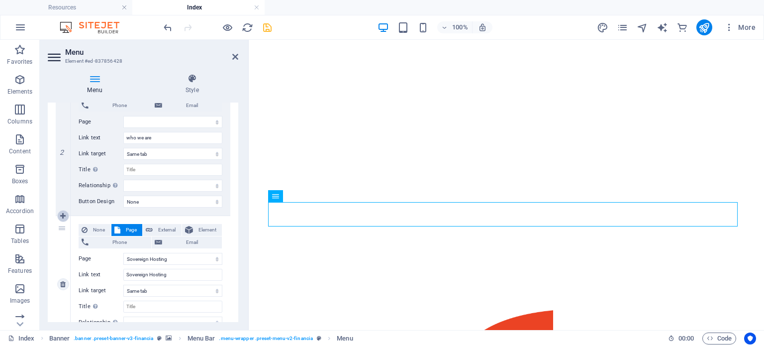
scroll to position [183, 0]
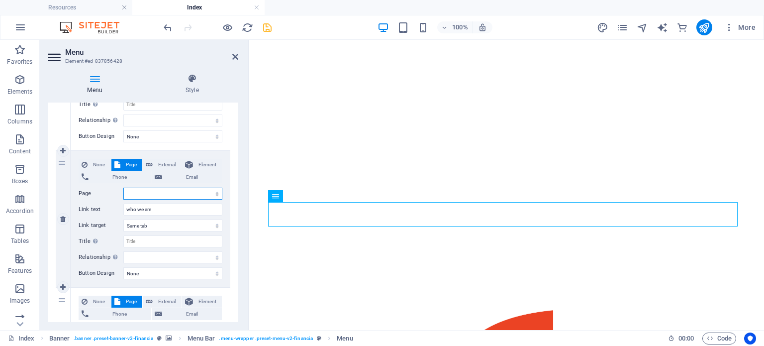
click at [154, 193] on select "Index Sovereign Hosting Cybersecurity Consulting Resources Legal Notice Privacy" at bounding box center [172, 193] width 99 height 12
select select "3"
click at [123, 187] on select "Index Sovereign Hosting Cybersecurity Consulting Resources Legal Notice Privacy" at bounding box center [172, 193] width 99 height 12
select select
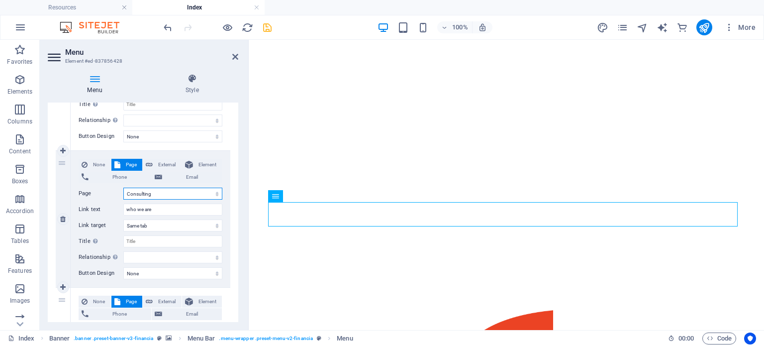
select select
click at [169, 209] on input "who we are" at bounding box center [172, 209] width 99 height 12
type input "Consulting"
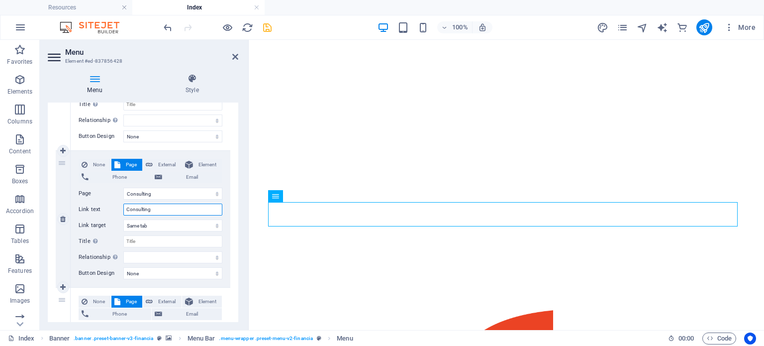
select select
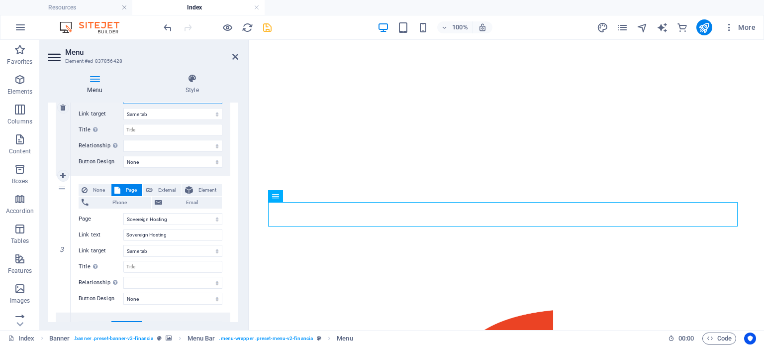
scroll to position [294, 0]
type input "Consulting"
drag, startPoint x: 61, startPoint y: 186, endPoint x: 55, endPoint y: 106, distance: 79.7
click at [55, 106] on div "1 None Page External Element Phone Email Page Index Sovereign Hosting Cybersecu…" at bounding box center [143, 244] width 190 height 699
select select
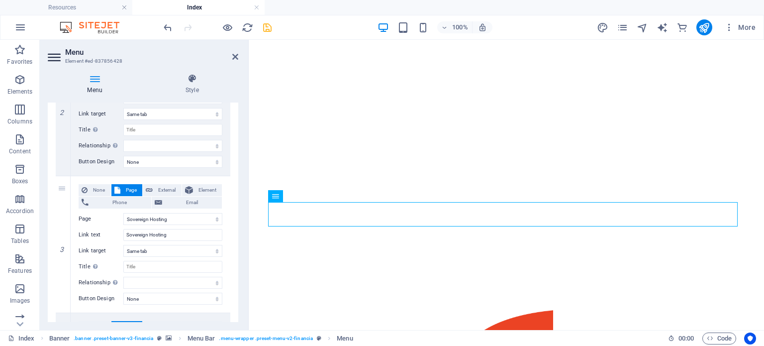
select select "1"
type input "Sovereign Hosting"
select select
select select "3"
type input "Consulting"
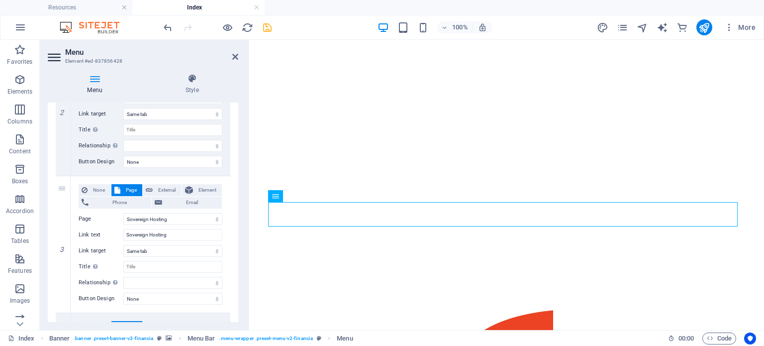
select select
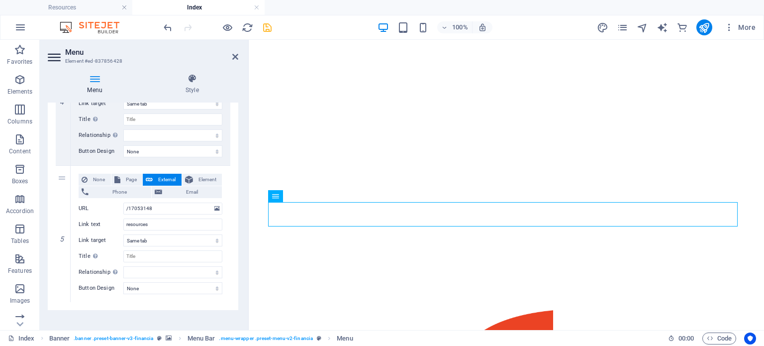
scroll to position [583, 0]
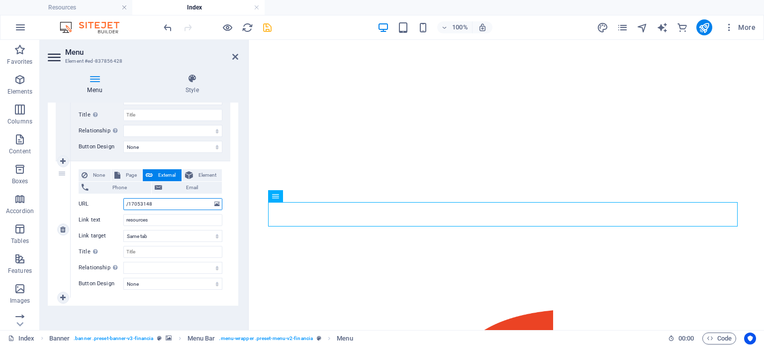
click at [163, 201] on input "/17053148" at bounding box center [172, 204] width 99 height 12
click at [126, 174] on span "Page" at bounding box center [131, 175] width 16 height 12
select select
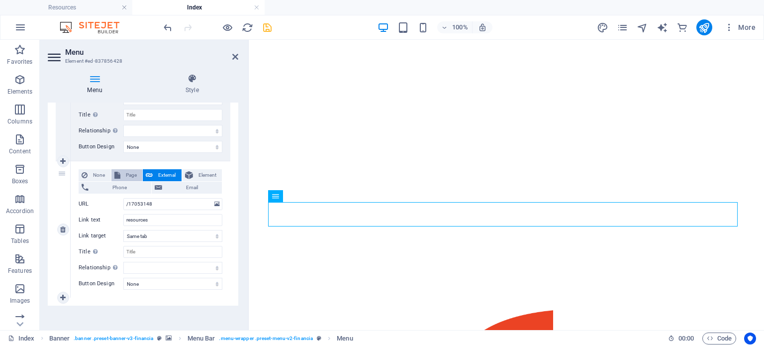
select select
click at [147, 203] on select "Index Sovereign Hosting Cybersecurity Consulting Resources Legal Notice Privacy" at bounding box center [172, 204] width 99 height 12
select select "4"
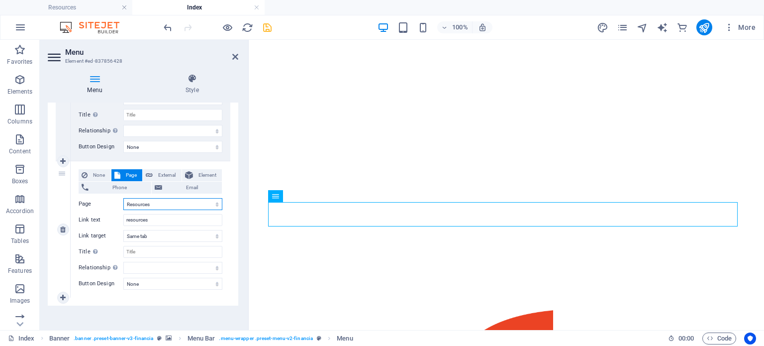
click at [123, 198] on select "Index Sovereign Hosting Cybersecurity Consulting Resources Legal Notice Privacy" at bounding box center [172, 204] width 99 height 12
select select
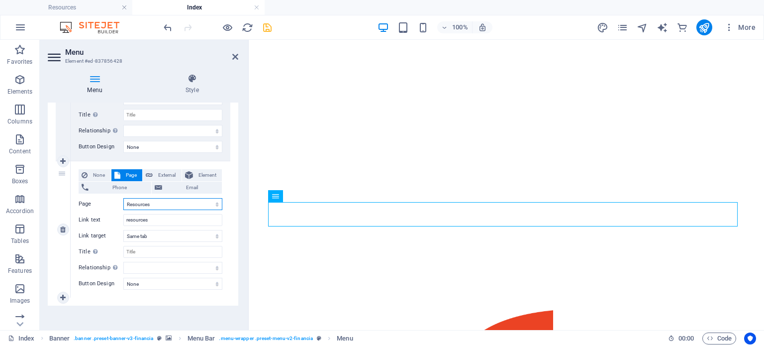
select select
click at [236, 55] on icon at bounding box center [235, 57] width 6 height 8
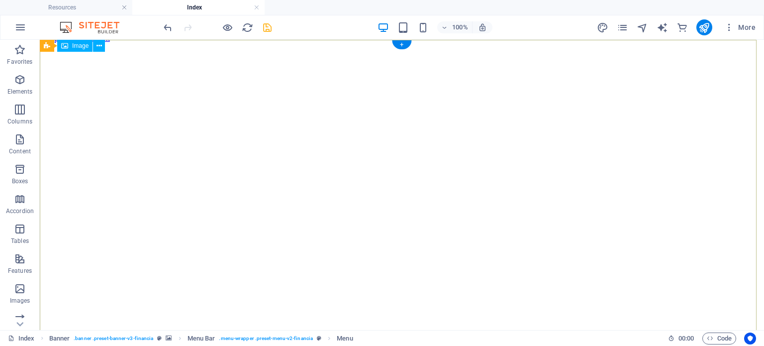
scroll to position [0, 0]
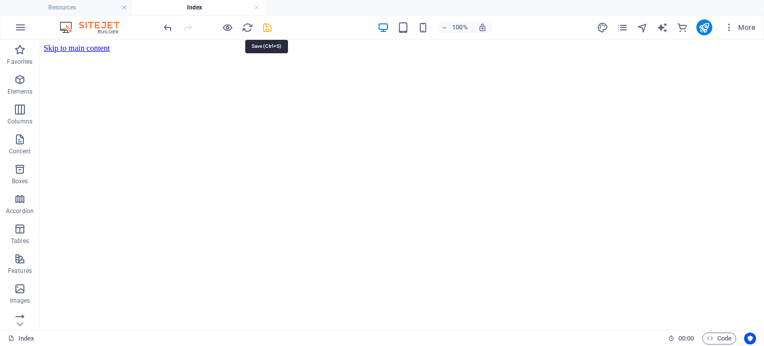
click at [268, 27] on icon "save" at bounding box center [267, 27] width 11 height 11
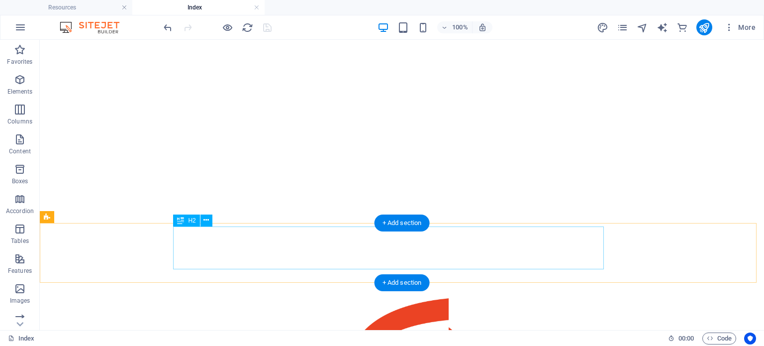
scroll to position [244, 0]
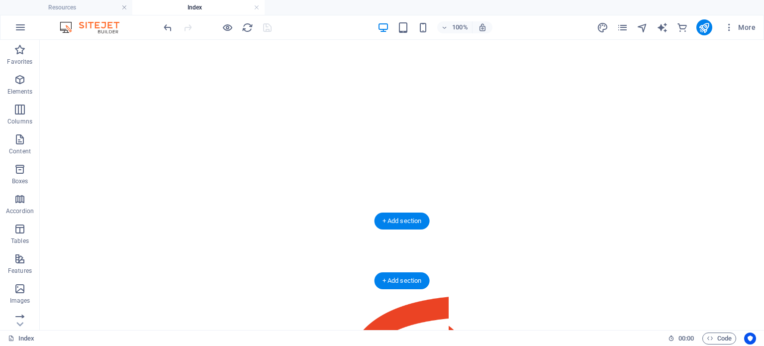
select select "px"
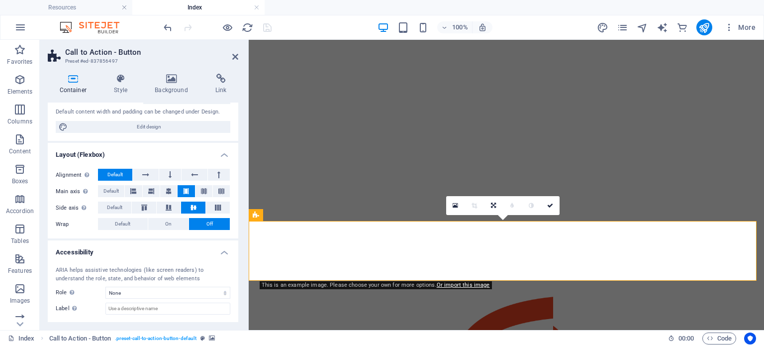
scroll to position [133, 0]
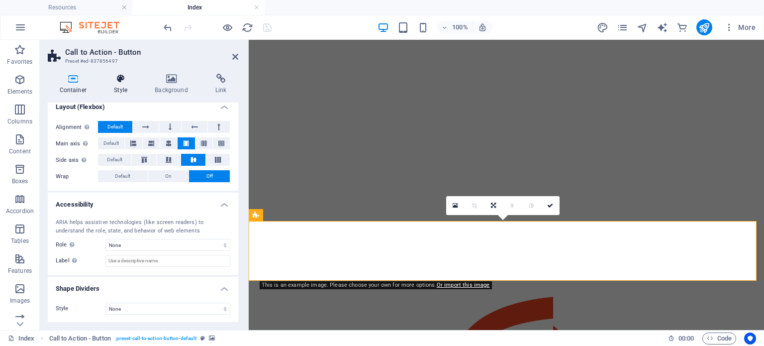
click at [115, 81] on icon at bounding box center [120, 79] width 37 height 10
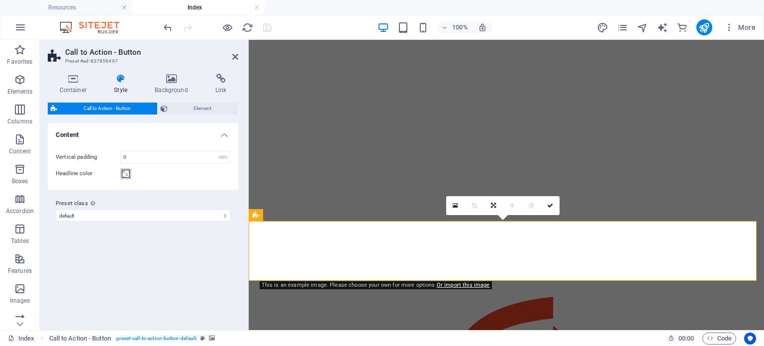
click at [128, 176] on span at bounding box center [126, 174] width 8 height 8
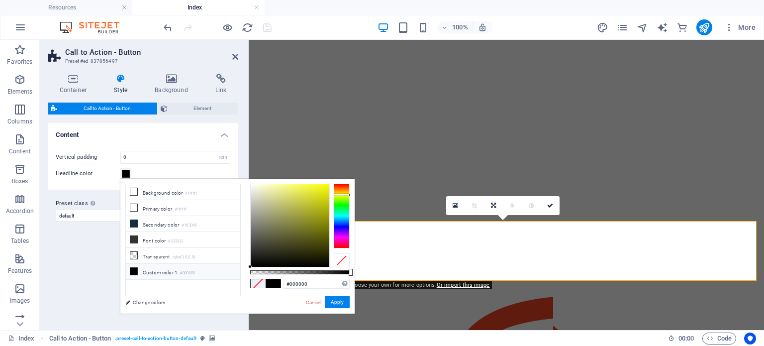
drag, startPoint x: 346, startPoint y: 202, endPoint x: 344, endPoint y: 194, distance: 8.1
click at [344, 194] on div at bounding box center [342, 215] width 16 height 65
click at [284, 212] on div at bounding box center [290, 225] width 79 height 83
drag, startPoint x: 282, startPoint y: 206, endPoint x: 284, endPoint y: 221, distance: 14.6
click at [284, 221] on div at bounding box center [290, 225] width 79 height 83
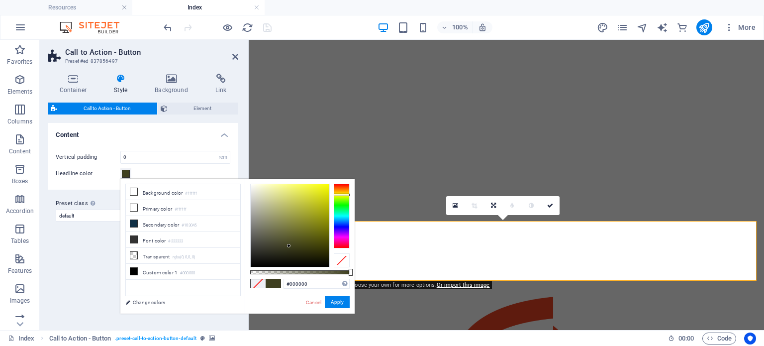
drag, startPoint x: 284, startPoint y: 221, endPoint x: 308, endPoint y: 290, distance: 72.9
click at [308, 290] on div "#000000 Supported formats #0852ed rgb(8, 82, 237) rgba(8, 82, 237, 90%) hsv(221…" at bounding box center [300, 317] width 110 height 279
drag, startPoint x: 296, startPoint y: 222, endPoint x: 312, endPoint y: 171, distance: 54.2
click at [312, 171] on body "[DOMAIN_NAME] Resources Index Favorites Elements Columns Content Boxes Accordio…" at bounding box center [382, 173] width 764 height 346
drag, startPoint x: 294, startPoint y: 249, endPoint x: 284, endPoint y: 287, distance: 39.4
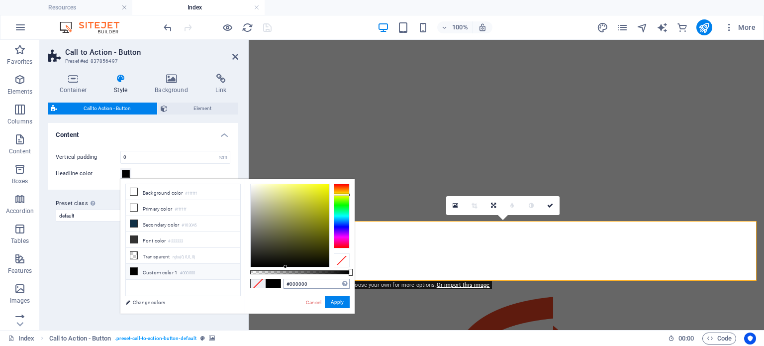
click at [284, 287] on div "#000000 Supported formats #0852ed rgb(8, 82, 237) rgba(8, 82, 237, 90%) hsv(221…" at bounding box center [300, 317] width 110 height 279
drag, startPoint x: 304, startPoint y: 234, endPoint x: 310, endPoint y: 265, distance: 31.4
click at [310, 265] on div at bounding box center [290, 225] width 79 height 83
click at [312, 303] on link "Cancel" at bounding box center [313, 301] width 17 height 7
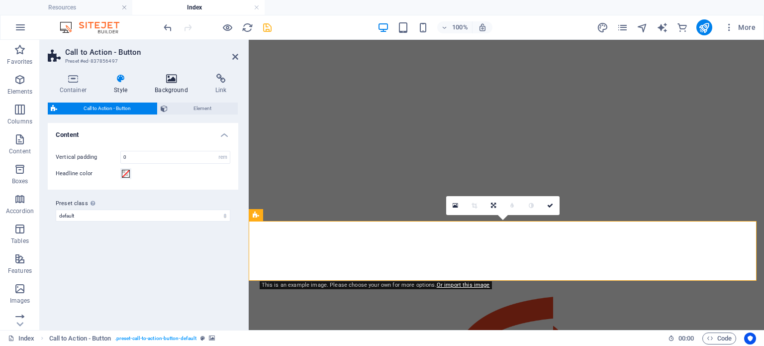
click at [177, 86] on h4 "Background" at bounding box center [173, 84] width 61 height 21
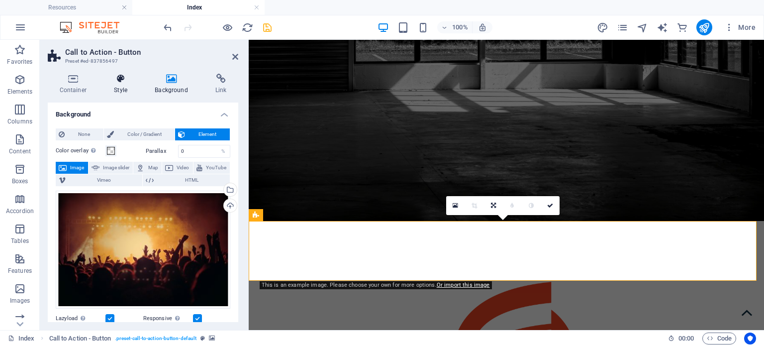
click at [121, 84] on h4 "Style" at bounding box center [122, 84] width 41 height 21
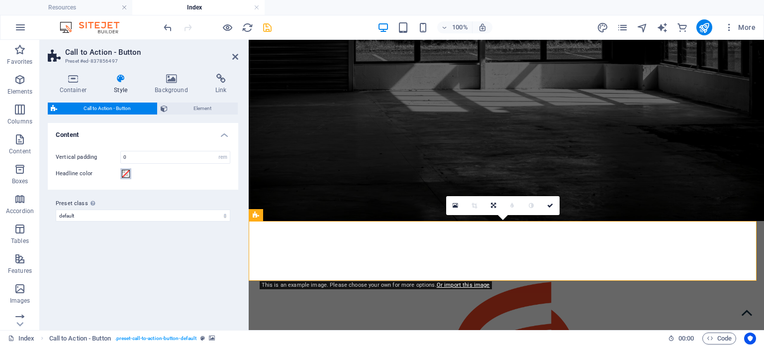
click at [125, 175] on span at bounding box center [126, 174] width 8 height 8
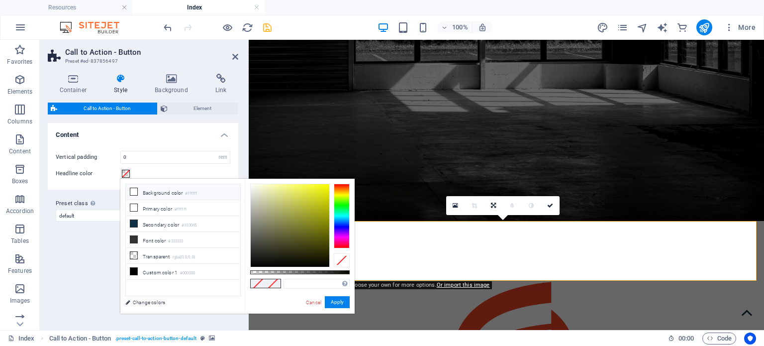
click at [132, 193] on icon at bounding box center [133, 191] width 7 height 7
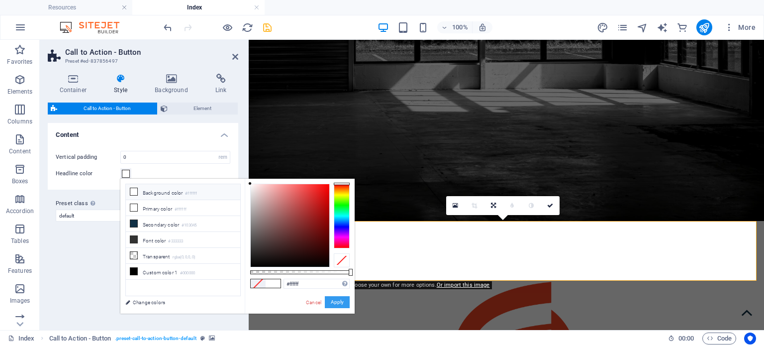
click at [335, 304] on button "Apply" at bounding box center [337, 302] width 25 height 12
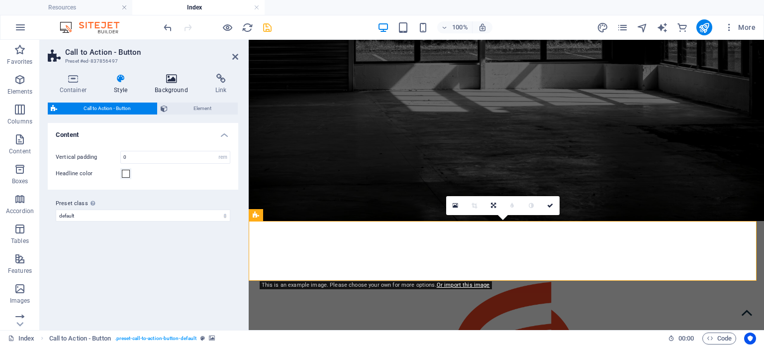
click at [166, 78] on icon at bounding box center [171, 79] width 57 height 10
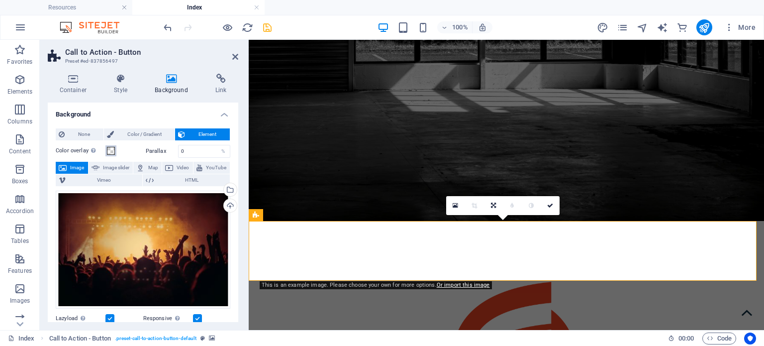
click at [115, 151] on button "Color overlay Places an overlay over the background to colorize it" at bounding box center [110, 150] width 11 height 11
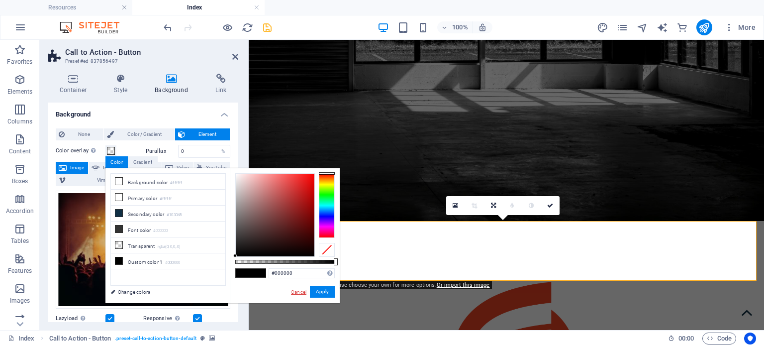
click at [298, 288] on link "Cancel" at bounding box center [298, 291] width 17 height 7
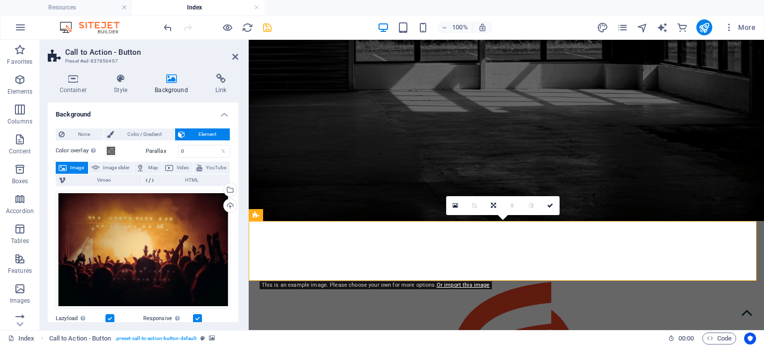
click at [129, 148] on div "Color overlay Places an overlay over the background to colorize it" at bounding box center [98, 151] width 85 height 12
click at [231, 58] on header "Call to Action - Button Preset #ed-837856497" at bounding box center [143, 53] width 190 height 26
click at [234, 53] on icon at bounding box center [235, 57] width 6 height 8
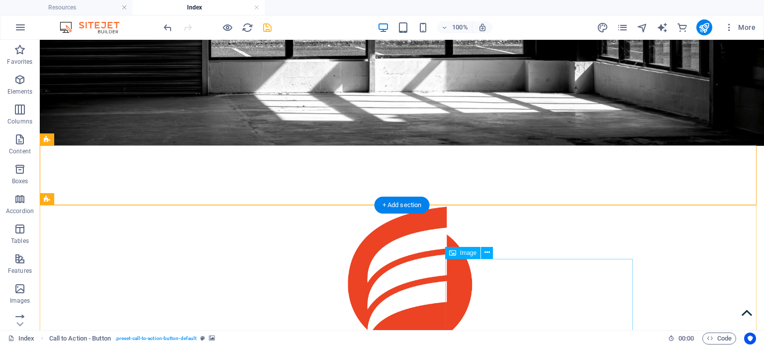
scroll to position [320, 0]
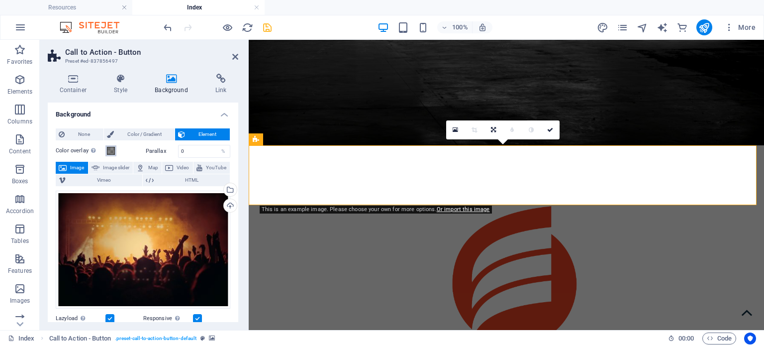
click at [111, 150] on span at bounding box center [111, 151] width 8 height 8
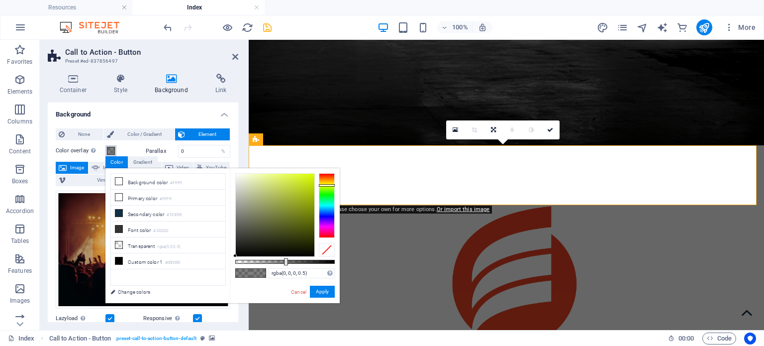
click at [324, 185] on div at bounding box center [327, 205] width 16 height 65
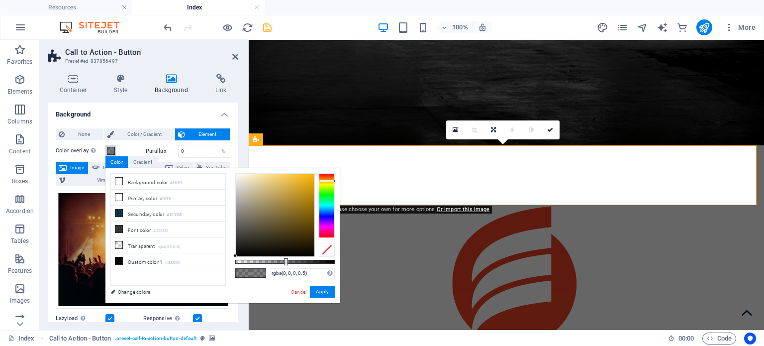
click at [330, 182] on div at bounding box center [327, 180] width 16 height 2
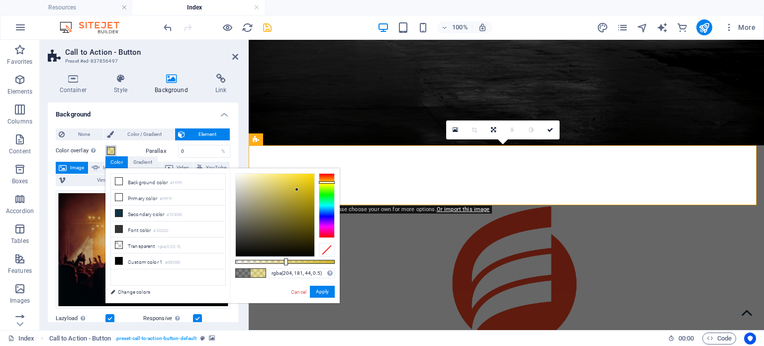
drag, startPoint x: 283, startPoint y: 194, endPoint x: 297, endPoint y: 189, distance: 14.3
click at [297, 189] on div at bounding box center [275, 215] width 79 height 83
click at [321, 290] on button "Apply" at bounding box center [322, 291] width 25 height 12
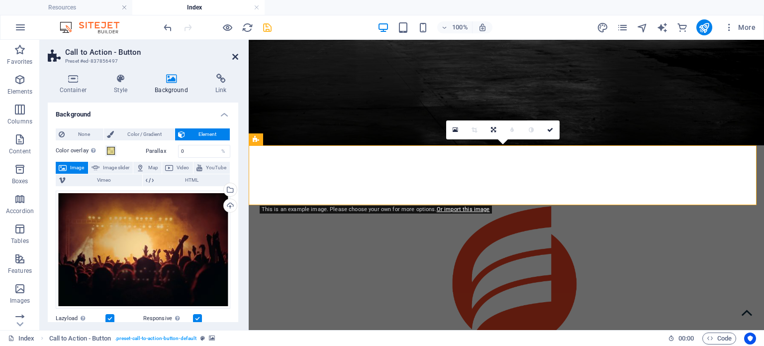
click at [232, 56] on icon at bounding box center [235, 57] width 6 height 8
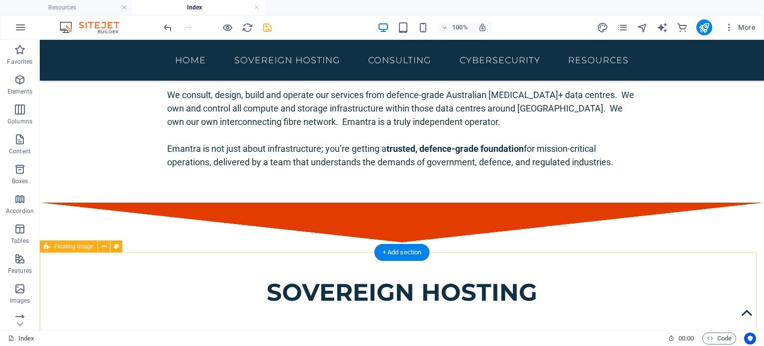
scroll to position [1394, 0]
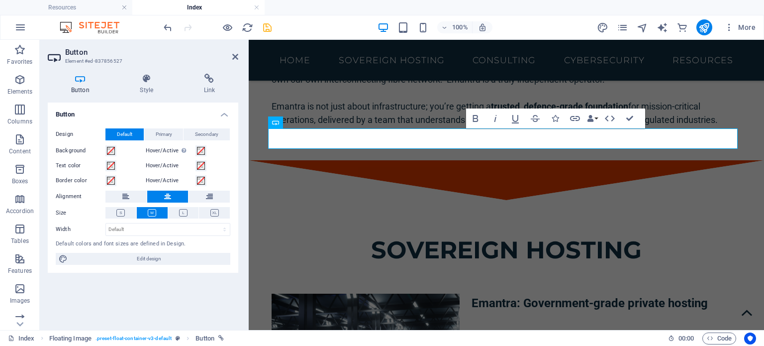
click at [213, 74] on icon at bounding box center [209, 79] width 58 height 10
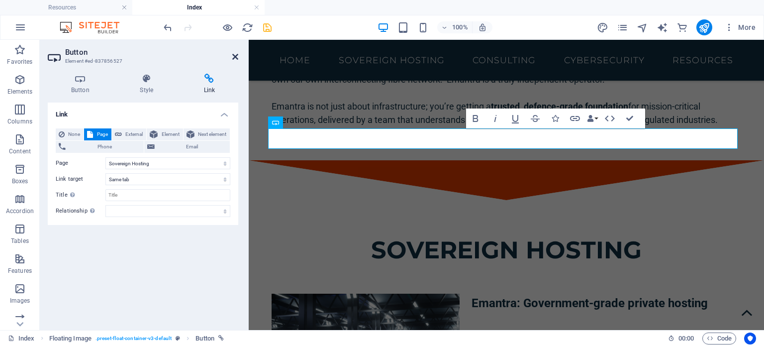
click at [234, 55] on icon at bounding box center [235, 57] width 6 height 8
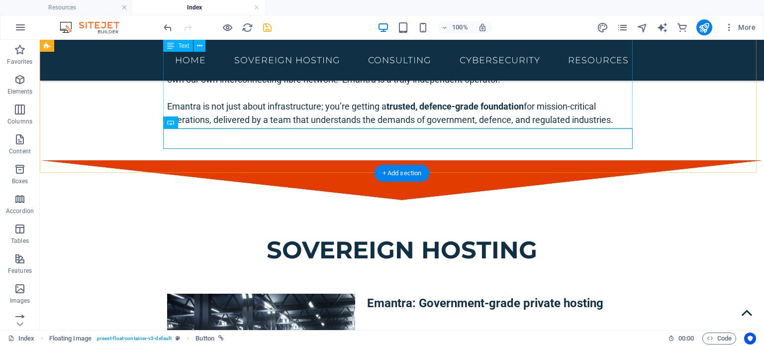
scroll to position [1626, 0]
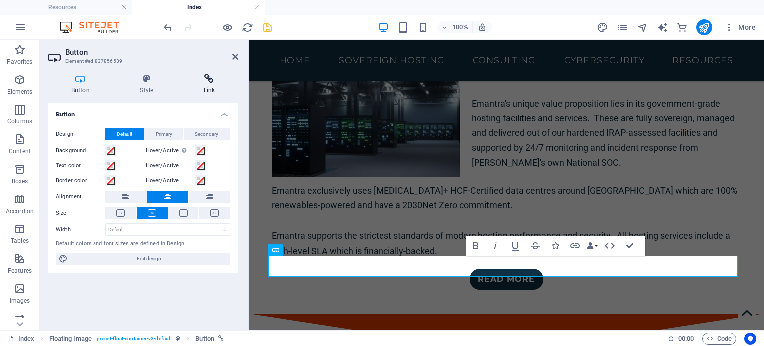
click at [209, 79] on icon at bounding box center [209, 79] width 58 height 10
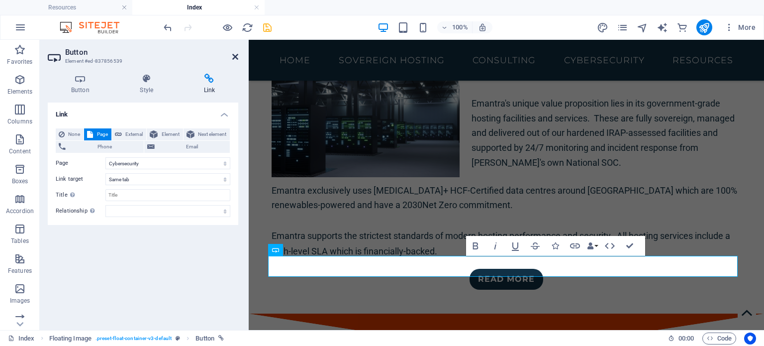
click at [233, 53] on icon at bounding box center [235, 57] width 6 height 8
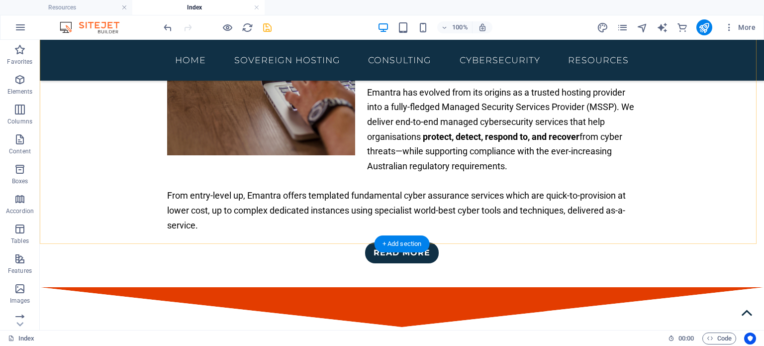
scroll to position [2014, 0]
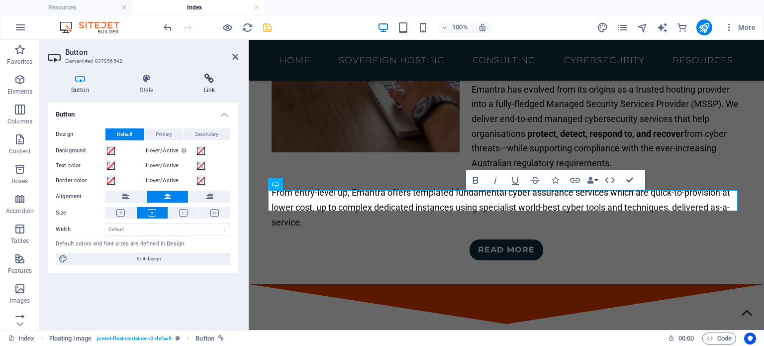
click at [214, 87] on h4 "Link" at bounding box center [209, 84] width 58 height 21
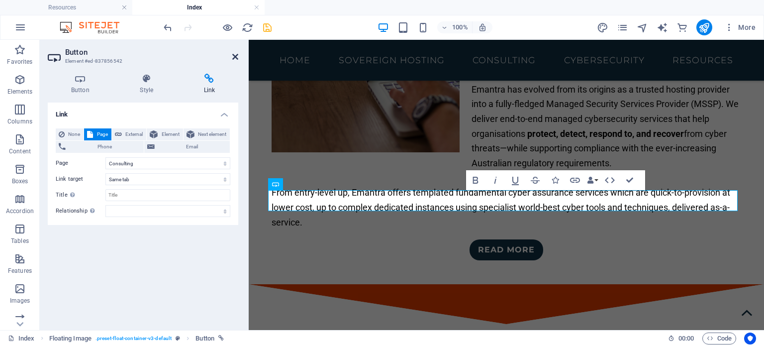
click at [235, 54] on icon at bounding box center [235, 57] width 6 height 8
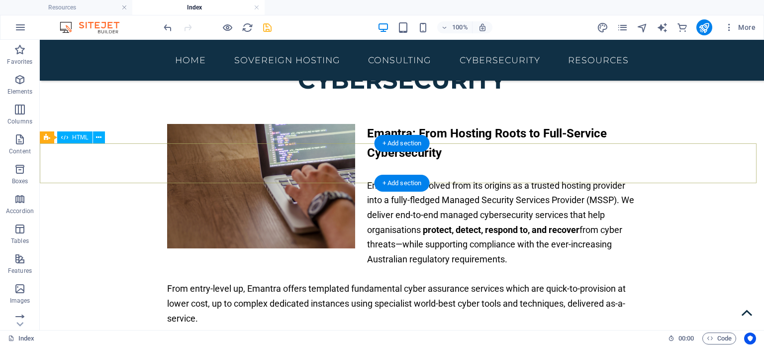
scroll to position [2323, 0]
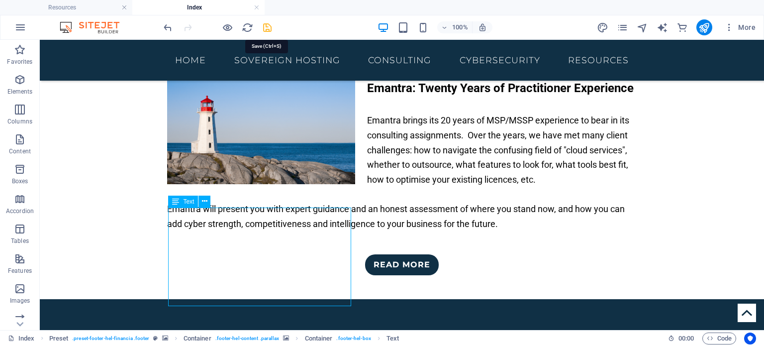
click at [266, 27] on icon "save" at bounding box center [267, 27] width 11 height 11
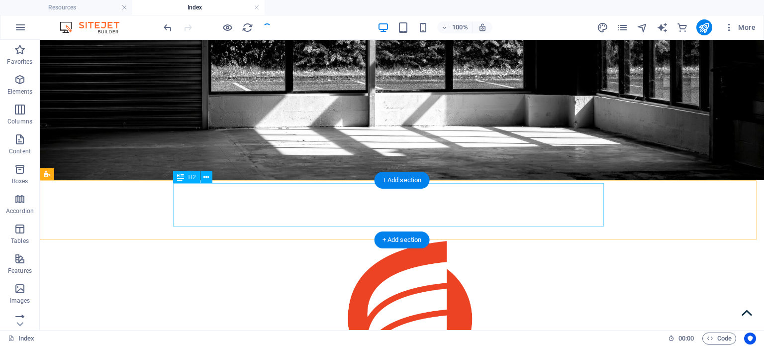
scroll to position [166, 0]
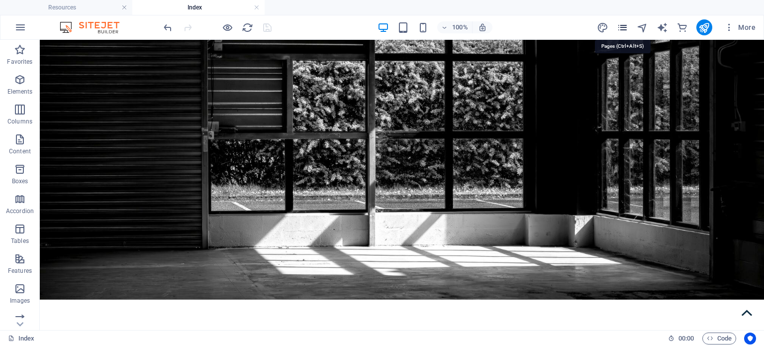
click at [621, 26] on icon "pages" at bounding box center [621, 27] width 11 height 11
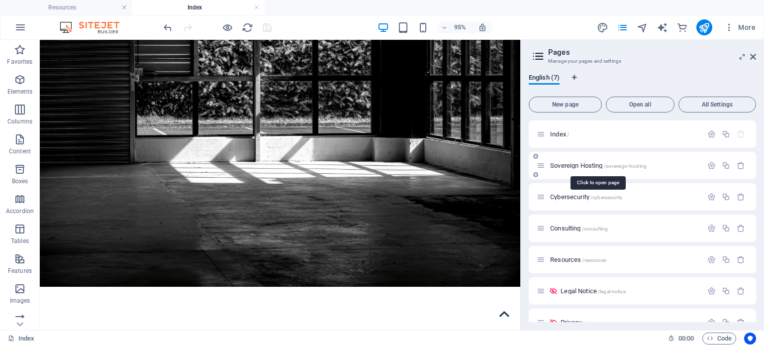
click at [580, 166] on span "Sovereign Hosting /sovereign-hosting" at bounding box center [598, 165] width 96 height 7
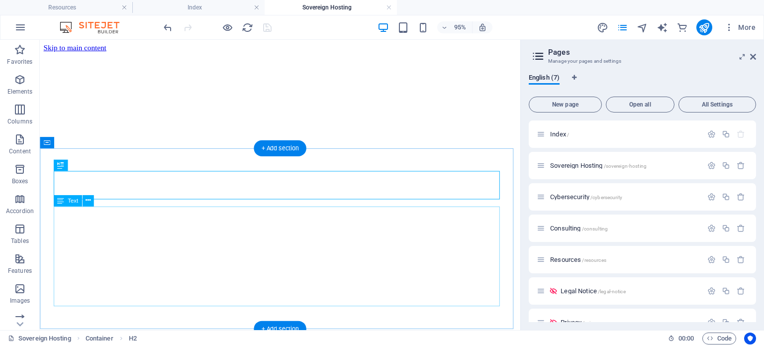
scroll to position [311, 0]
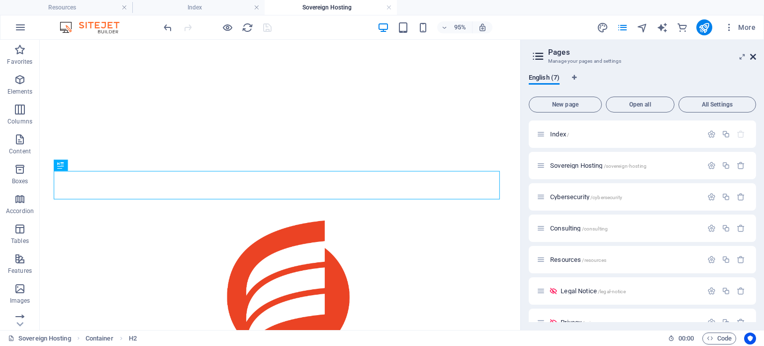
click at [754, 57] on icon at bounding box center [753, 57] width 6 height 8
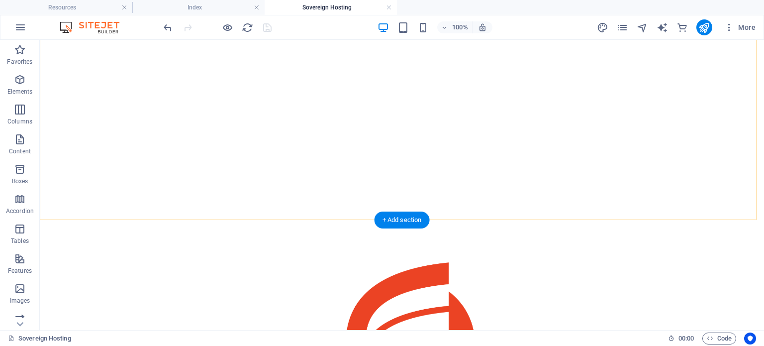
scroll to position [247, 0]
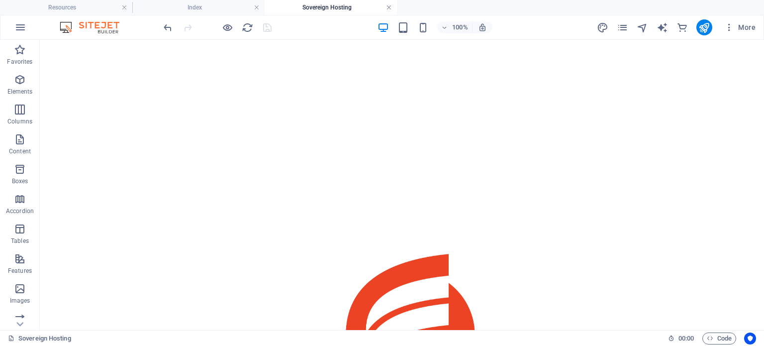
click at [389, 5] on link at bounding box center [389, 7] width 6 height 9
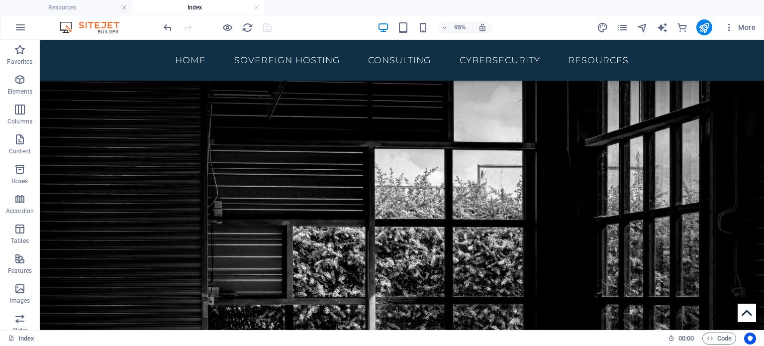
scroll to position [166, 0]
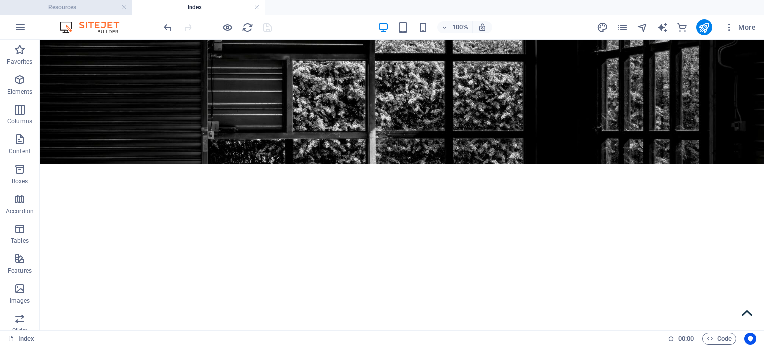
click at [86, 9] on h4 "Resources" at bounding box center [66, 7] width 132 height 11
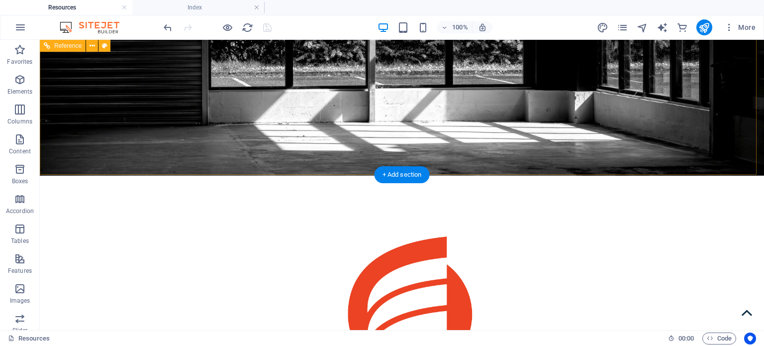
scroll to position [288, 0]
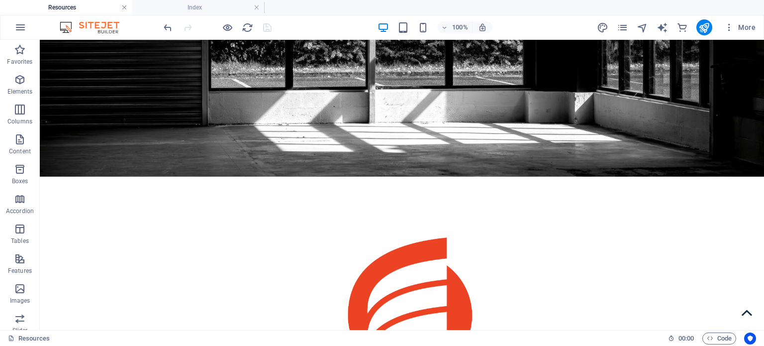
click at [123, 9] on link at bounding box center [124, 7] width 6 height 9
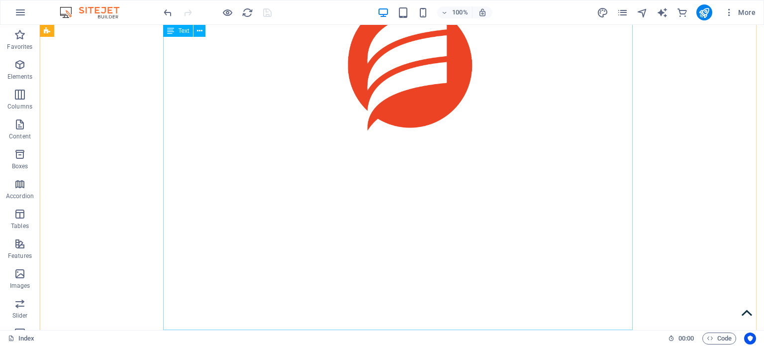
scroll to position [0, 0]
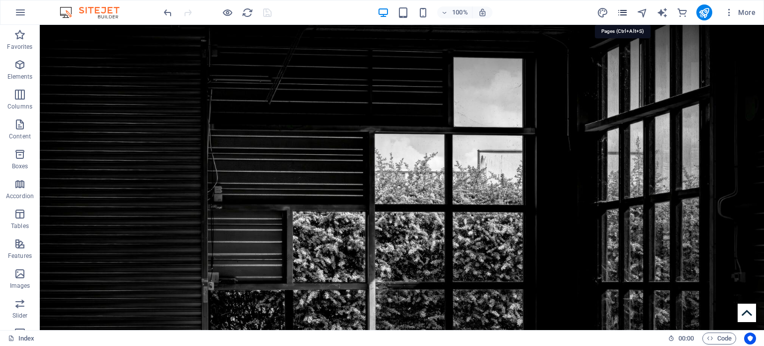
click at [623, 12] on icon "pages" at bounding box center [621, 12] width 11 height 11
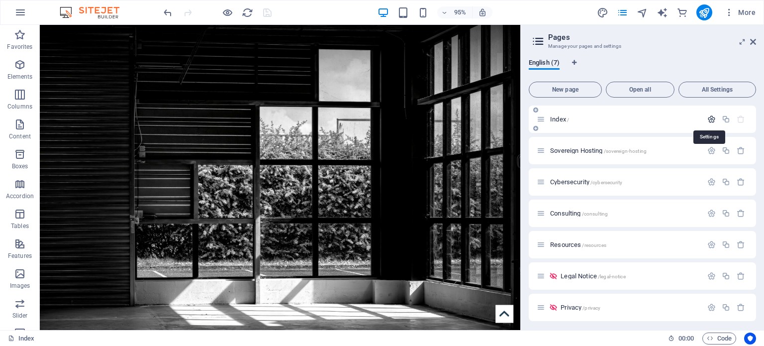
click at [707, 122] on icon "button" at bounding box center [711, 119] width 8 height 8
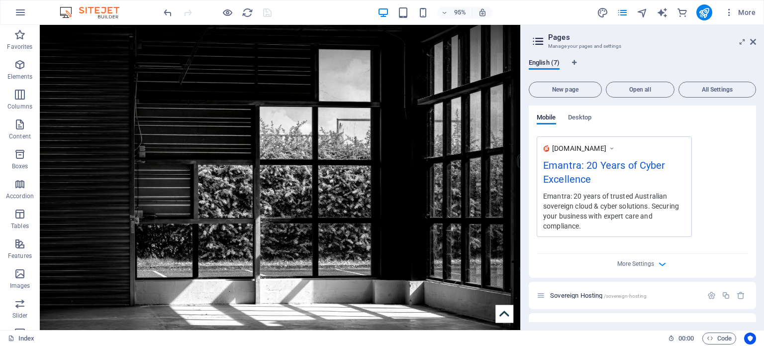
scroll to position [334, 0]
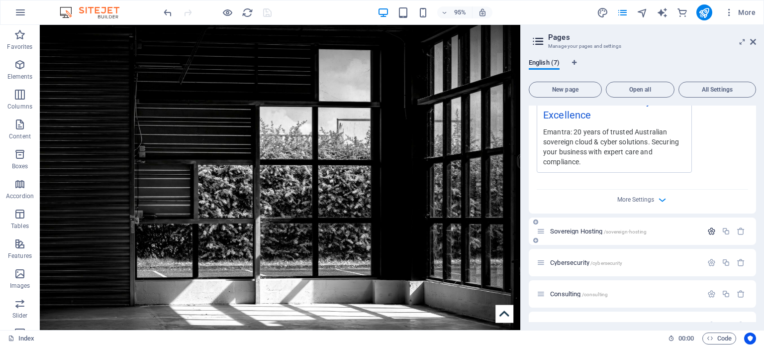
click at [709, 230] on icon "button" at bounding box center [711, 231] width 8 height 8
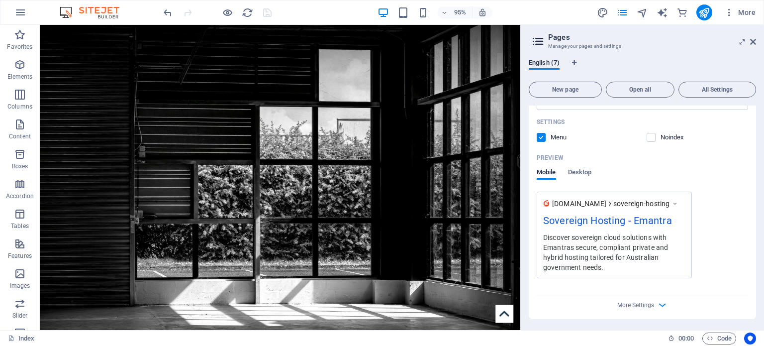
scroll to position [751, 0]
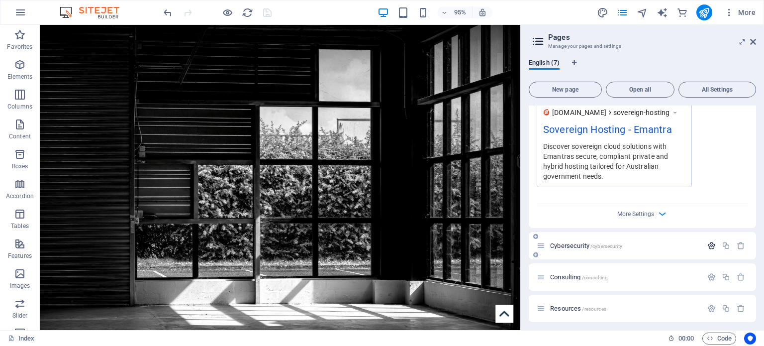
click at [711, 247] on icon "button" at bounding box center [711, 245] width 8 height 8
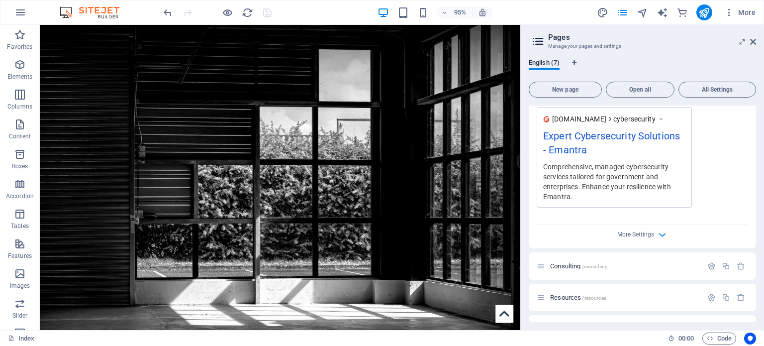
scroll to position [1191, 0]
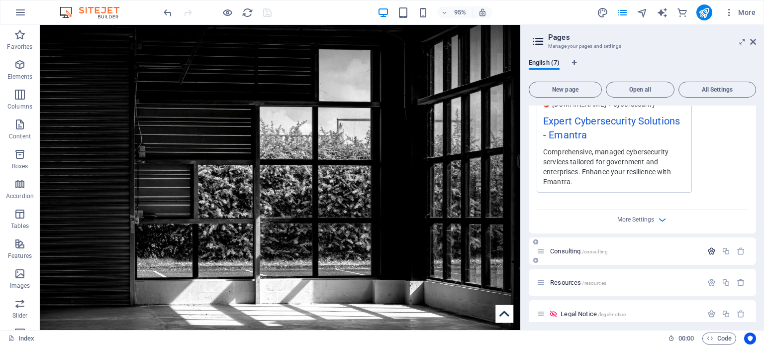
click at [711, 250] on icon "button" at bounding box center [711, 251] width 8 height 8
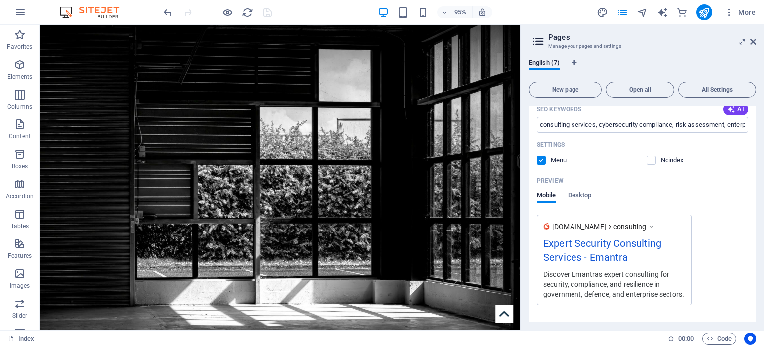
scroll to position [1611, 0]
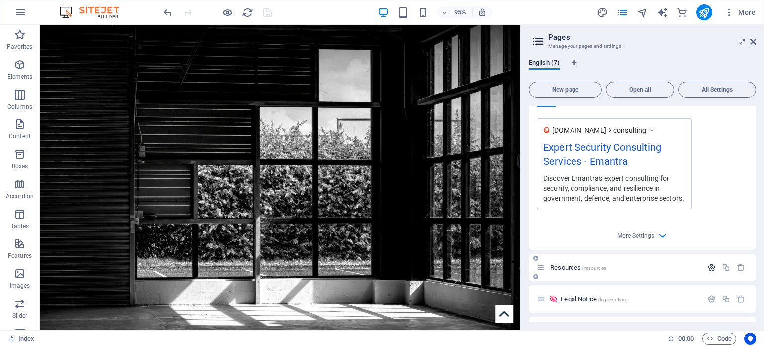
click at [708, 266] on icon "button" at bounding box center [711, 267] width 8 height 8
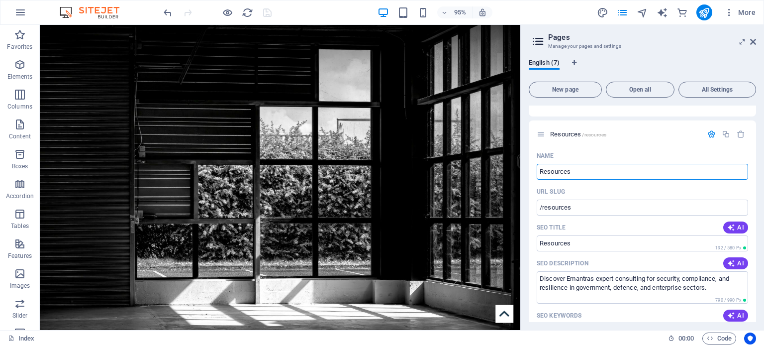
scroll to position [1787, 0]
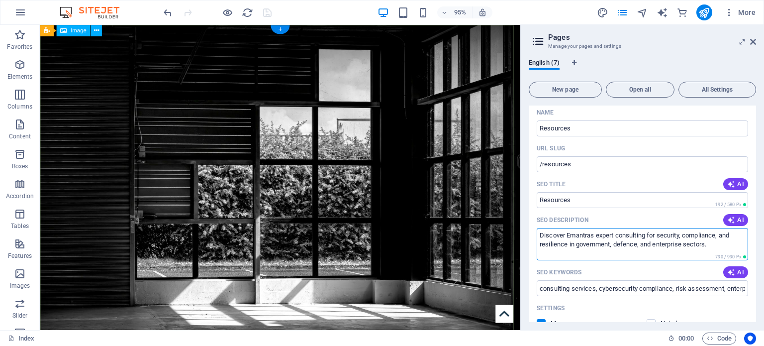
drag, startPoint x: 764, startPoint y: 273, endPoint x: 530, endPoint y: 238, distance: 236.4
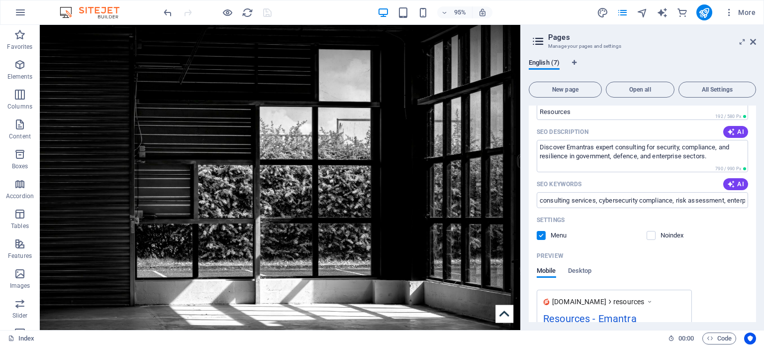
scroll to position [1876, 0]
click at [734, 132] on span "AI" at bounding box center [735, 131] width 17 height 8
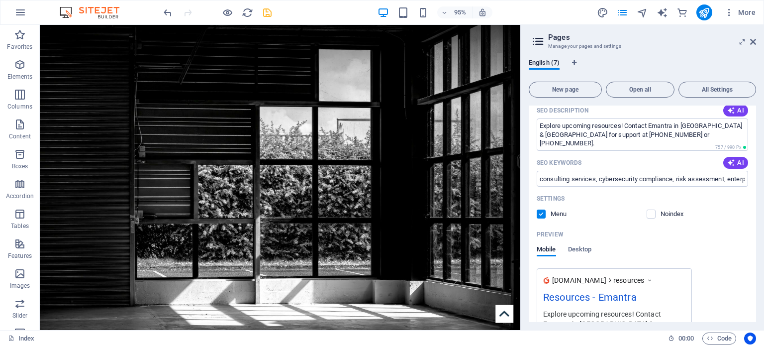
scroll to position [1874, 0]
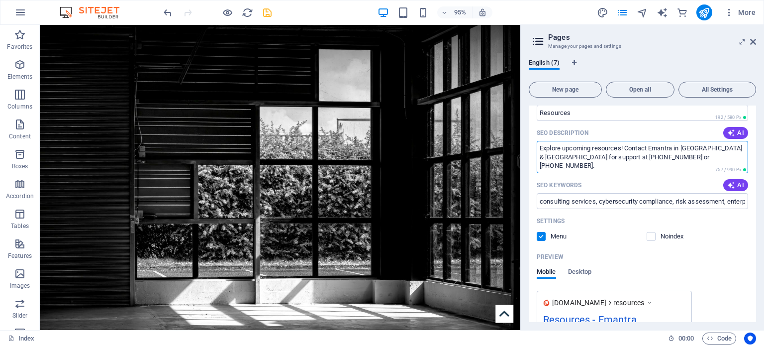
drag, startPoint x: 664, startPoint y: 172, endPoint x: 540, endPoint y: 155, distance: 124.9
type textarea "Contact Emantra in Brisbane & Canberra for support at +617 3333 7777 or 1300 72…"
click at [620, 199] on input "consulting services, cybersecurity compliance, risk assessment, enterprise secu…" at bounding box center [641, 201] width 211 height 16
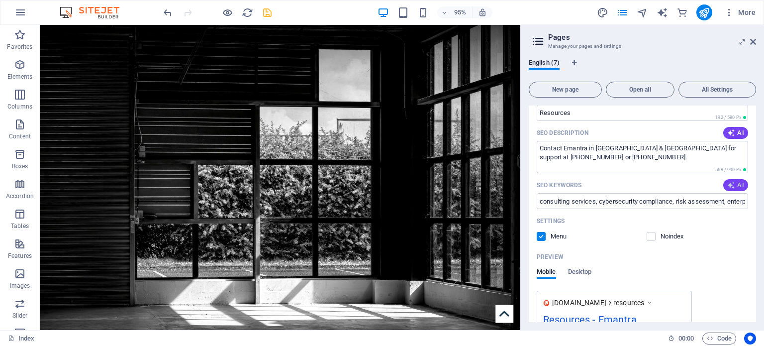
click at [736, 182] on span "AI" at bounding box center [735, 185] width 17 height 8
type input "Emantra customer support, Brisbane resources, Canberra resources, contact Emant…"
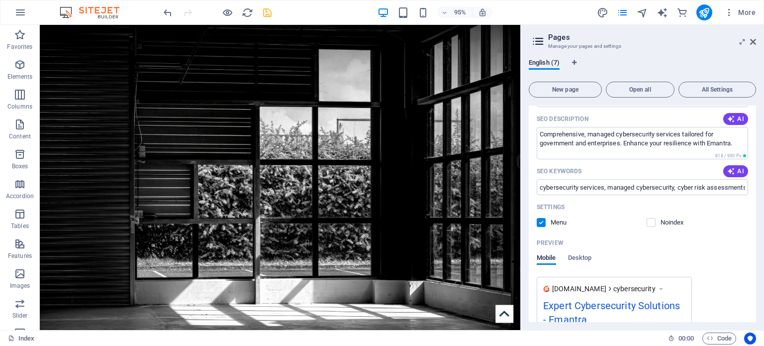
scroll to position [845, 0]
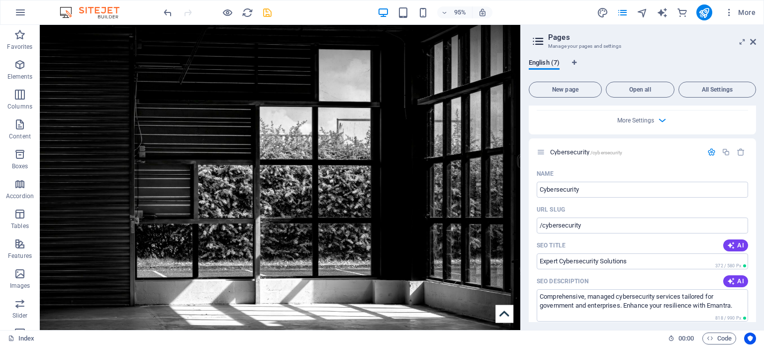
click at [262, 7] on icon "save" at bounding box center [267, 12] width 11 height 11
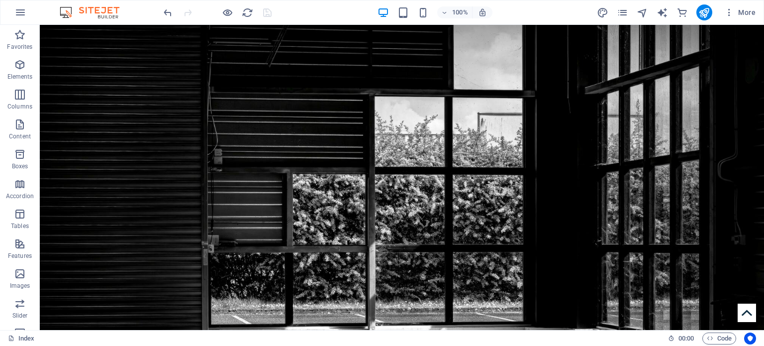
scroll to position [0, 0]
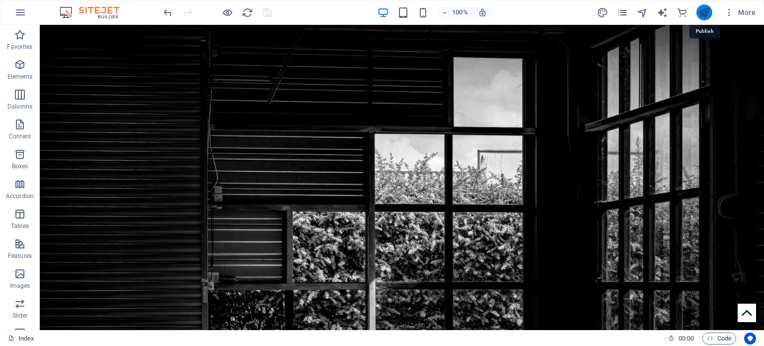
click at [703, 10] on icon "publish" at bounding box center [703, 12] width 11 height 11
